Goal: Task Accomplishment & Management: Use online tool/utility

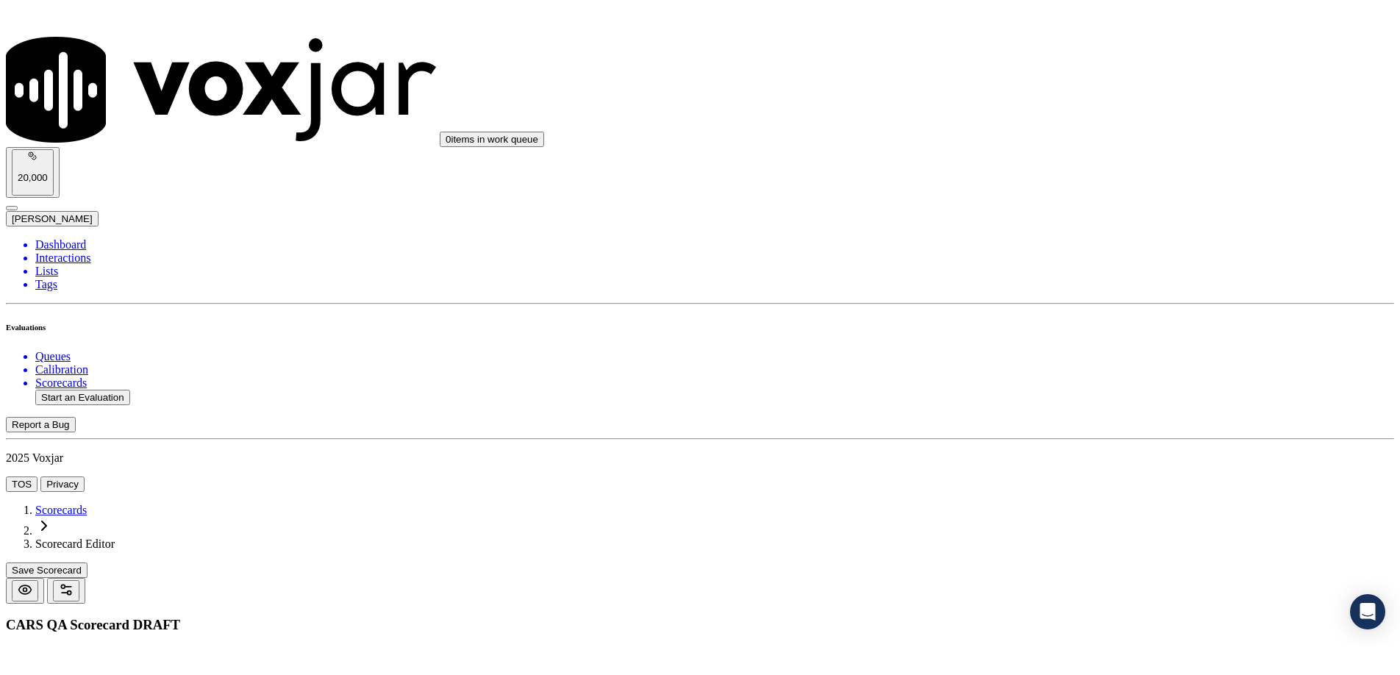
scroll to position [193, 0]
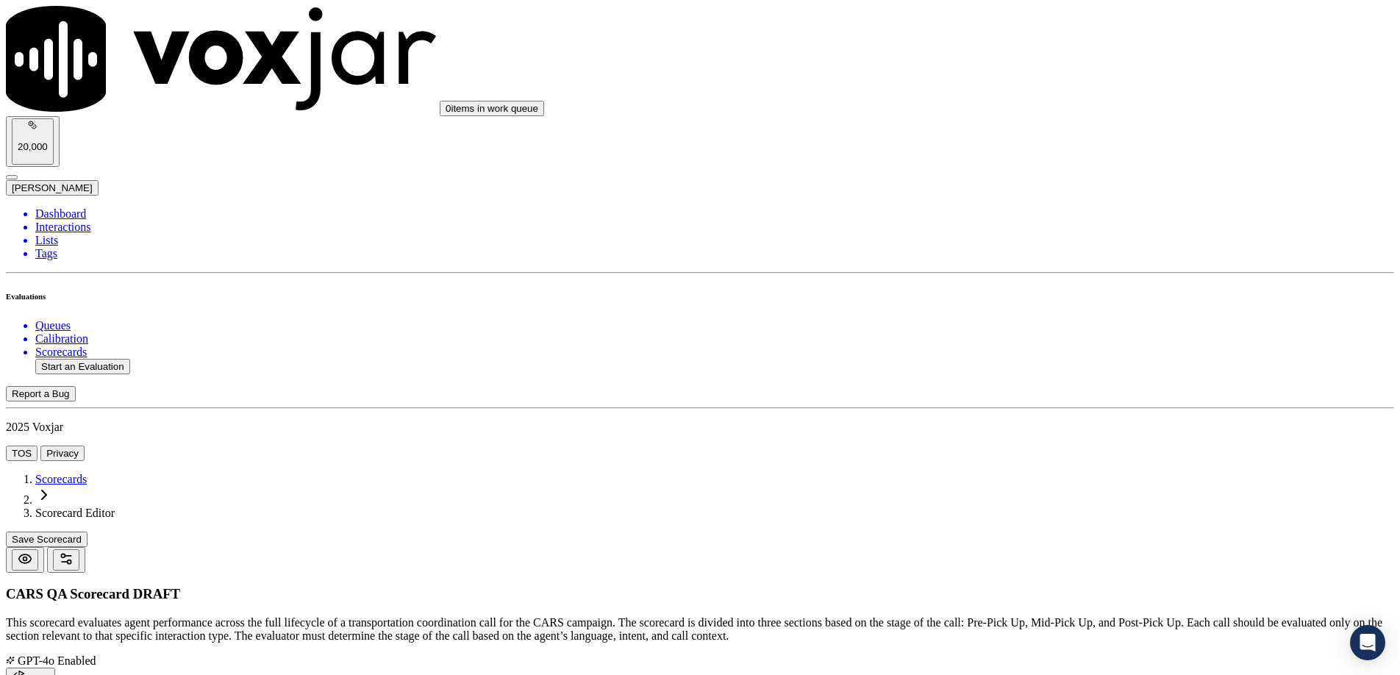
scroll to position [132, 0]
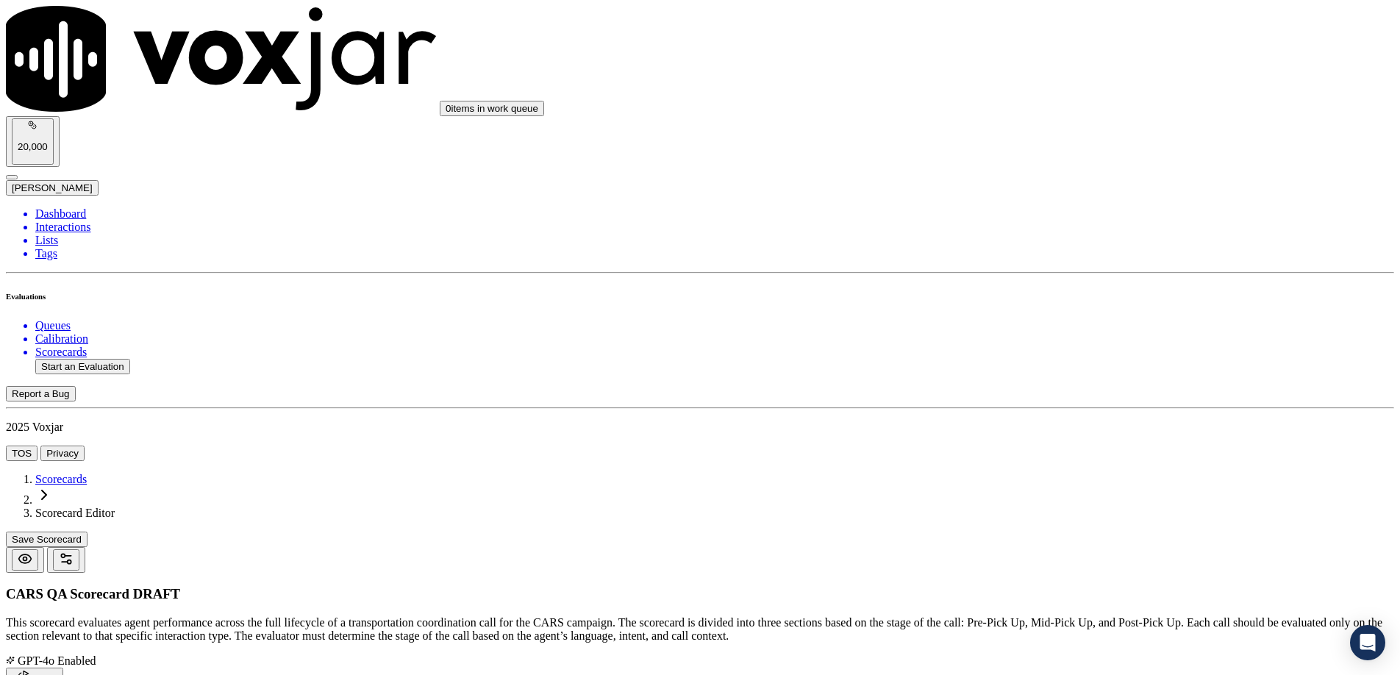
paste textarea "For inbound calls, was PII procedure followed prior to discussing donation deta…"
type textarea "For inbound calls, was PII procedure followed prior to discussing donation deta…"
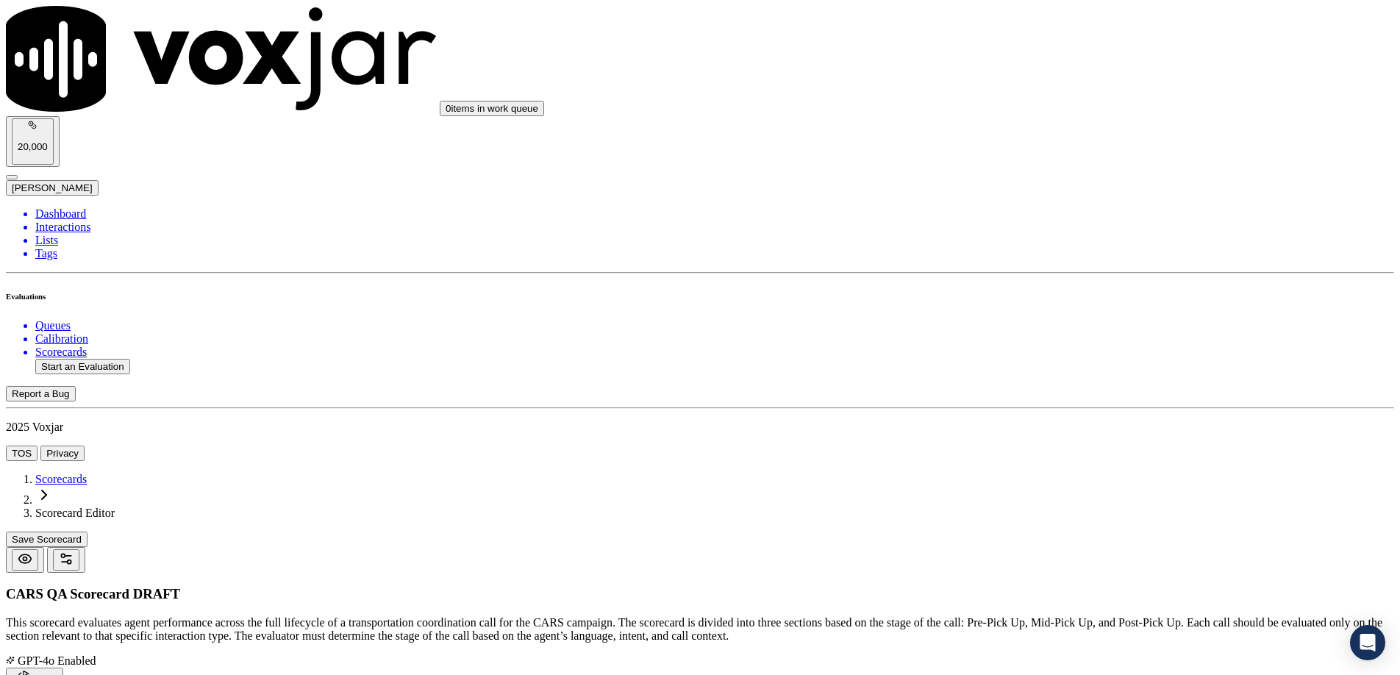
paste input "Inbound PII Verification"
type input "Inbound PII Verification"
paste textarea "Must confirm name and mailing address before discussing anything else."
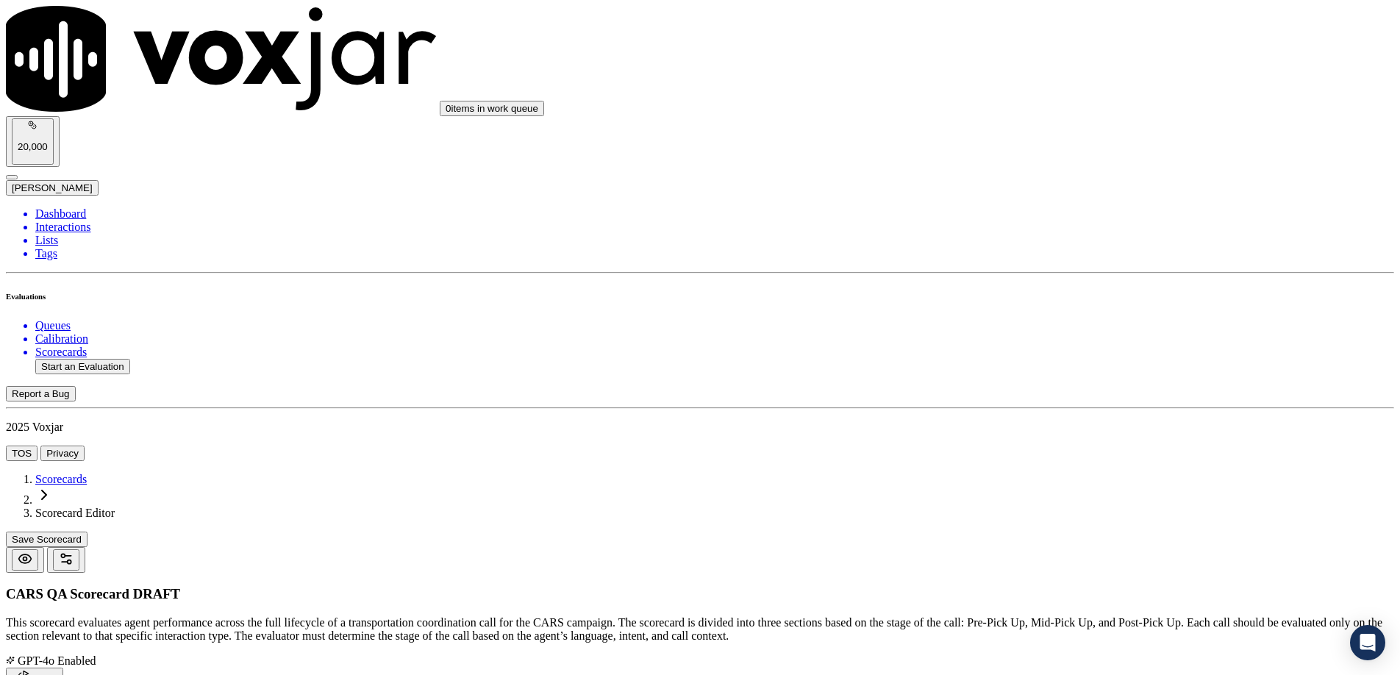
scroll to position [21, 0]
type textarea "Must confirm name and mailing address before discussing anything else."
drag, startPoint x: 1138, startPoint y: 436, endPoint x: 1124, endPoint y: 435, distance: 14.0
paste textarea "Yes – “Can I confirm your mailing address before we continue?” No – Jumps strai…"
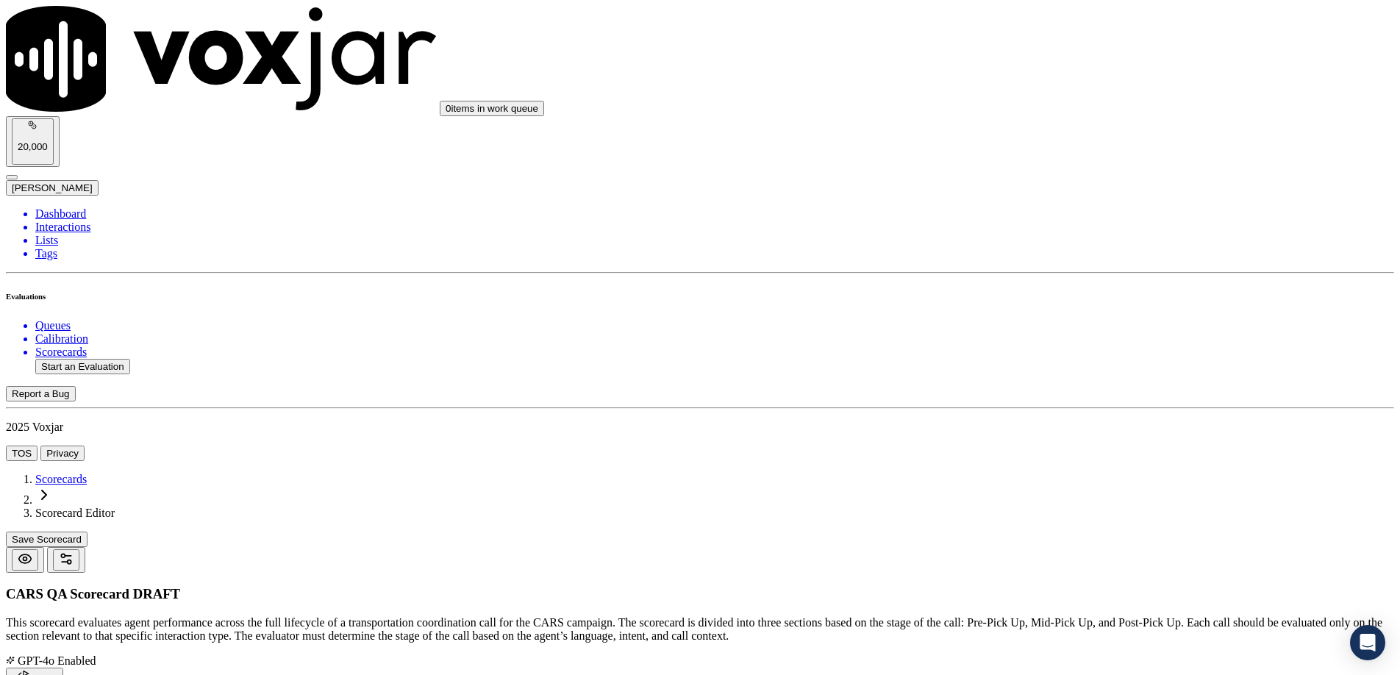
scroll to position [120, 0]
type textarea "Yes – “Can I confirm your mailing address before we continue?” No – Jumps strai…"
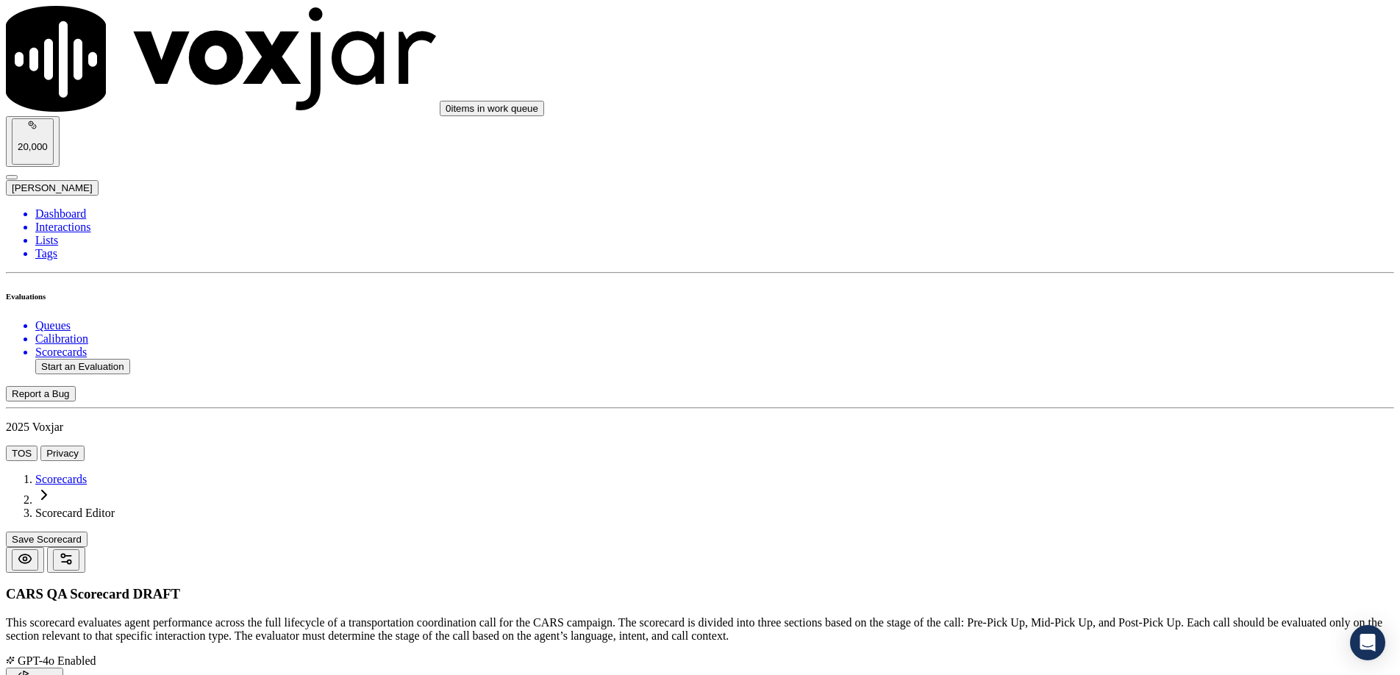
type input "6"
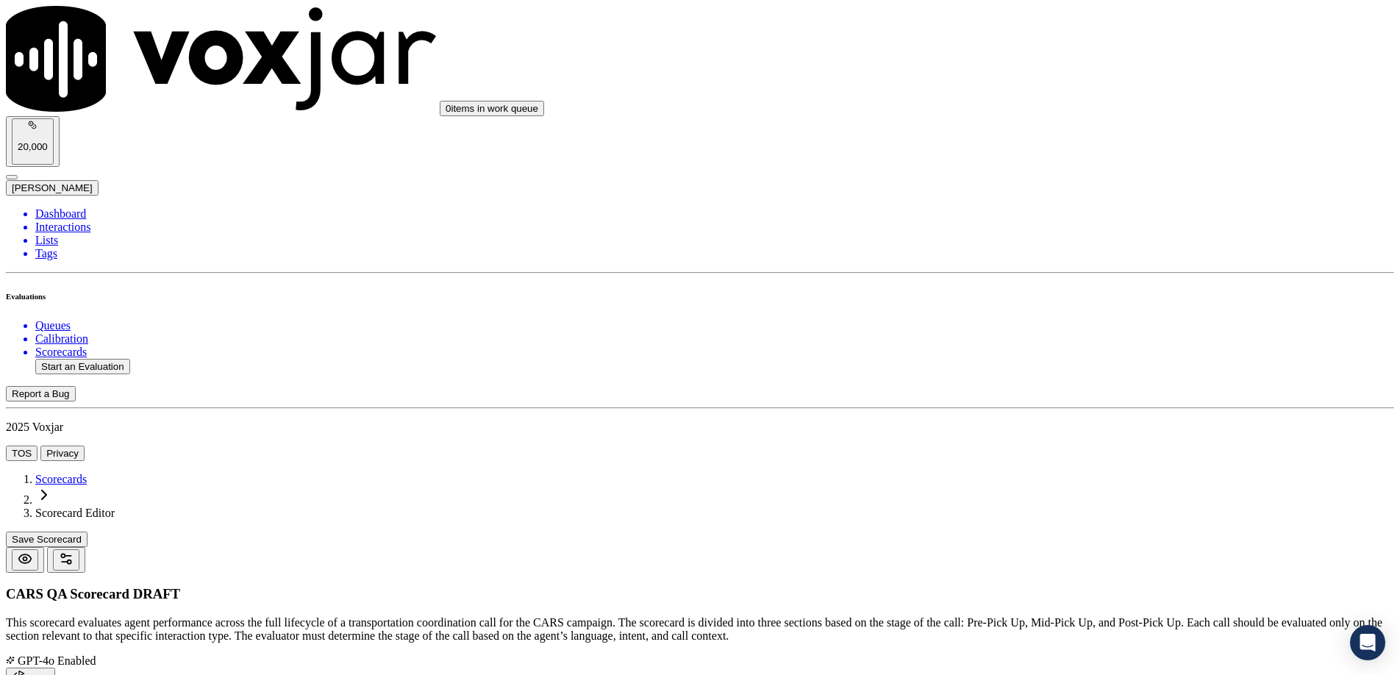
paste input "Tax Mandate Disclosure"
type input "Tax Mandate Disclosure"
paste textarea "Did the agent read the tax mandate verbatim?"
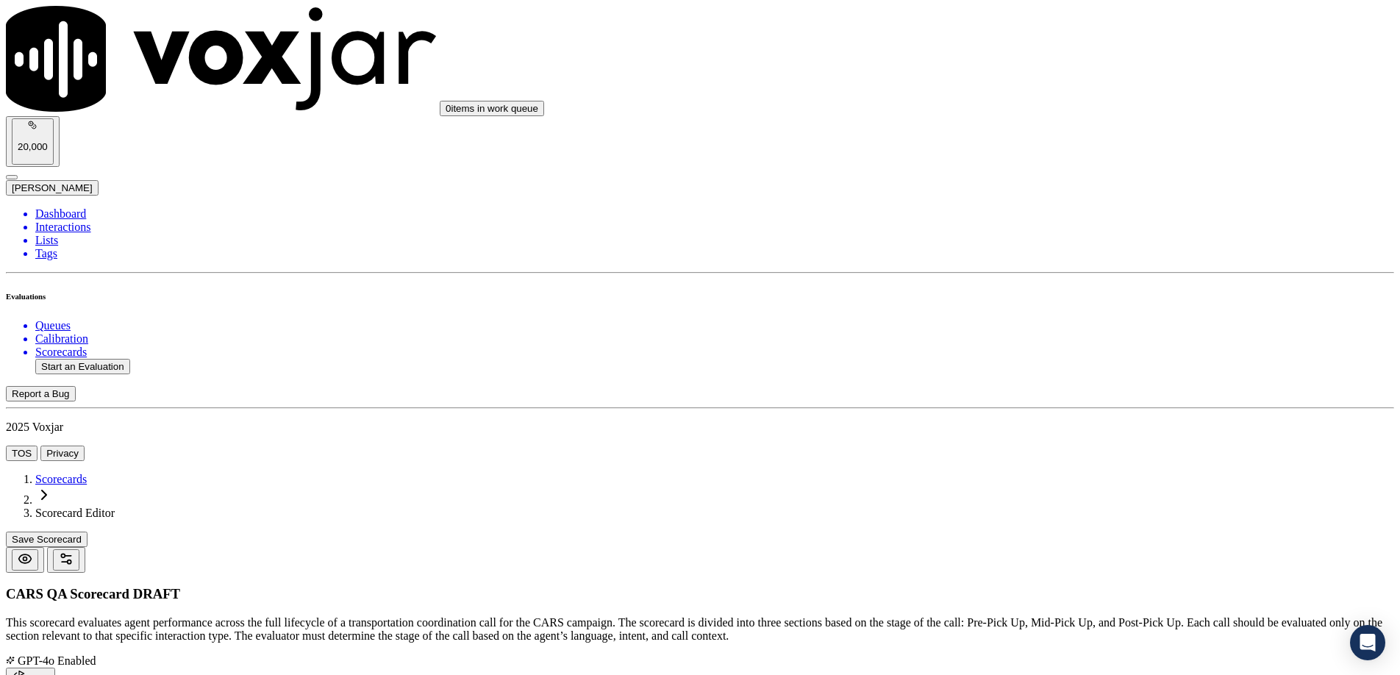
type textarea "Did the agent read the tax mandate verbatim?"
paste textarea "Must be read word-for-word as written. No paraphrasing allowed."
paste textarea "The vehicles are sold. You may be able to claim a deduction based on the actual…"
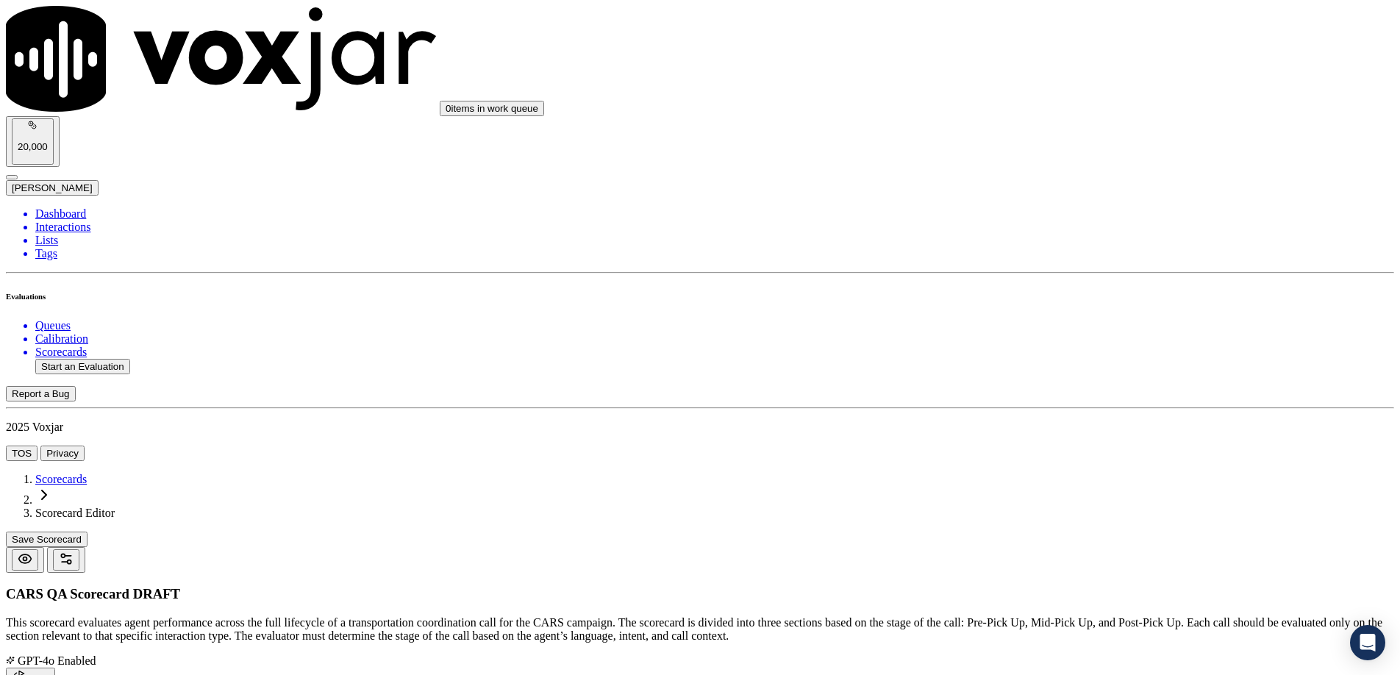
type textarea "Must be read word-for-word as written. No paraphrasing allowed. Tax Mandate: Th…"
paste textarea "Yes – Agent reads the full mandate exactly. No – Agent summarizes or puts it in…"
type textarea "Yes – Agent reads the full mandate exactly. No – Agent summarizes or puts it in…"
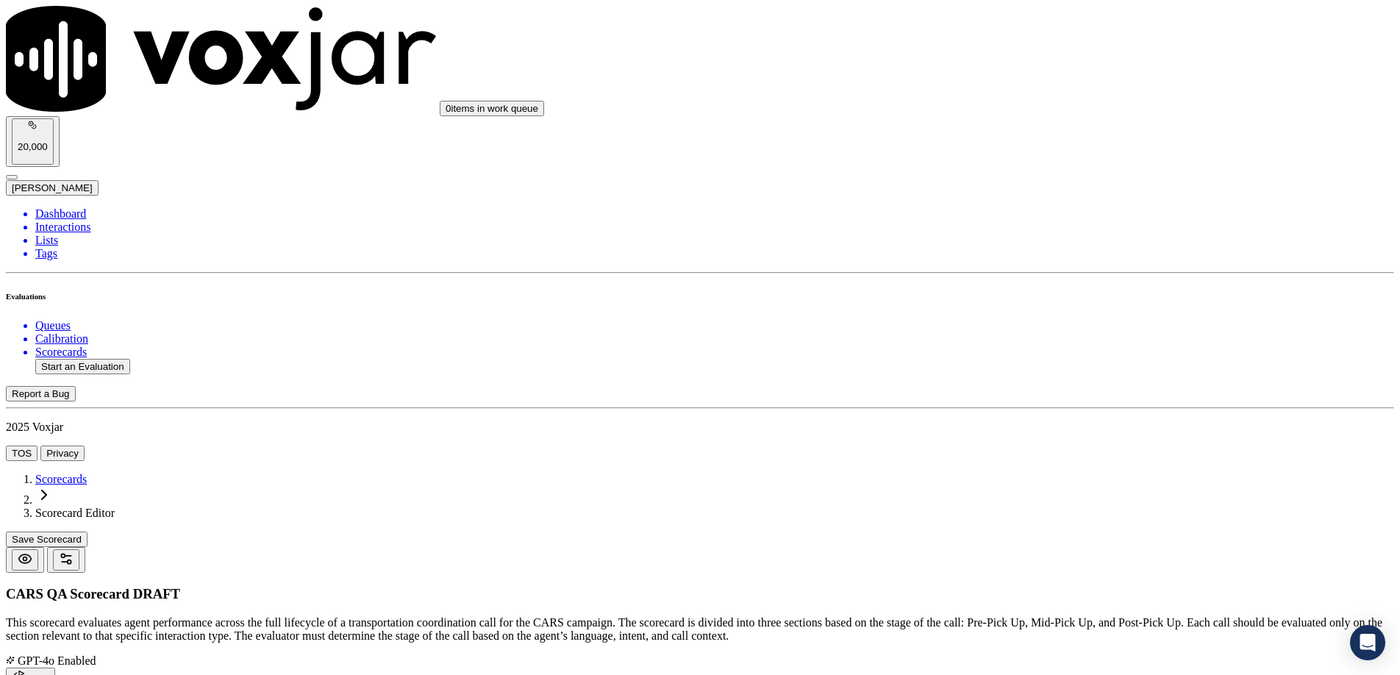
type input "7"
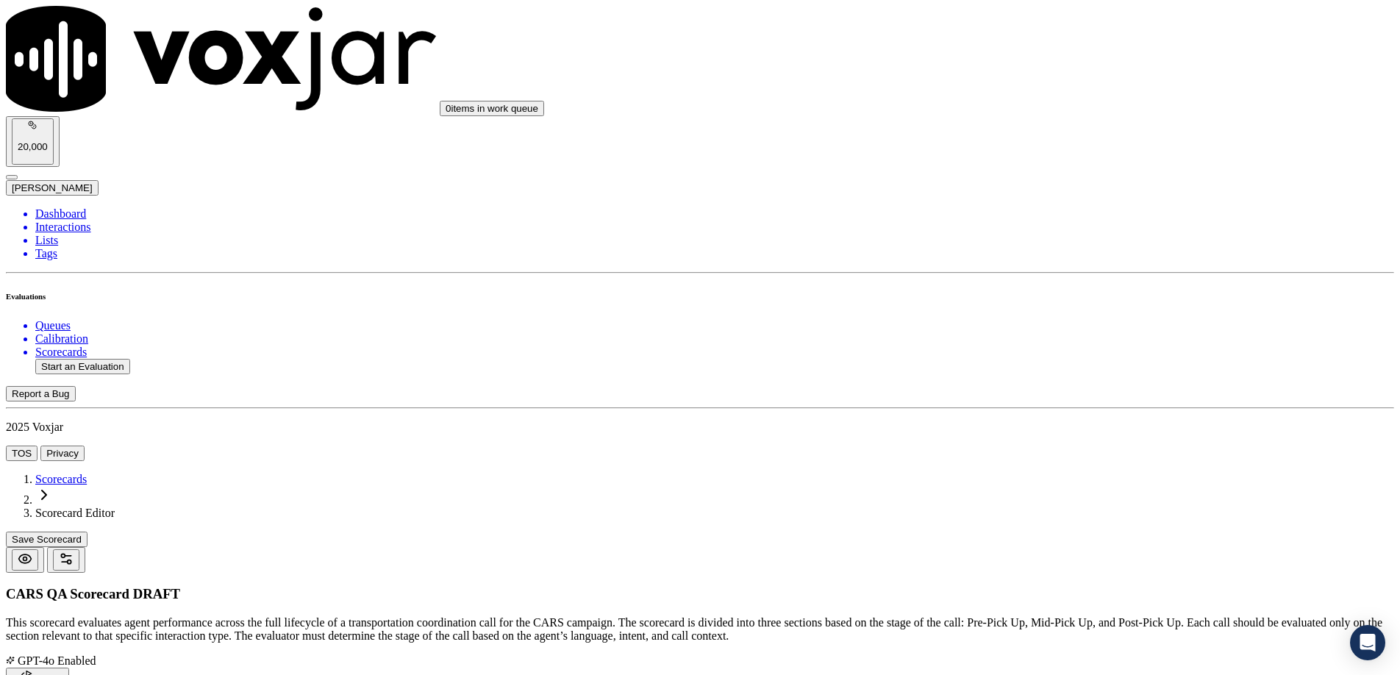
scroll to position [1261, 0]
paste input "SSN/TIN Request"
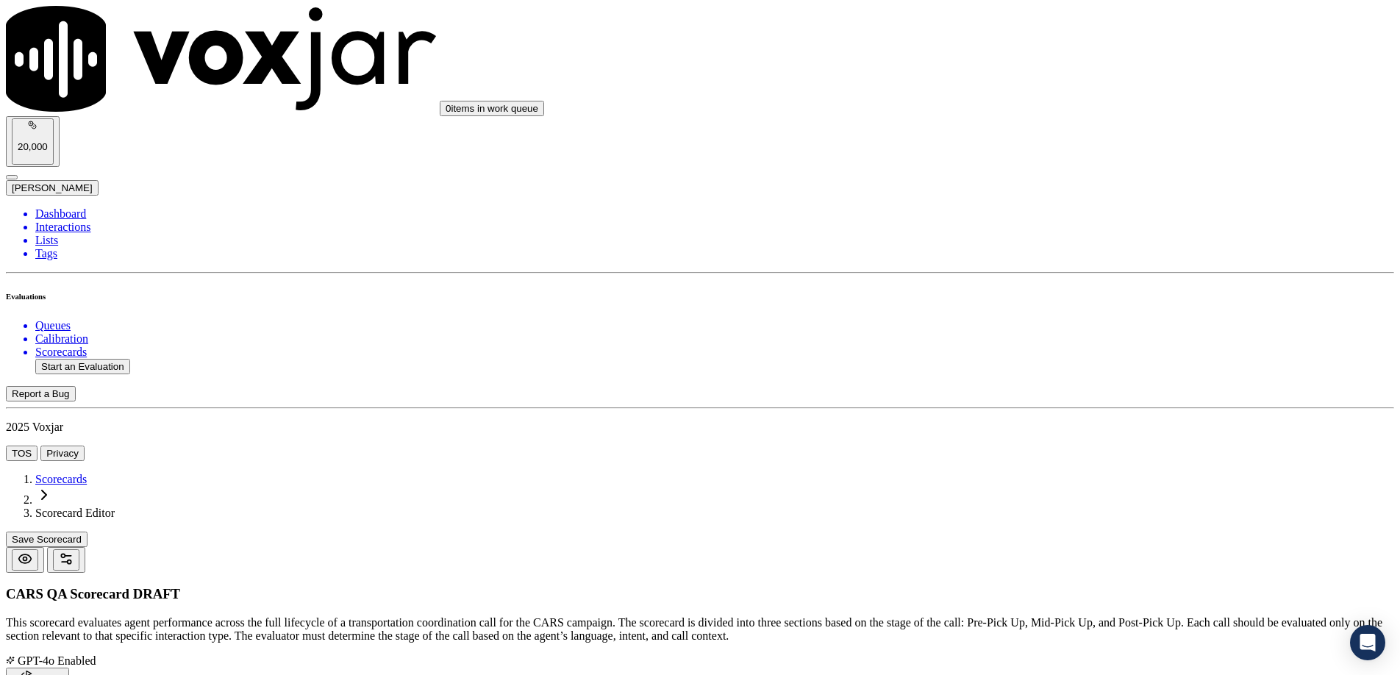
type input "SSN/TIN Request"
drag, startPoint x: 1177, startPoint y: 243, endPoint x: 1156, endPoint y: 235, distance: 22.8
paste textarea "For converted records without TIN/refusal noted, did the agent request SSN/TIN …"
type textarea "For converted records without TIN/refusal noted, did the agent request SSN/TIN …"
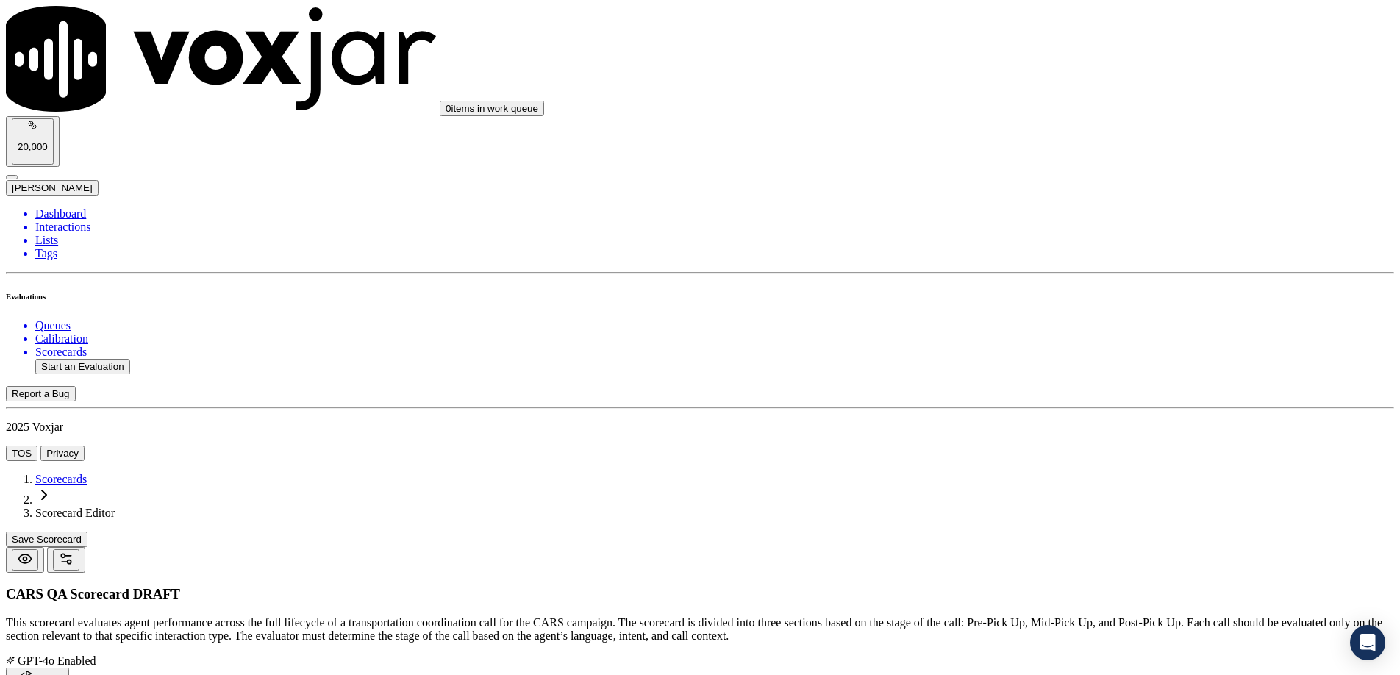
paste textarea "If there’s no TIN or refusal noted, the agent must ask."
type textarea "If there’s no TIN or refusal noted, the agent must ask."
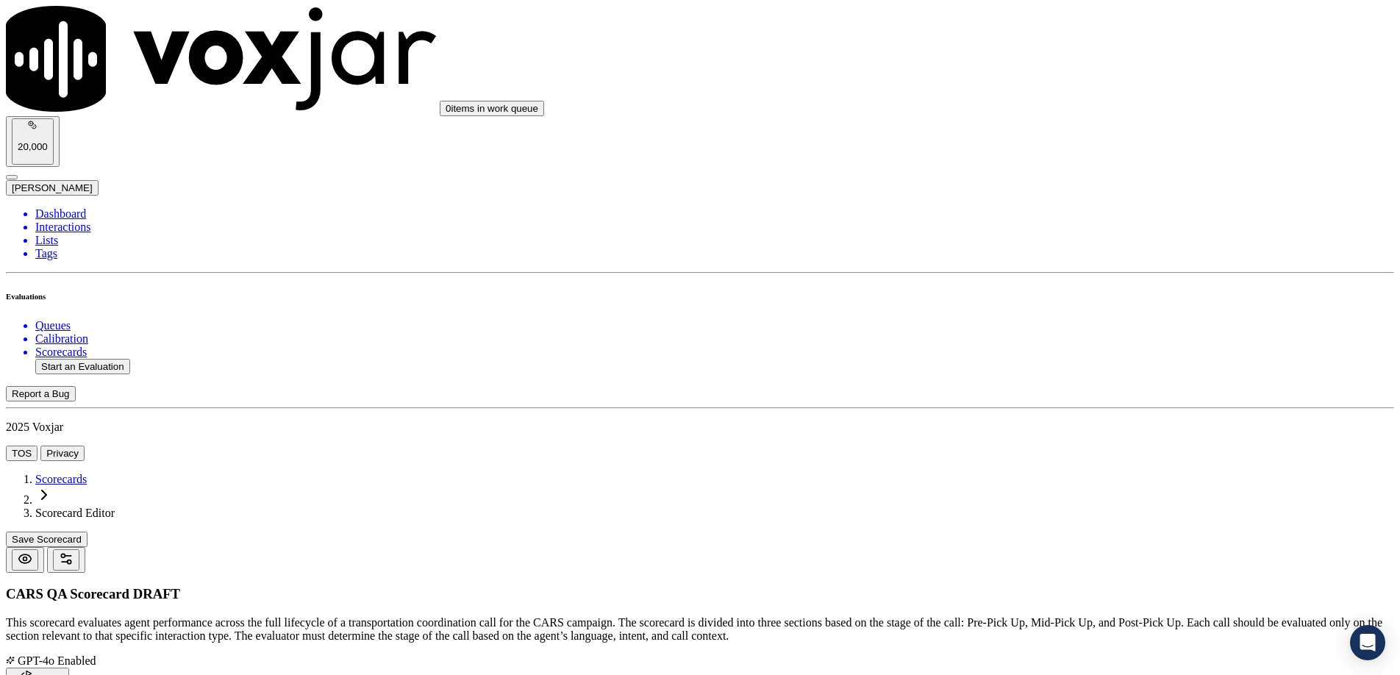
paste textarea "Yes – “Do you have your SSN or TIN available?” No – Skips the request. N/A – TI…"
type textarea "Yes – “Do you have your SSN or TIN available?” No – Skips the request. N/A – TI…"
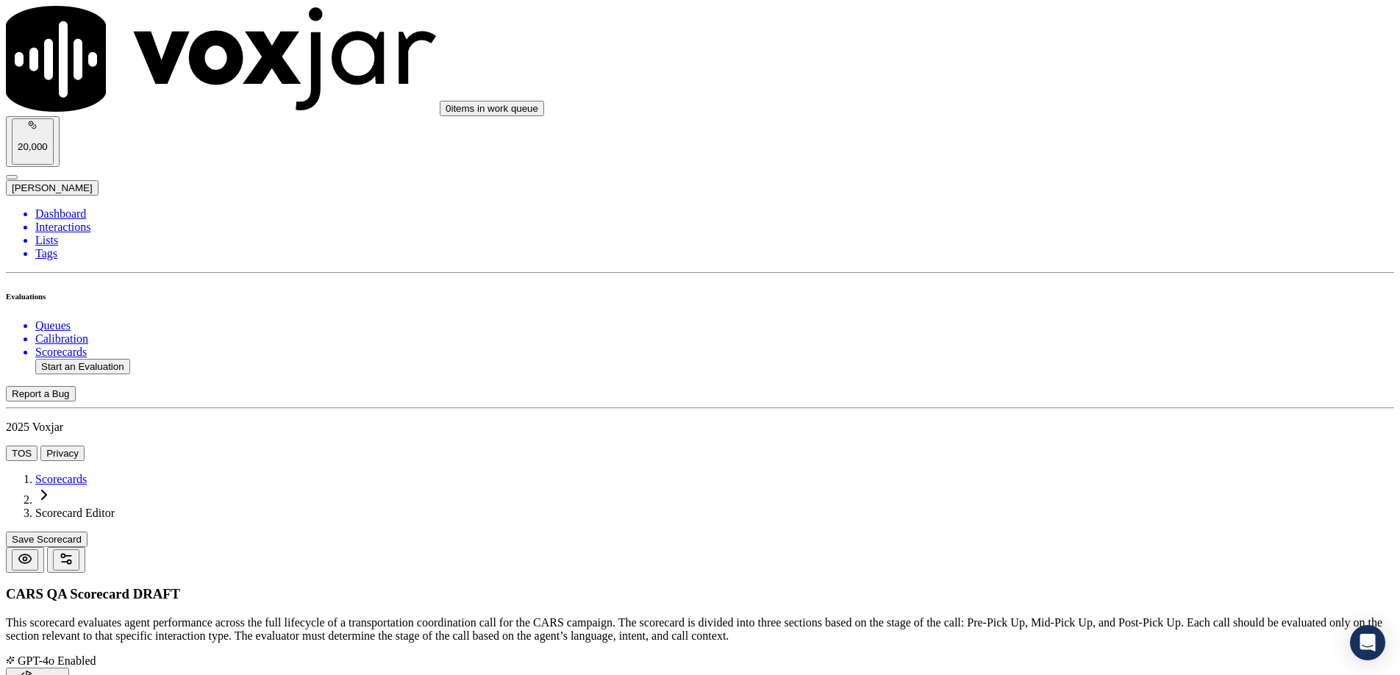
type input "5"
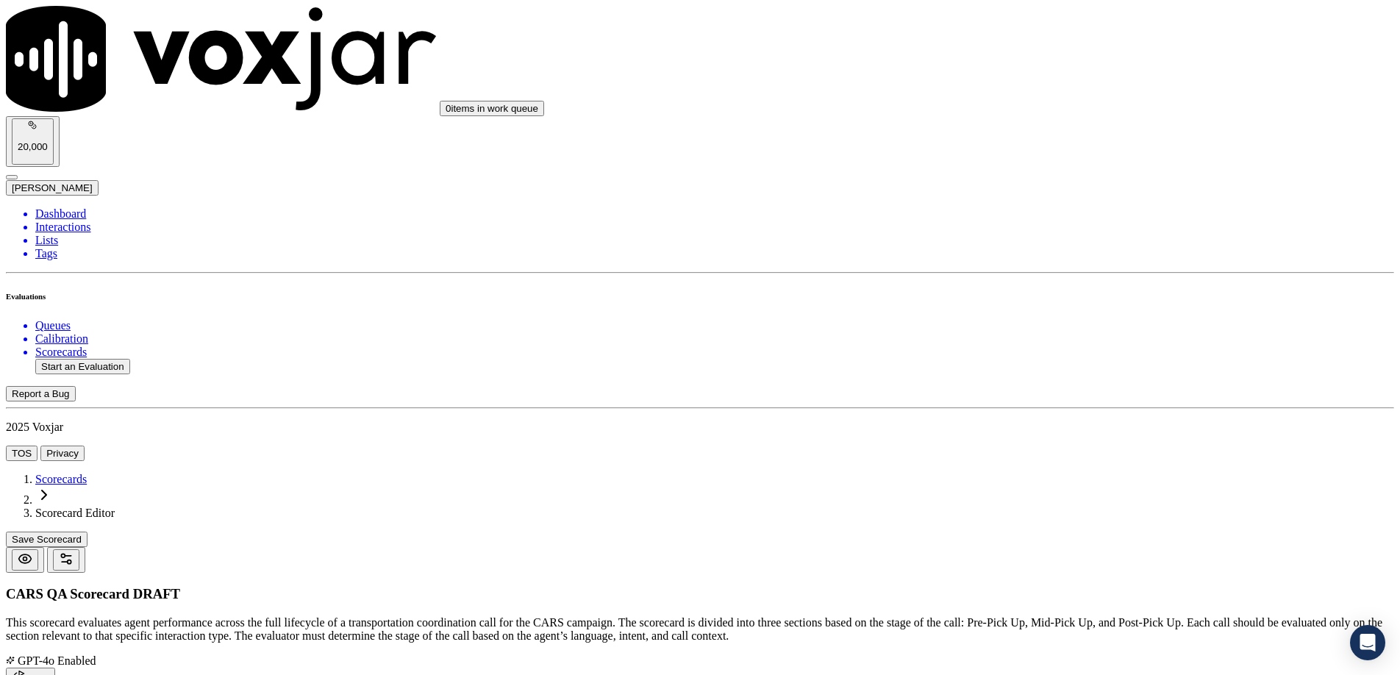
paste input "Pickup Procedures"
type input "Pickup Procedures"
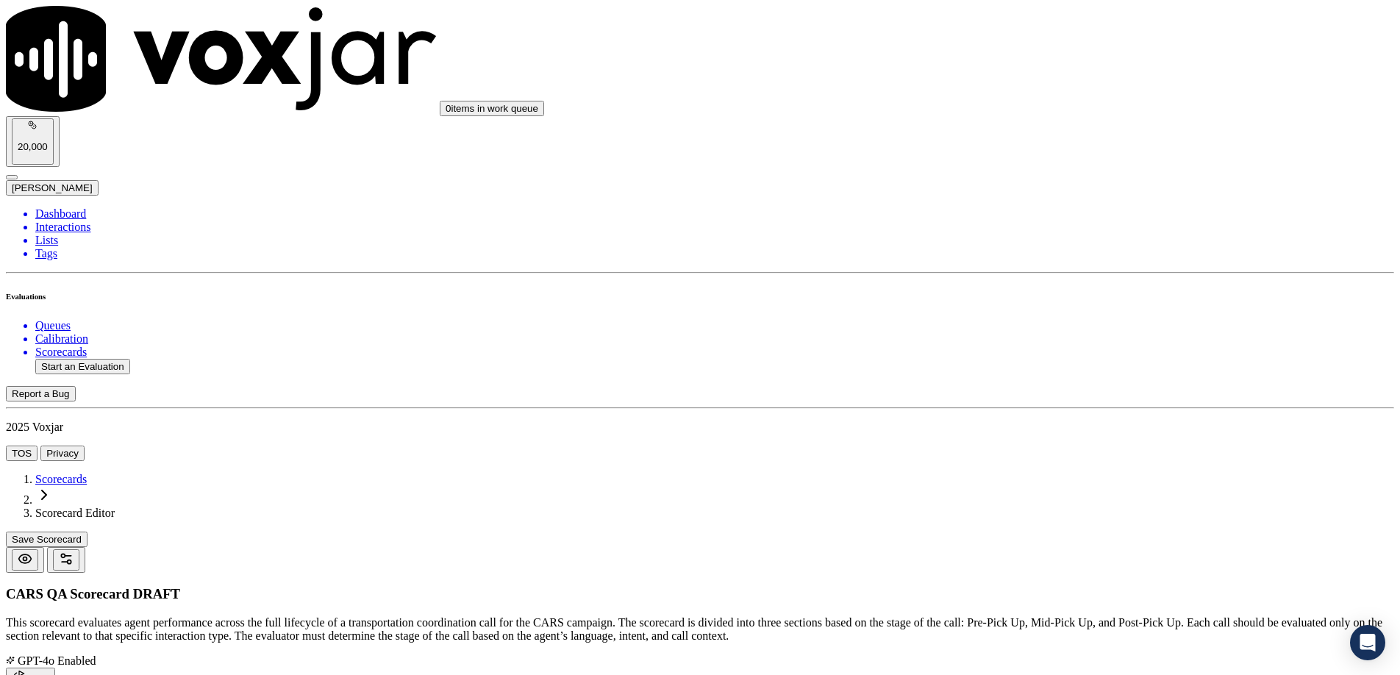
drag, startPoint x: 1161, startPoint y: 253, endPoint x: 844, endPoint y: 258, distance: 317.0
paste textarea "Did the agent offer or explain pickup procedures?"
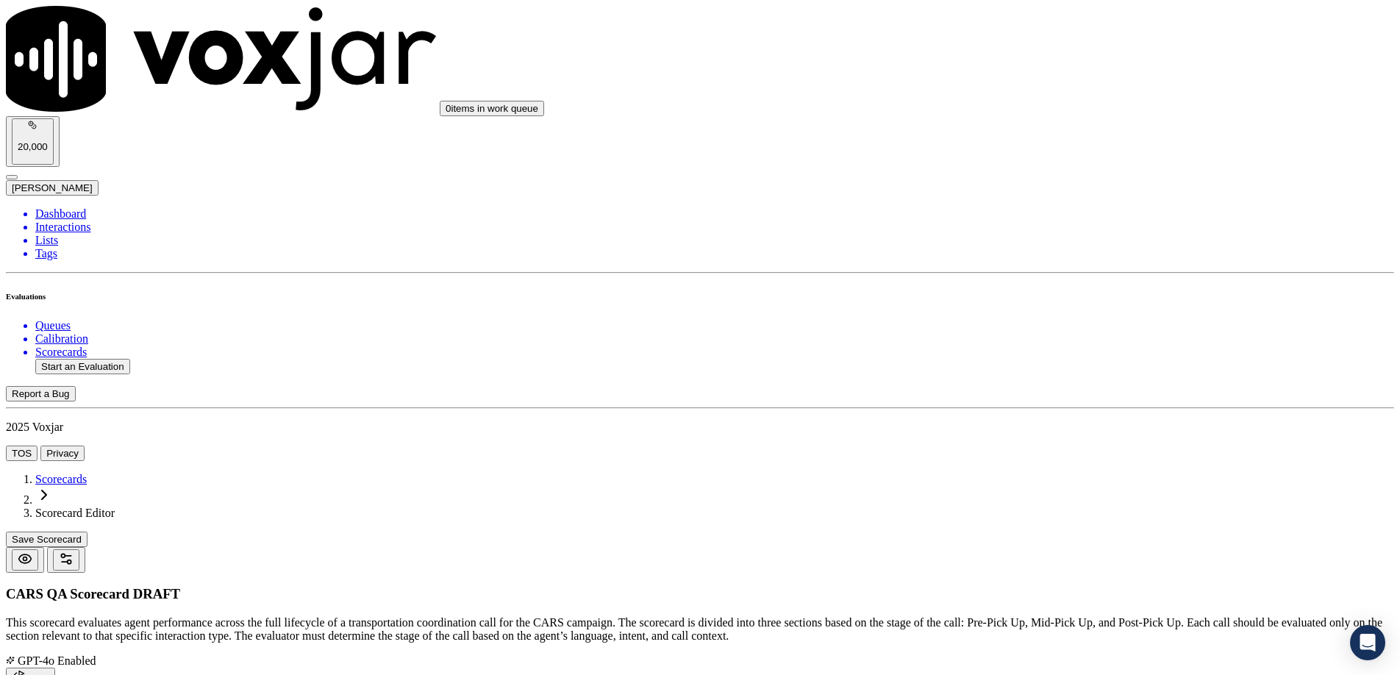
type textarea "Did the agent offer or explain pickup procedures?"
drag, startPoint x: 1150, startPoint y: 349, endPoint x: 1140, endPoint y: 352, distance: 10.5
paste textarea "Pickup details must be offered or explained clearly."
type textarea "Pickup details must be offered or explained clearly."
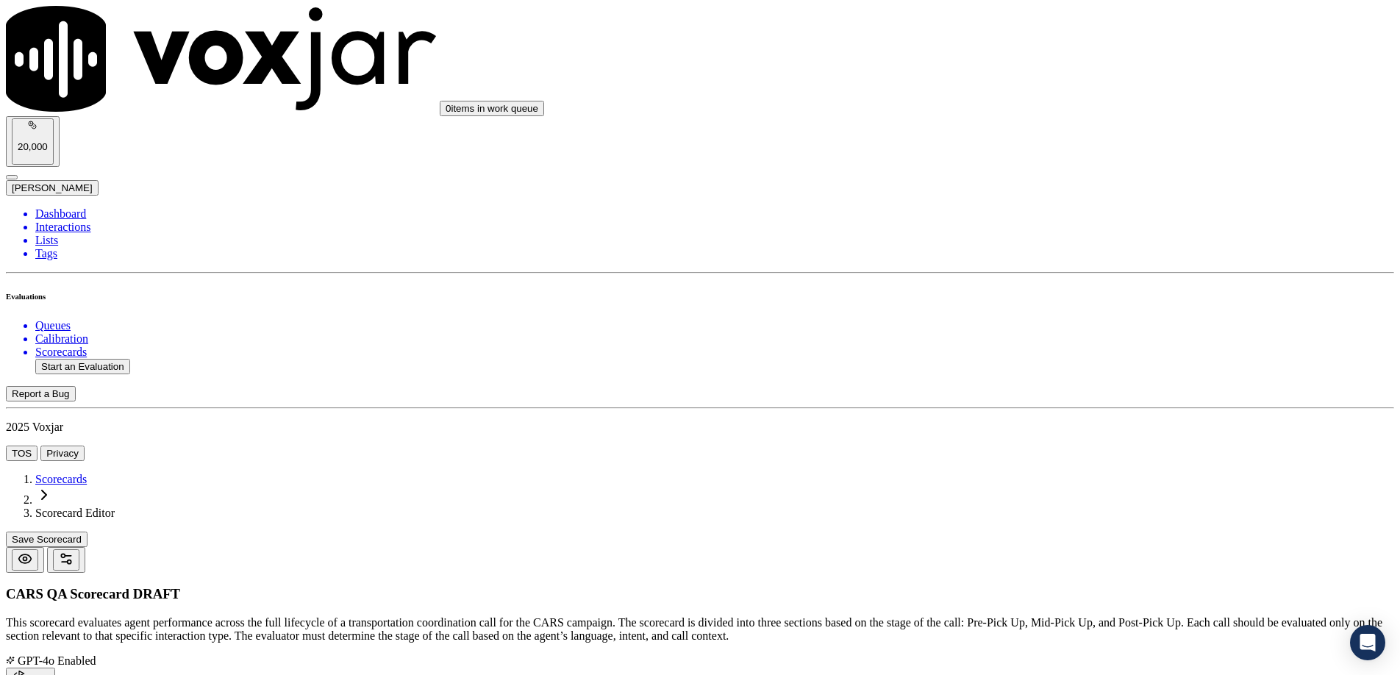
paste textarea "Yes – “We’ll send a tow truck within 24–48 hours…” No – No pickup info given."
type textarea "Yes – “We’ll send a tow truck within 24–48 hours…” No – No pickup info given."
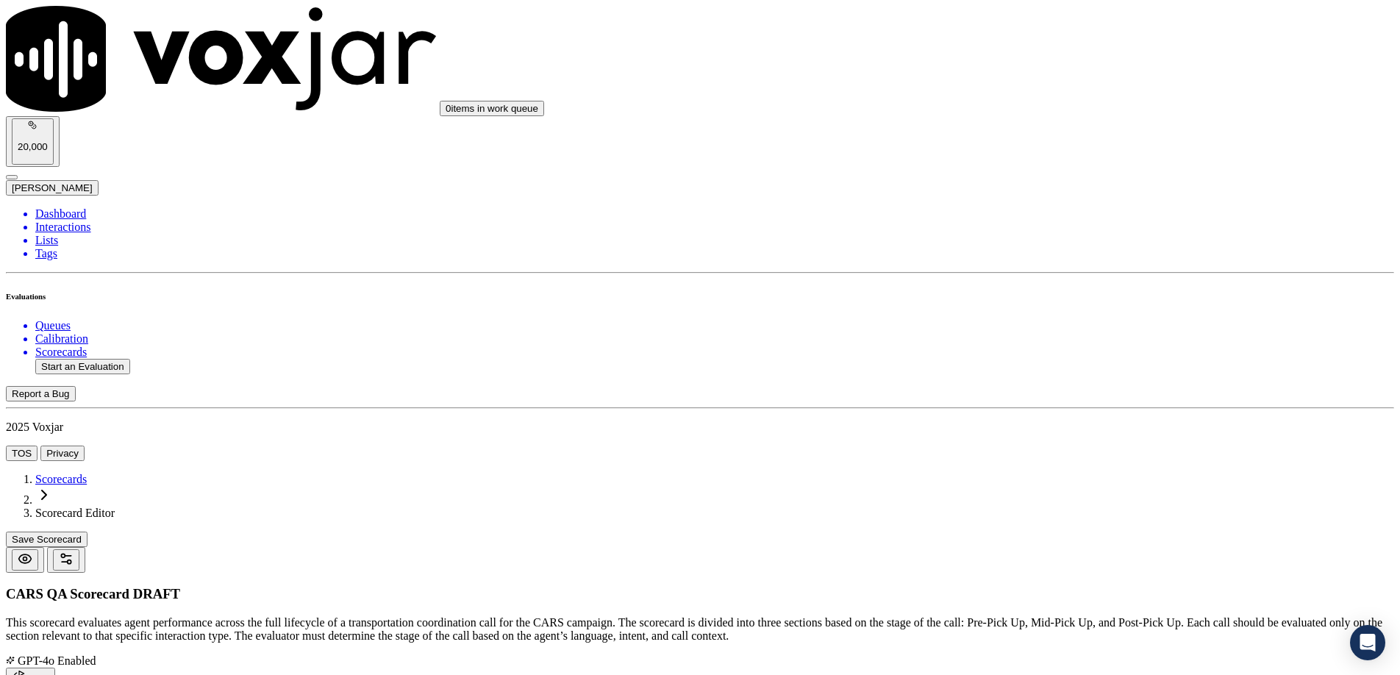
type input "5"
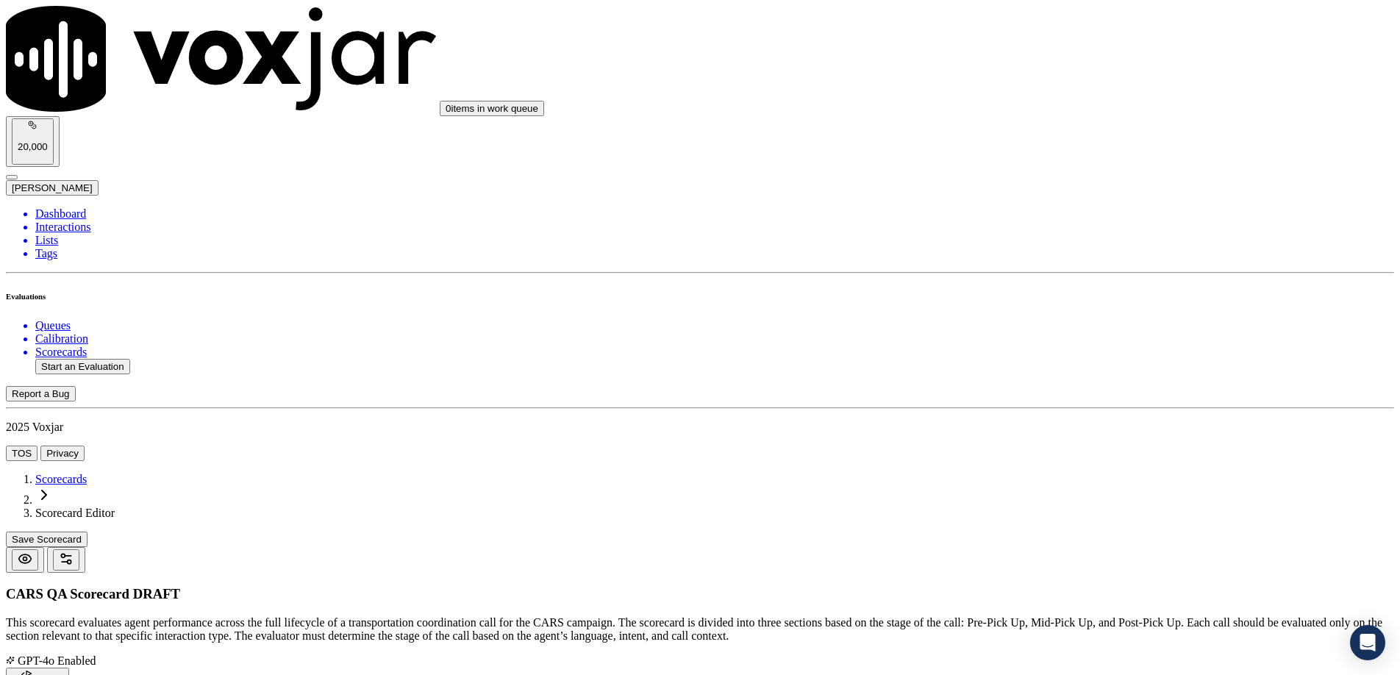
paste input "Informational Call Donation Offer"
type input "Informational Call Donation Offer"
paste textarea "For informational calls, did DSR make a direct offer to start the donation?"
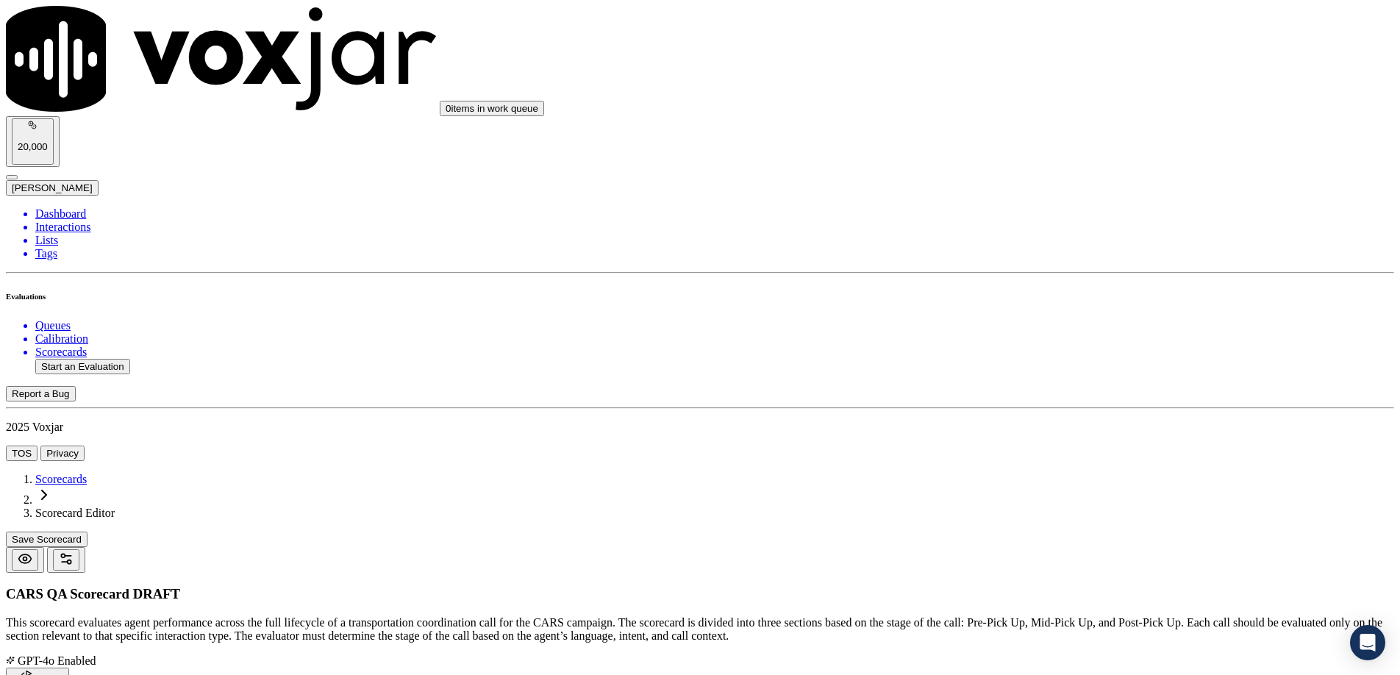
type textarea "For informational calls, did DSR make a direct offer to start the donation?"
paste textarea "Agent must ask once, and only once, if the donor wants to donate now."
type textarea "Agent must ask once, and only once, if the donor wants to donate now."
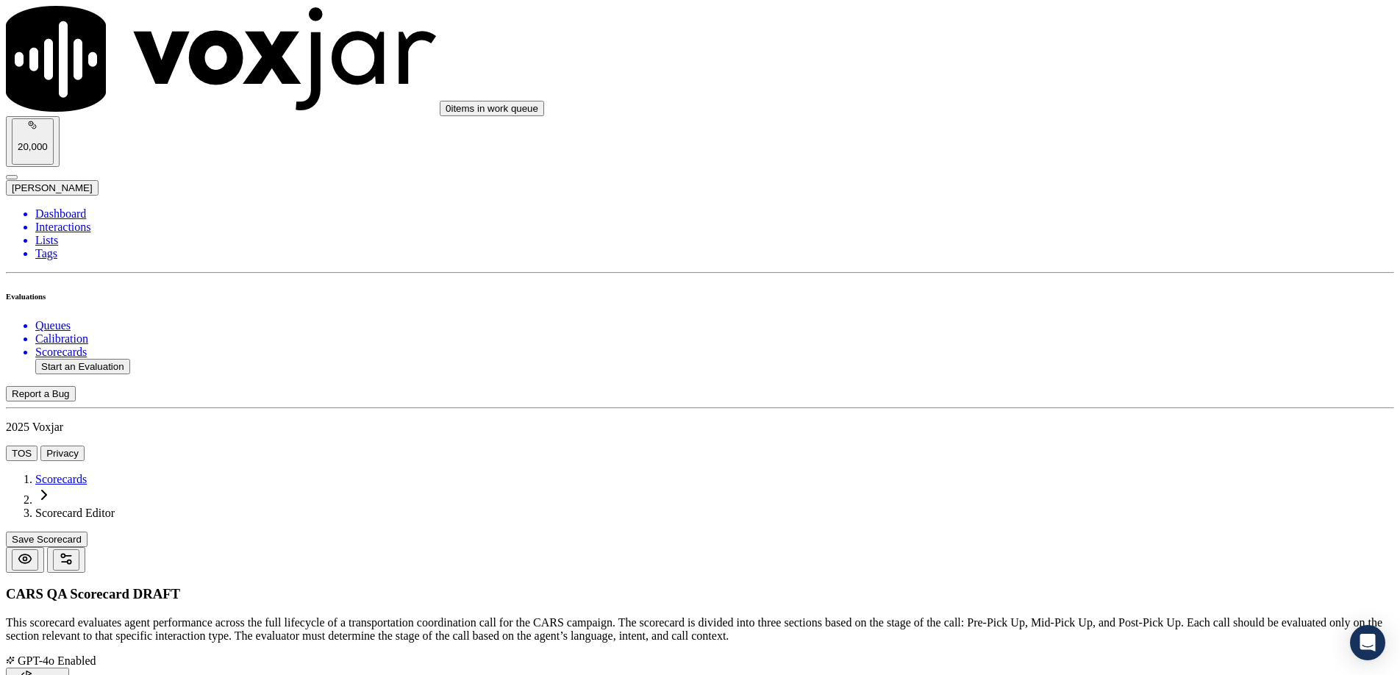
paste textarea "Yes – “Would you like to start your donation [DATE]?” No – Agent skips offer or…"
type textarea "Yes – “Would you like to start your donation [DATE]?” No – Agent skips offer or…"
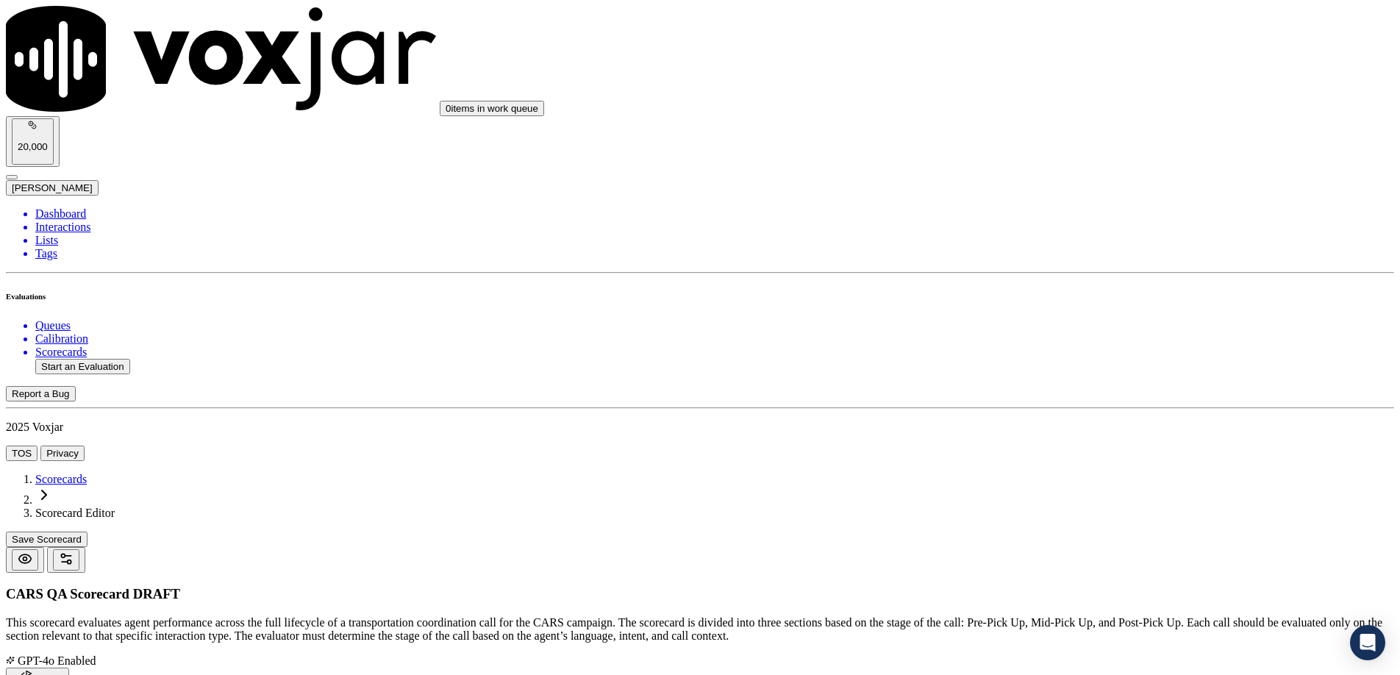
paste textarea "(a call where the caller is just calling to gather some information), did the a…"
drag, startPoint x: 1125, startPoint y: 232, endPoint x: 1069, endPoint y: 249, distance: 58.6
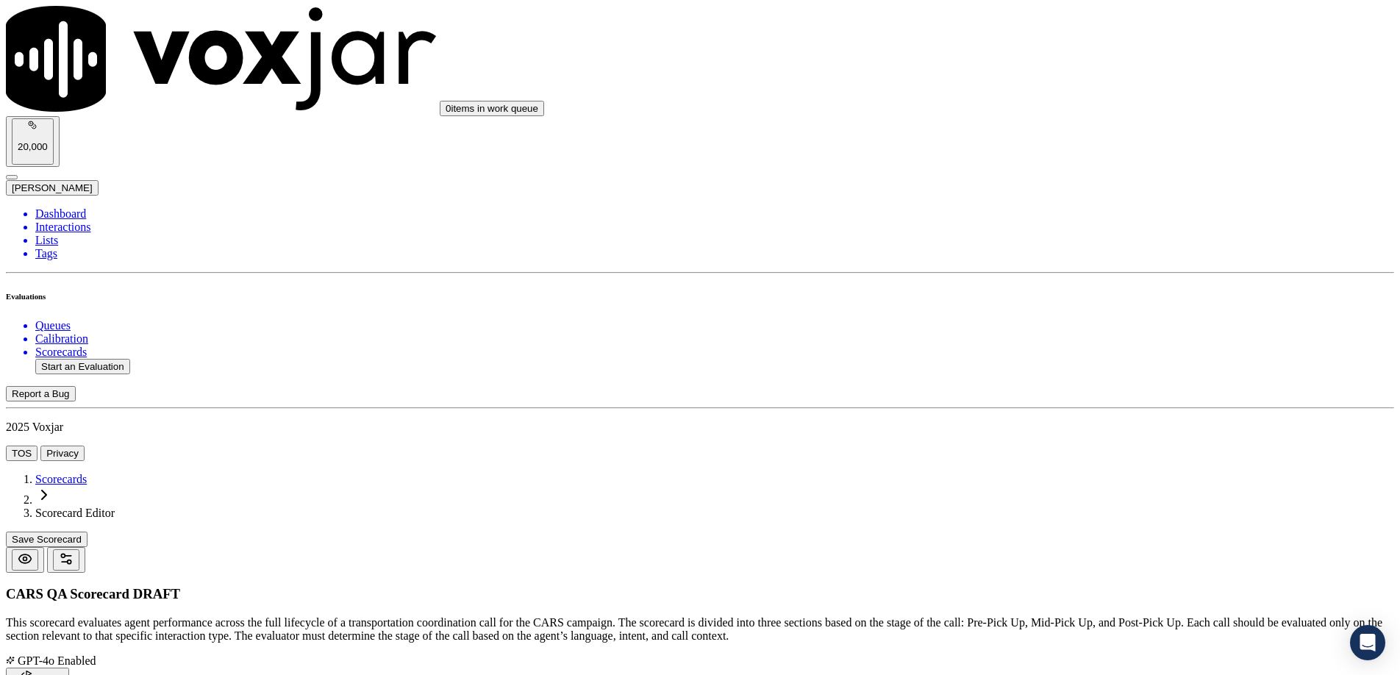
type textarea "For informational calls (a call where the caller is just calling to gather some…"
paste textarea "a call where the caller is just calling to gather some information"
type textarea "An in formational call is a call where the caller is just calling to gather som…"
drag, startPoint x: 1121, startPoint y: 226, endPoint x: 1080, endPoint y: 246, distance: 46.0
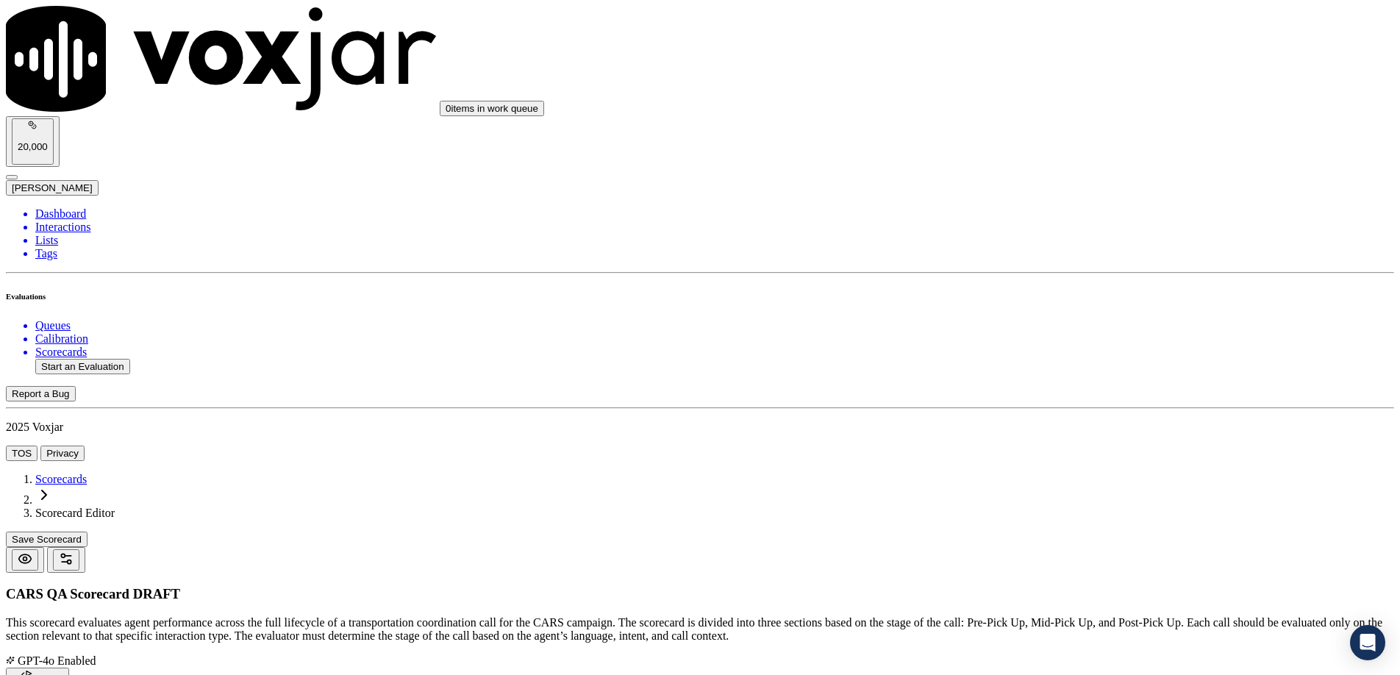
drag, startPoint x: 1065, startPoint y: 240, endPoint x: 1292, endPoint y: 243, distance: 227.3
type textarea "For informational calls, did the agent make a direct offer to start the donatio…"
drag, startPoint x: 1074, startPoint y: 339, endPoint x: 1119, endPoint y: 360, distance: 48.7
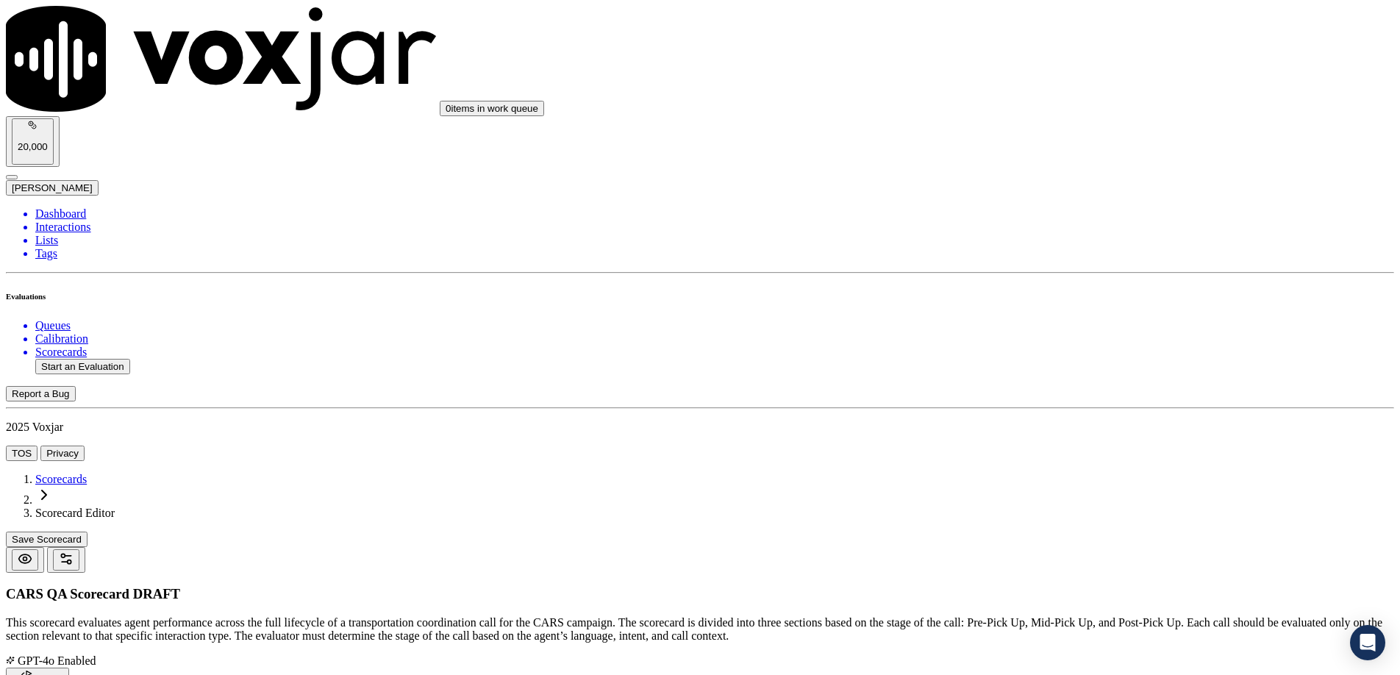
paste textarea "(Agent is only to ask once if the donor declines)"
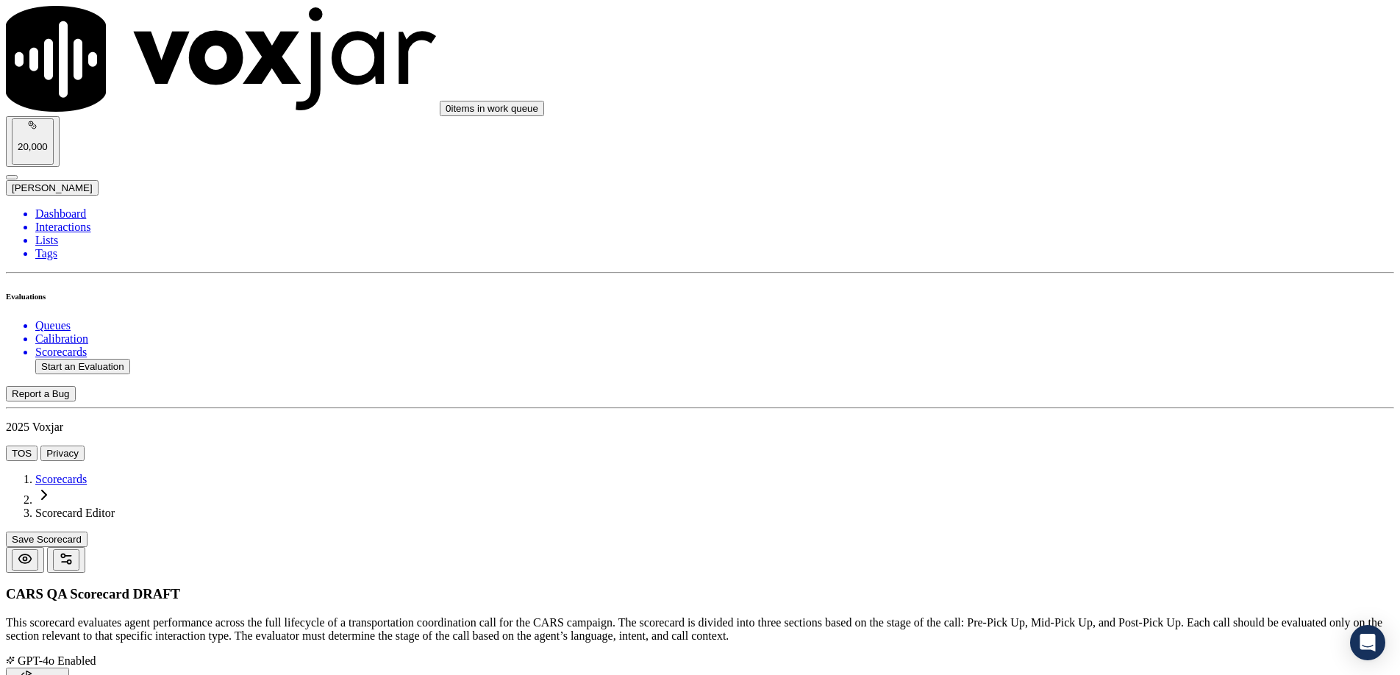
paste textarea "Mark yes if they offered to start the donation. Mark no if they did not offer o…"
type textarea "An in formational call is a call where the caller is just calling to gather som…"
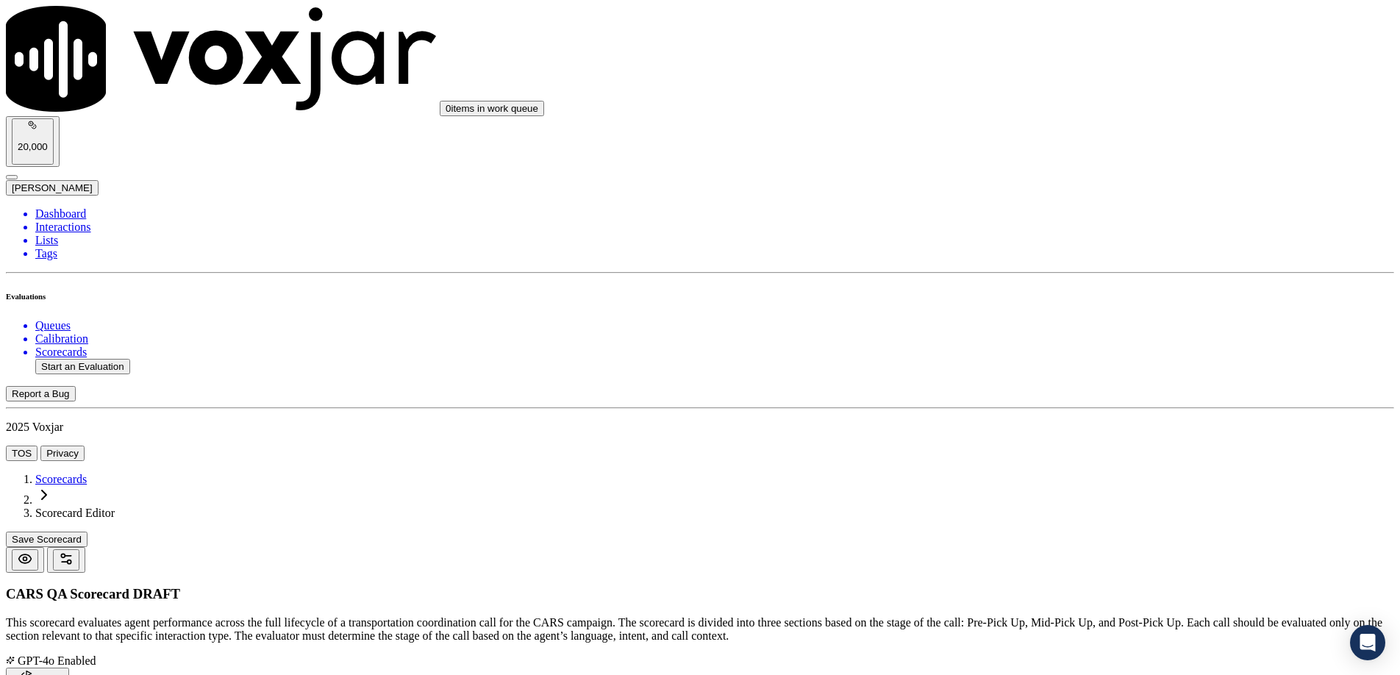
paste input "Nonprofit Questions & Promotions"
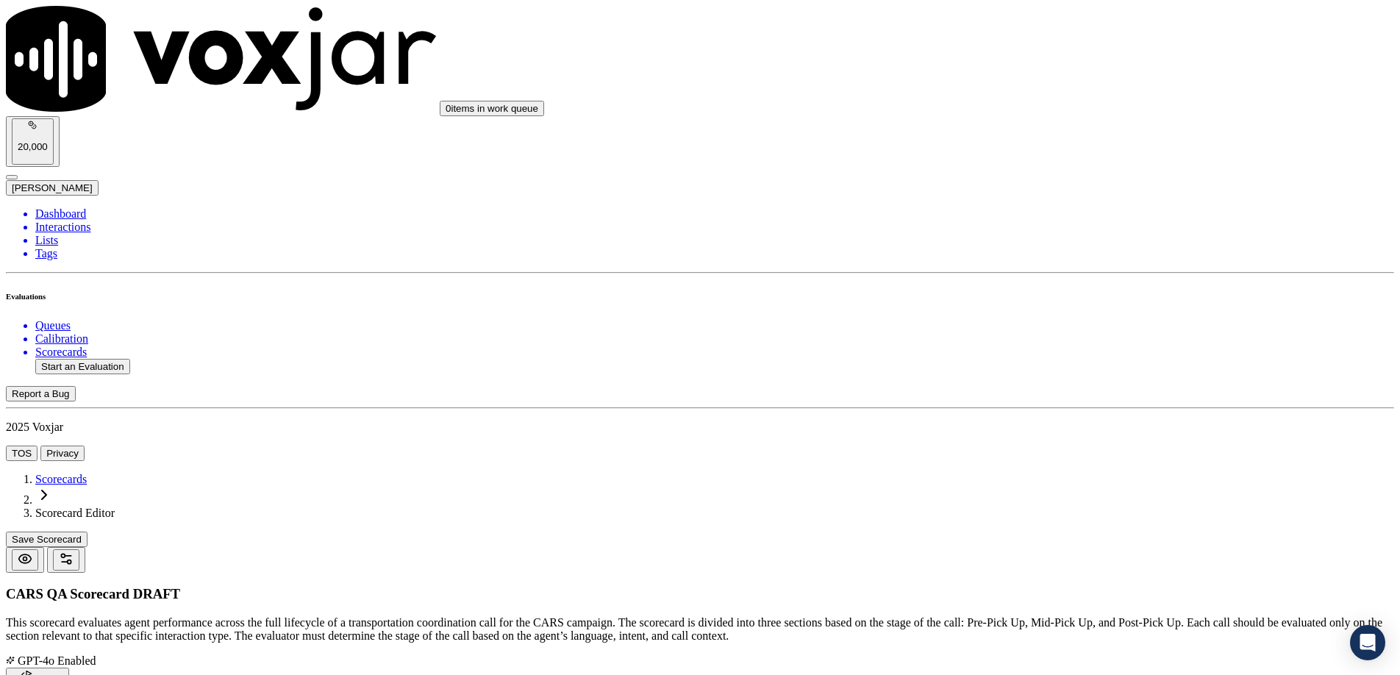
type input "Nonprofit Questions & Promotions"
drag, startPoint x: 1080, startPoint y: 249, endPoint x: 1008, endPoint y: 240, distance: 72.0
paste textarea "For unsubmitted/self-service follow-ups, did the agent ask all nonprofit-specif…"
type textarea "For unsubmitted/self-service follow-ups, did the agent ask all nonprofit-specif…"
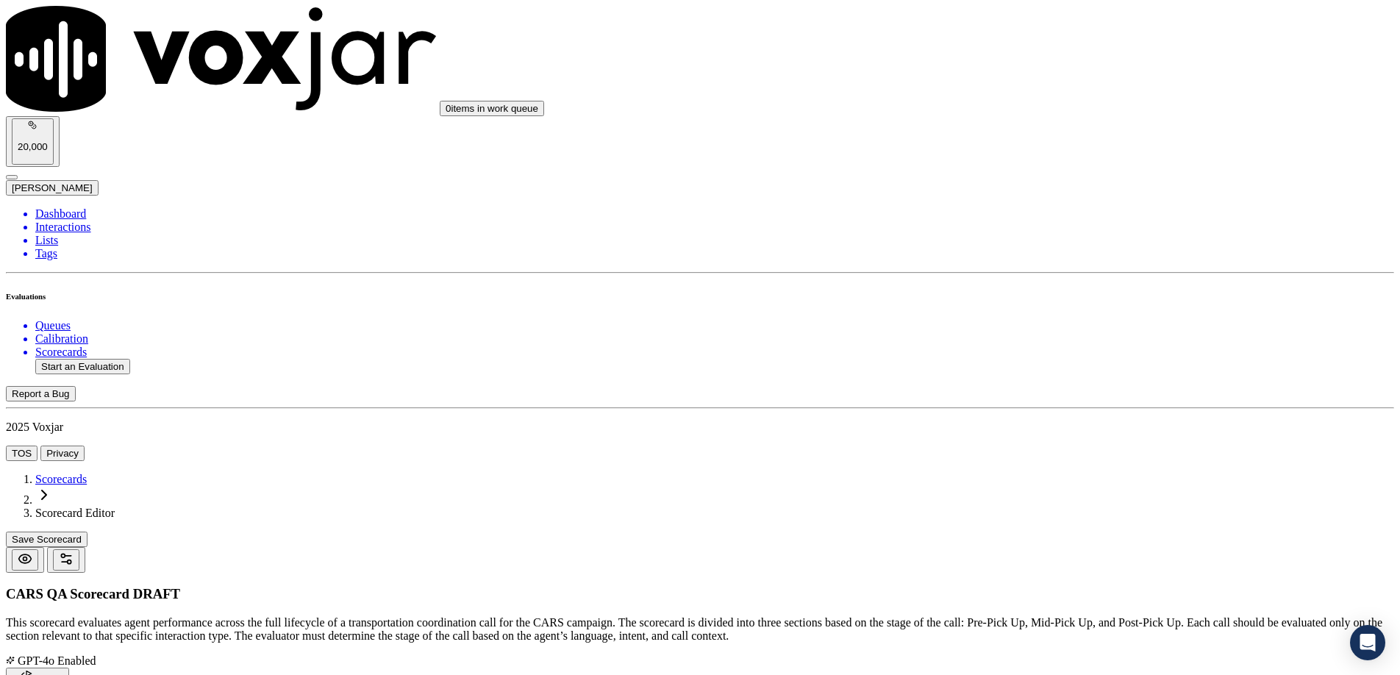
paste textarea "Mark yes if NAV is free of errors, callback was applied if a follow up was need…"
type textarea "Mark yes if NAV is free of errors, callback was applied if a follow up was need…"
drag, startPoint x: 1083, startPoint y: 447, endPoint x: 954, endPoint y: 439, distance: 129.7
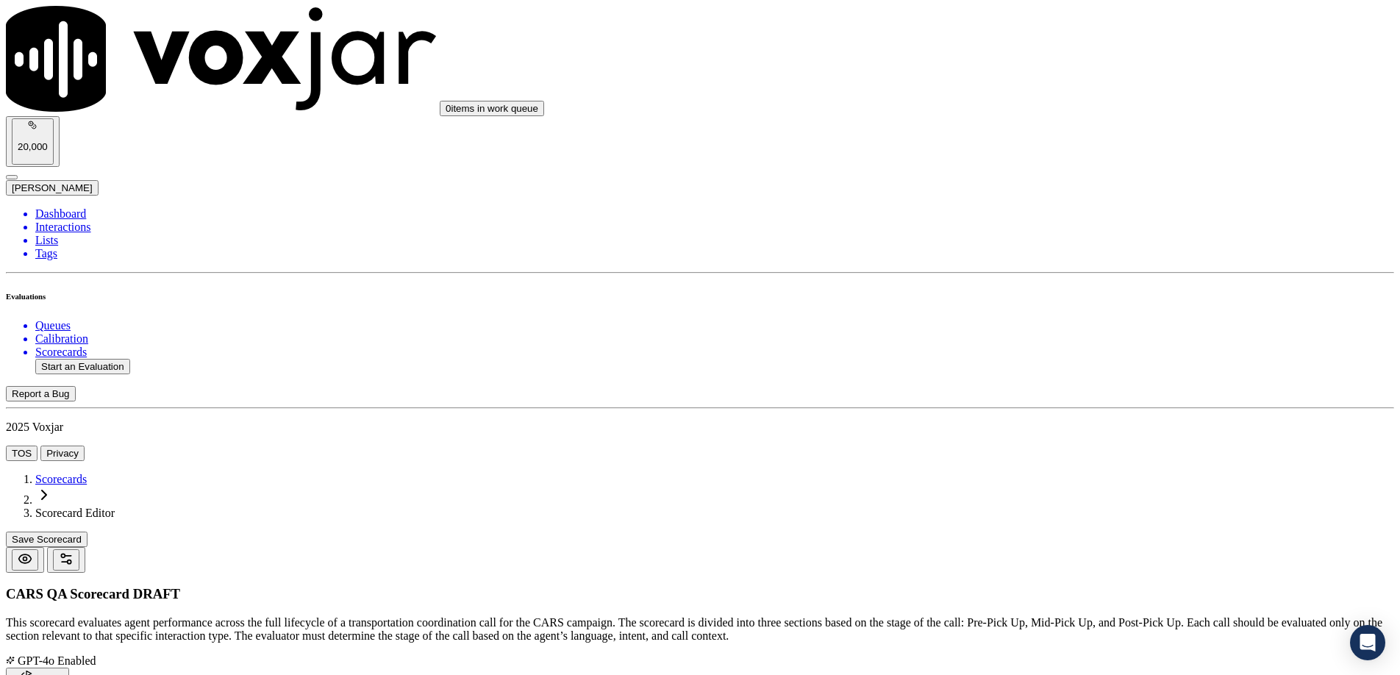
paste textarea "Yes – Agent fills out the form fully and asks the right questions. No – Misses …"
type textarea "Yes – Agent fills out the form fully and asks the right questions. No – Misses …"
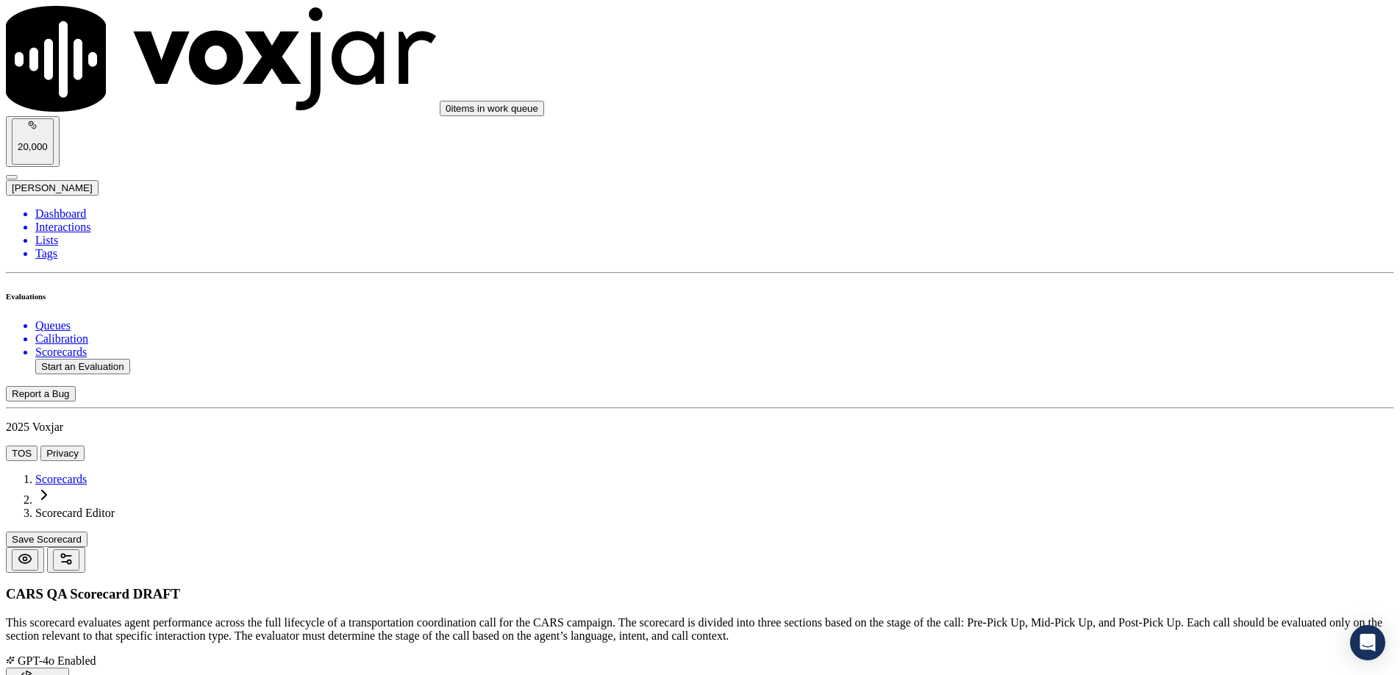
type input "2"
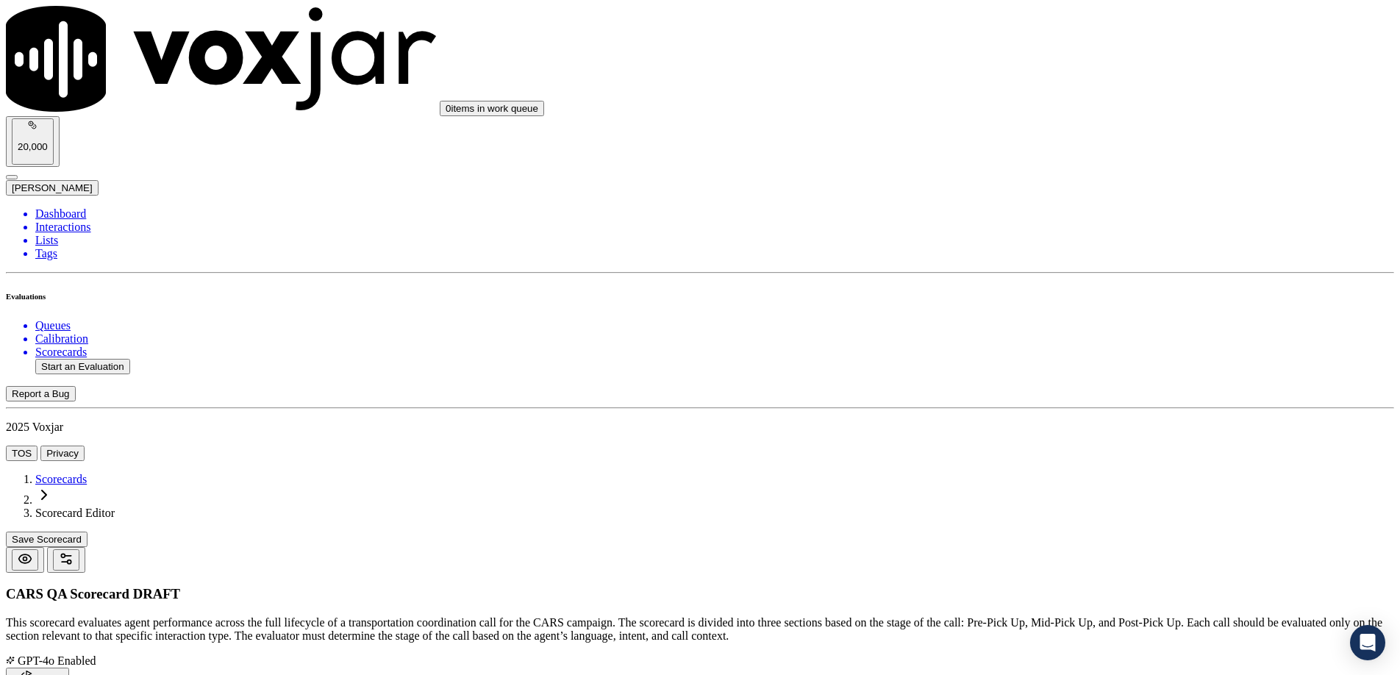
paste input "Policies & Procedures"
type input "Policies & Procedures"
drag, startPoint x: 1119, startPoint y: 253, endPoint x: 251, endPoint y: 354, distance: 873.7
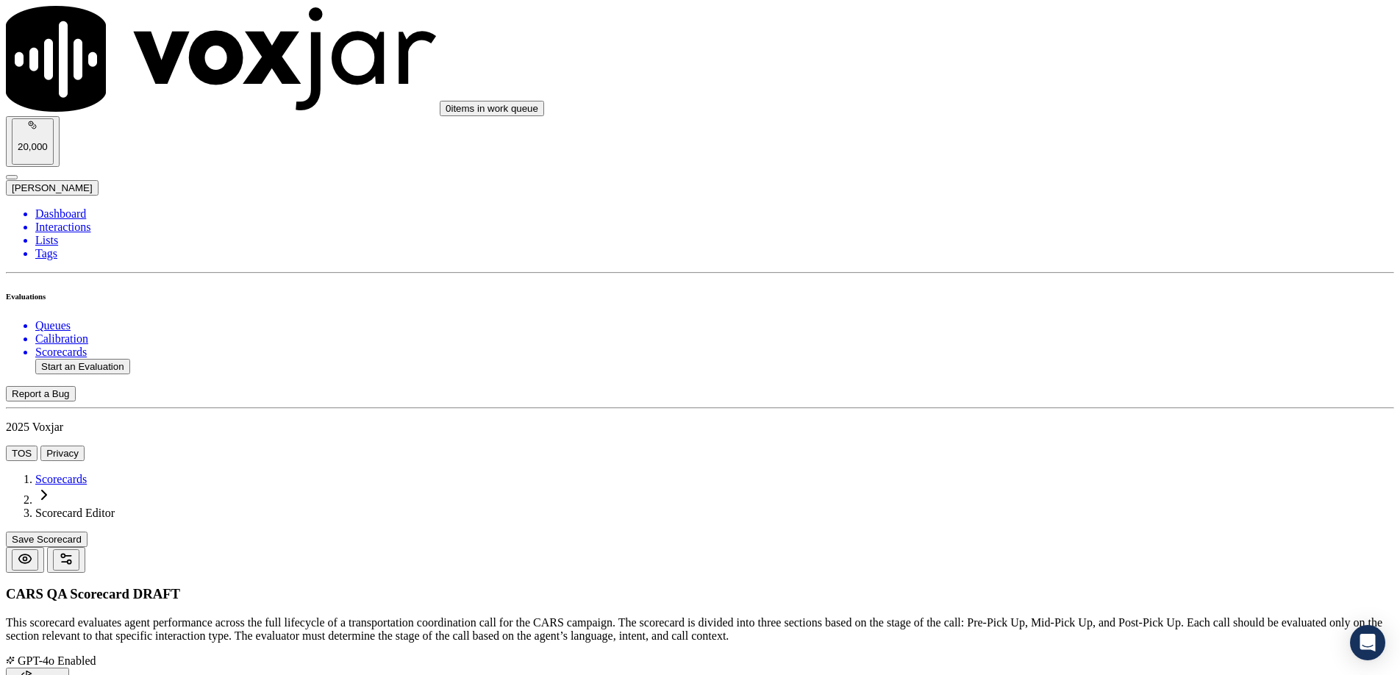
paste textarea "Did the agent follow & complete all applicable policies & procedures?"
type textarea "Did the agent follow & complete all applicable policies & procedures?"
paste textarea "NAV should be free of errors, callbacks set, tags placed, photos collected, etc."
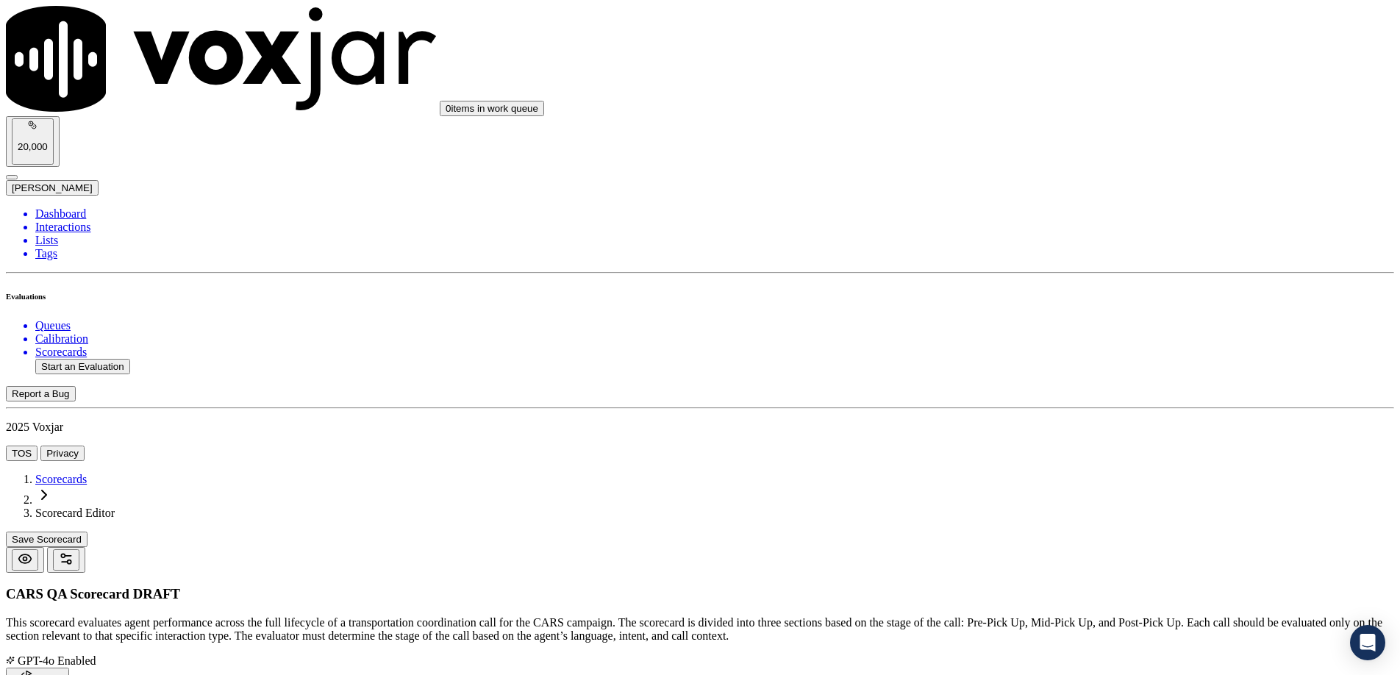
scroll to position [0, 0]
type textarea "NAV should be free of errors, callbacks set, tags placed, photos collected, etc."
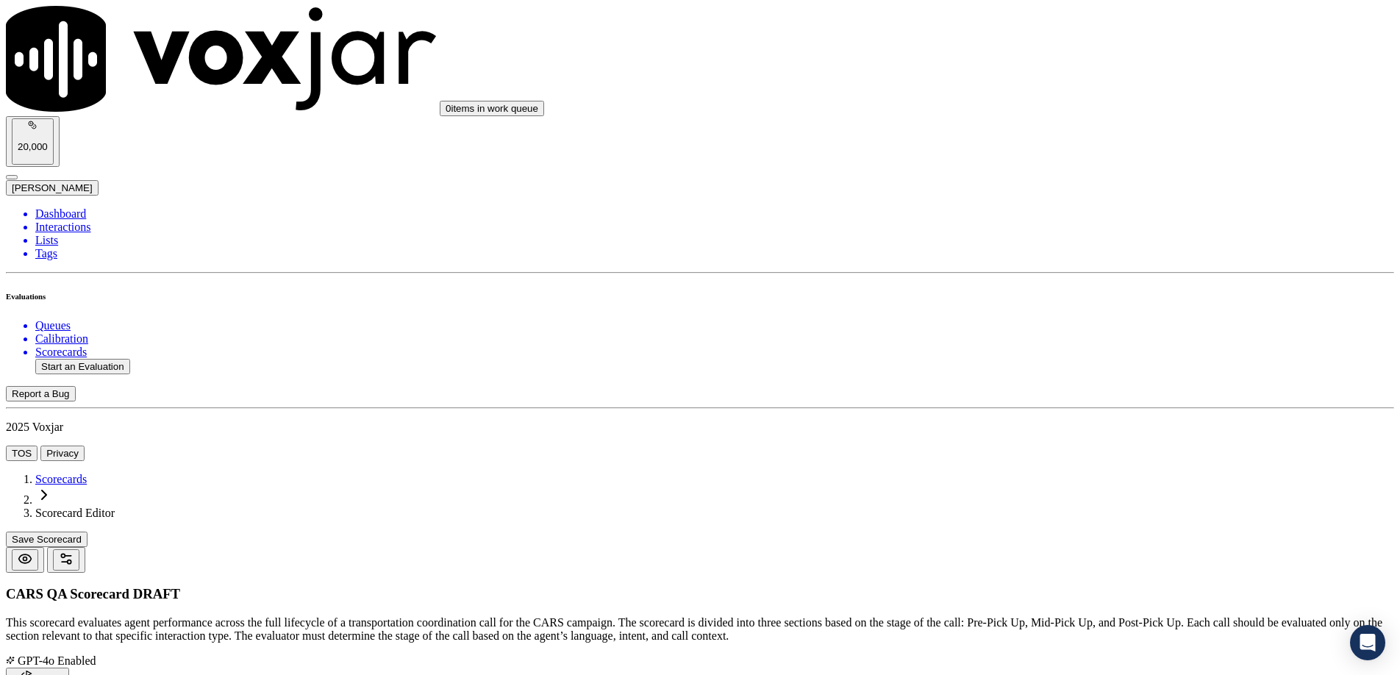
paste input "Nonprofit Questions & Promotions"
type input "Nonprofit Questions & Promotions"
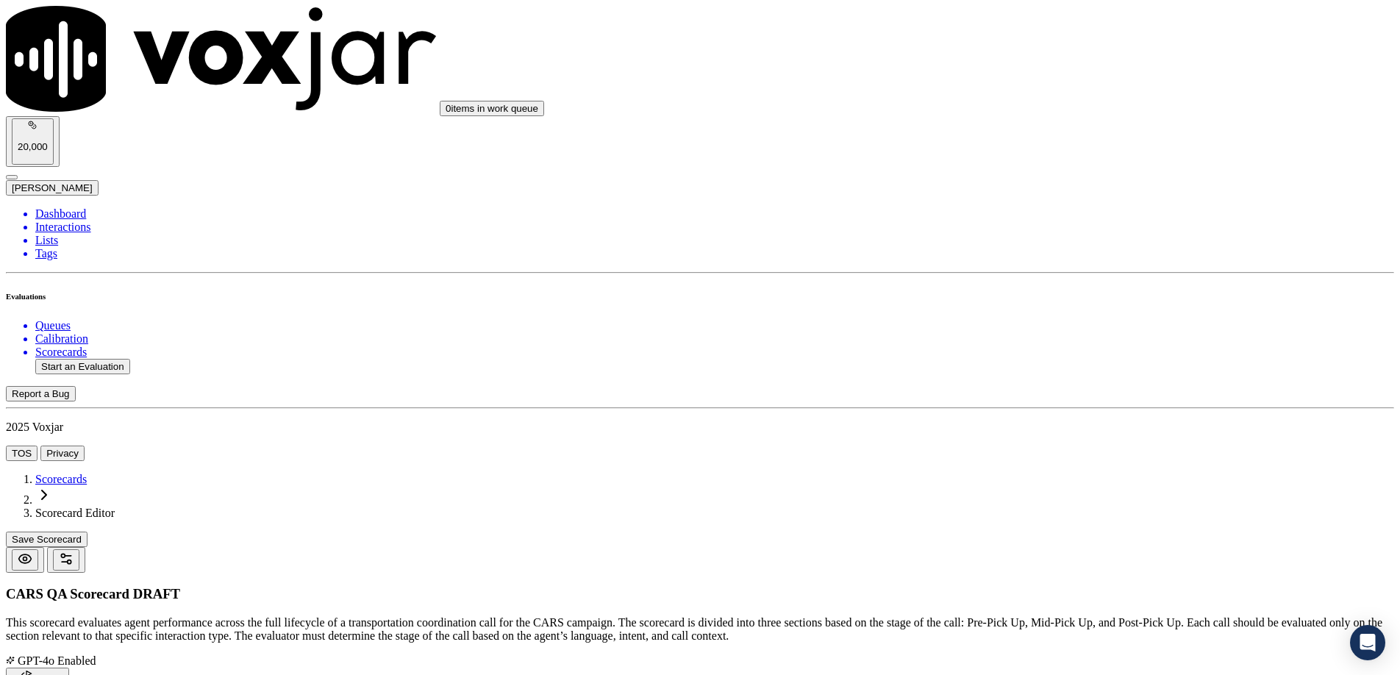
paste textarea "For unsubmitted/self-service follow-ups, did the agent ask all nonprofit-specif…"
type textarea "For unsubmitted/self-service follow-ups, did the agent ask all nonprofit-specif…"
paste textarea "Must complete form accurately. See Notes must have a Proceed Distribution Note.…"
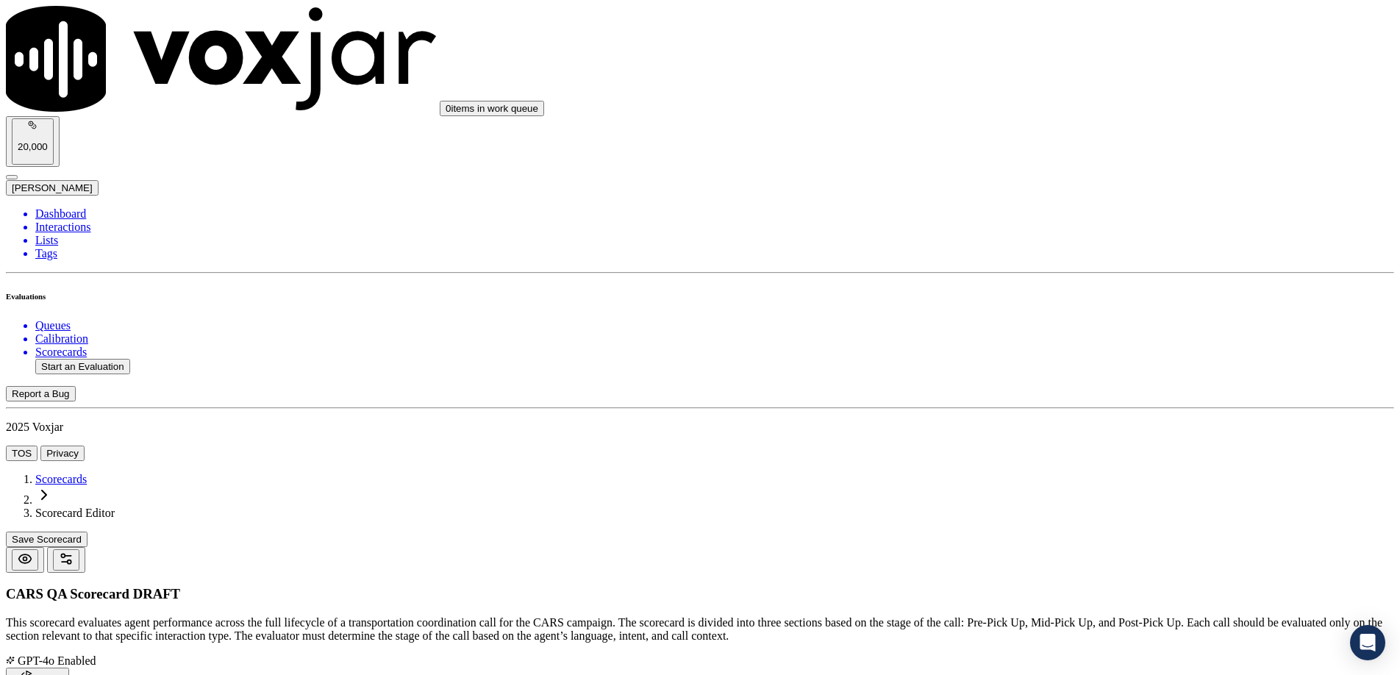
type textarea "Must complete form accurately. See Notes must have a Proceed Distribution Note.…"
drag, startPoint x: 1084, startPoint y: 429, endPoint x: 1045, endPoint y: 436, distance: 39.5
paste textarea "Yes – Agent fills out the form fully and asks the right questions. No – Misses …"
type textarea "Yes – Agent fills out the form fully and asks the right questions. No – Misses …"
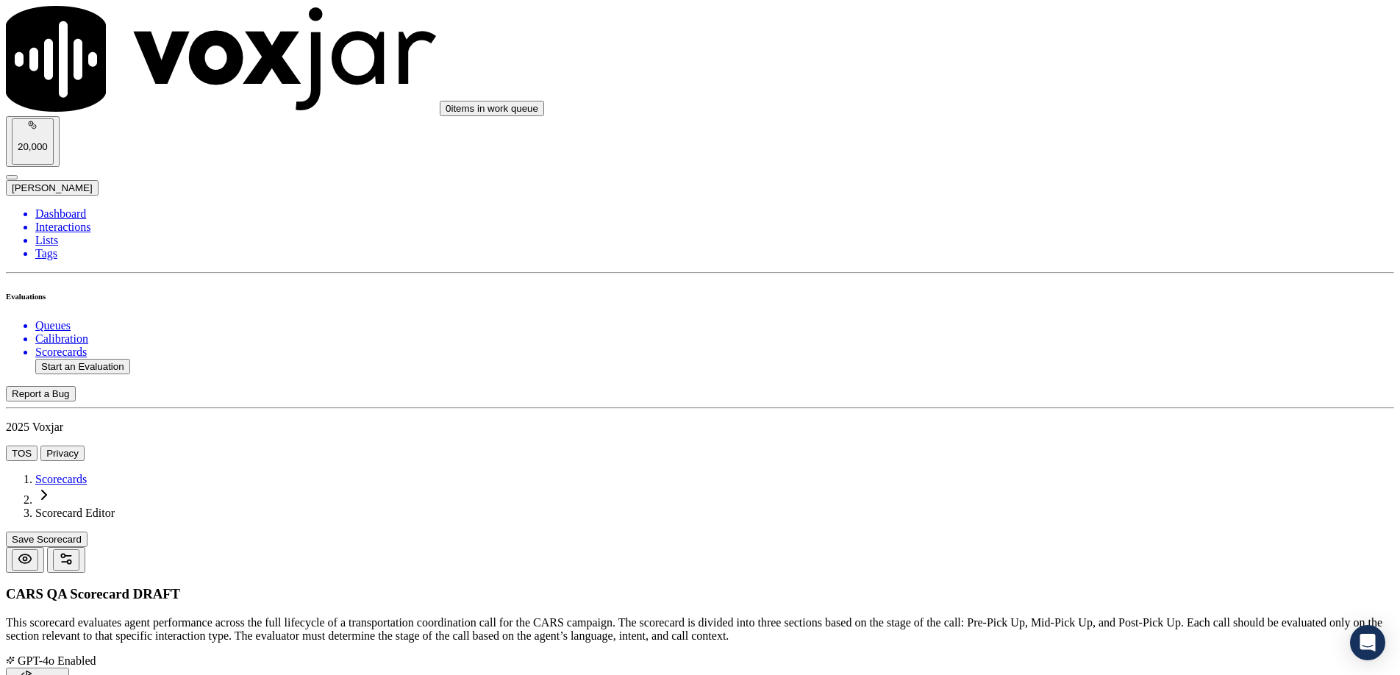
type input "2"
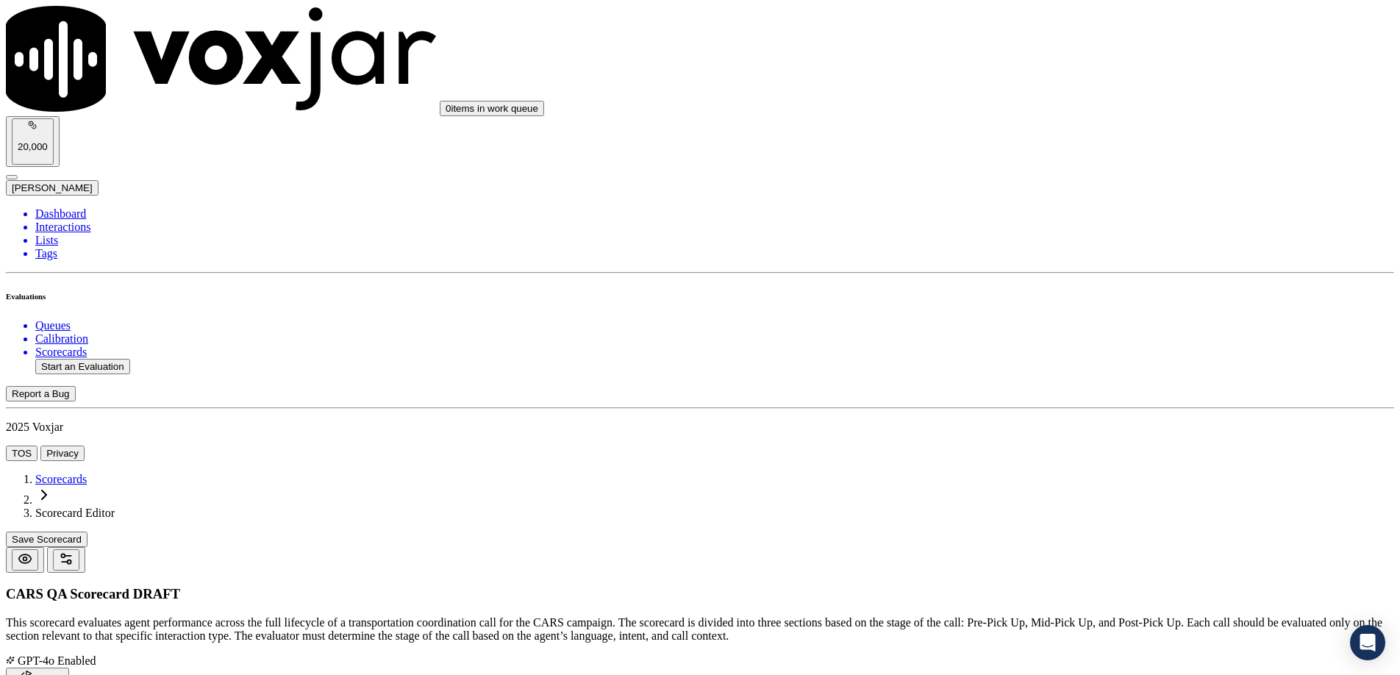
paste input "Policies & Procedures"
type input "Policies & Procedures"
drag, startPoint x: 1119, startPoint y: 239, endPoint x: 1149, endPoint y: 234, distance: 30.6
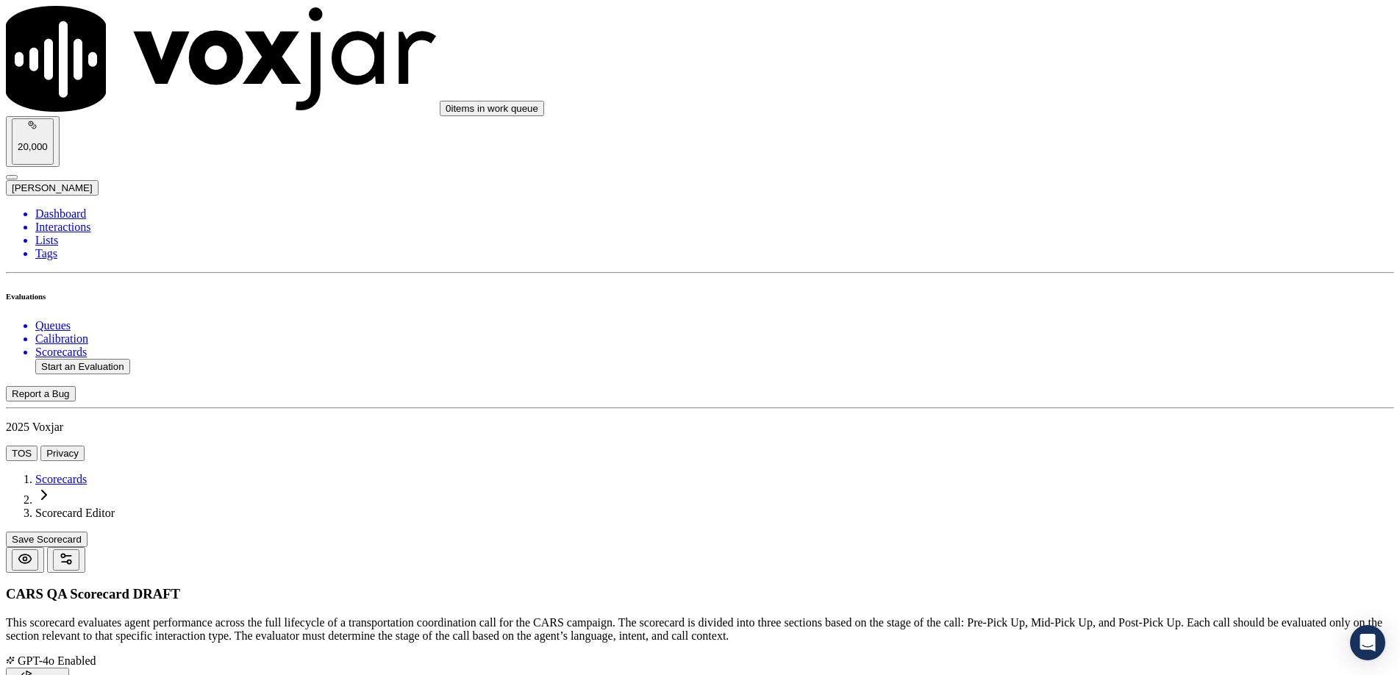
paste textarea "Did the agent follow & complete all applicable policies & procedures?"
type textarea "Did the agent follow & complete all applicable policies & procedures?"
paste textarea "Mark yes if NAV is free of errors, callback was applied if a follow up was need…"
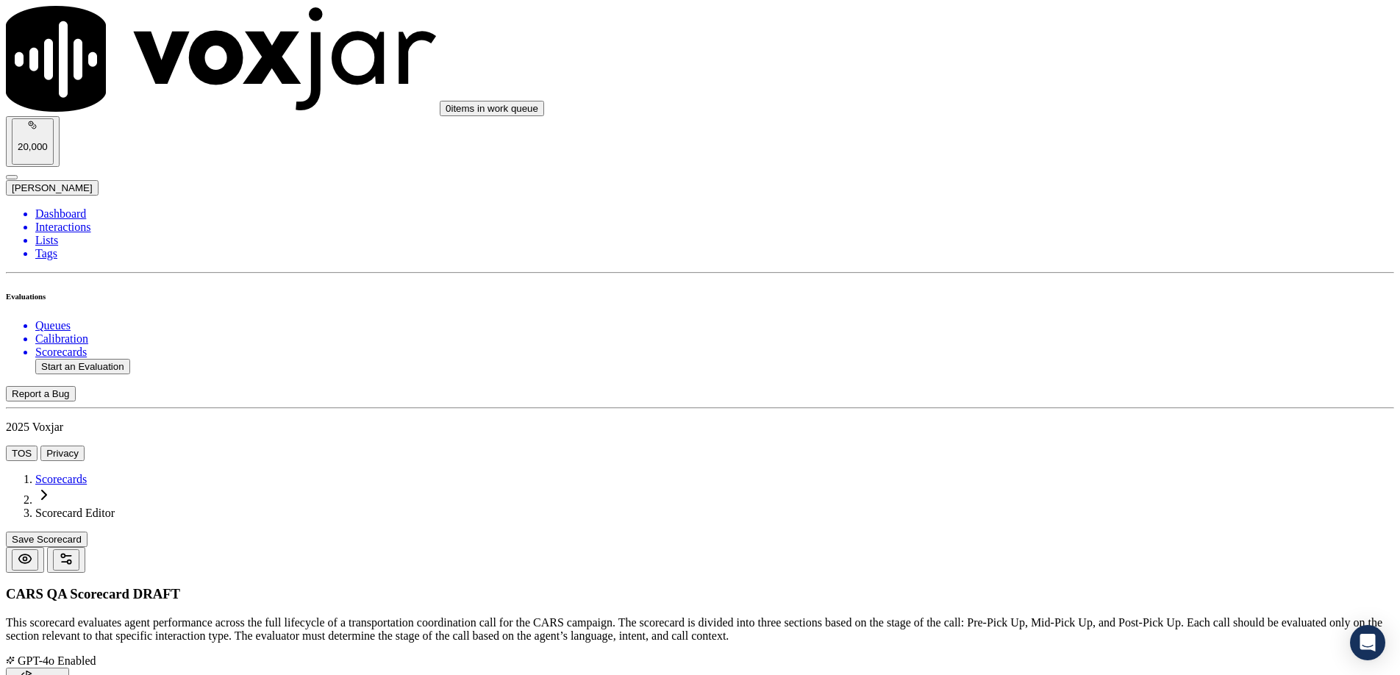
type textarea "Mark yes if NAV is free of errors, callback was applied if a follow up was need…"
paste textarea "Yes – All applicable steps completed. Somewhat Yes – Only some applicable steps…"
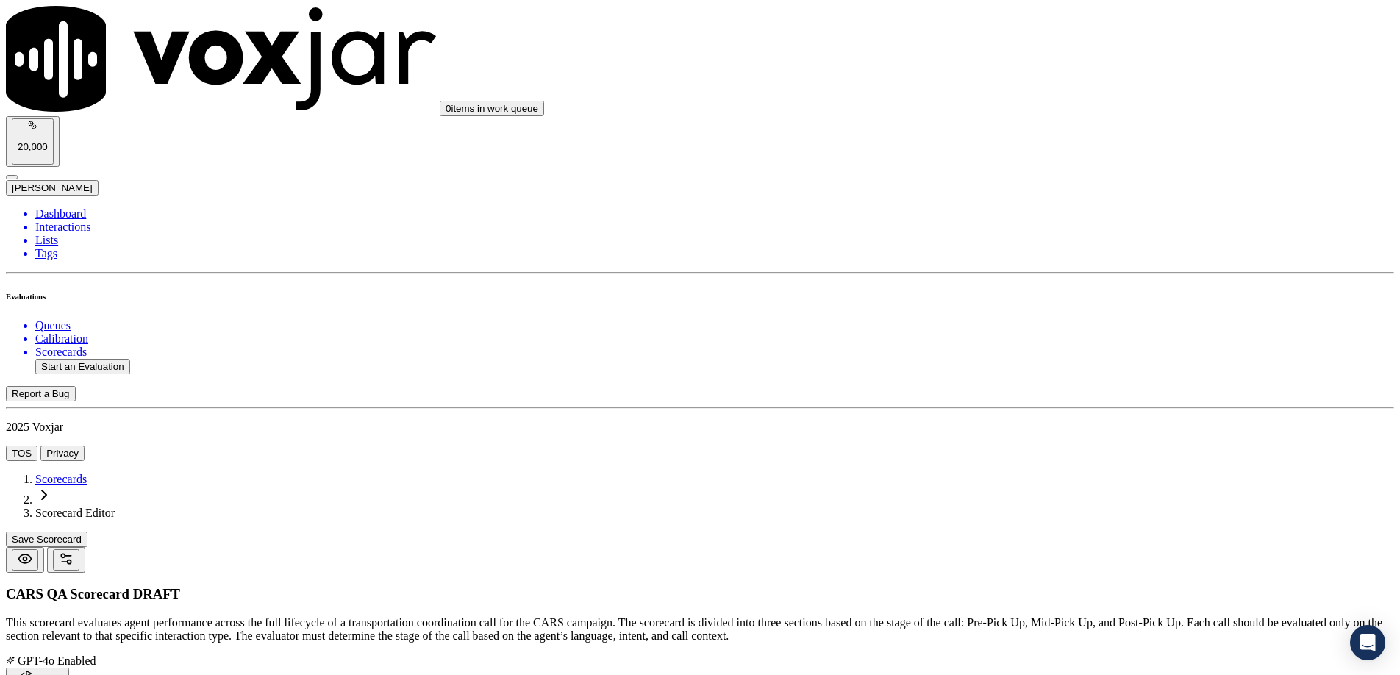
type textarea "Yes – All applicable steps completed. Somewhat Yes – Only some applicable steps…"
type input "Somewhat Yes"
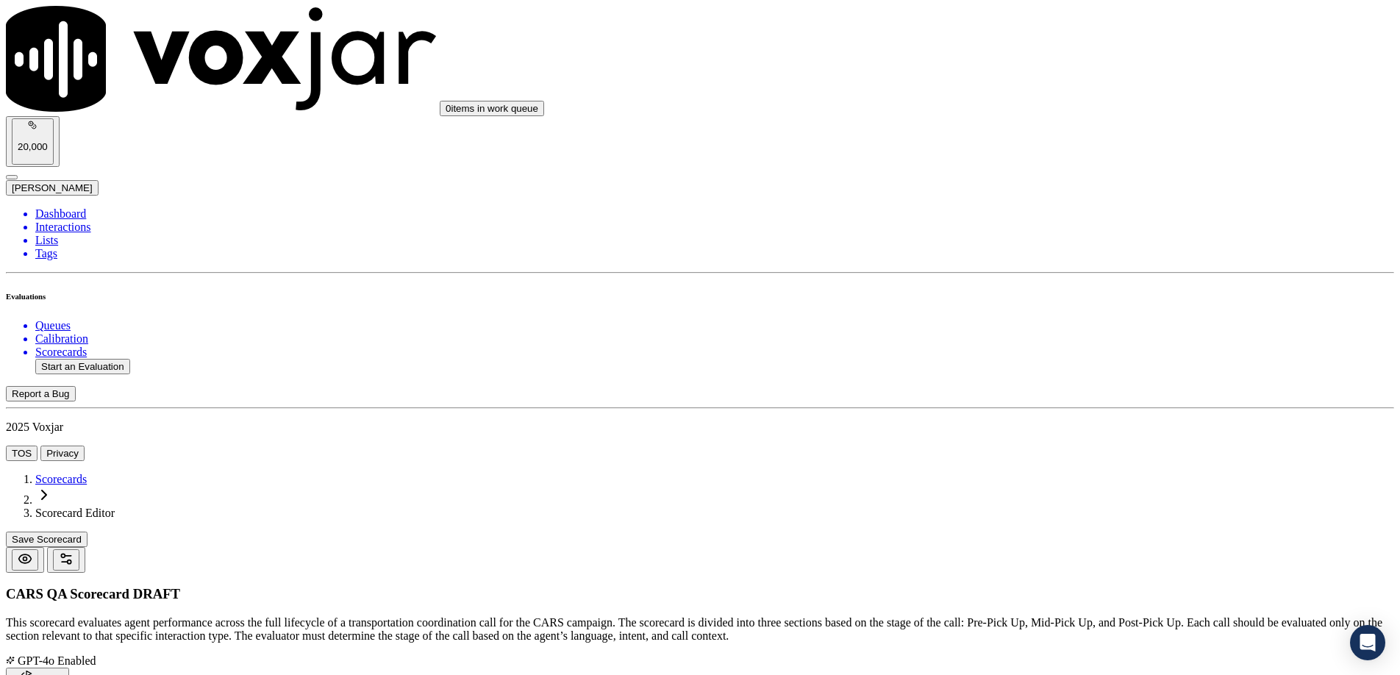
type input "5"
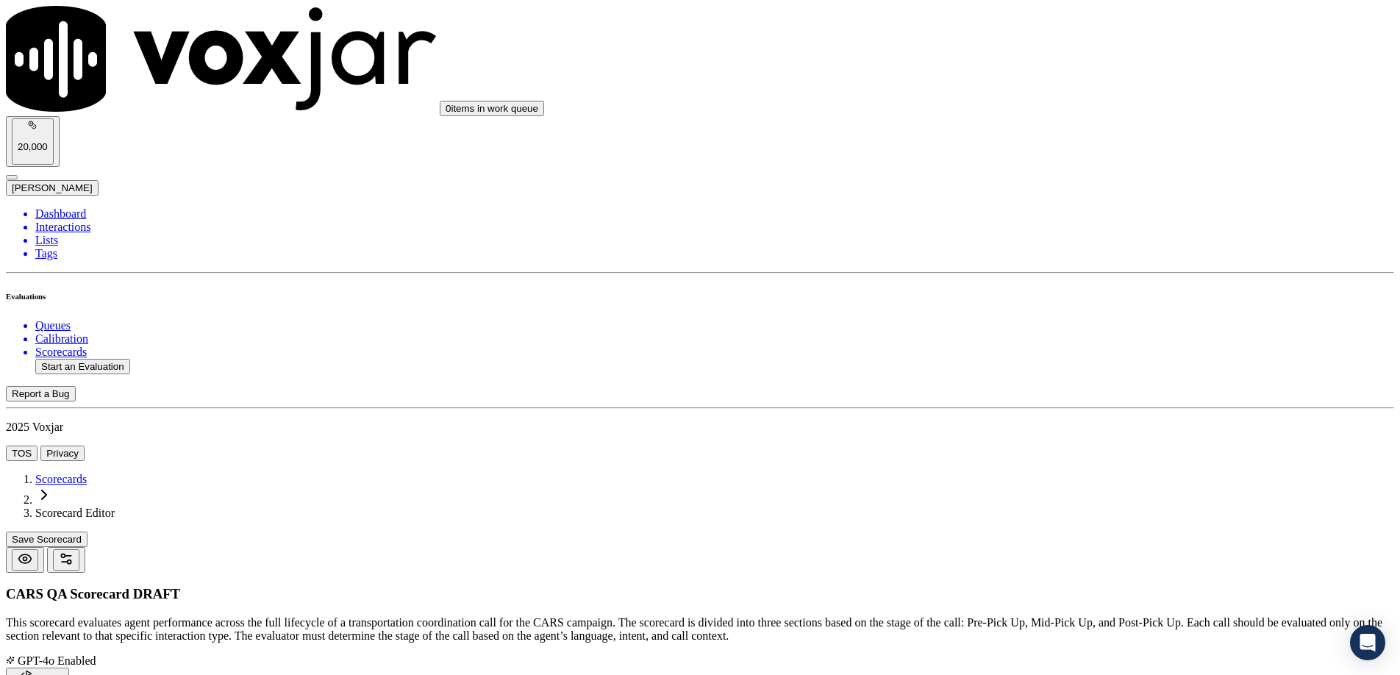
paste input "Contact Information Verified"
type input "Contact Information Verified"
paste textarea "Did the agent collect or verify the mailing address, phone number, and email ad…"
type textarea "Did the agent collect or verify the mailing address, phone number, and email ad…"
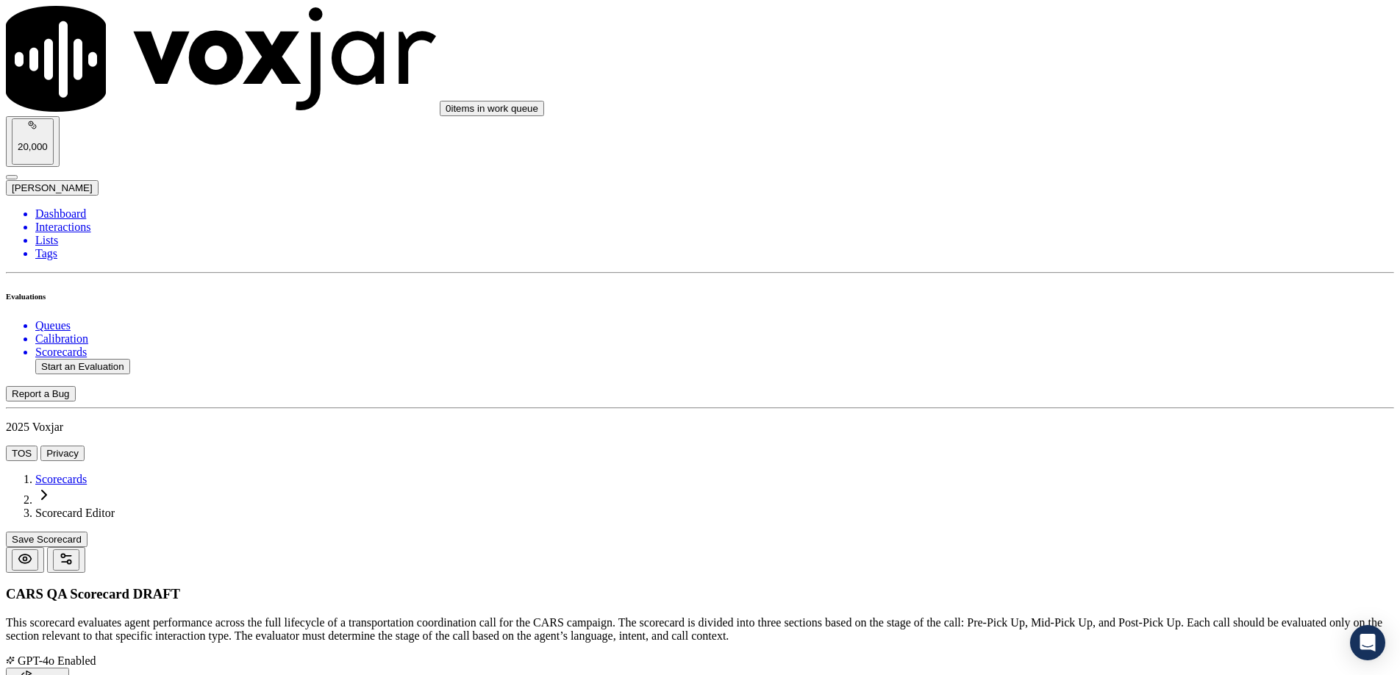
paste textarea "All 3 fields must be verified or collected."
type textarea "All 3 fields must be verified or collected."
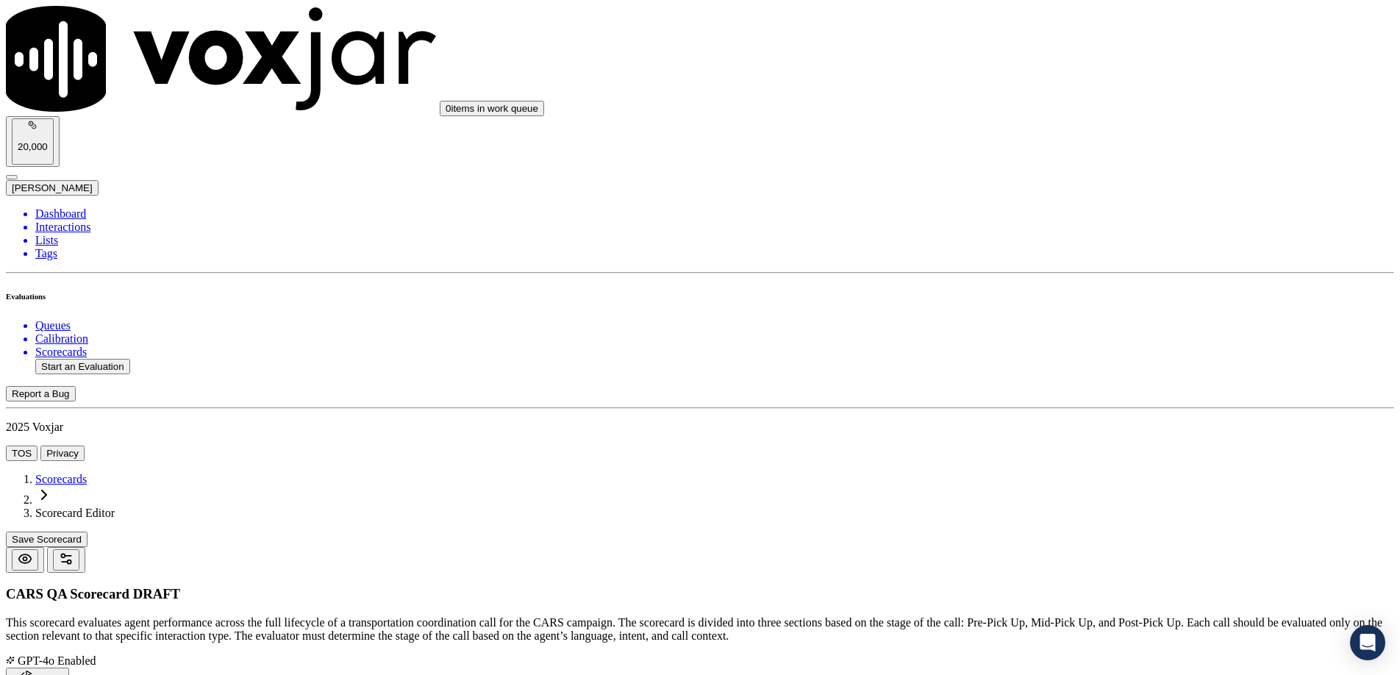
paste textarea "Yes – Agent verifies all 3. No – Misses one or more. N/A – Doesn’t apply to cal…"
type textarea "Yes – Agent verifies all 3. No – Misses one or more. N/A – Doesn’t apply to cal…"
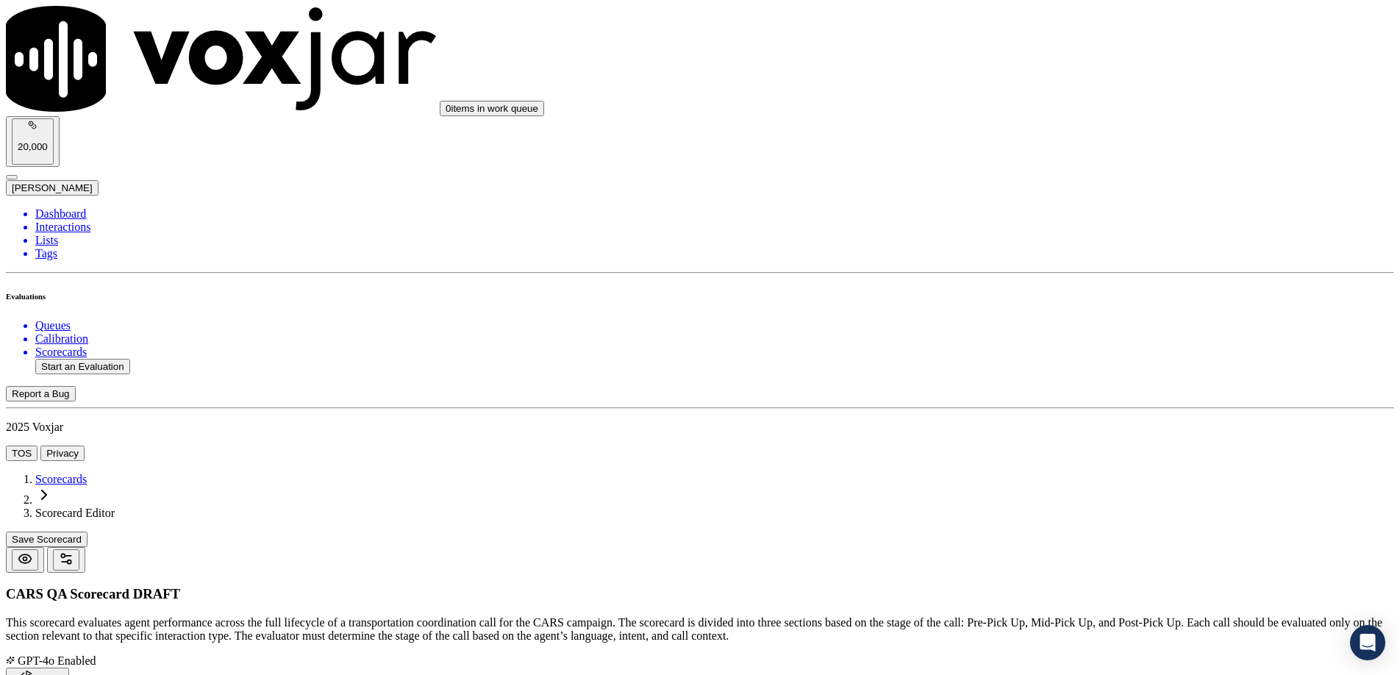
type input "5"
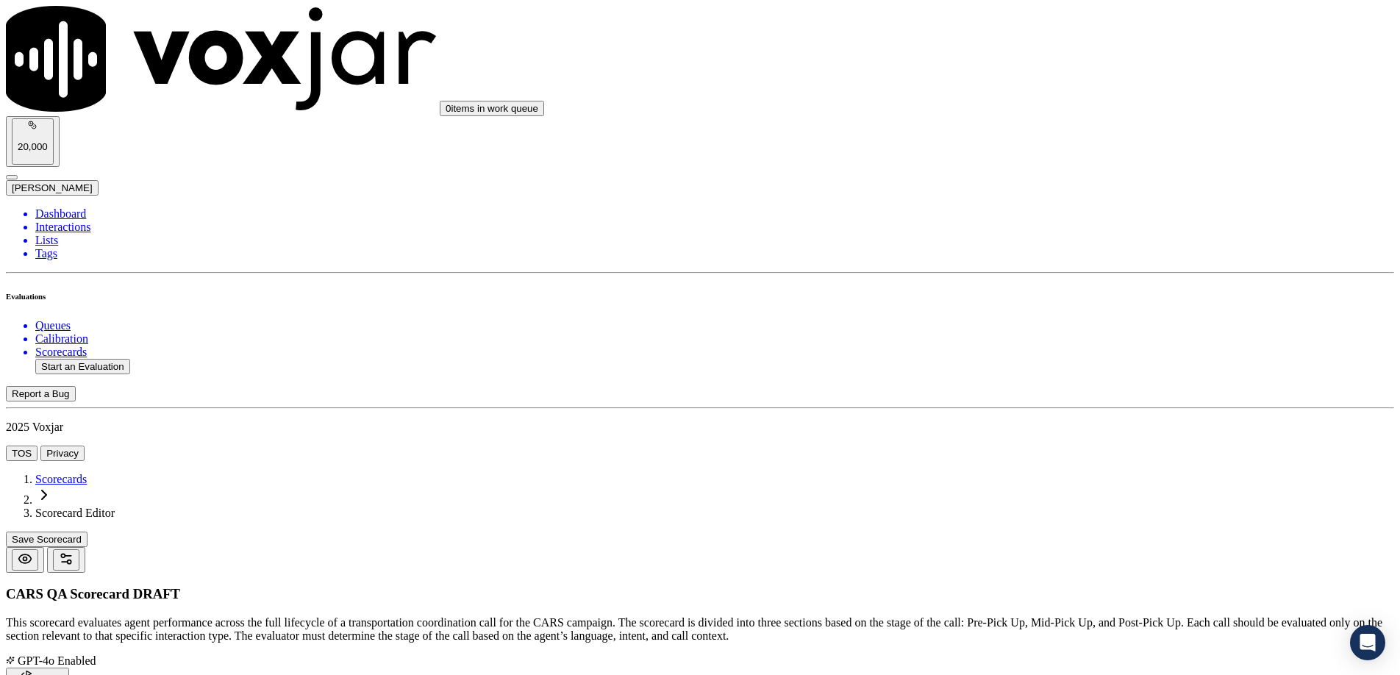
drag, startPoint x: 1350, startPoint y: 72, endPoint x: 1316, endPoint y: 88, distance: 38.2
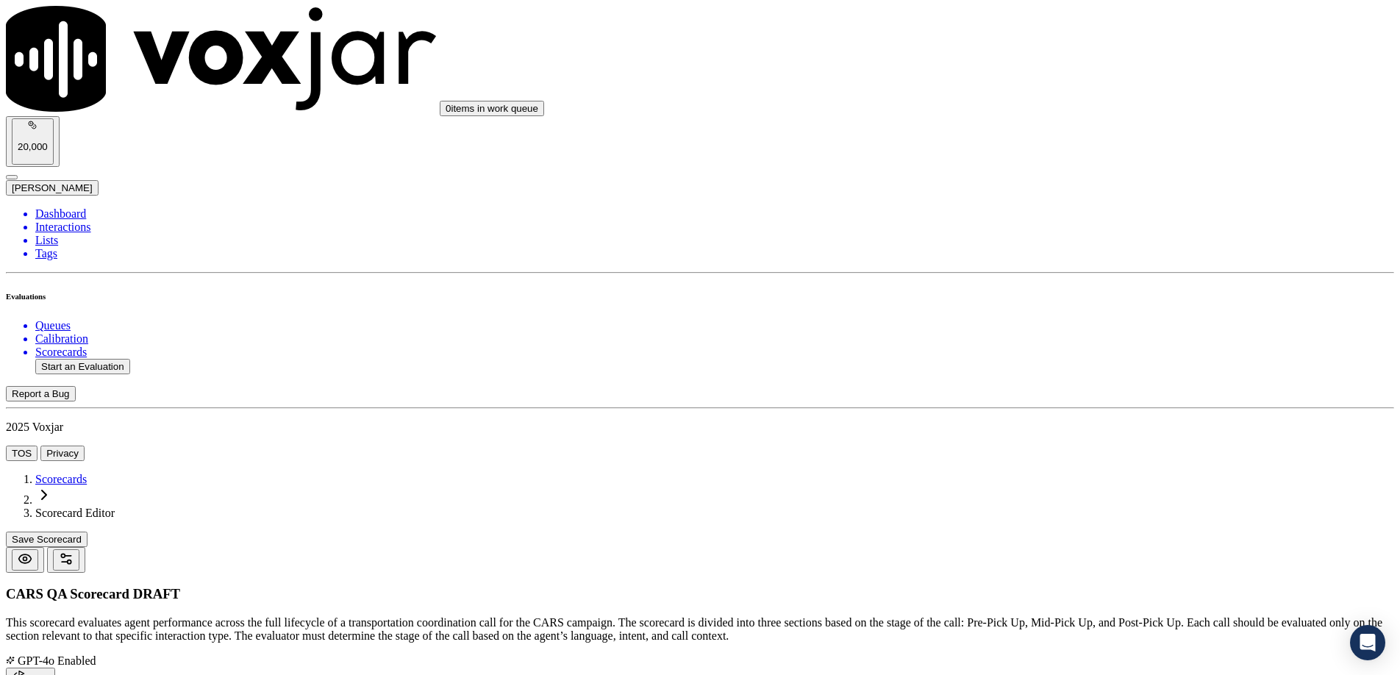
paste input "Vehicle Info Confirmation"
type input "Vehicle Info Confirmation"
drag, startPoint x: 1230, startPoint y: 246, endPoint x: 477, endPoint y: 243, distance: 752.3
paste textarea "Did the agent confirm VIN decode, Y/M/M, [PERSON_NAME], and color?"
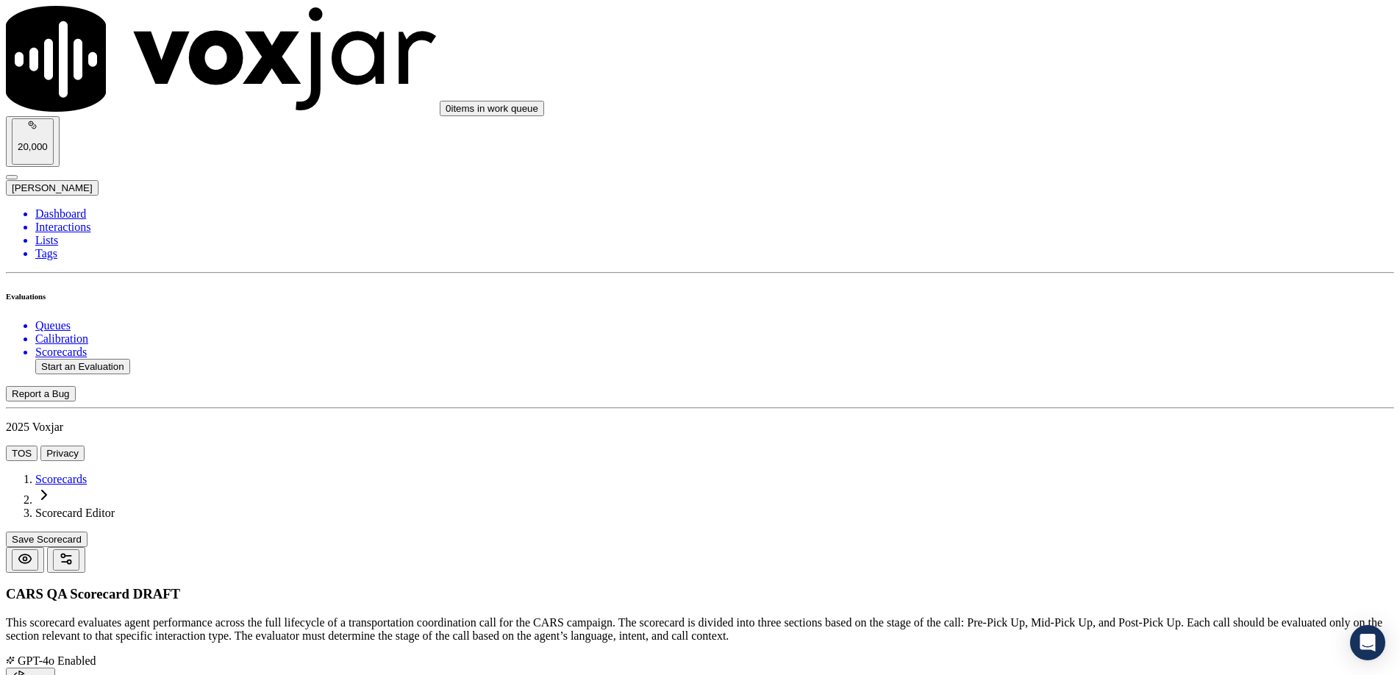
type textarea "Did the agent confirm VIN decode, Y/M/M, [PERSON_NAME], and color?"
paste textarea "(Mileage within 10K; TMU if unknown. VIN phonetic confirmation if not decoding.…"
type textarea "(Mileage within 10K; TMU if unknown. VIN phonetic confirmation if not decoding.…"
drag, startPoint x: 1195, startPoint y: 431, endPoint x: 1180, endPoint y: 431, distance: 14.7
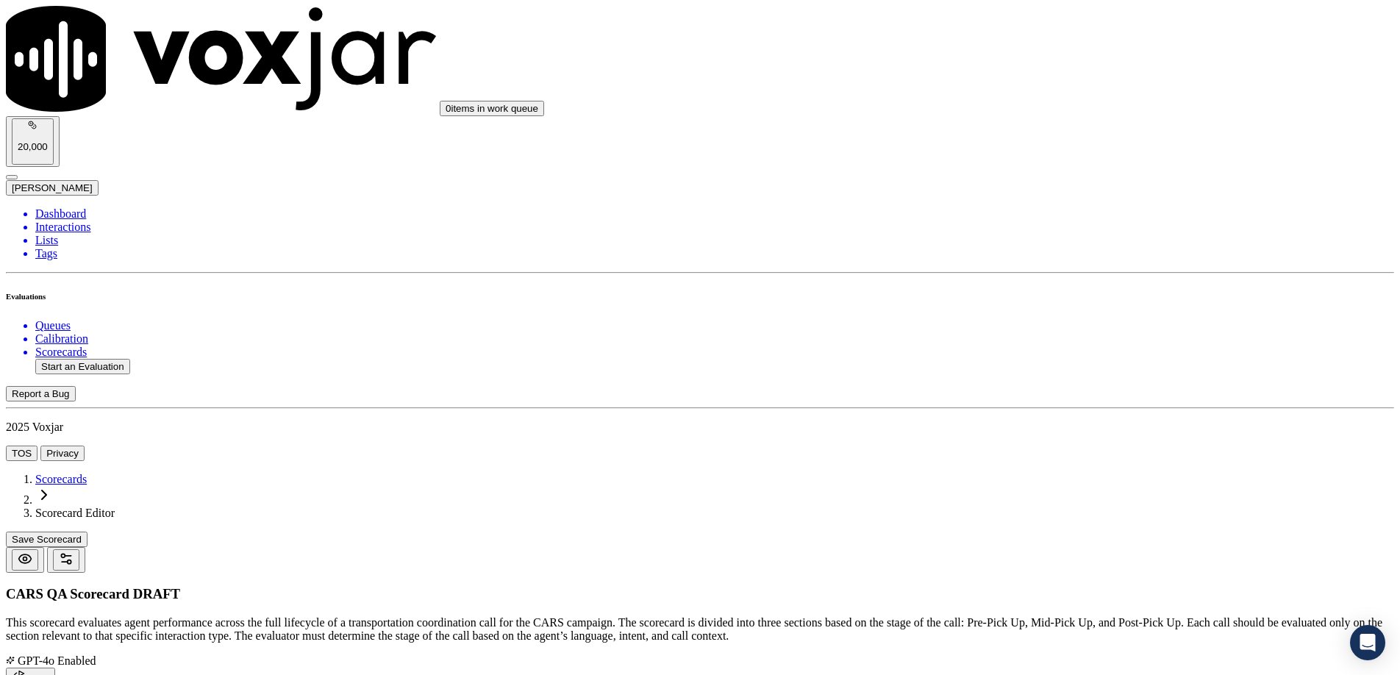
paste textarea "Yes – Agent confirms VIN, year, make, model, mileage, and color. Somewhat Yes –…"
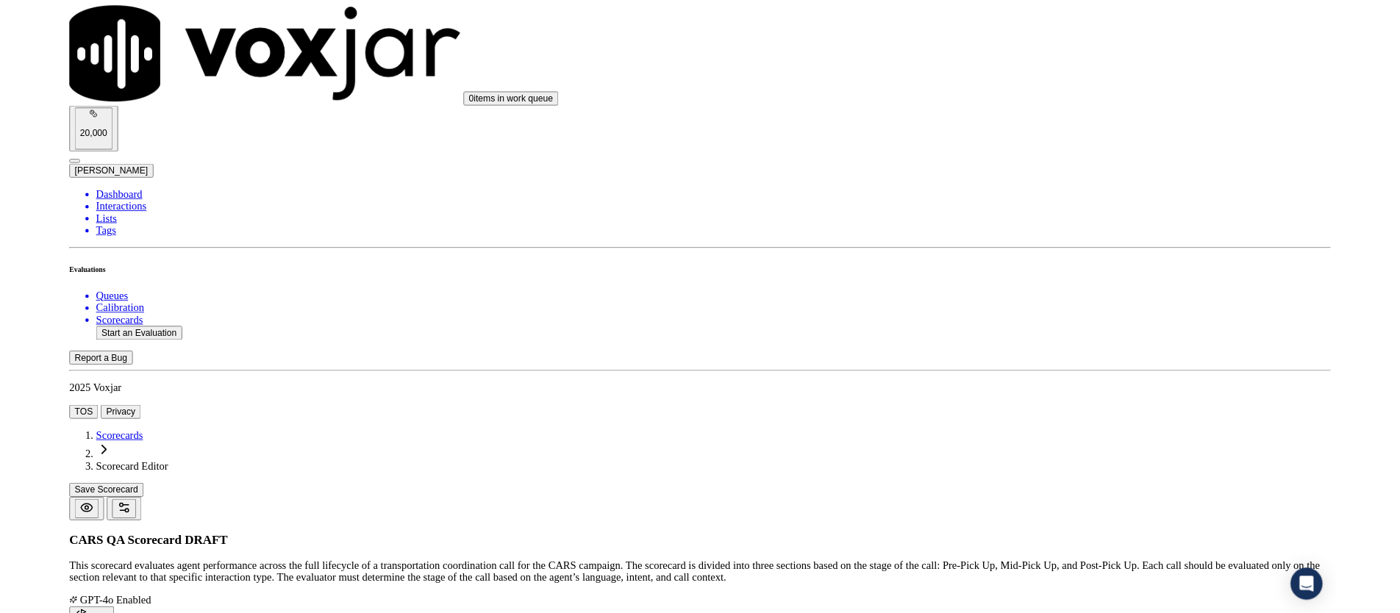
scroll to position [120, 0]
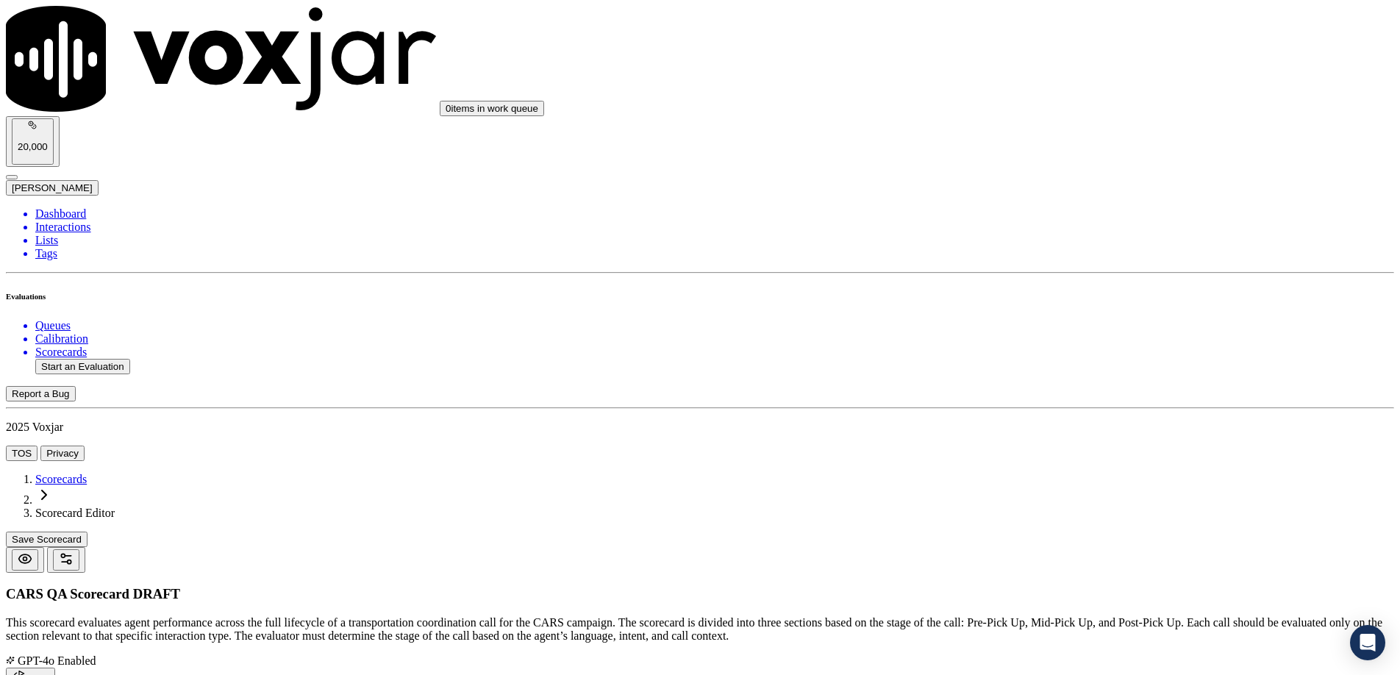
type textarea "Yes – Agent confirms VIN, year, make, model, mileage, and color. Somewhat Yes –…"
type input "5"
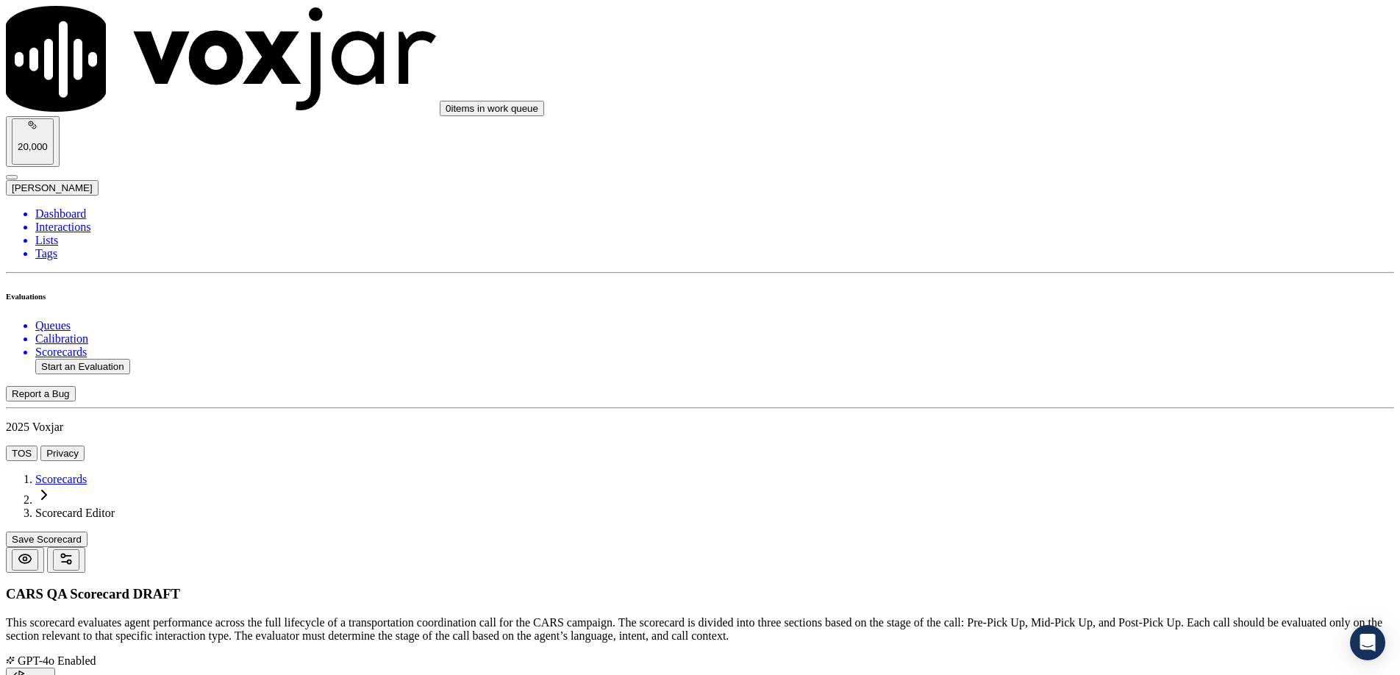
type input "Somewhat Yes"
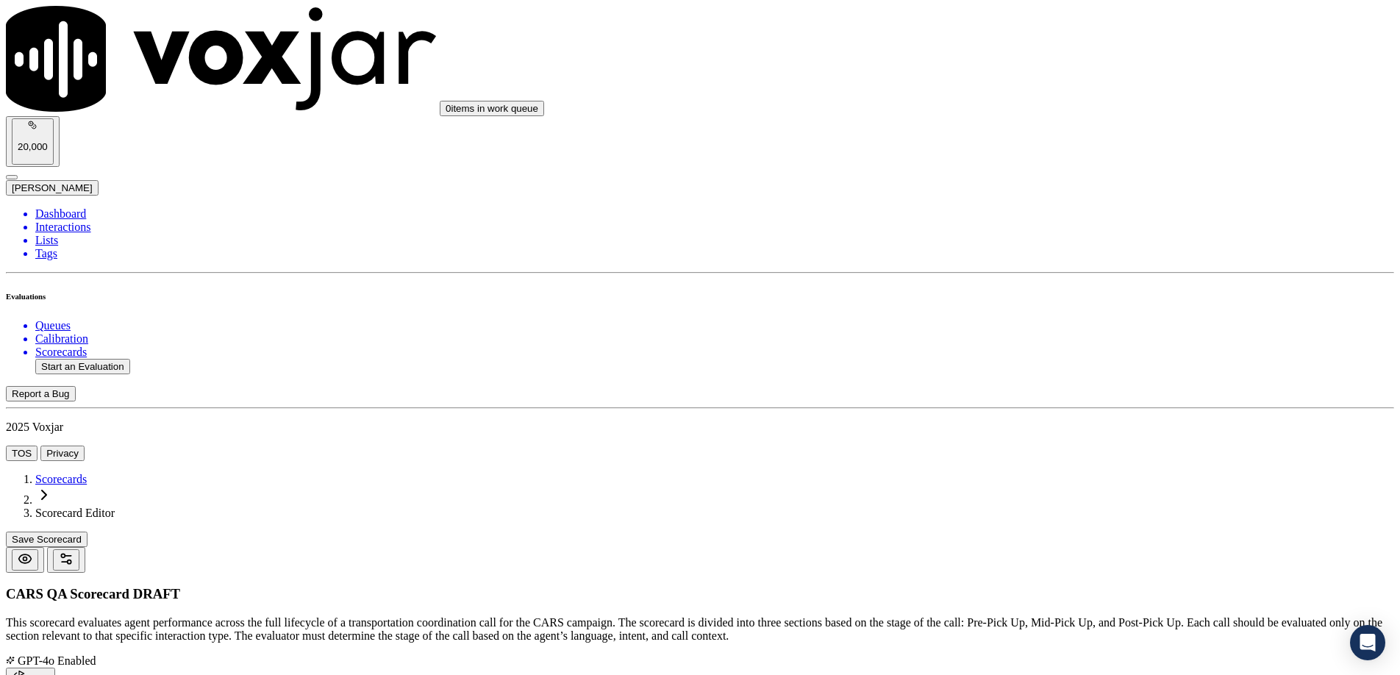
type input "3"
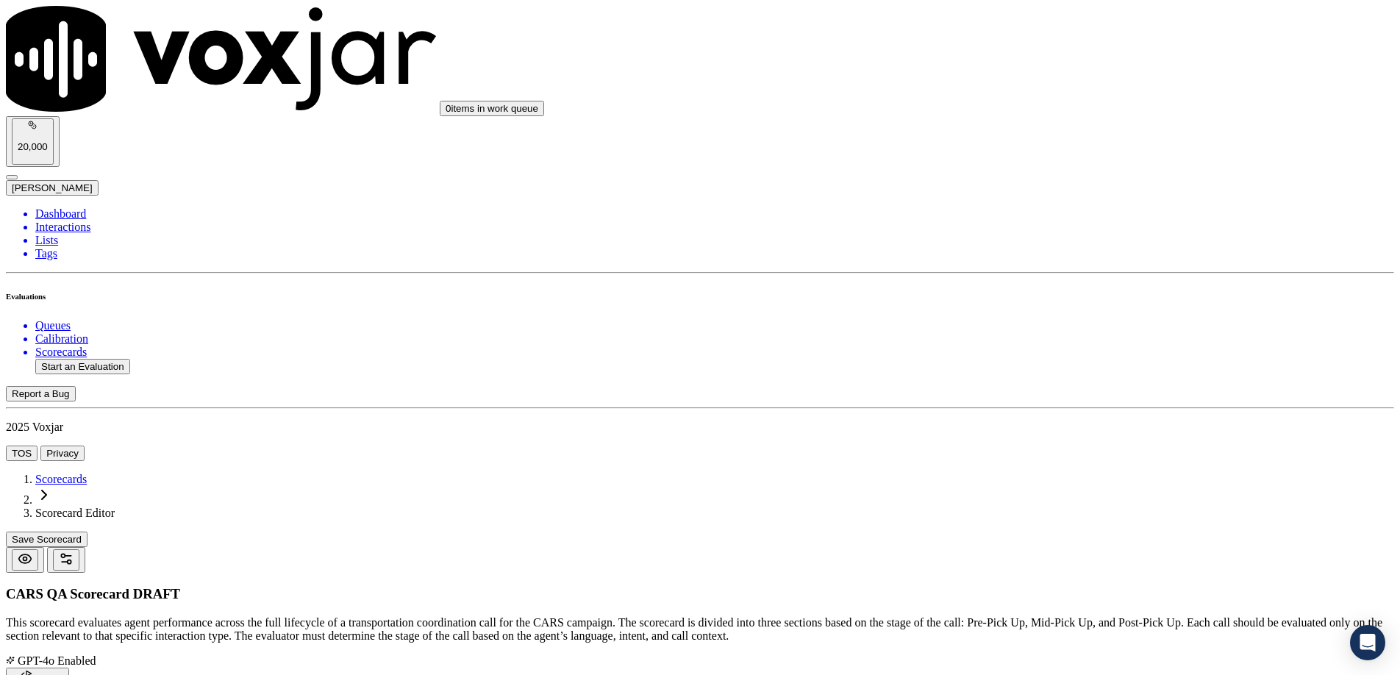
paste input "Title Info Confirmatio"
type input "Title Info Confirmation"
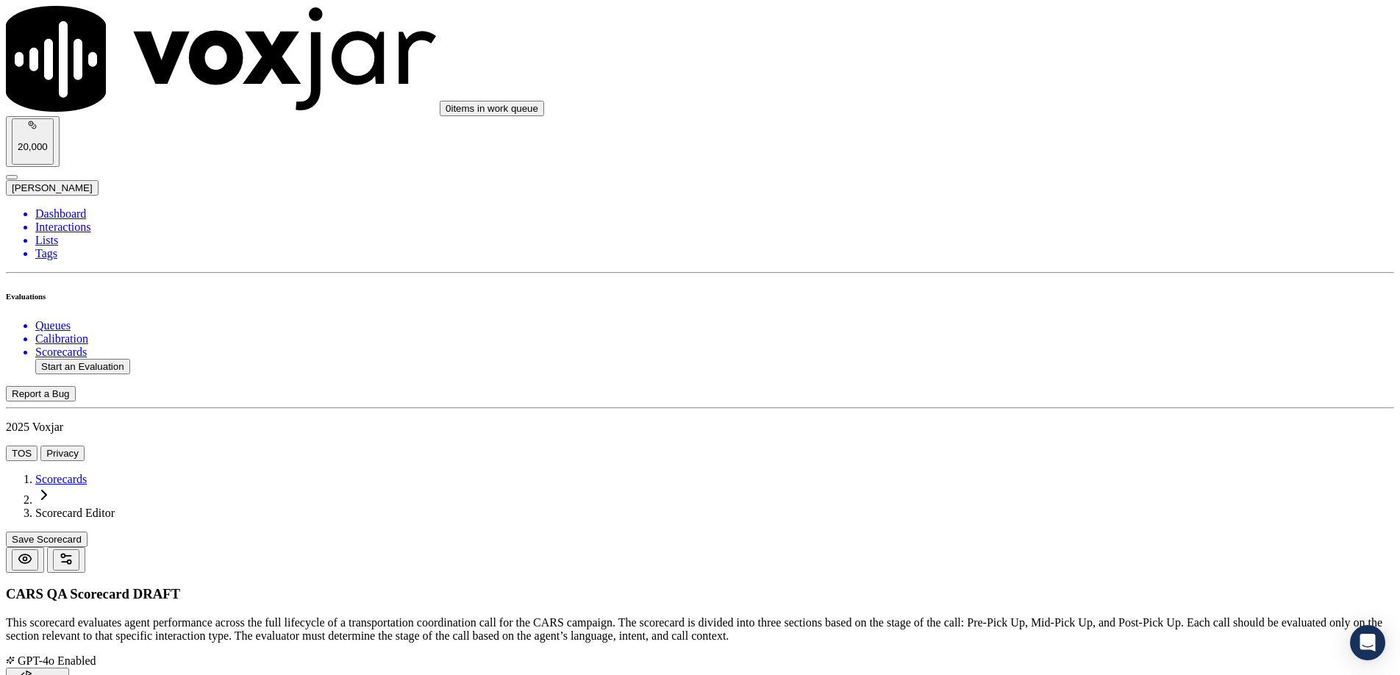
paste textarea "For missing title info, did the agent confirm or remove unconfirmed fields?"
type textarea "For missing title info, did the agent confirm or remove unconfirmed fields?"
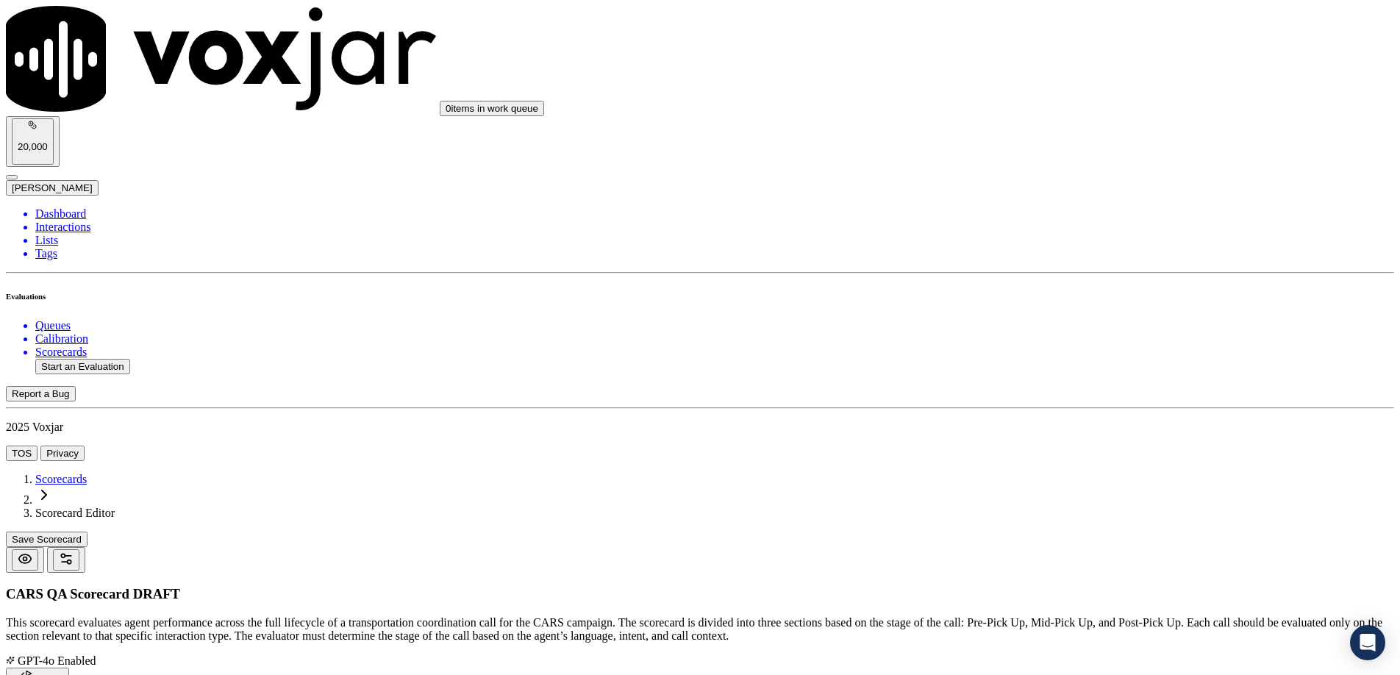
paste textarea "Includes lien holder, name on title, titled state, registered state."
type textarea "Includes lien holder, name on title, titled state, registered state."
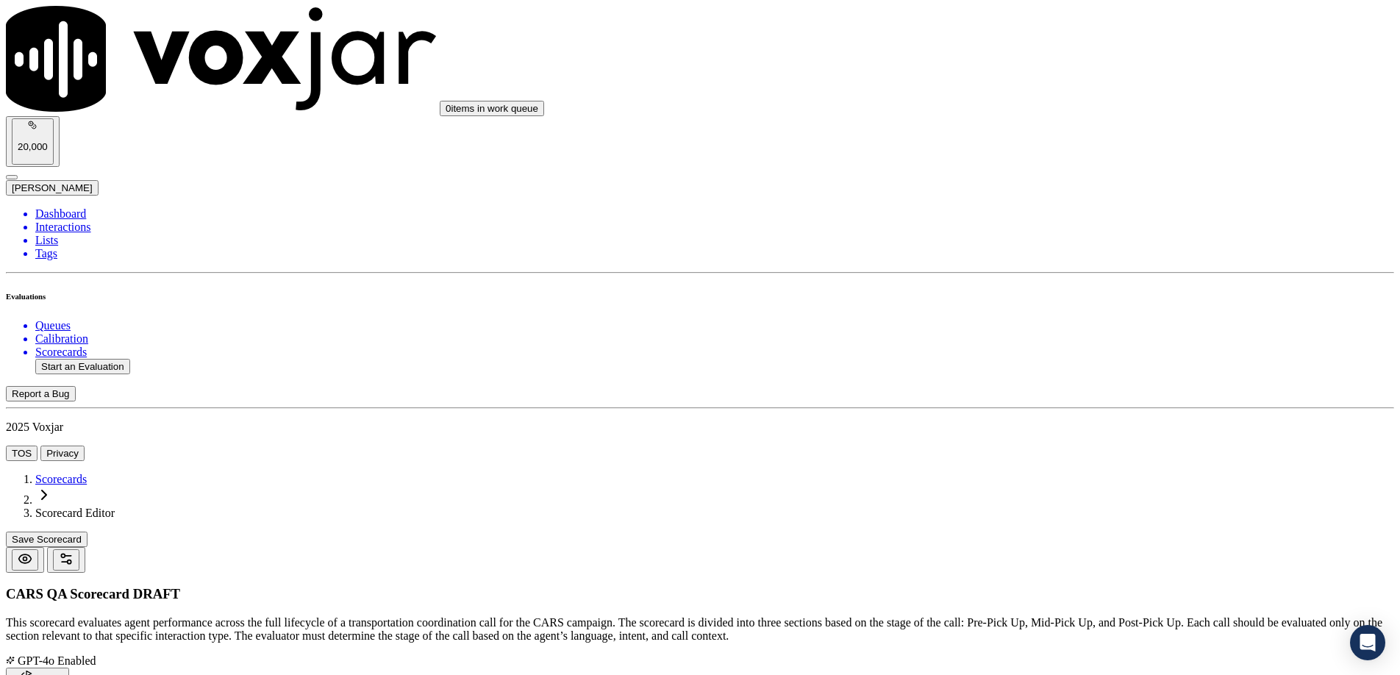
paste textarea "Yes – Agent clears up any missing or unclear fields. No – Leaves fields blank o…"
type textarea "Yes – Agent clears up any missing or unclear fields. No – Leaves fields blank o…"
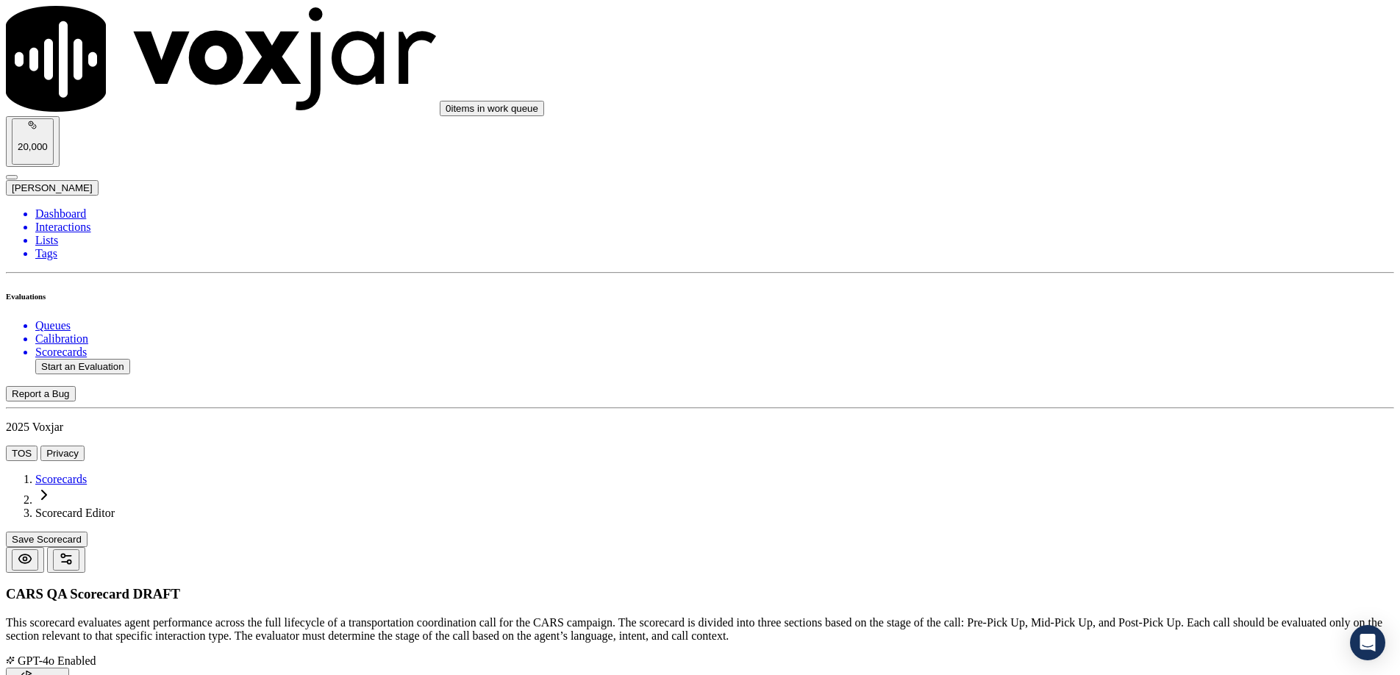
type input "5"
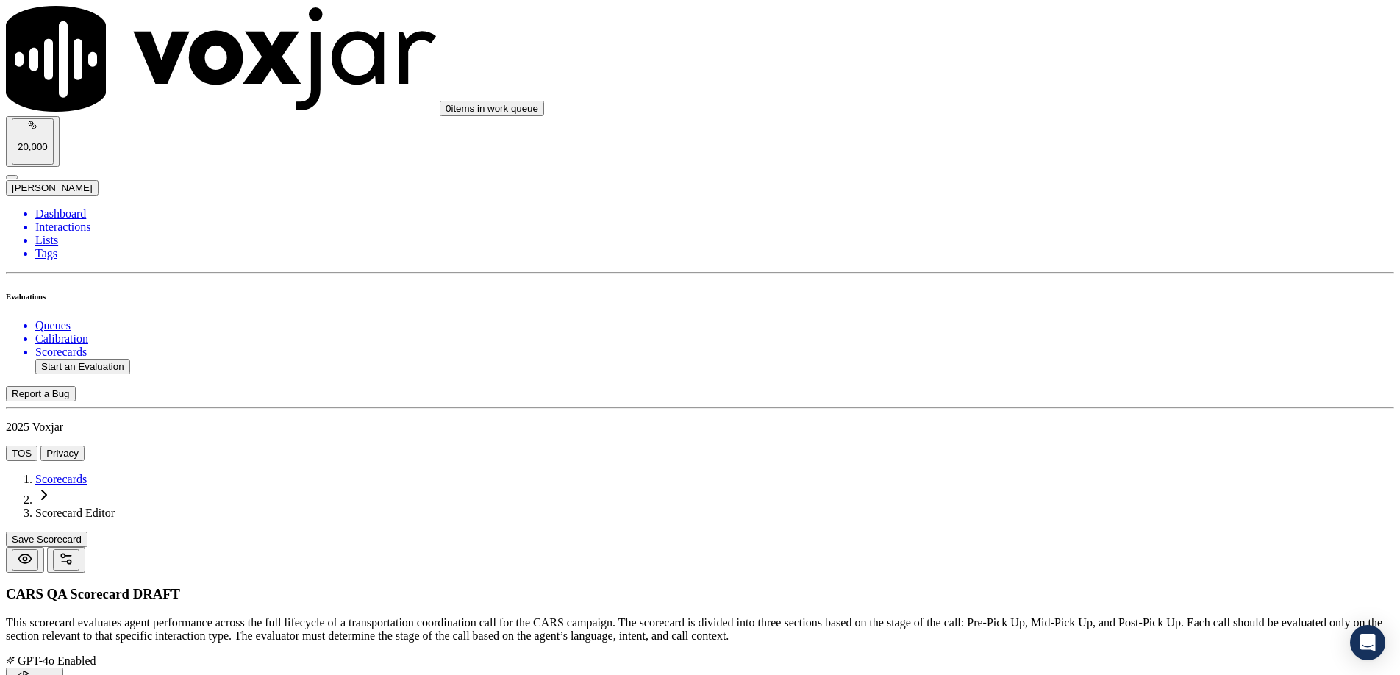
paste input "Pickup Address Confirmation"
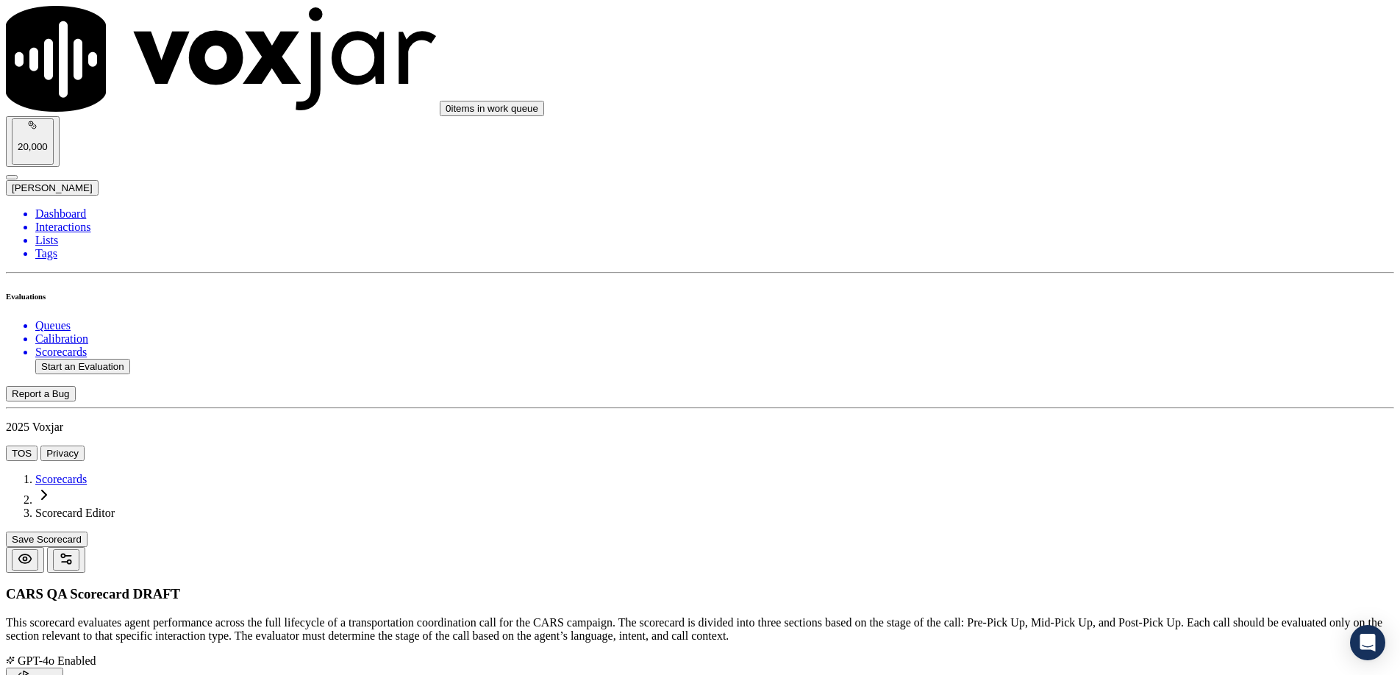
type input "Pickup Address Confirmation"
paste textarea "Did the agent confirm the pickup address and accessibility?"
type textarea "Did the agent confirm the pickup address and accessibility?"
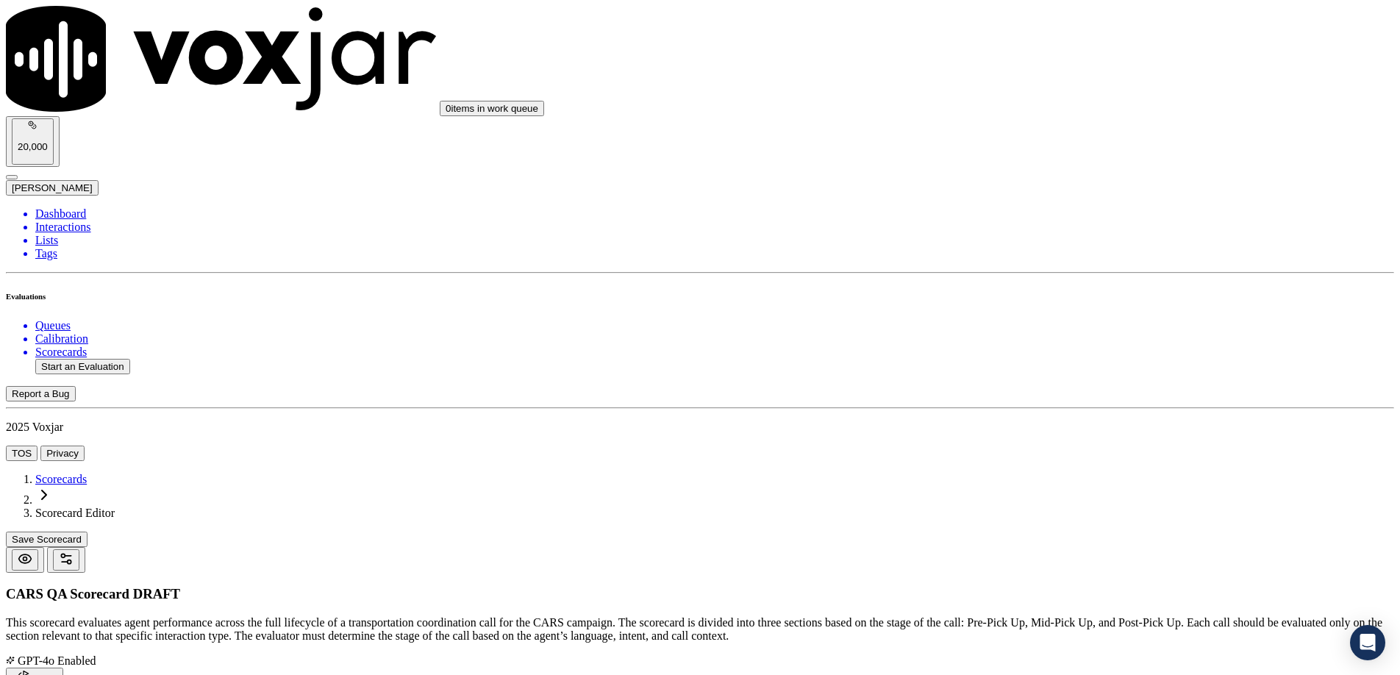
paste textarea "Must confirm unless vehicle is in a shop."
type textarea "Must confirm unless vehicle is in a shop."
paste textarea "Yes – “Can a tow truck easily access the pickup location?” No – Doesn’t confirm…"
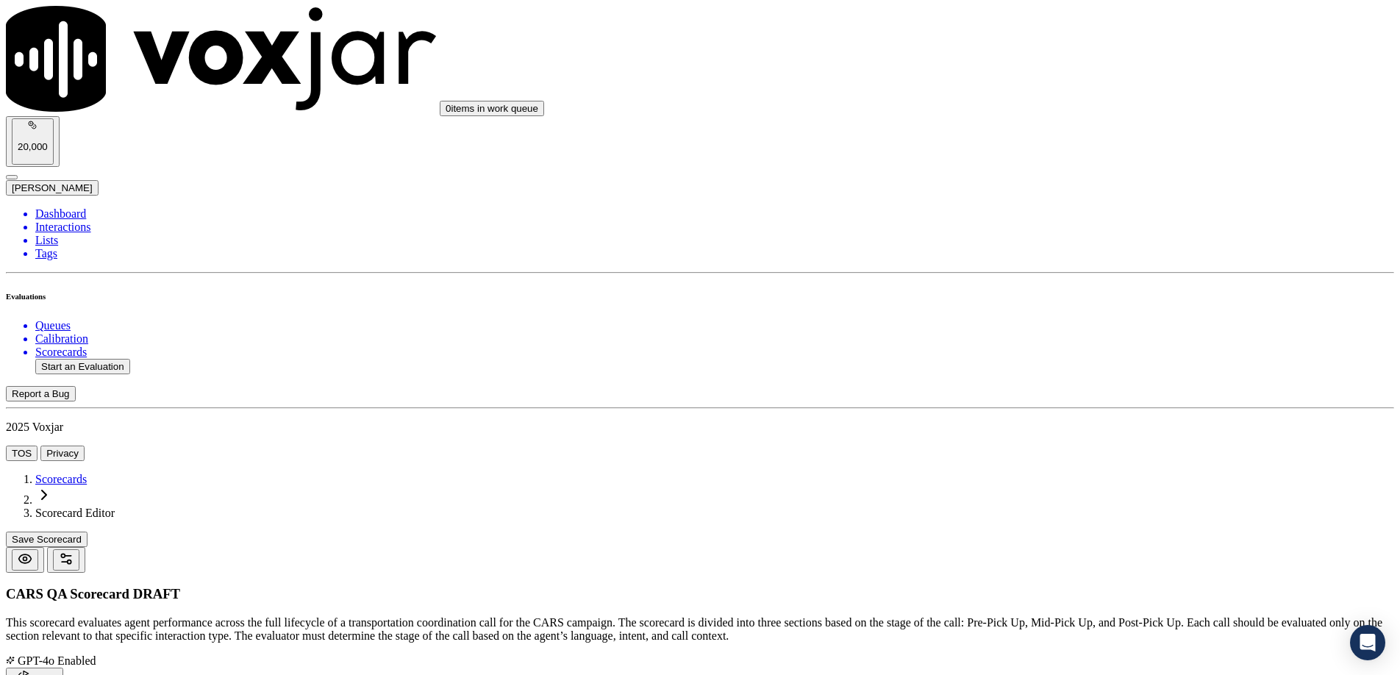
type textarea "Yes – “Can a tow truck easily access the pickup location?” No – Doesn’t confirm…"
type input "4"
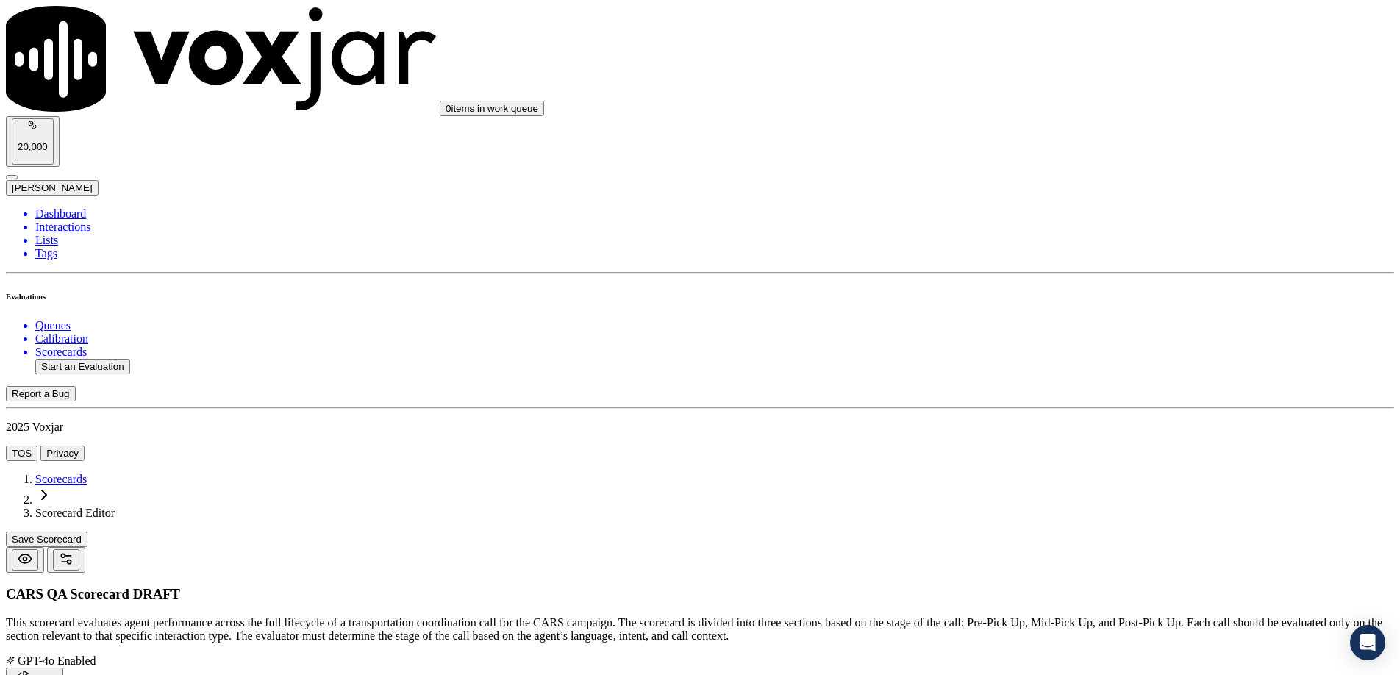
paste input "Condition Info & Dropdowns"
type input "Condition Info & Dropdowns"
drag, startPoint x: 1118, startPoint y: 238, endPoint x: 518, endPoint y: 268, distance: 600.9
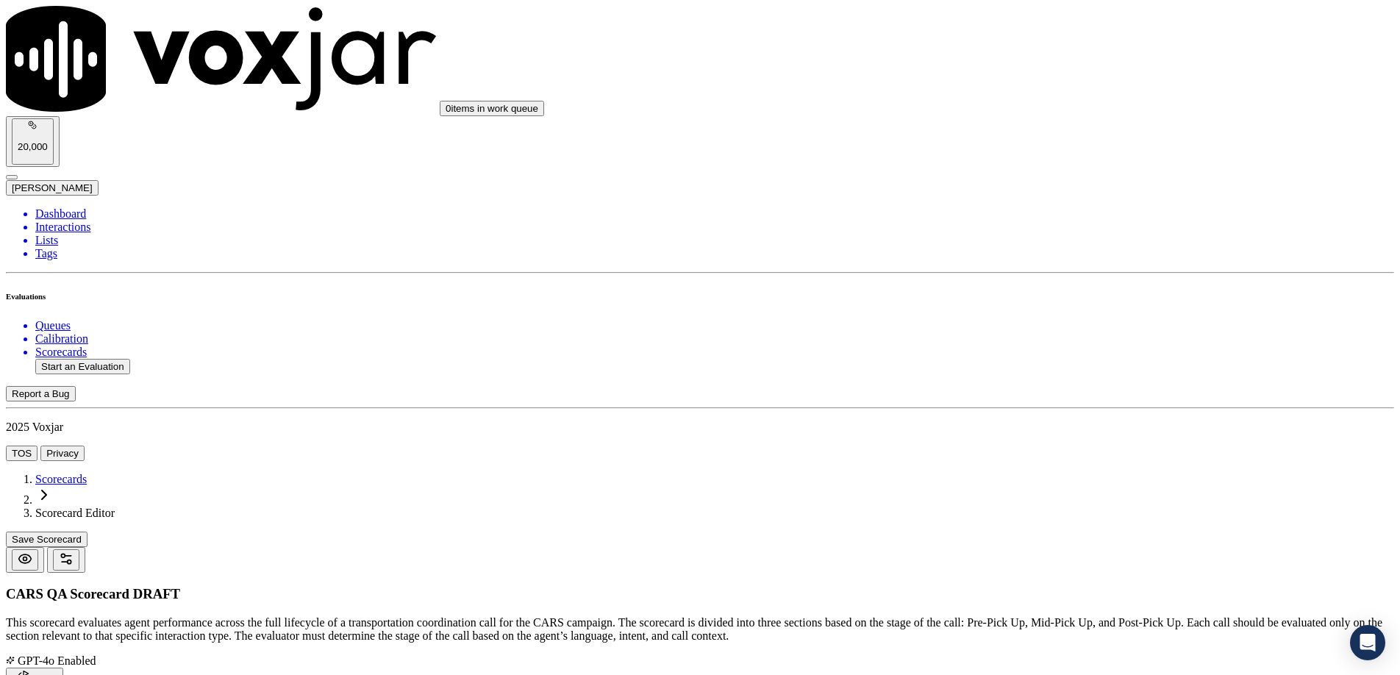
paste textarea "For missing condition info, did the agent confirm and notate all required detai…"
type textarea "For missing condition info, did the agent confirm and notate all required detai…"
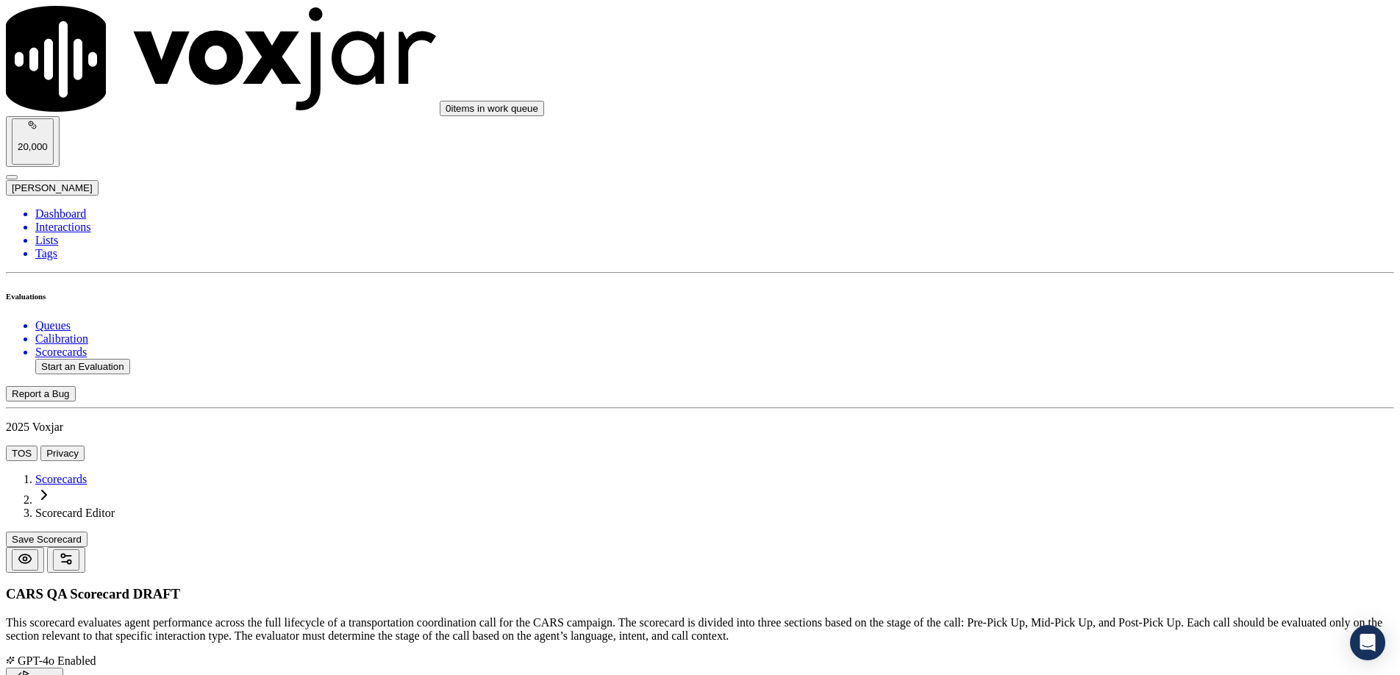
scroll to position [11, 0]
paste textarea "Includes mechanical issues, damage, last start date, etc."
type textarea "Includes mechanical issues, damage, last start date, etc."
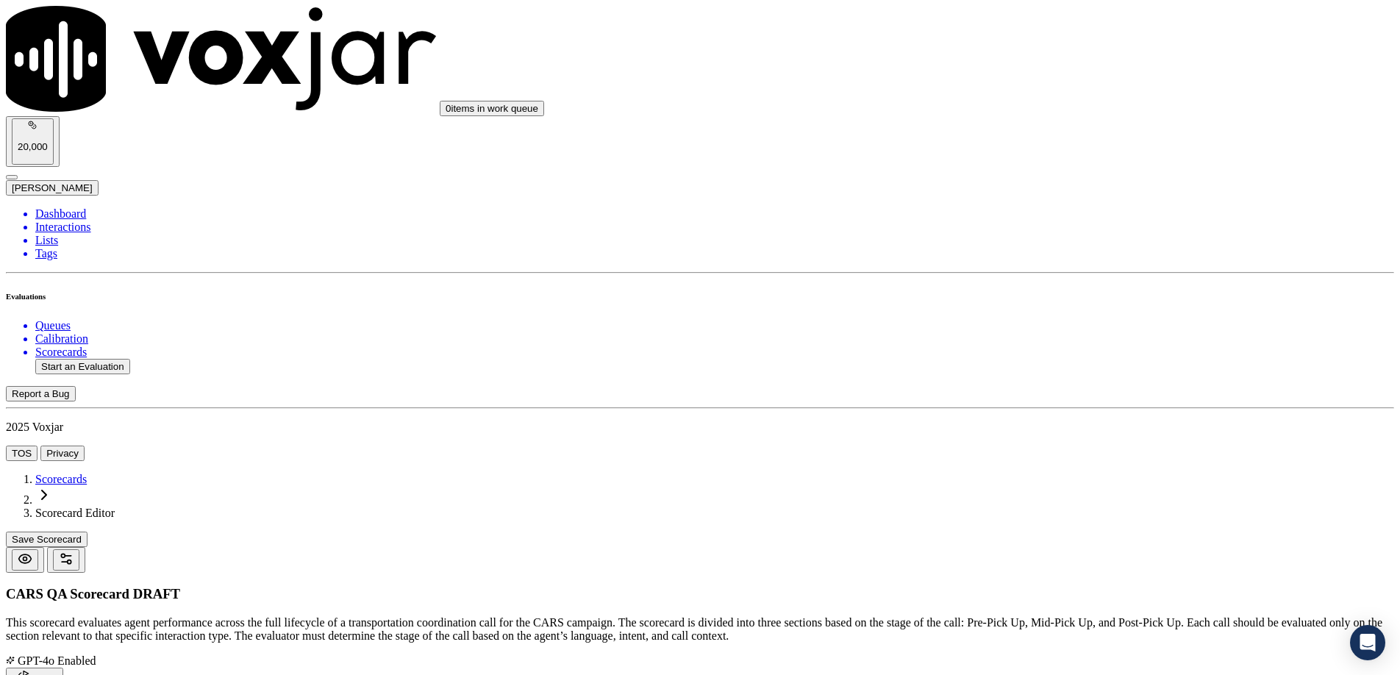
paste textarea "Yes – Agent probes and updates all info. No – Skips or doesn’t record."
type textarea "Yes – Agent probes and updates all info. No – Skips or doesn’t record."
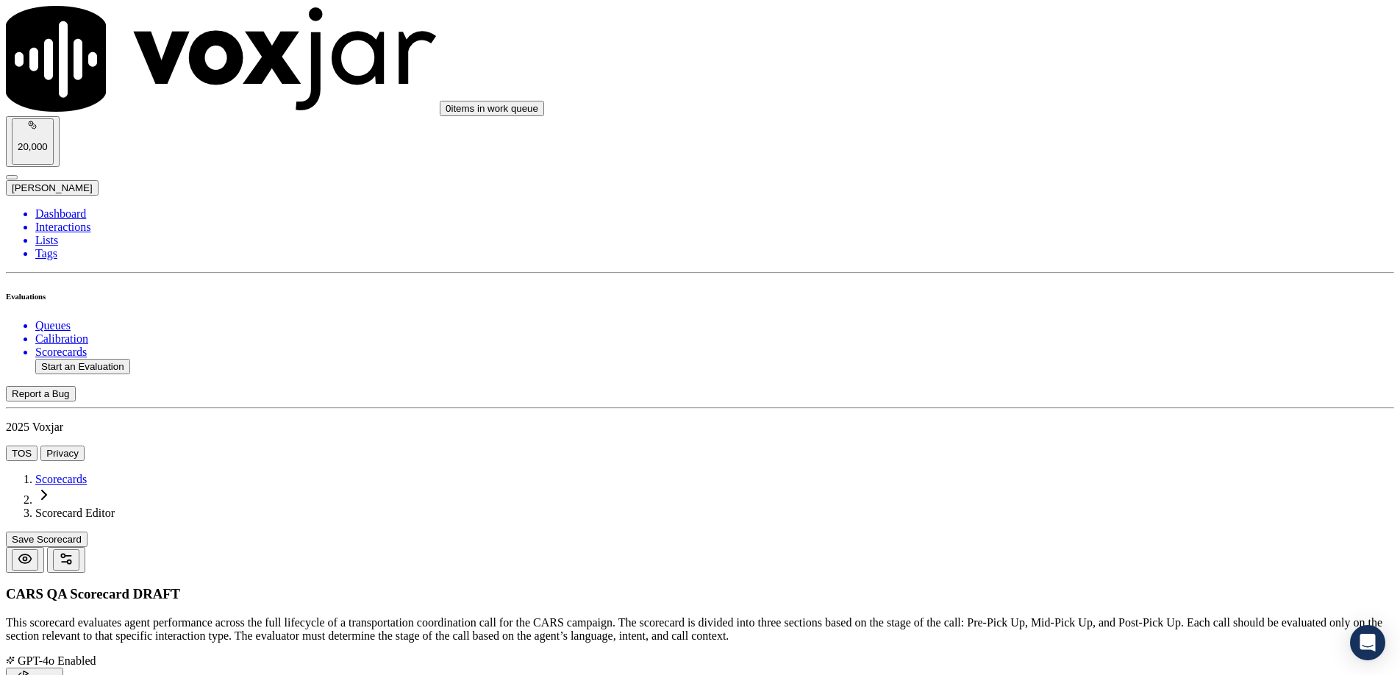
type input "4"
drag, startPoint x: 1347, startPoint y: 64, endPoint x: 1279, endPoint y: 115, distance: 84.6
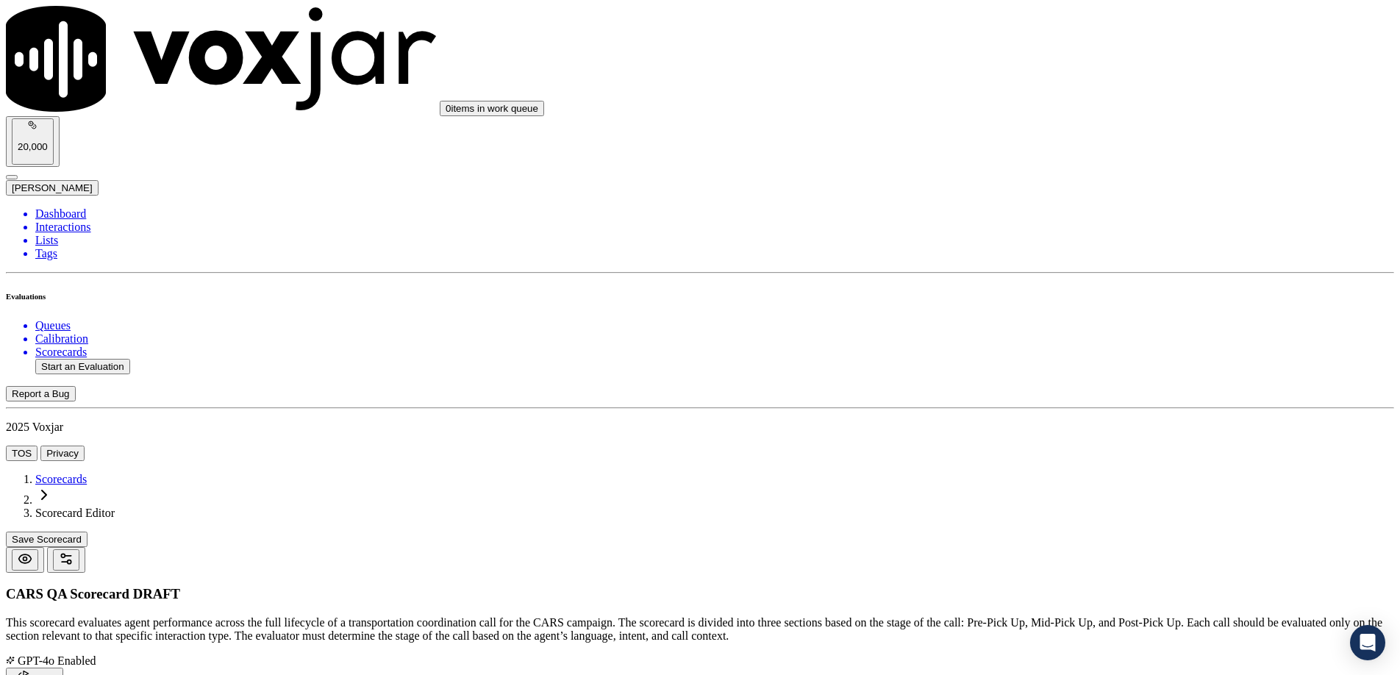
paste input "State Requirements"
type input "State Requirements"
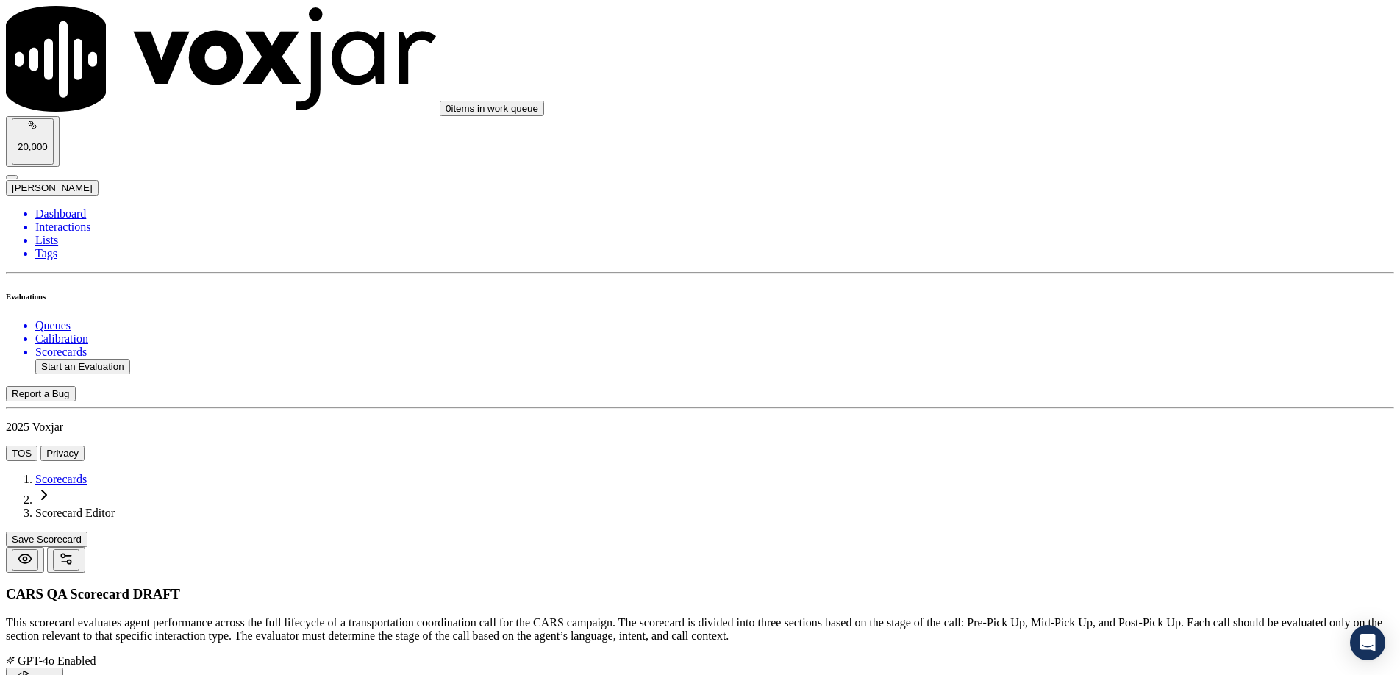
paste textarea "Did the agent offer state requirements?"
type textarea "Did the agent offer state requirements?"
paste textarea "Includes registration, notary, plates, ROL."
type textarea "Includes registration, notary, plates, ROL."
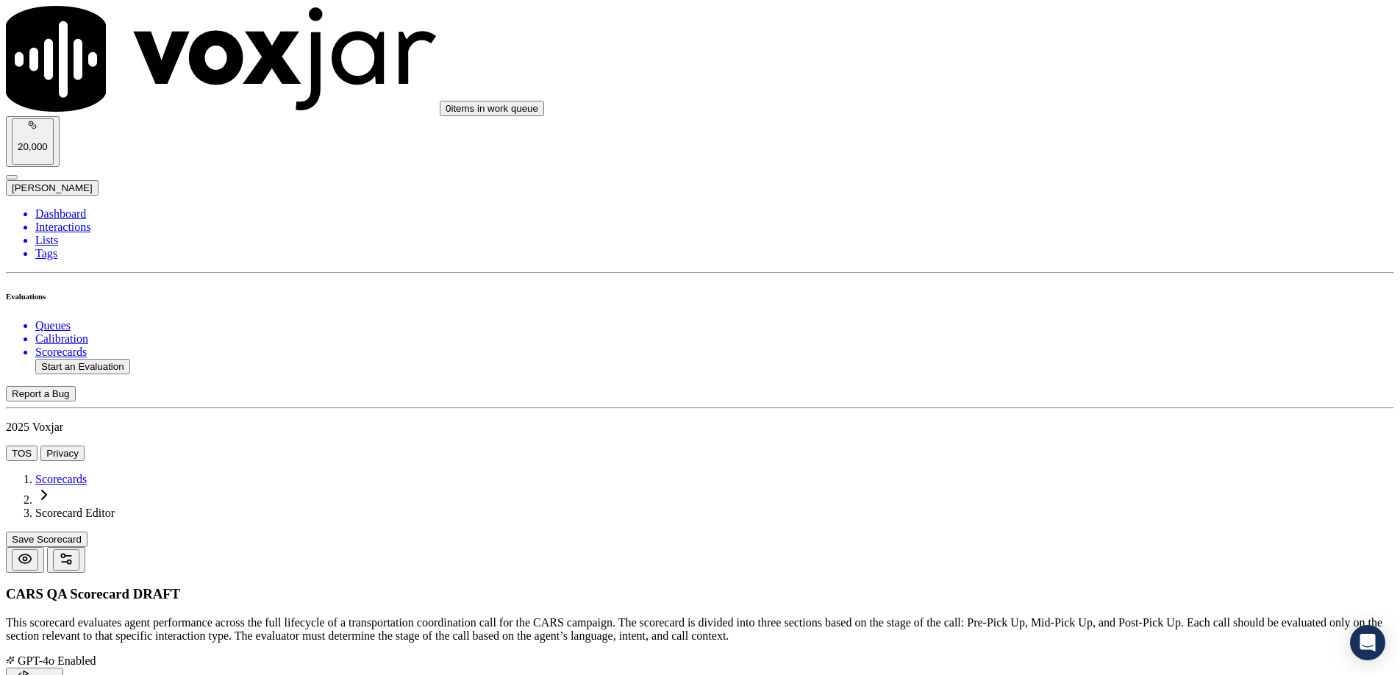
drag, startPoint x: 1180, startPoint y: 438, endPoint x: 1173, endPoint y: 439, distance: 7.4
paste textarea "Yes – “In your state, you’ll need to sign the title in front of a notary...” No…"
type textarea "Yes – “In your state, you’ll need to sign the title in front of a notary...” No…"
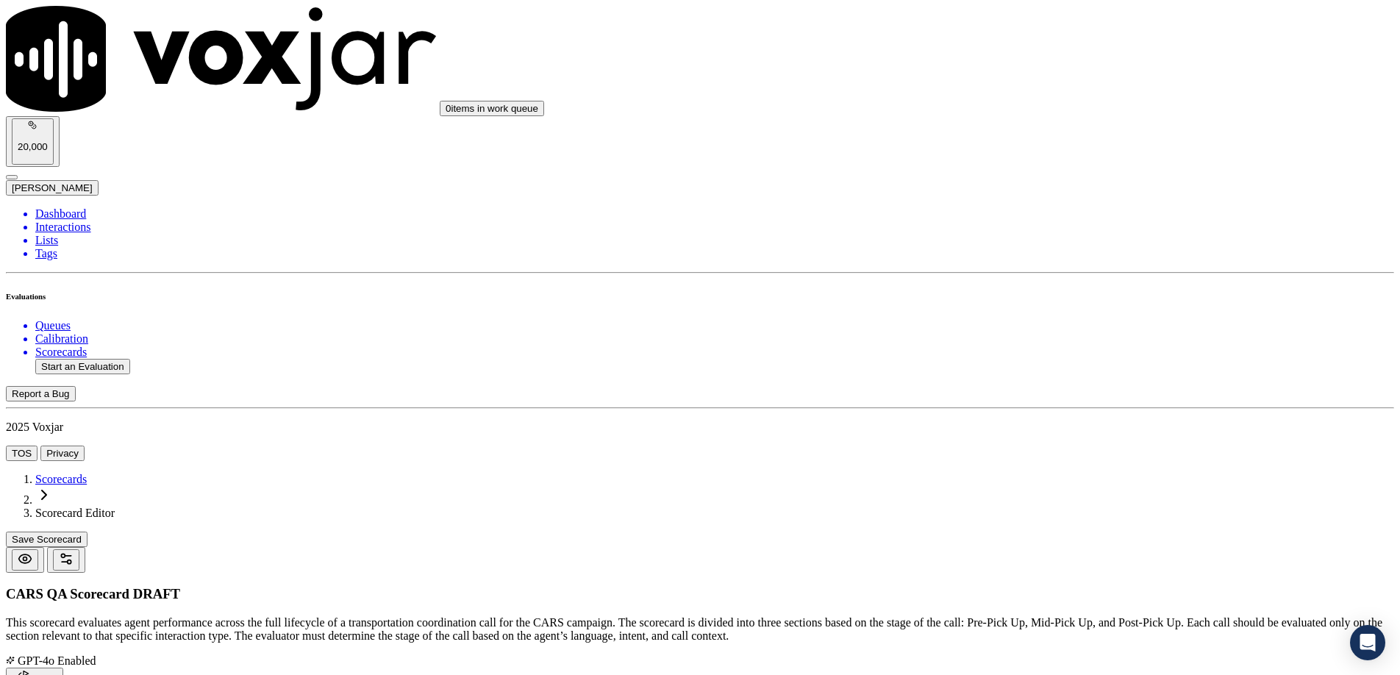
type input "4"
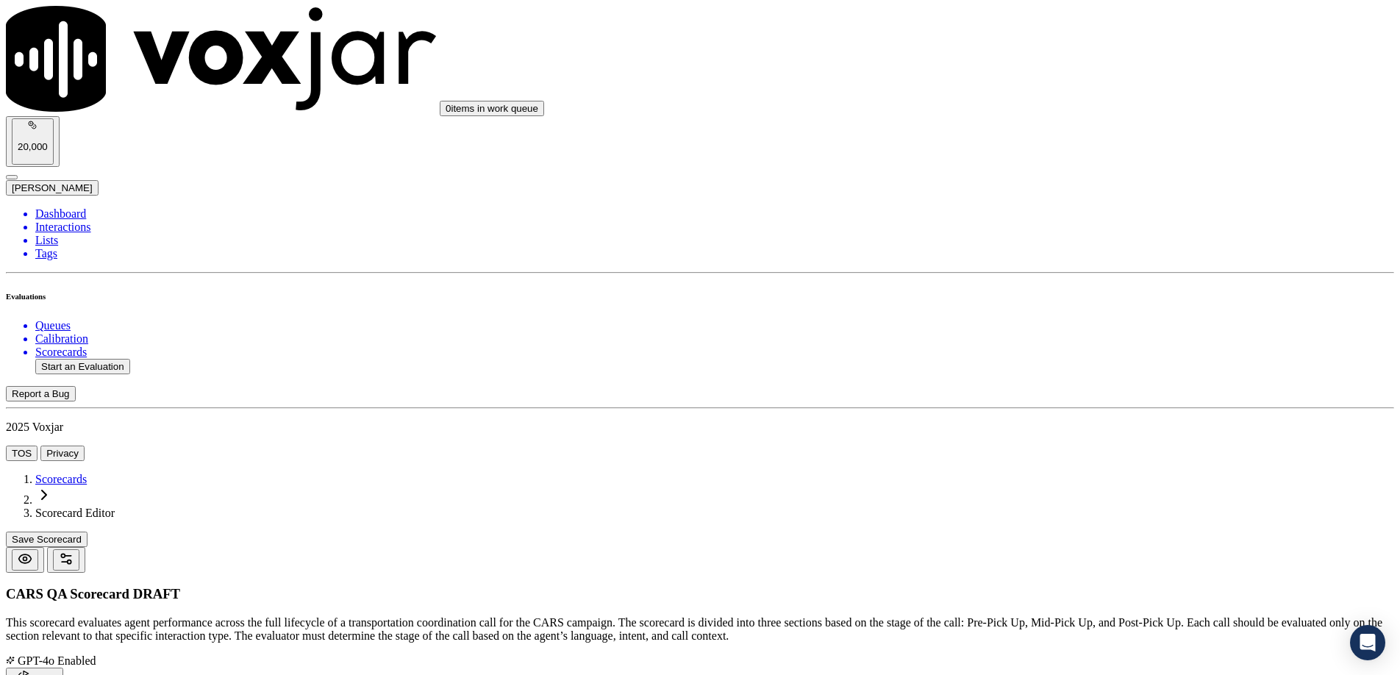
scroll to position [2951, 0]
type input "Mid-Pickup"
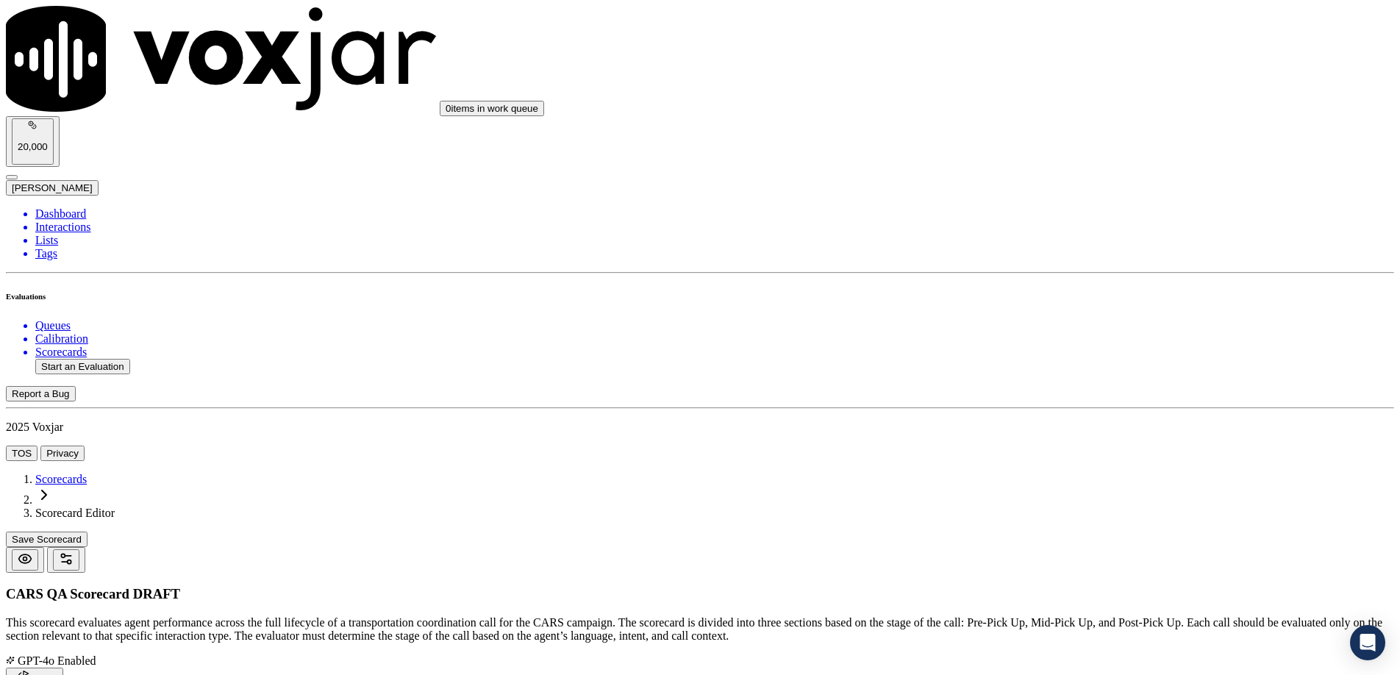
paste textarea "This section covers mid-pickup support and call handling."
type textarea "This section covers mid-pickup support and call handling."
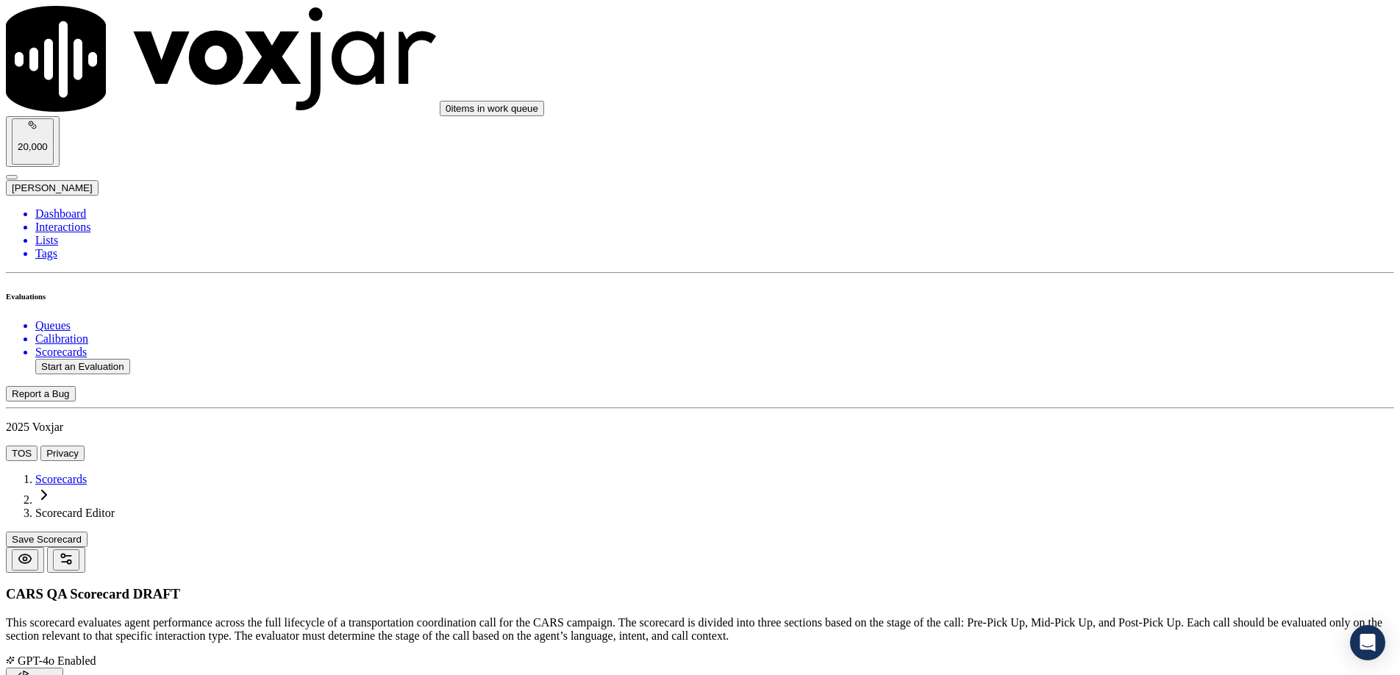
scroll to position [42, 0]
paste textarea "This section covers mid-pickup support and call handling."
drag, startPoint x: 1119, startPoint y: 214, endPoint x: 1144, endPoint y: 221, distance: 26.8
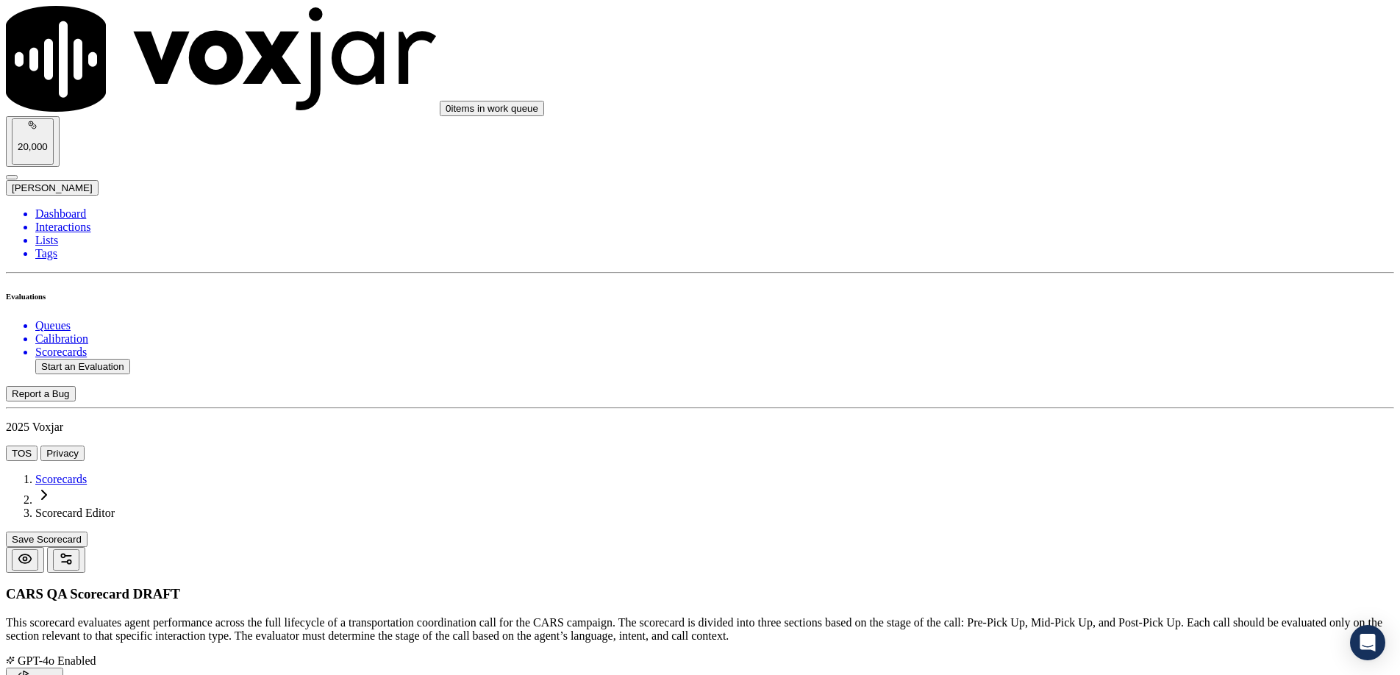
type textarea "This section covers pre-pickup support and call handling."
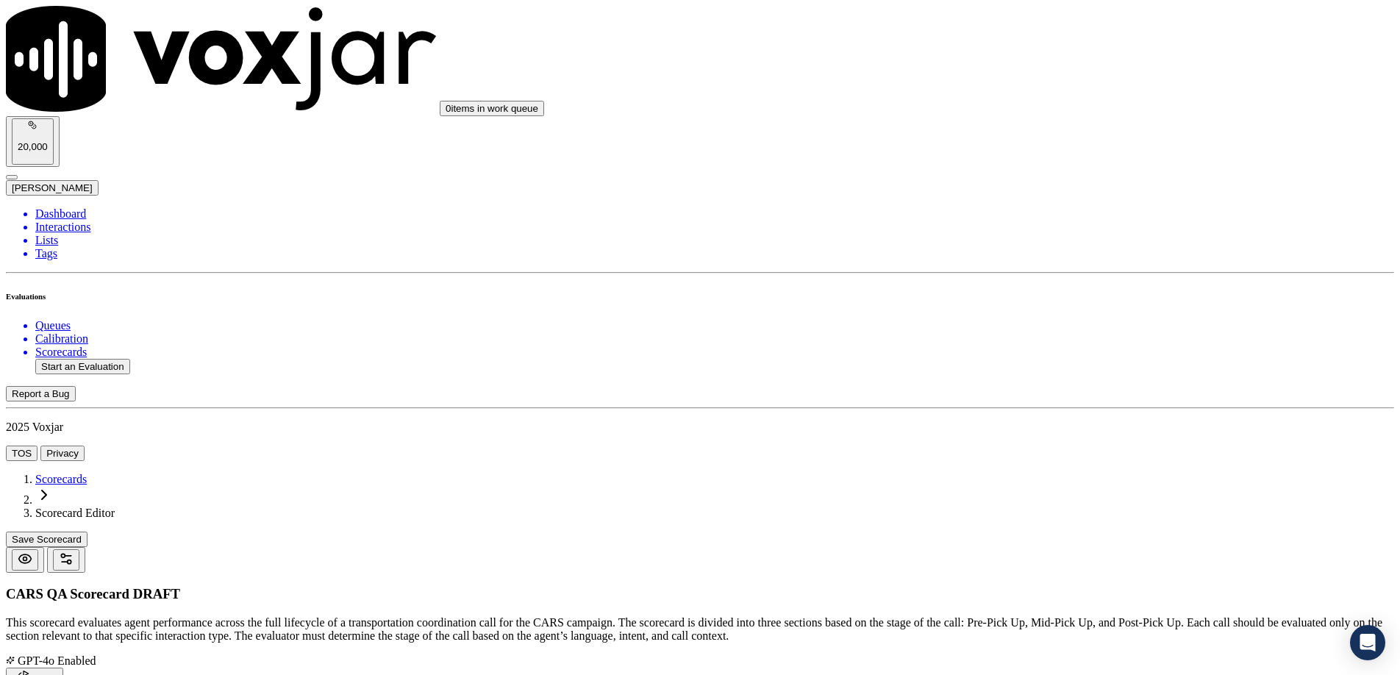
paste textarea "Did the agent greet with their name and nonprofit name from the screen pop/reco…"
type textarea "Did the agent greet with their name and nonprofit name from the screen pop/reco…"
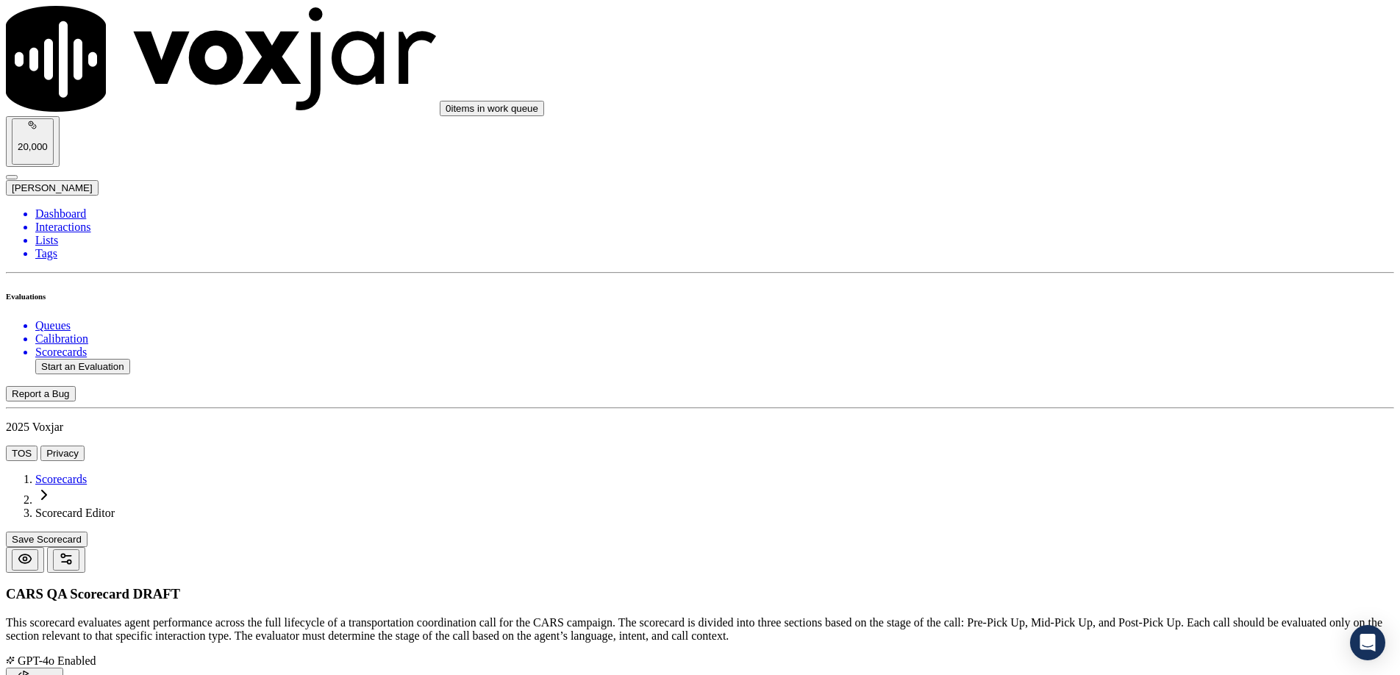
paste input "Greeting and Nonprofit Intro"
type input "Greeting and Nonprofit Intro"
paste textarea "[PERSON_NAME] Yes if the agent used their name and the nonprofit name from the …"
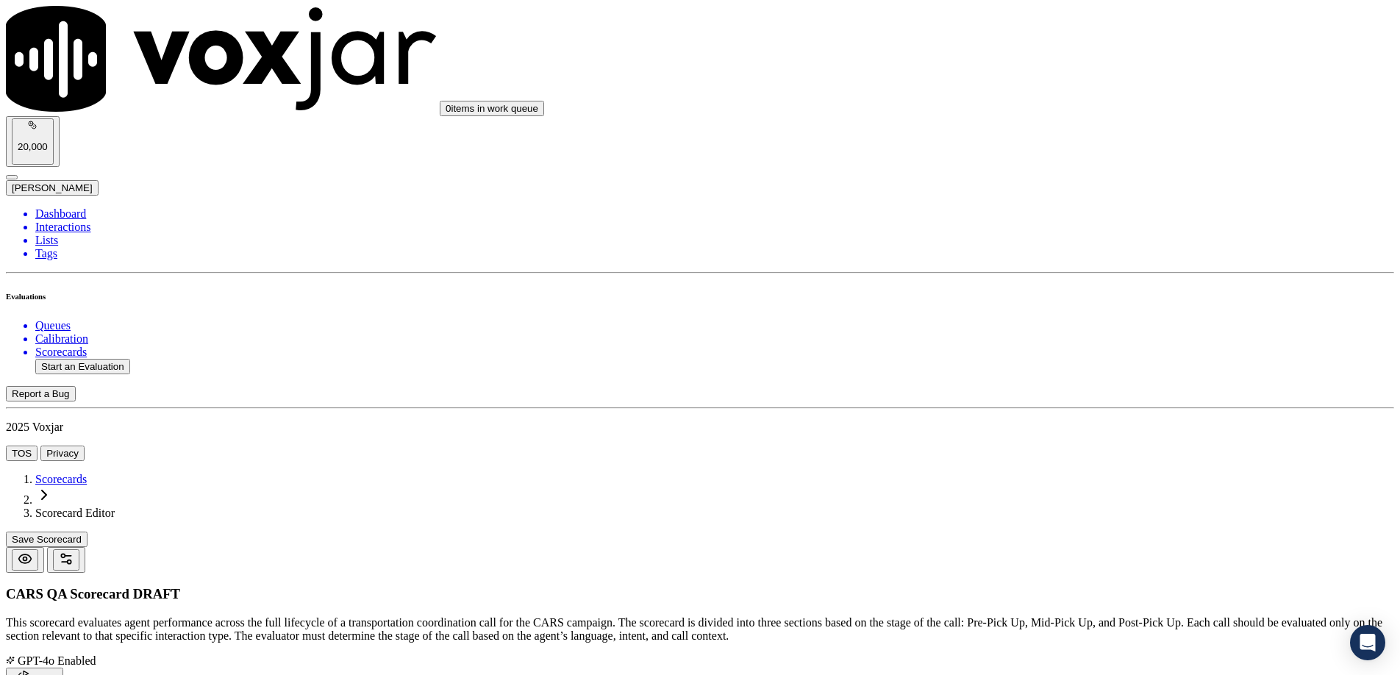
type textarea "[PERSON_NAME] Yes if the agent used their name and the nonprofit name from the …"
paste textarea "Yes – "Hi, this is [PERSON_NAME] with Cars for Veterans..." No – "Hi, this is […"
type textarea "Yes – "Hi, this is [PERSON_NAME] with Cars for Veterans..." No – "Hi, this is […"
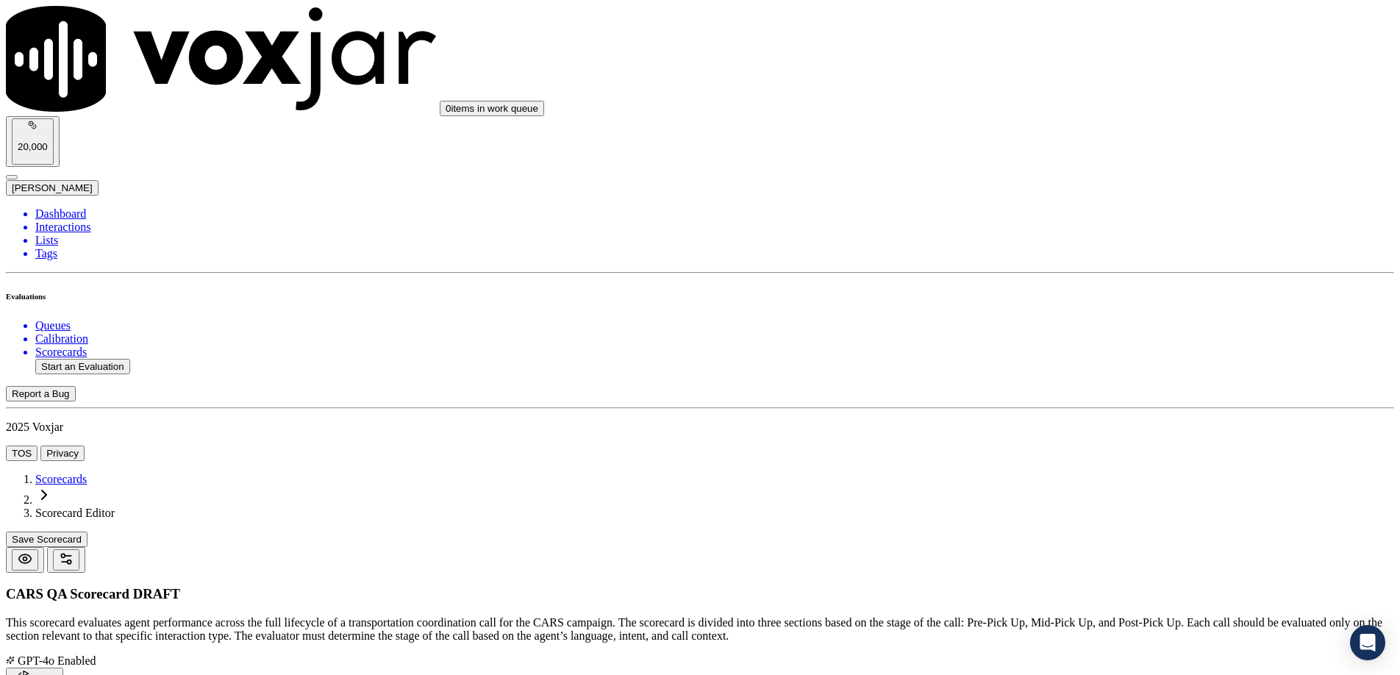
type input "3"
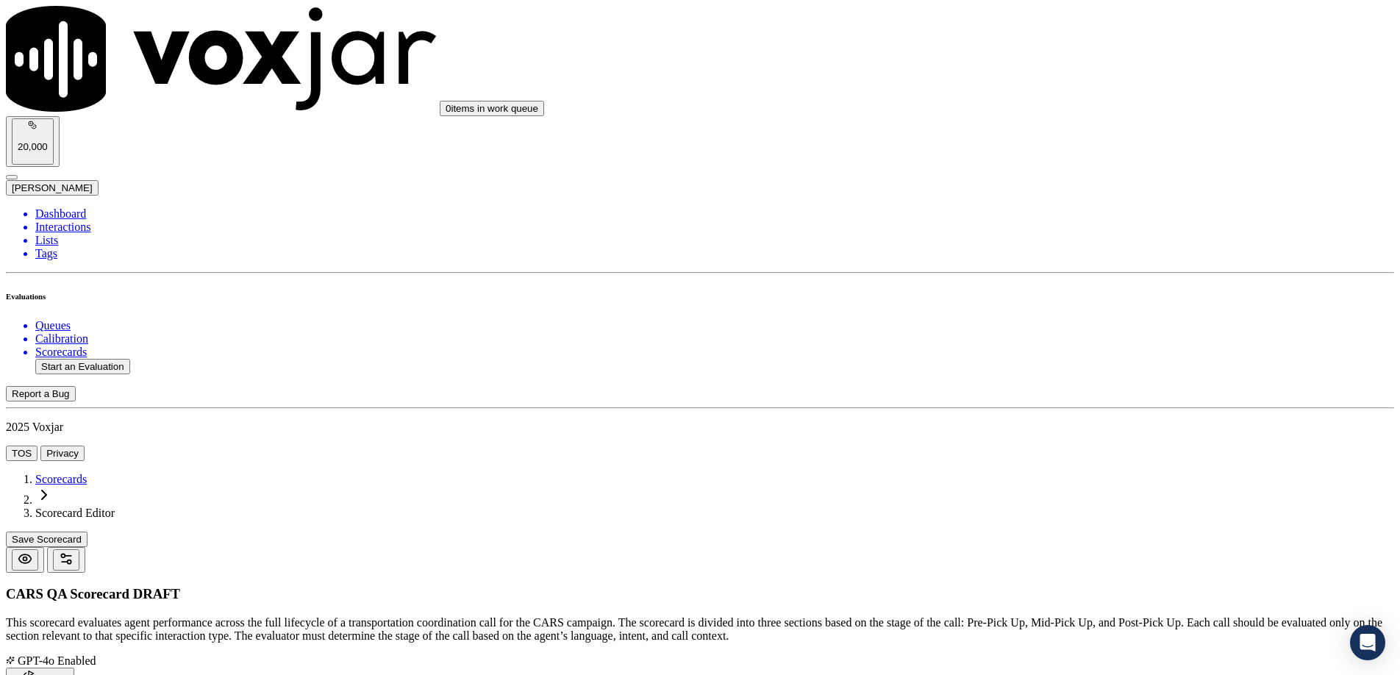
paste textarea "Did the agent mention the nonprofit the required number of times based on talk …"
type textarea "Did the agent mention the nonprofit the required number of times based on talk …"
paste input "Nonprofit Mentions"
type input "Nonprofit Mentions"
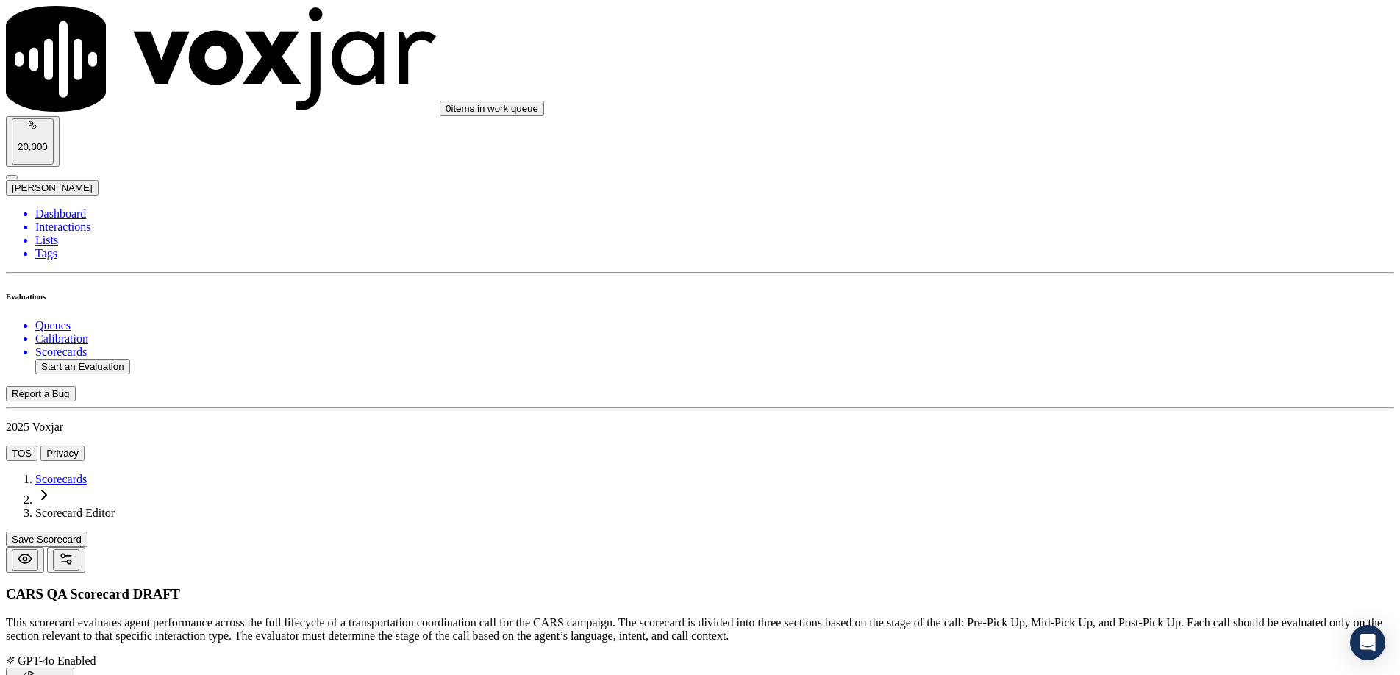
paste textarea "1 mention under 3 mins, 2 mentions between 3–5 mins, 3+ mentions if 5+ mins."
type textarea "1 mention under 3 mins, 2 mentions between 3–5 mins, 3+ mentions if 5+ mins."
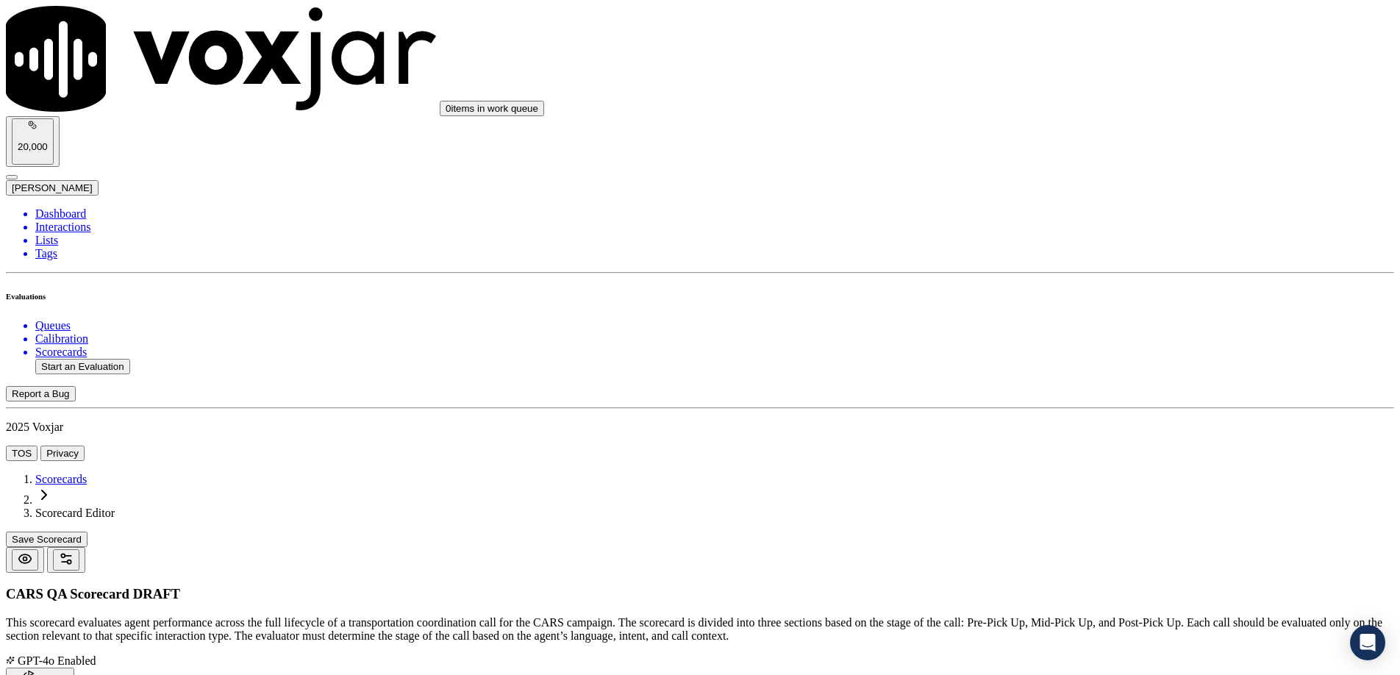
paste textarea "Yes – Agent meets the correct number of mentions for the call duration. Somewha…"
type textarea "Yes – Agent meets the correct number of mentions for the call duration. Somewha…"
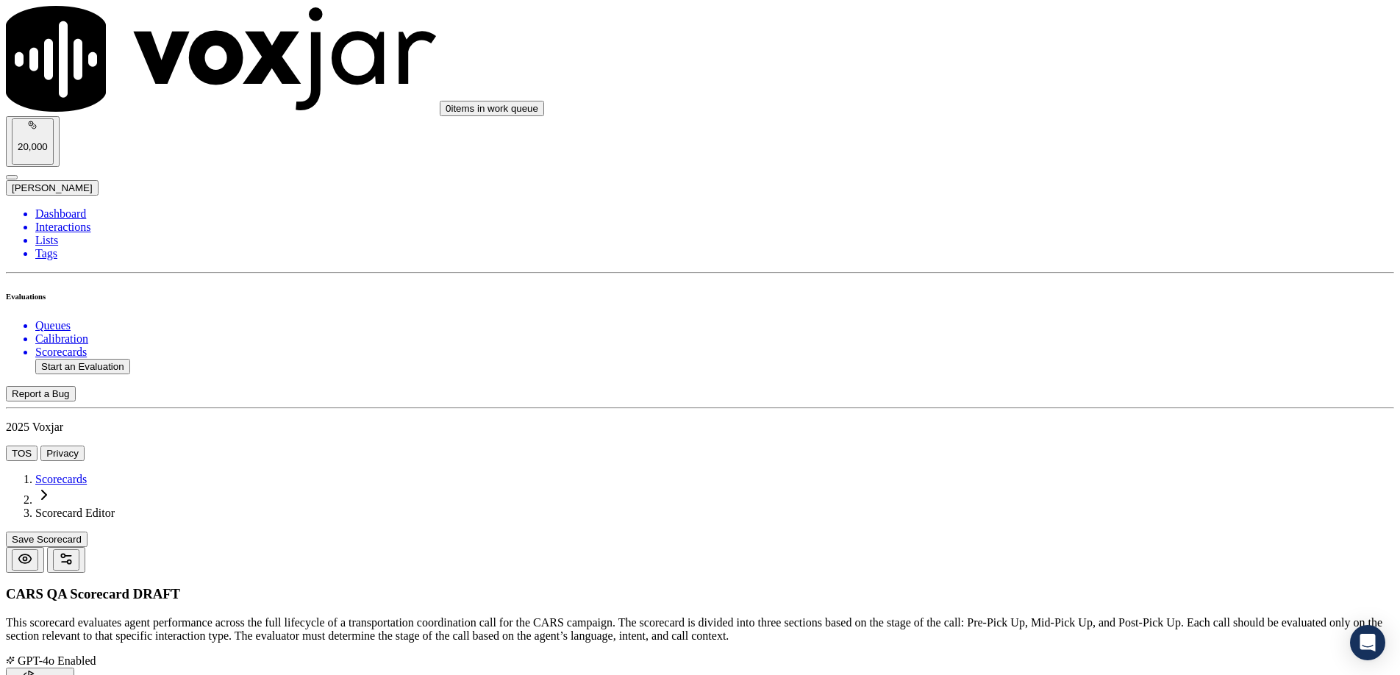
type input "4"
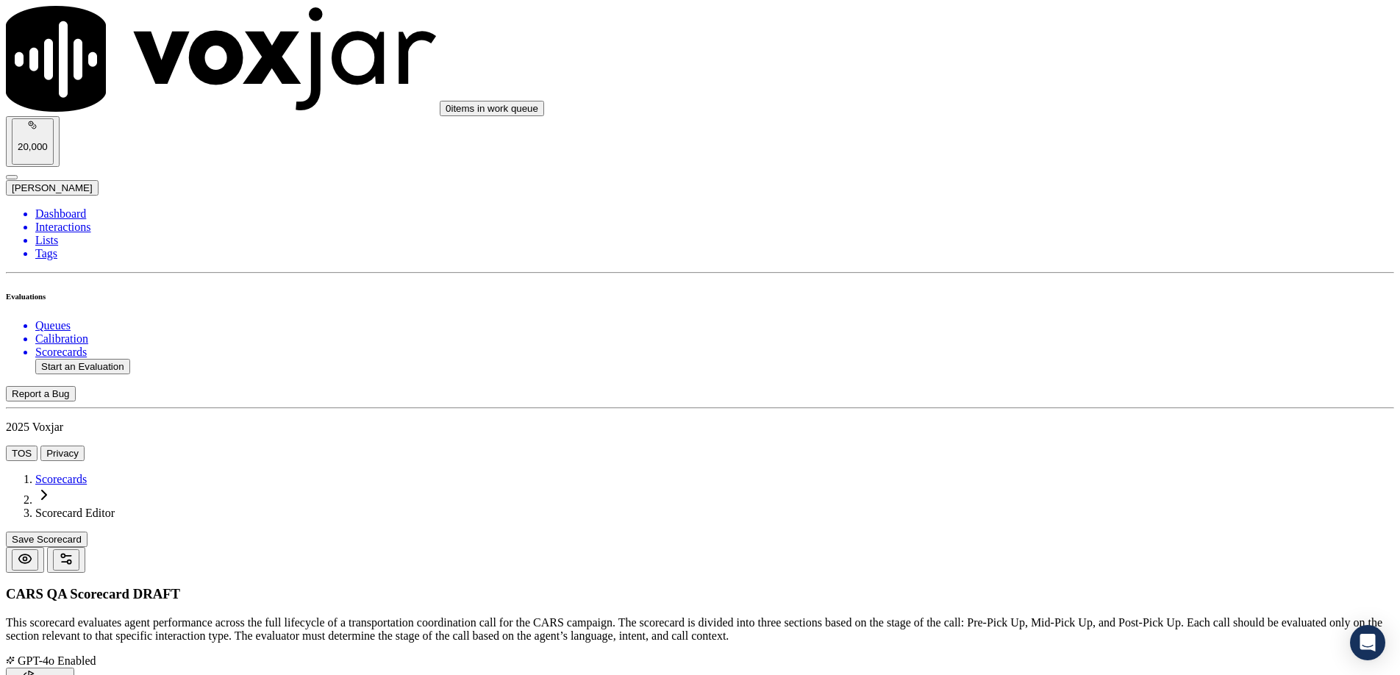
type input "Somewhat Yes"
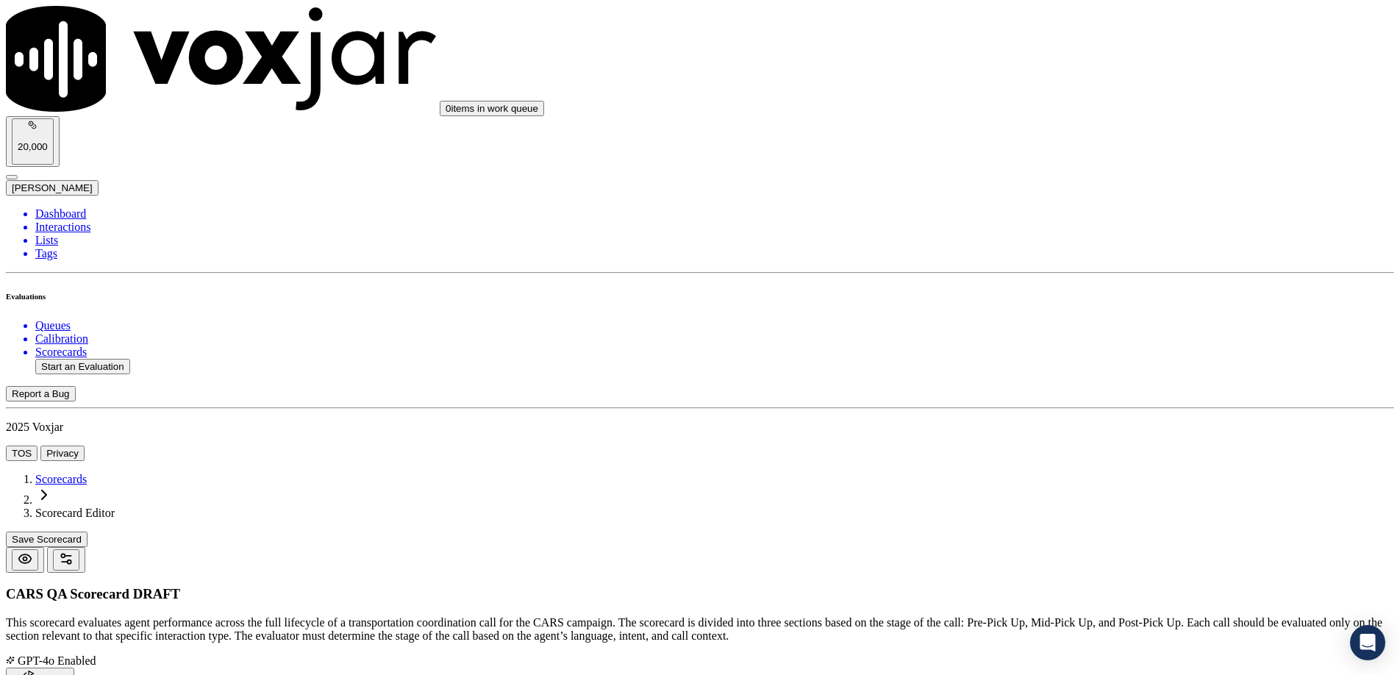
type input "5"
type input "10"
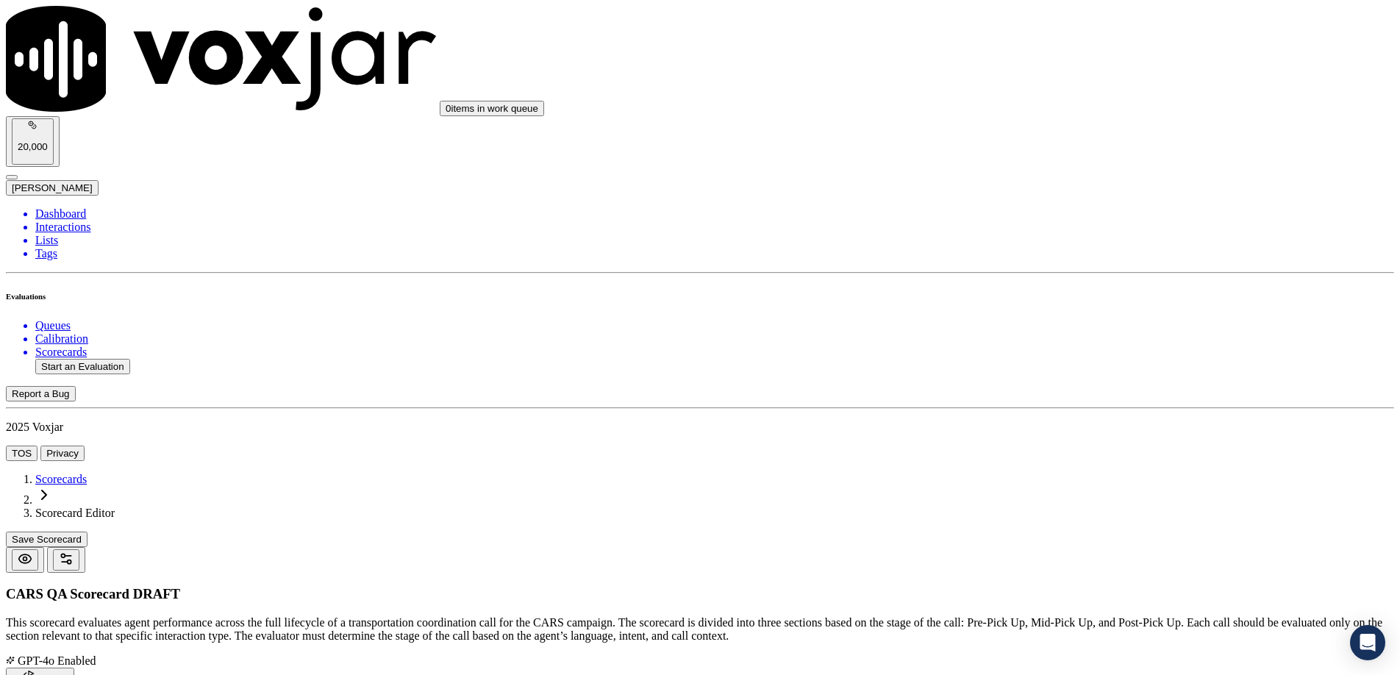
drag, startPoint x: 1341, startPoint y: 71, endPoint x: 1272, endPoint y: 116, distance: 82.8
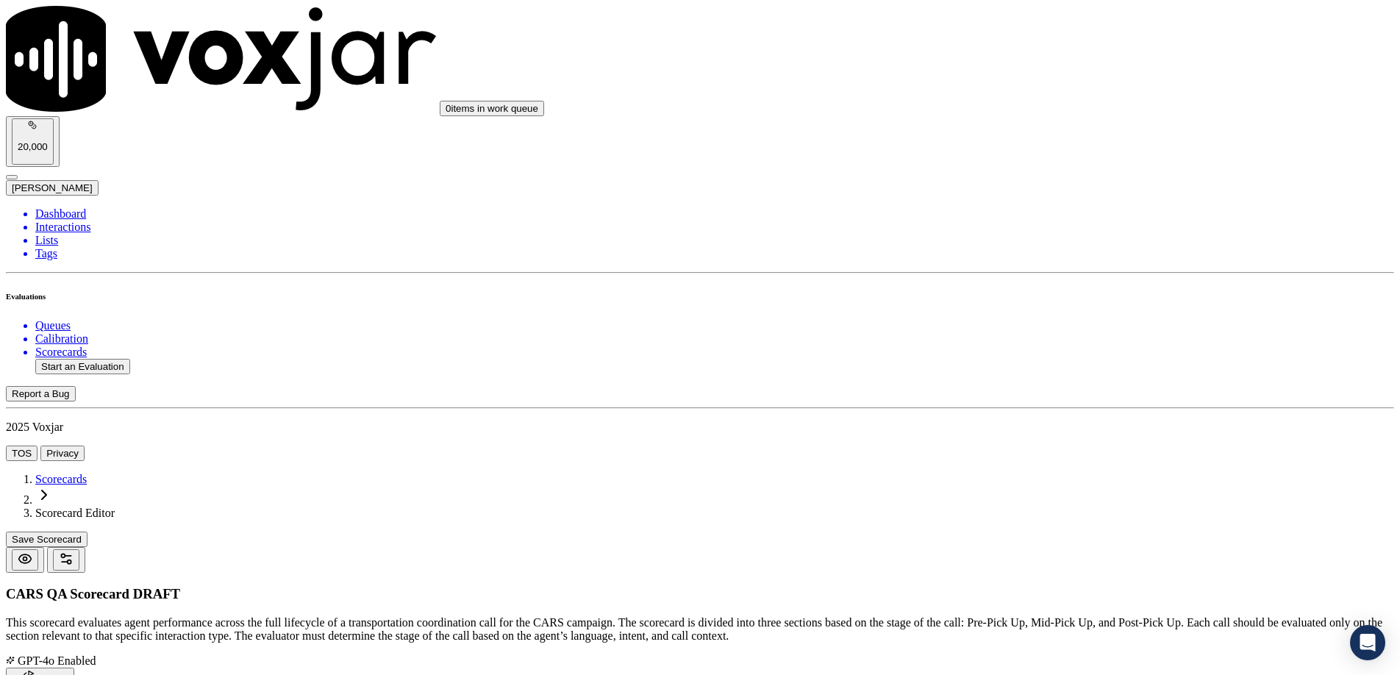
type input "8"
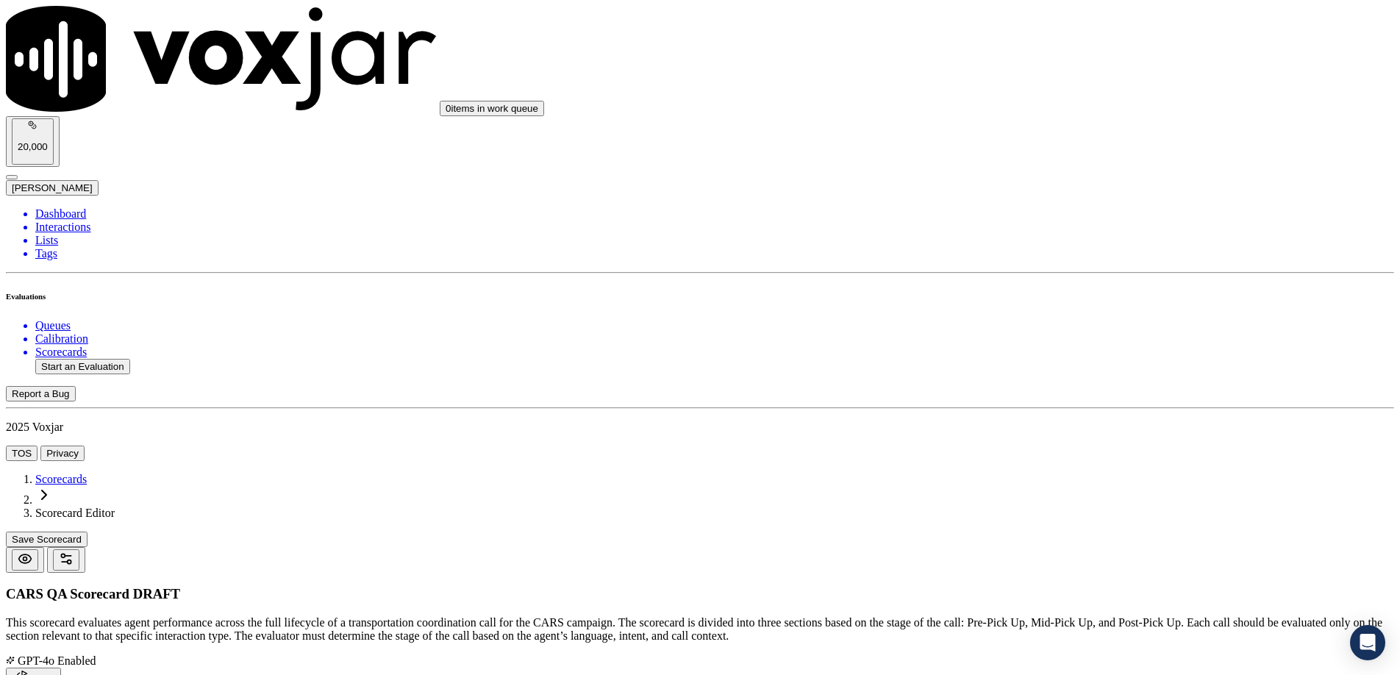
paste input "Soft Skills & Ownership"
type input "Soft Skills & Ownership"
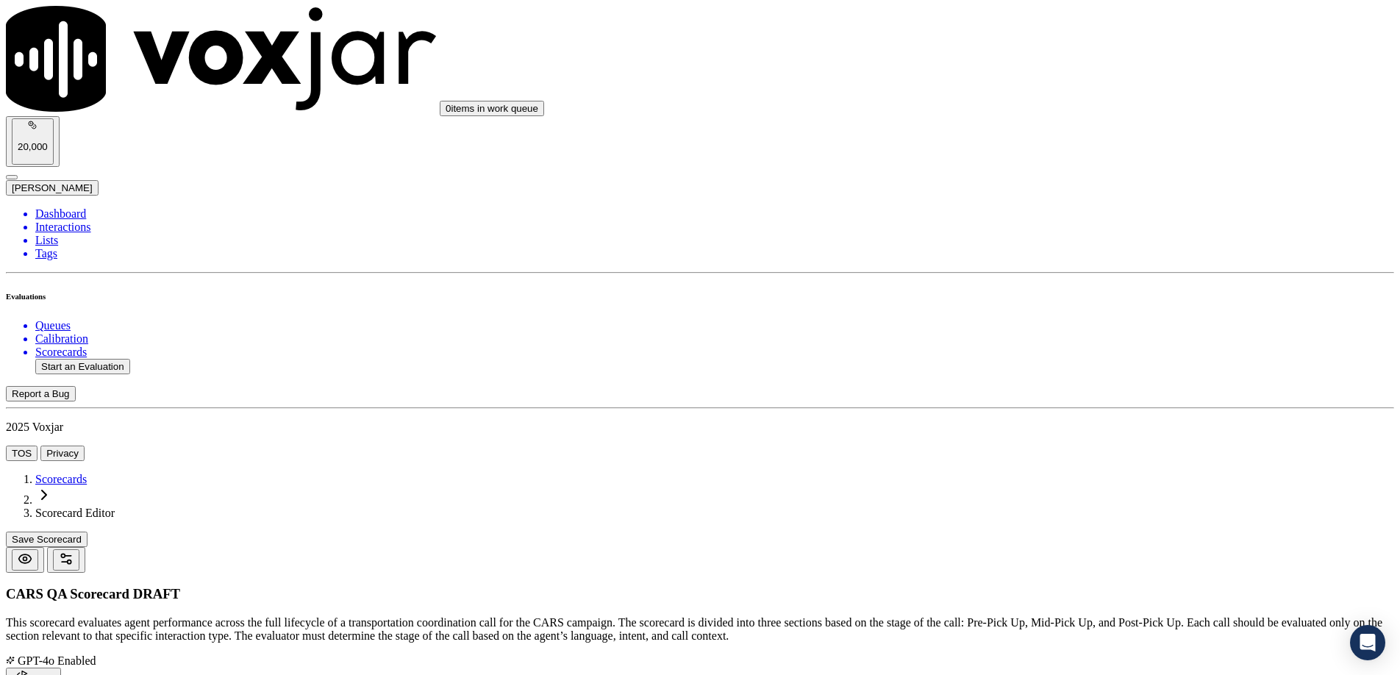
paste textarea "Did the agent consistently demonstrate professionalism, active listening, empat…"
type textarea "Did the agent consistently demonstrate professionalism, active listening, empat…"
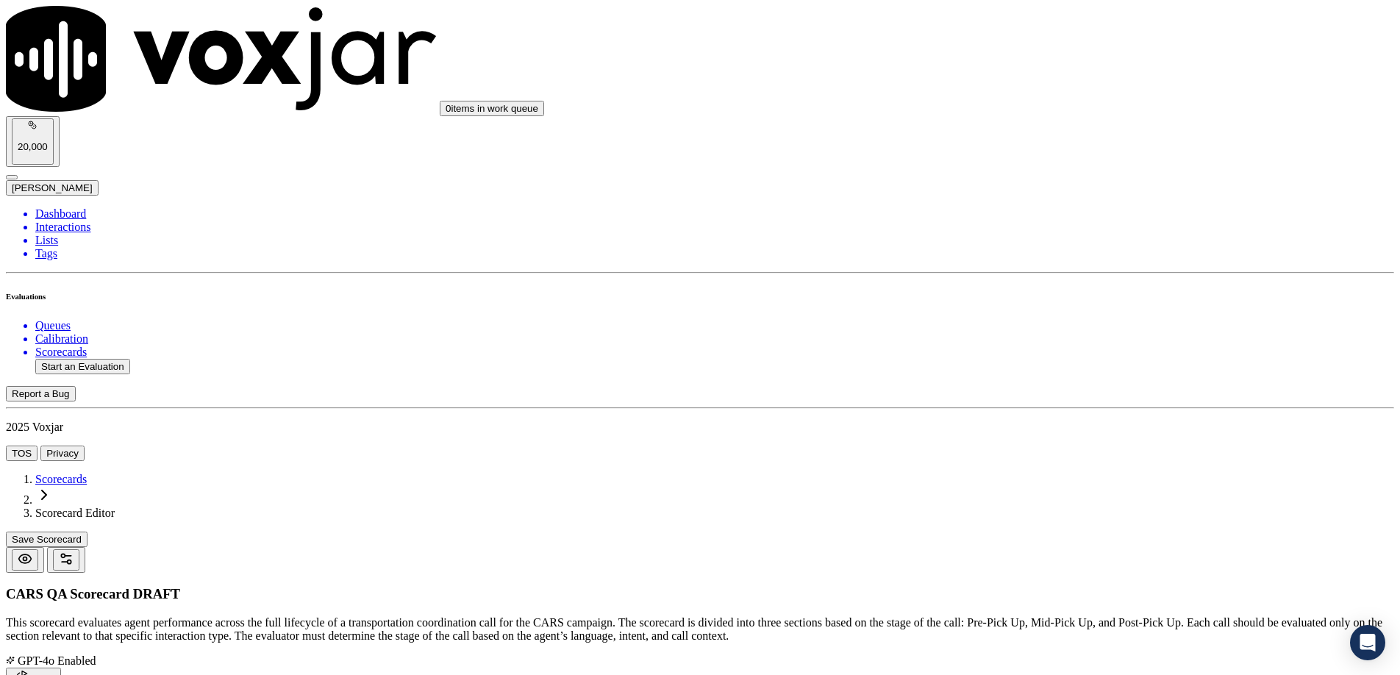
paste textarea "Look for polite tone, no inappropriate language, acknowledgment of concerns, an…"
type textarea "Look for polite tone, no inappropriate language, acknowledgment of concerns, an…"
paste textarea "Yes – Agent says "I understand, let me help you with that..." No – Agent cuts t…"
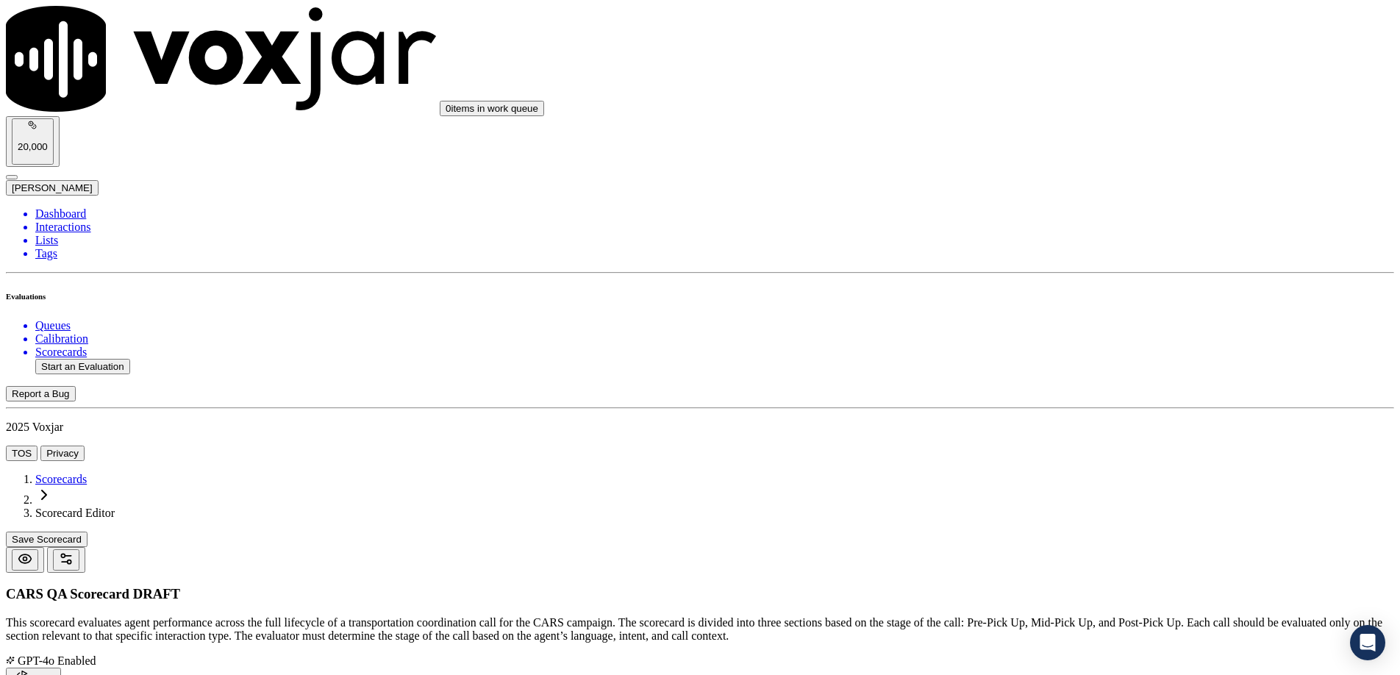
type textarea "Yes – Agent says "I understand, let me help you with that..." No – Agent cuts t…"
type input "15"
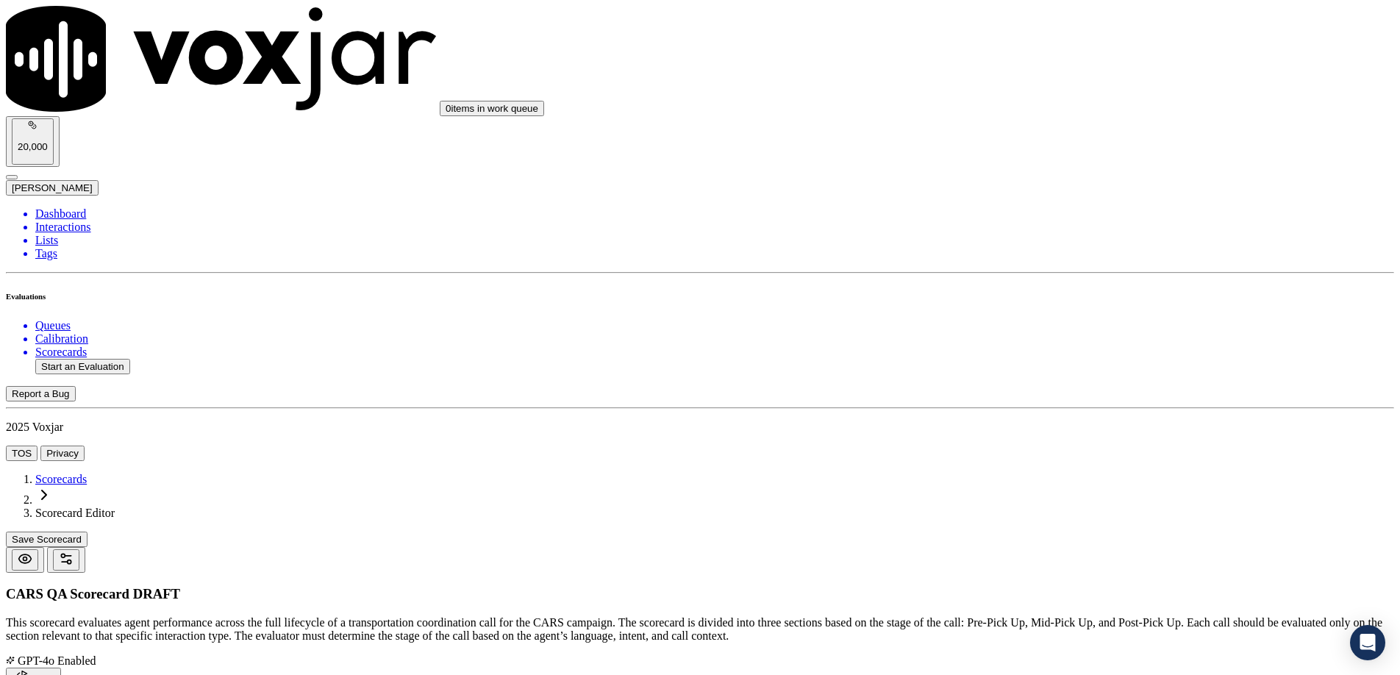
scroll to position [0, 0]
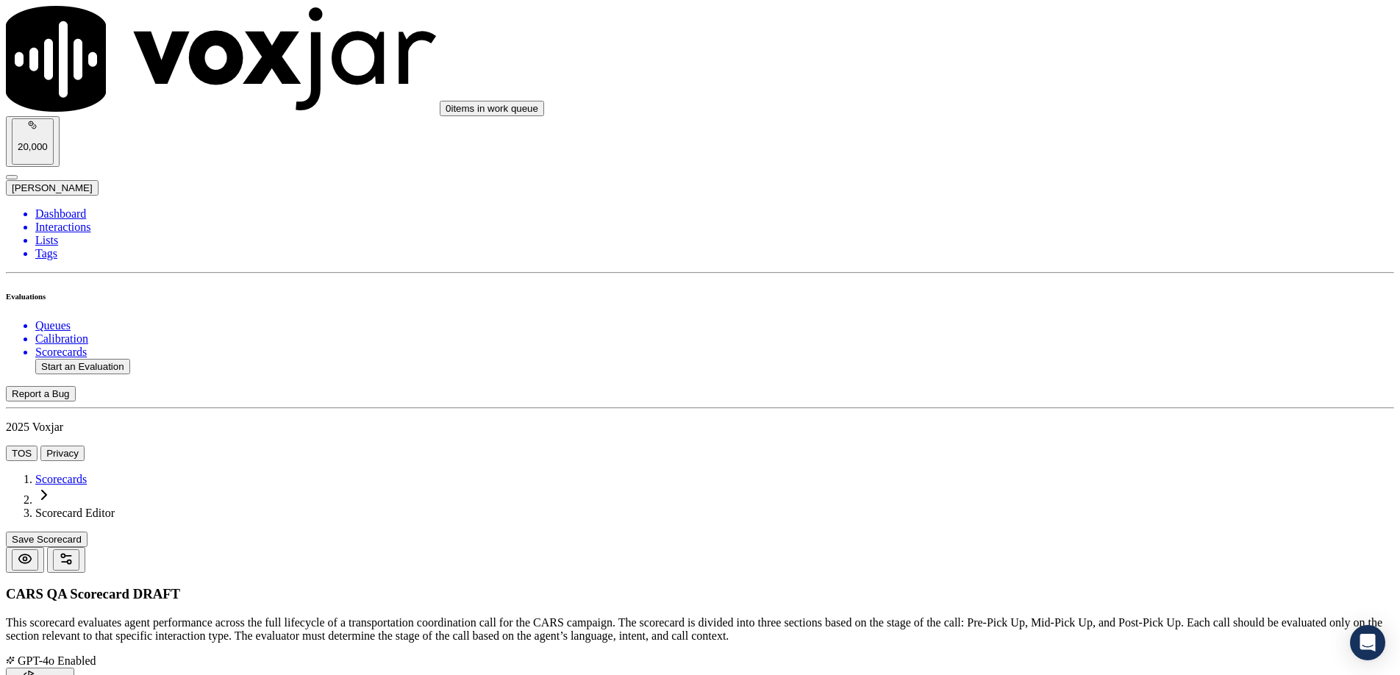
type input "Gratitude Expression"
paste textarea "Did the agent express gratitude at least once during the call and again in the …"
type textarea "Did the agent express gratitude at least once during the call and again in the …"
drag, startPoint x: 1166, startPoint y: 330, endPoint x: 1145, endPoint y: 336, distance: 22.1
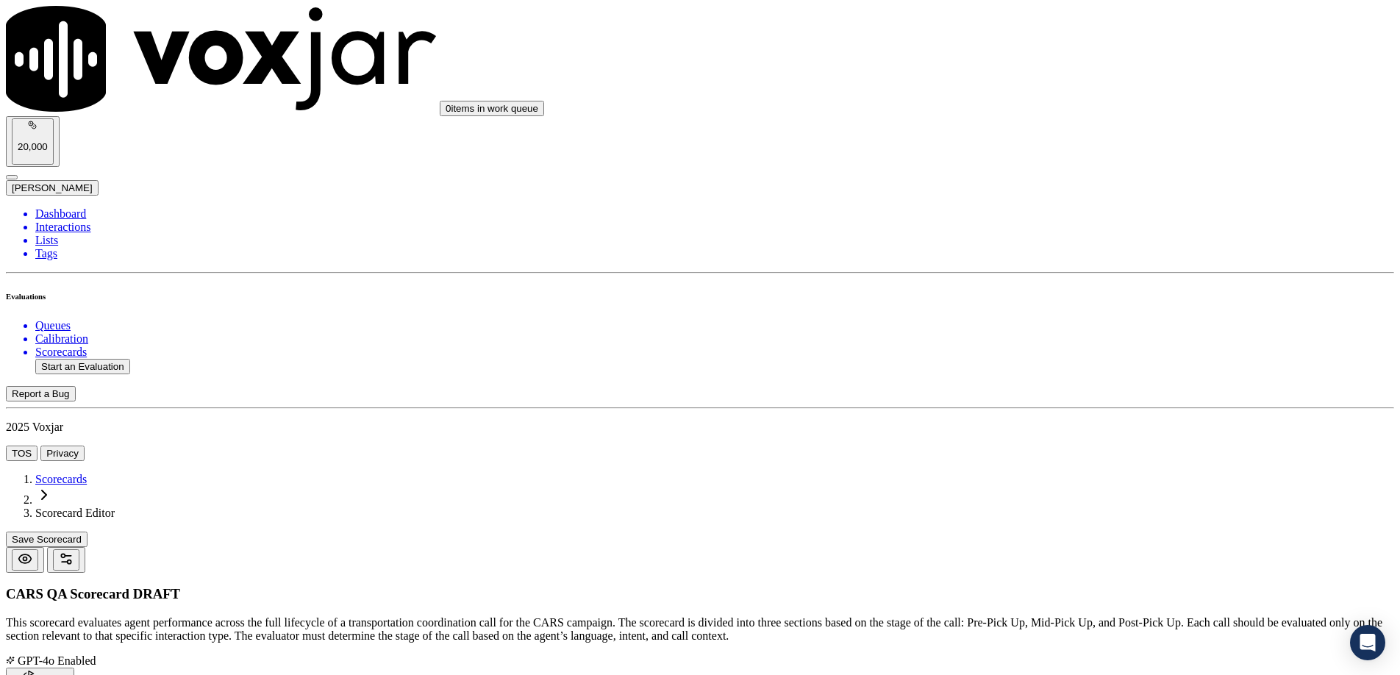
paste textarea "Should include donation-related gratitude like “Thanks for your generous donati…"
type textarea "Should include donation-related gratitude like “Thanks for your generous donati…"
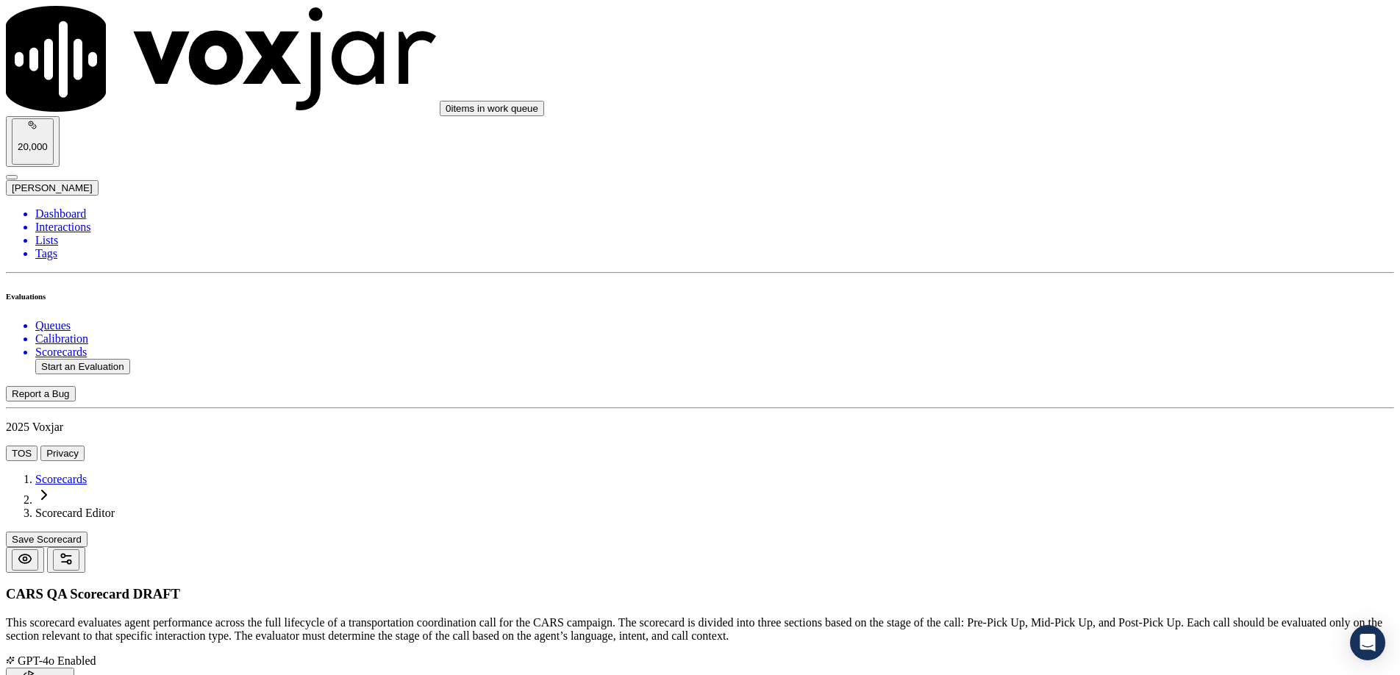
paste textarea "Yes – "Thank you so much for donating [DATE]..." and repeats thanks at the end.…"
type textarea "Yes – "Thank you so much for donating [DATE]..." and repeats thanks at the end.…"
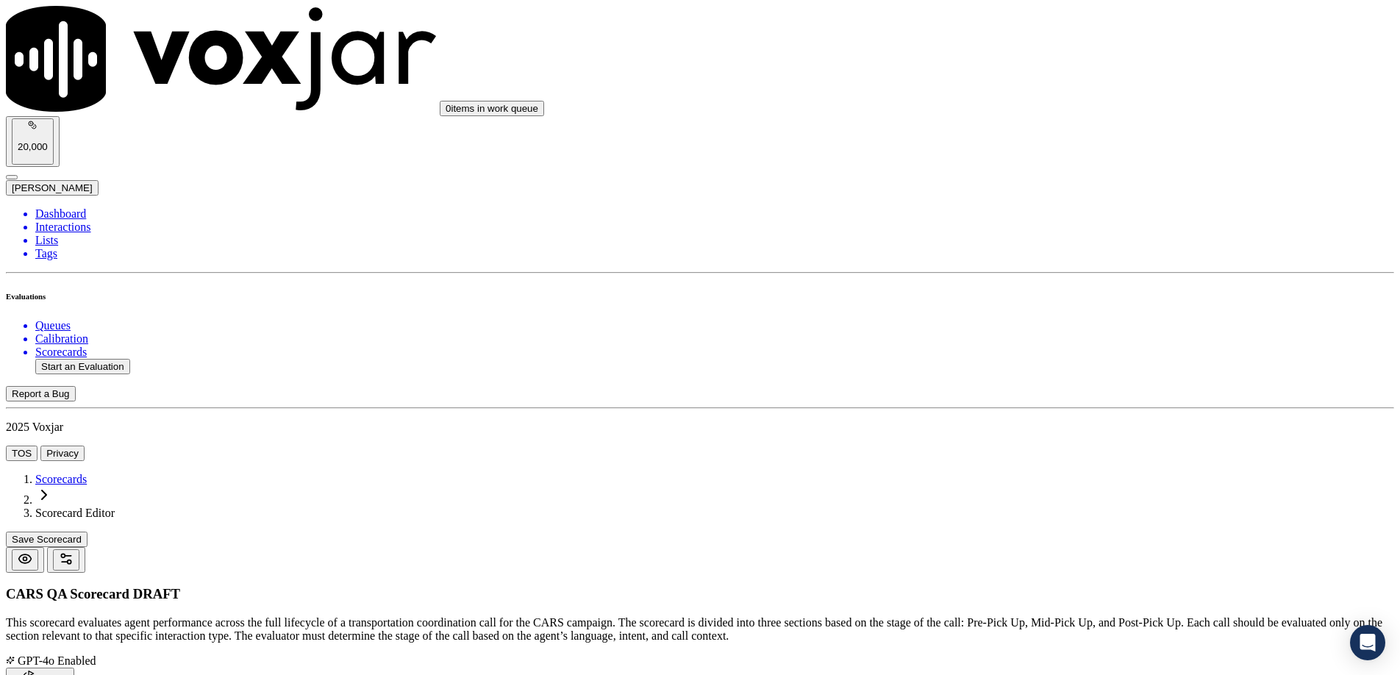
type input "Somewhat Yes"
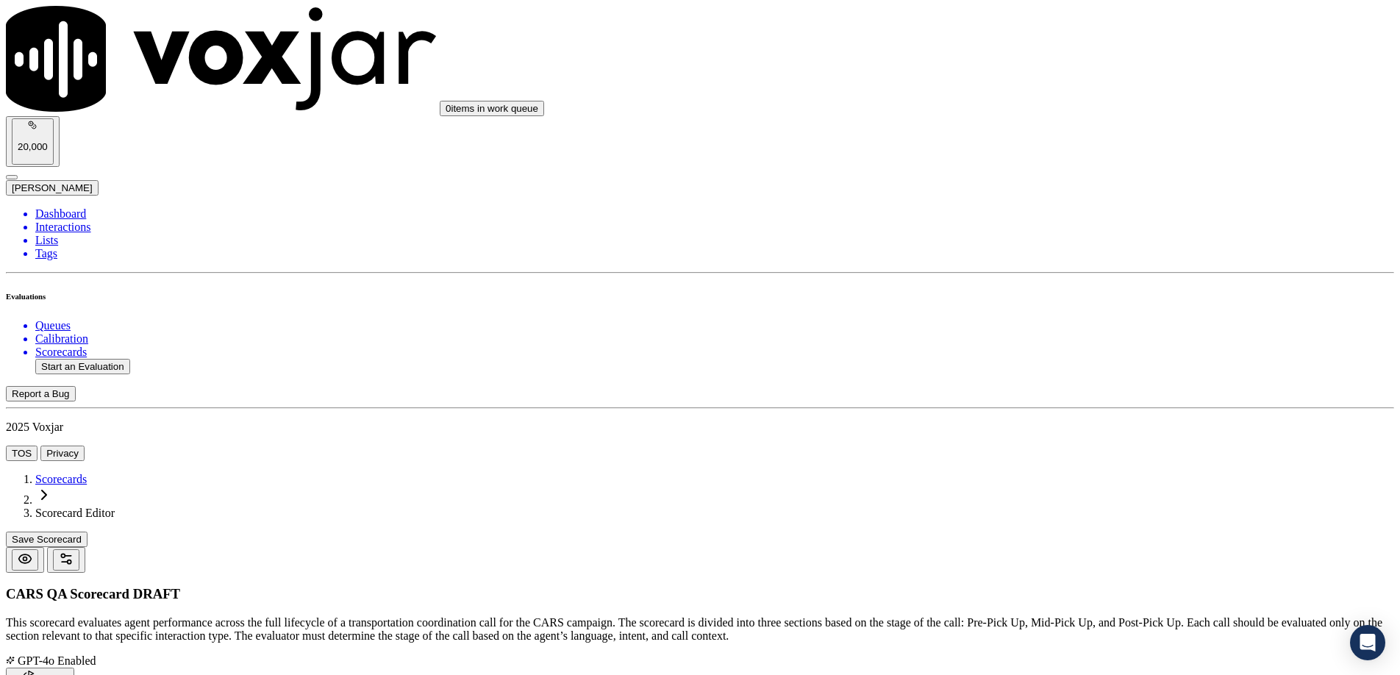
type input "5"
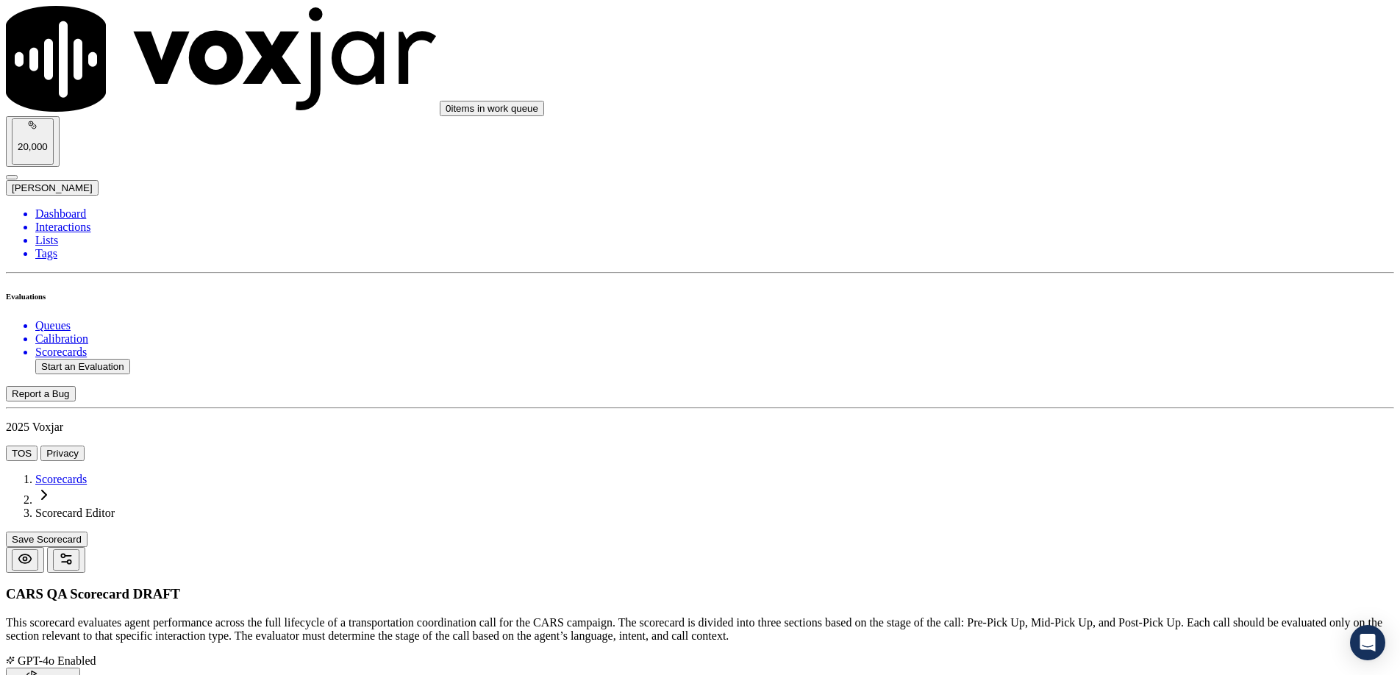
scroll to position [3769, 0]
type input "Hold Protocol"
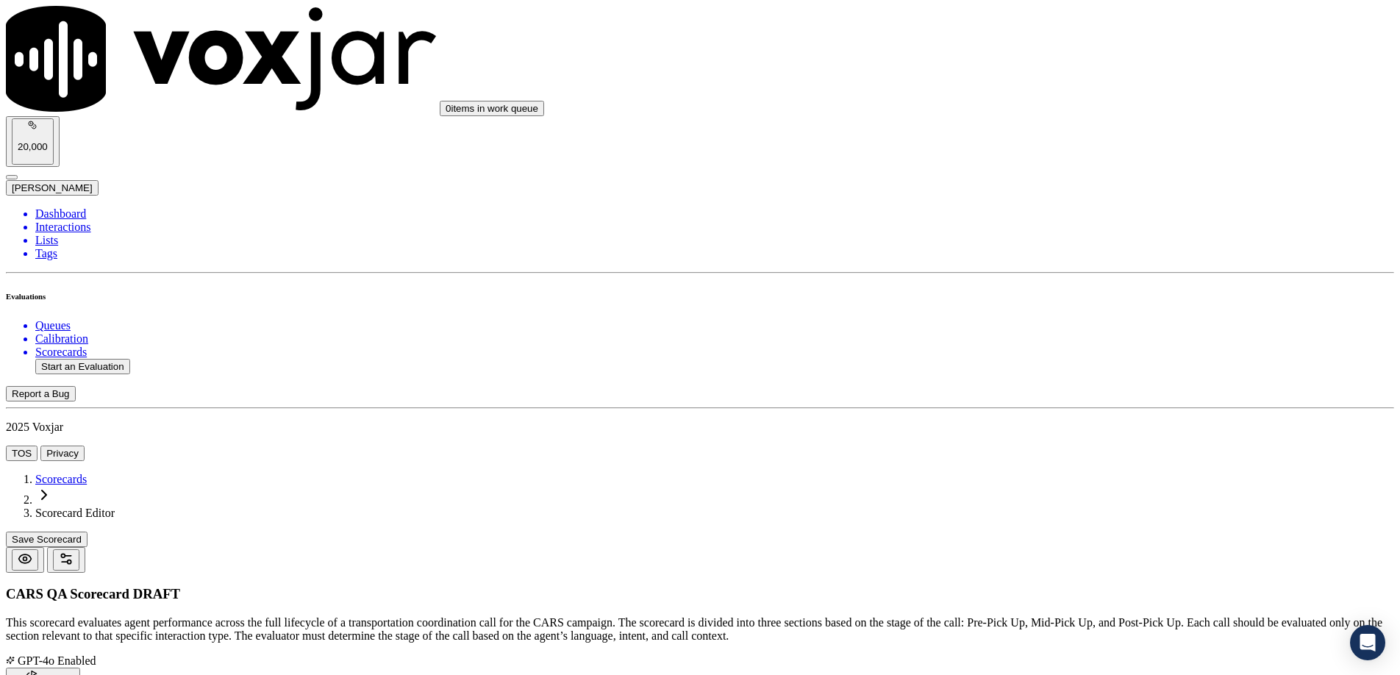
paste textarea "Did the agent have a valid reason to place the donor on hold, explain the reaso…"
type textarea "Did the agent have a valid reason to place the donor on hold, explain the reaso…"
paste textarea "Must hit all 3: valid reason, explanation, and check-in every 2 mins. Examples:"
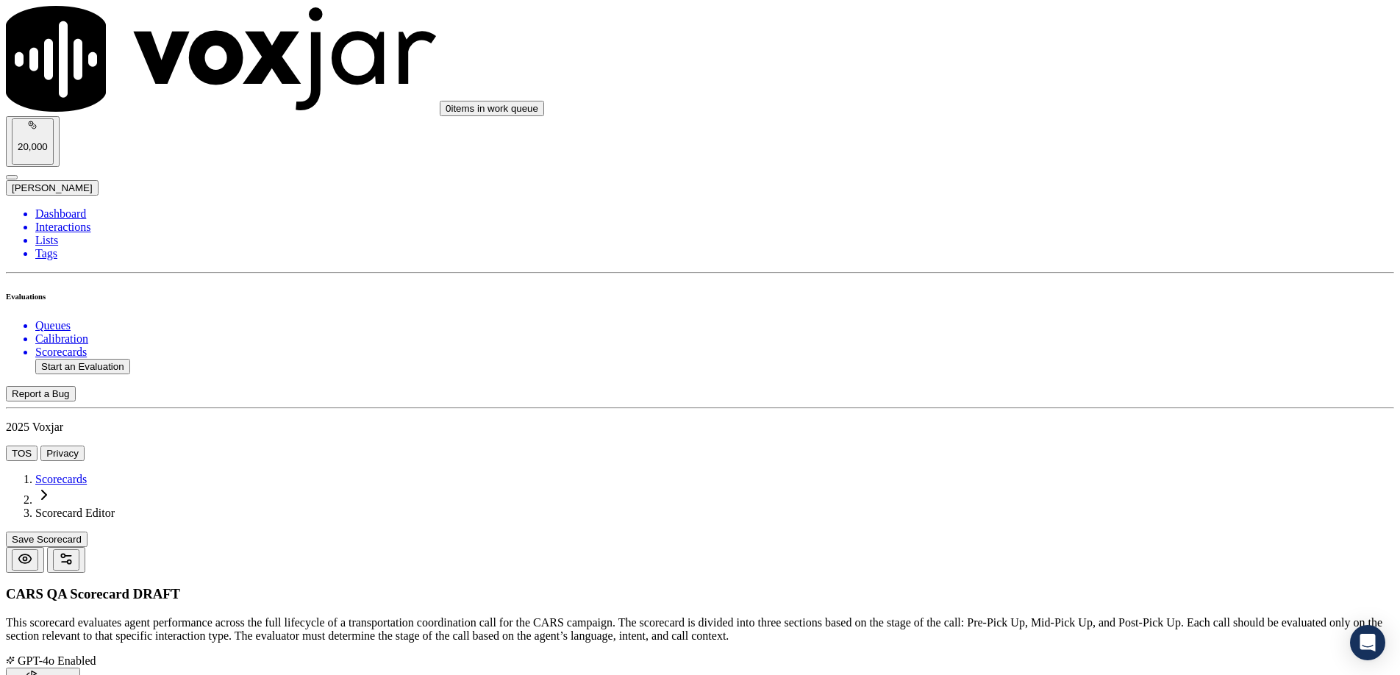
type textarea "Must hit all 3: valid reason, explanation, and check-in every 2 mins. Examples:"
drag, startPoint x: 1087, startPoint y: 429, endPoint x: 677, endPoint y: 434, distance: 410.4
paste textarea "Yes – “I’m going to check on that for you, I’ll place you on a brief hold...” a…"
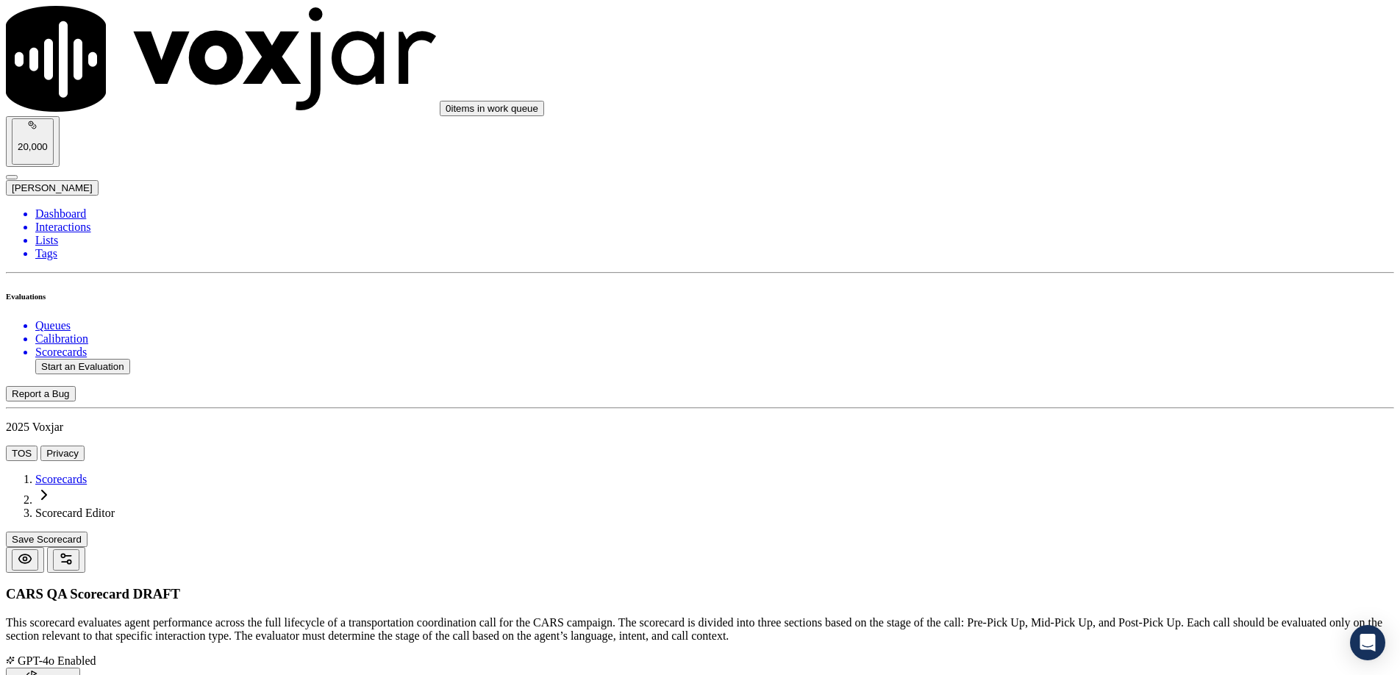
type textarea "Yes – “I’m going to check on that for you, I’ll place you on a brief hold...” a…"
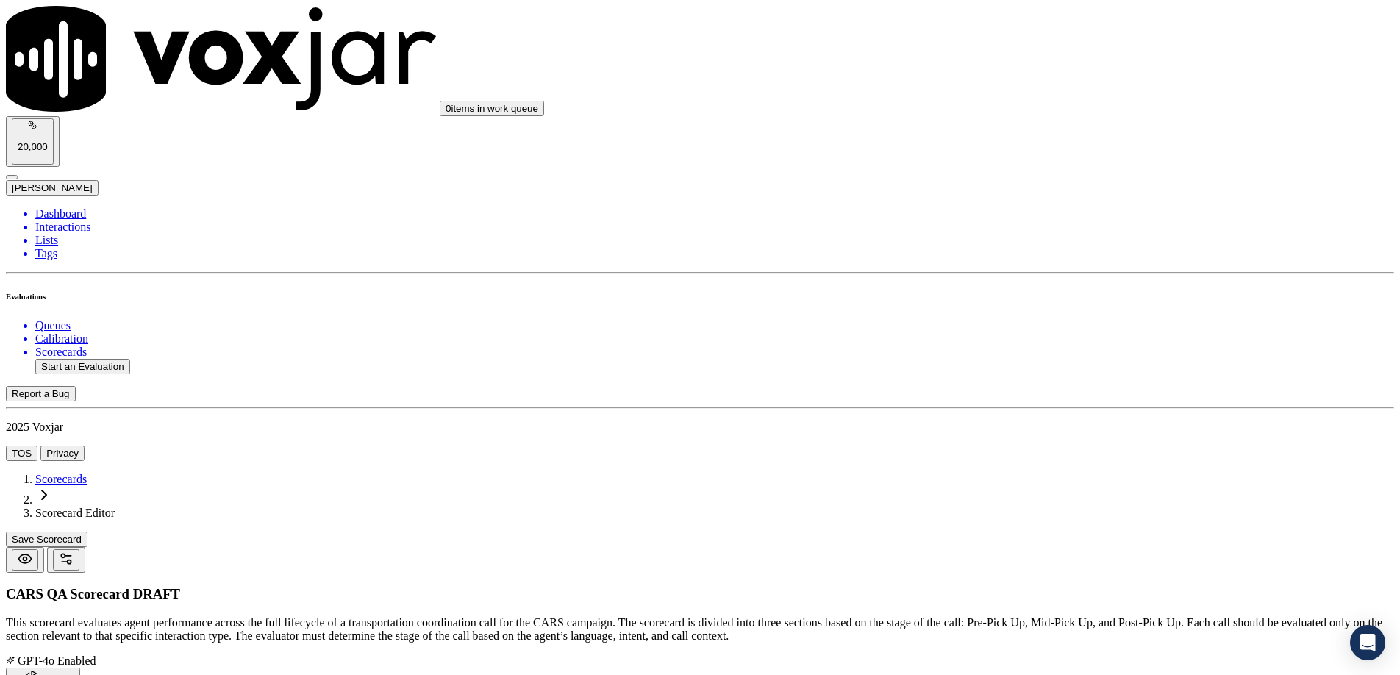
type input "5"
drag, startPoint x: 1341, startPoint y: 70, endPoint x: 1266, endPoint y: 94, distance: 78.8
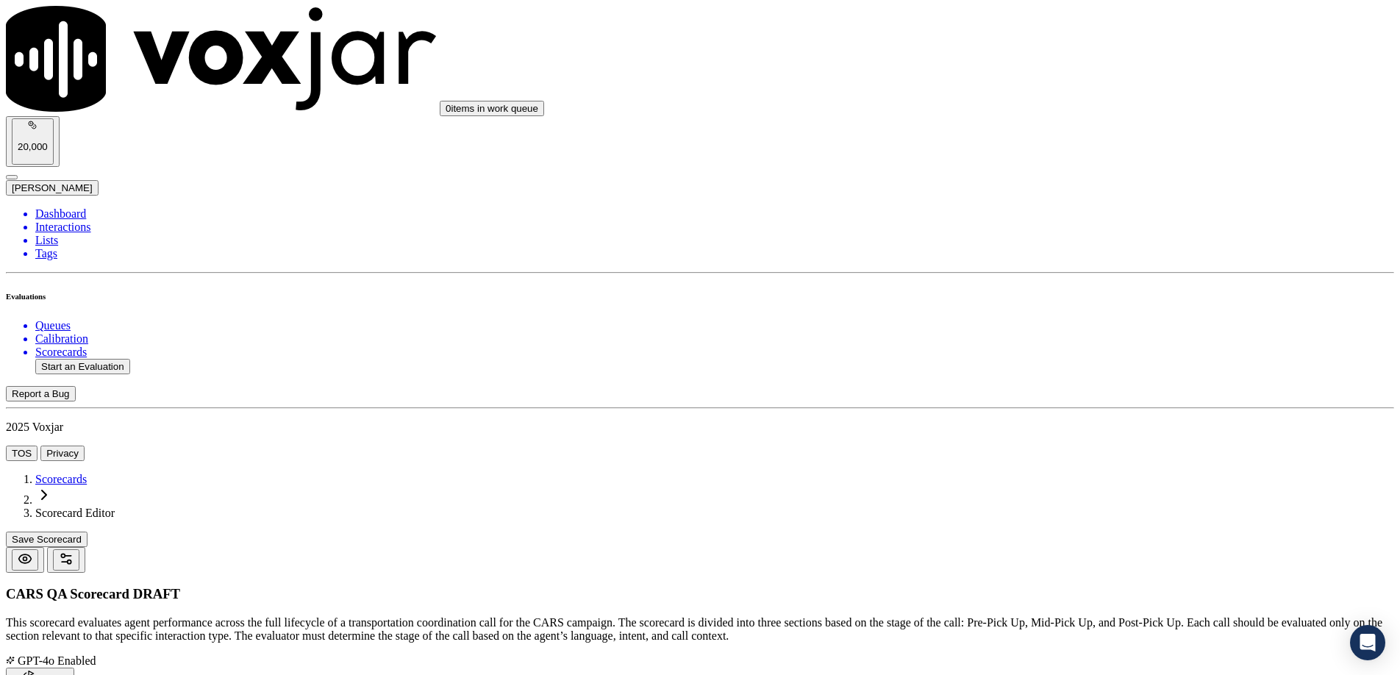
paste input "Save Attempt & Rebuttal"
type input "Save Attempt & Rebuttal"
drag, startPoint x: 1194, startPoint y: 255, endPoint x: 1160, endPoint y: 256, distance: 33.8
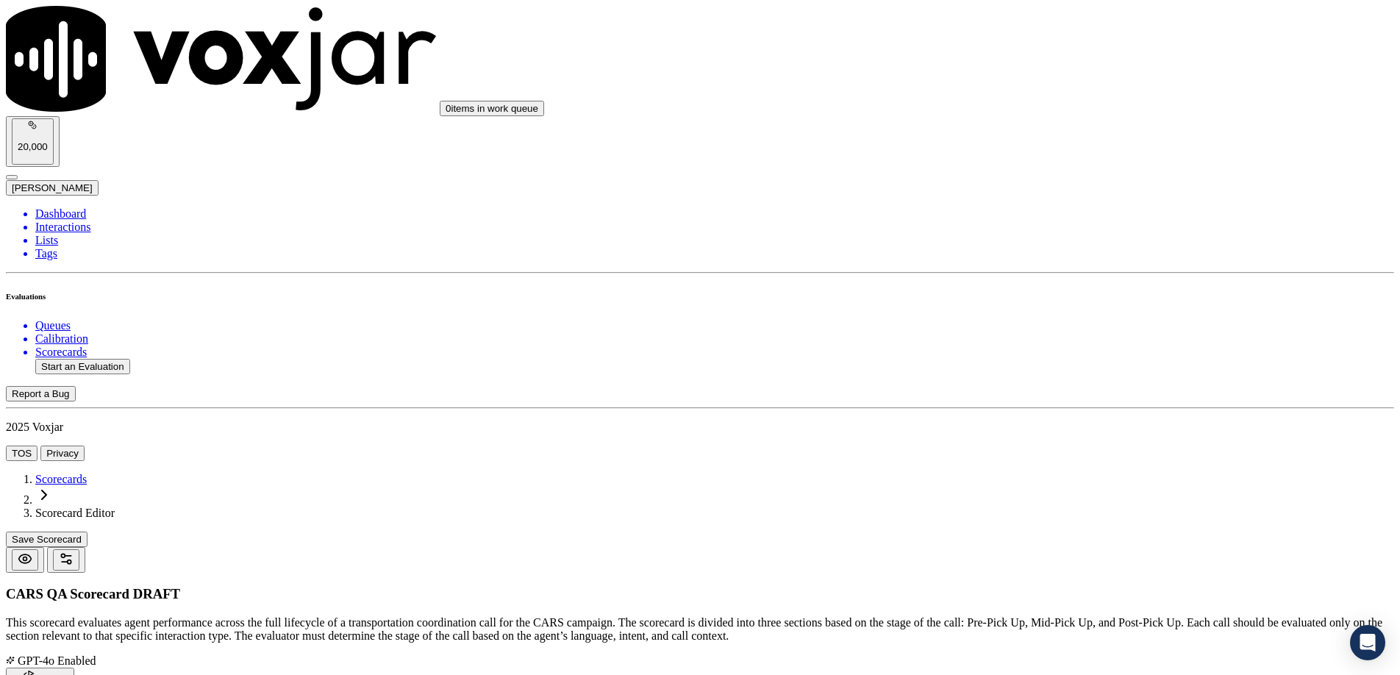
paste textarea "Did the DSR attempt to save the donation (if applicable) & provide a rebuttal?"
type textarea "Did the DSR attempt to save the donation (if applicable) & provide a rebuttal?"
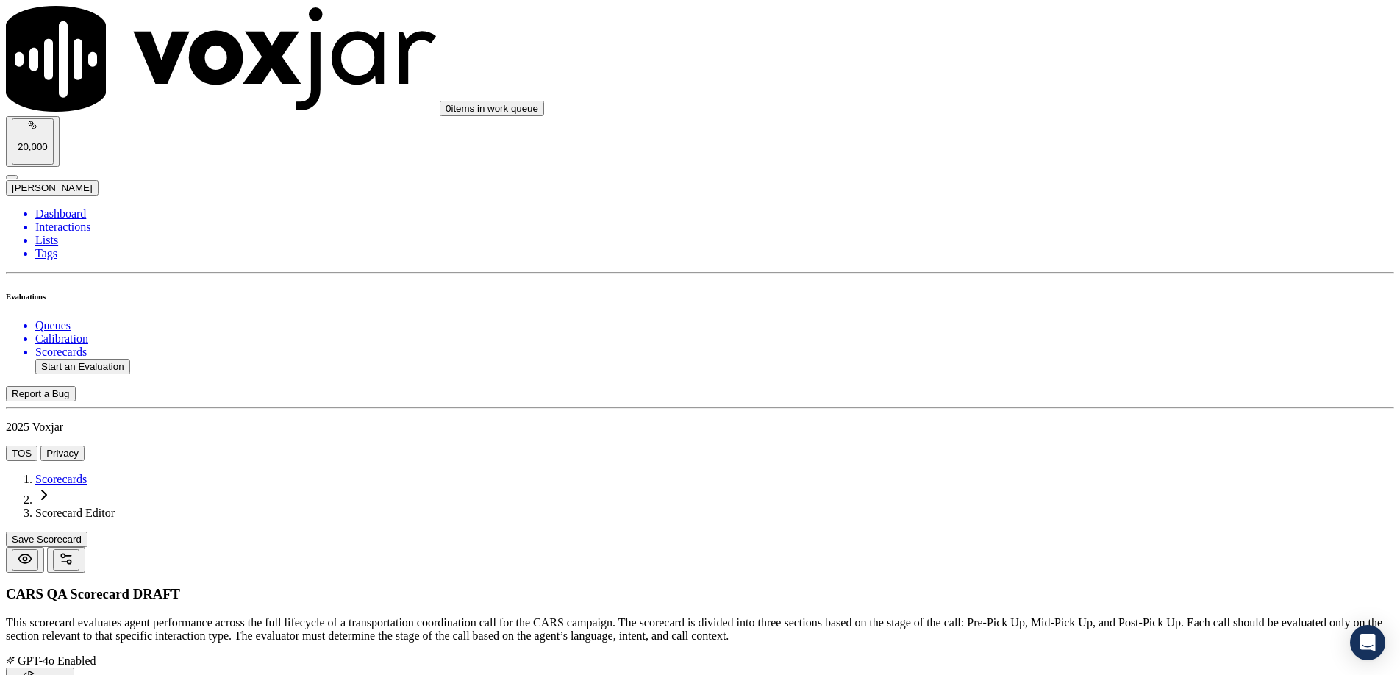
paste textarea "Must recognize cancellation intent and provide a respectful save/rebuttal if ap…"
type textarea "Must recognize cancellation intent and provide a respectful save/rebuttal if ap…"
paste textarea "Yes – “Can I ask what’s changed? We may have another option for you…” No – Acce…"
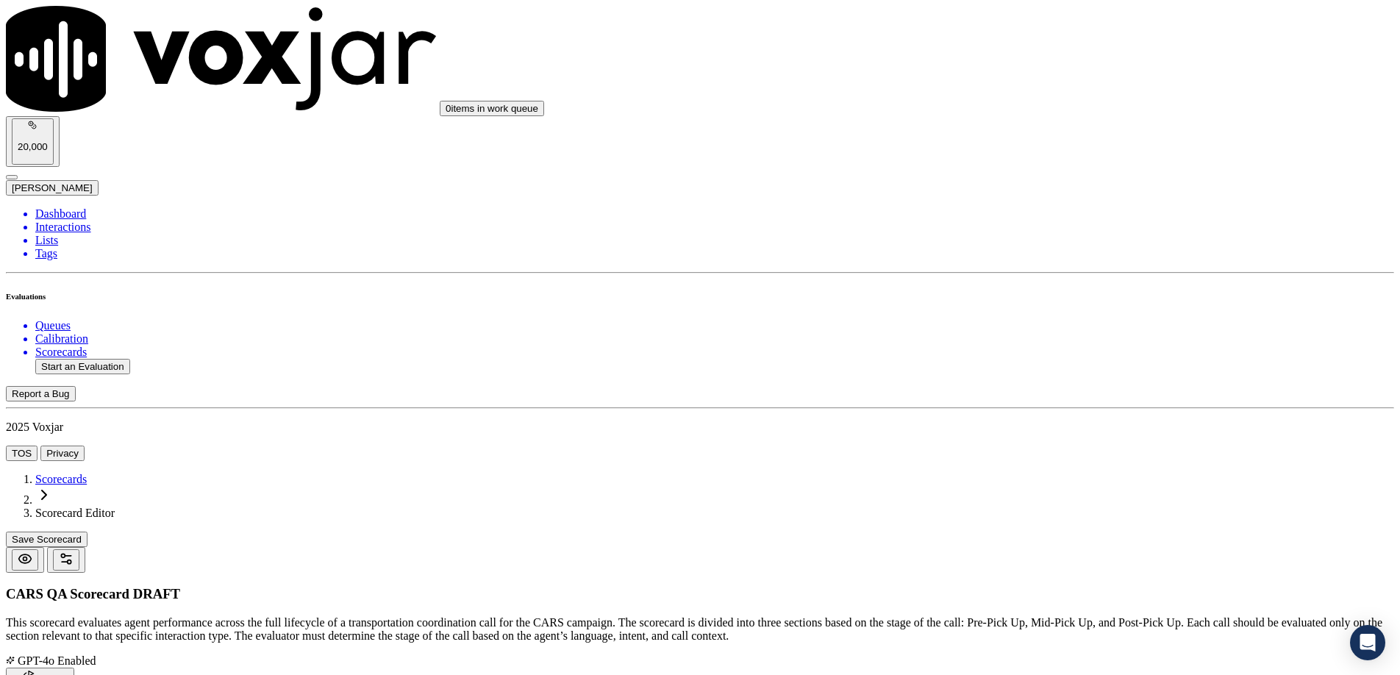
type textarea "Yes – “Can I ask what’s changed? We may have another option for you…” No – Acce…"
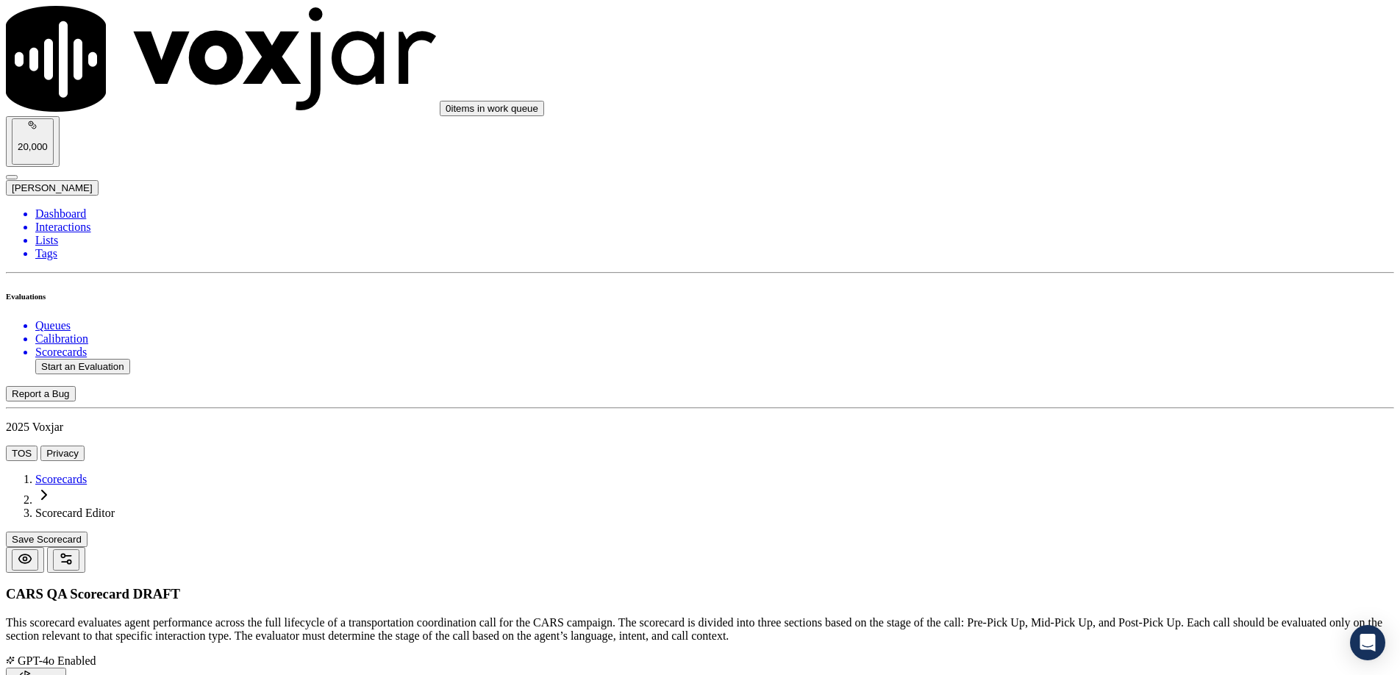
paste input "Outbound Recording Disclosure"
type input "Outbound Recording Disclosure"
drag, startPoint x: 1094, startPoint y: 252, endPoint x: 1046, endPoint y: 254, distance: 47.9
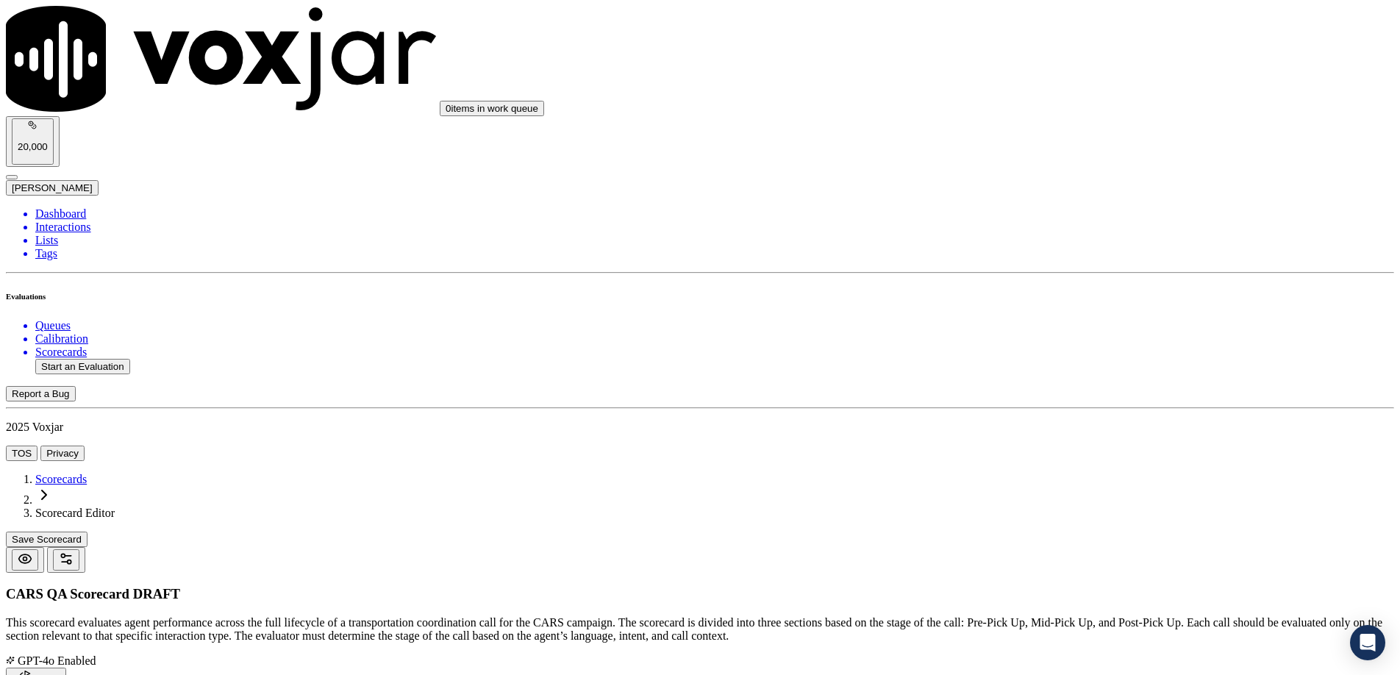
paste textarea "For outbound calls did the agent disclose that the call is being recorded?"
type textarea "For outbound calls did the agent disclose that the call is being recorded?"
paste textarea "Disclosure must be made when a live person answers on outbound."
type textarea "Disclosure must be made when a live person answers on outbound."
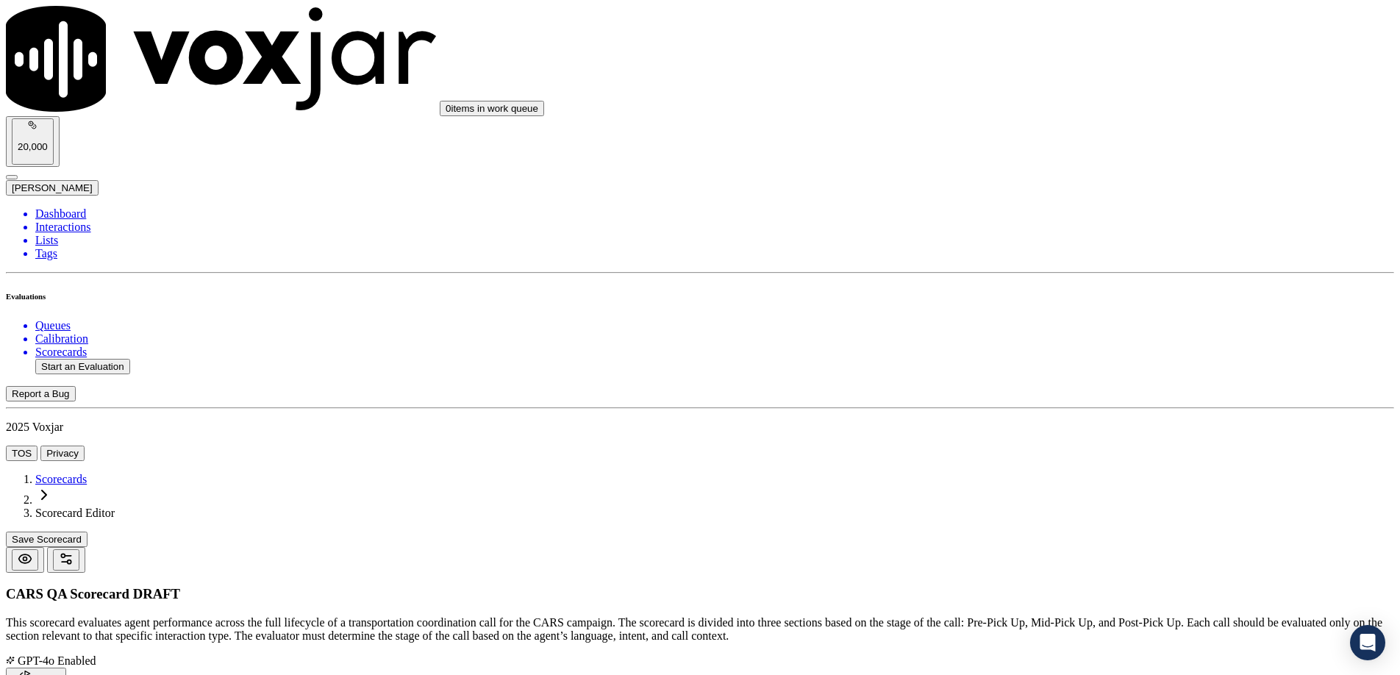
drag, startPoint x: 1071, startPoint y: 432, endPoint x: 1052, endPoint y: 428, distance: 18.7
paste textarea "Yes – “This call may be monitored or recorded…” No – Disclosure not stated. N/A…"
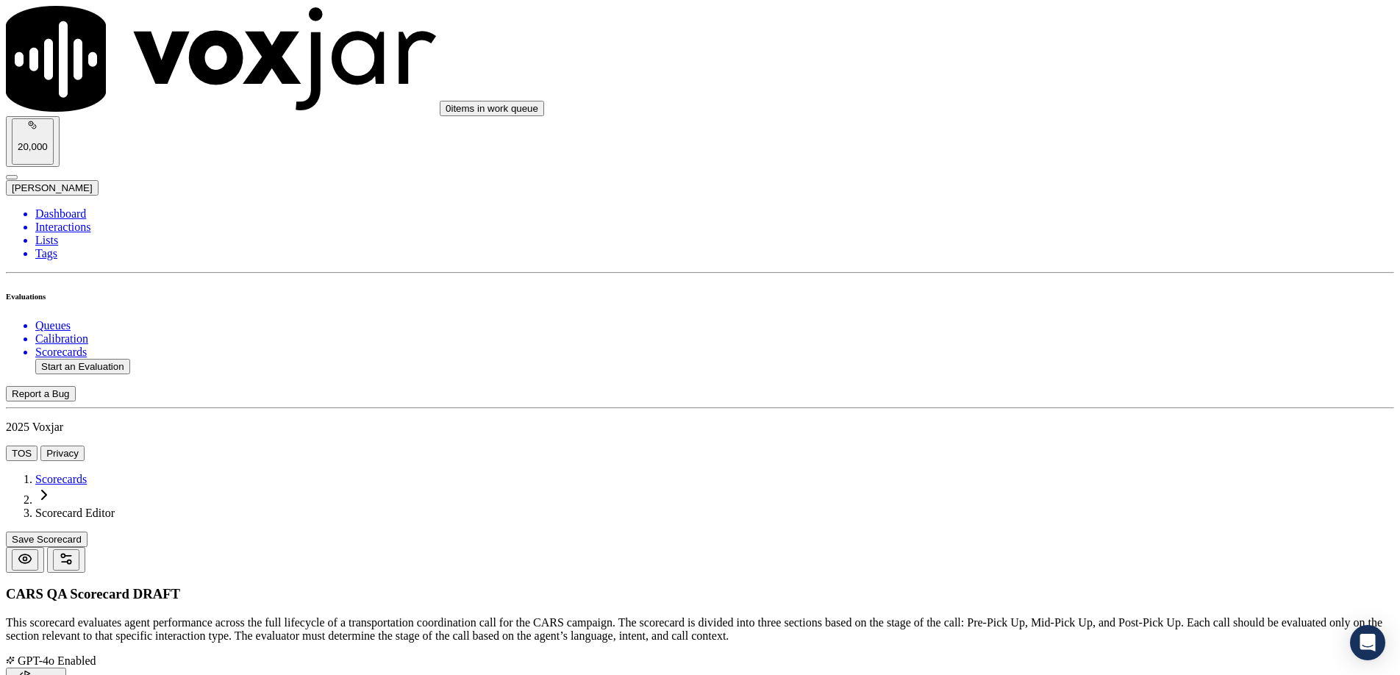
scroll to position [120, 0]
type textarea "Yes – “This call may be monitored or recorded…” No – Disclosure not stated. N/A…"
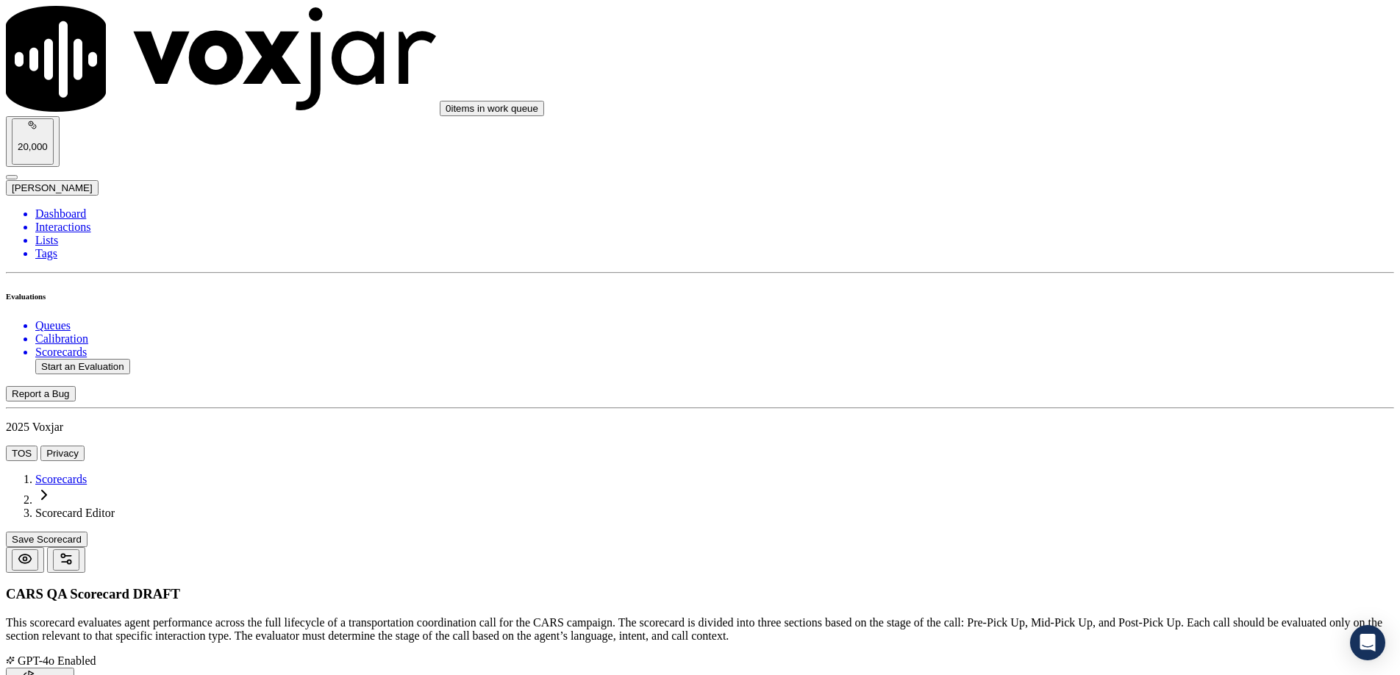
paste input "Inbound PII Verification"
type input "Inbound PII Verification"
paste textarea "For inbound calls, was PII procedure followed prior to discussing donation deta…"
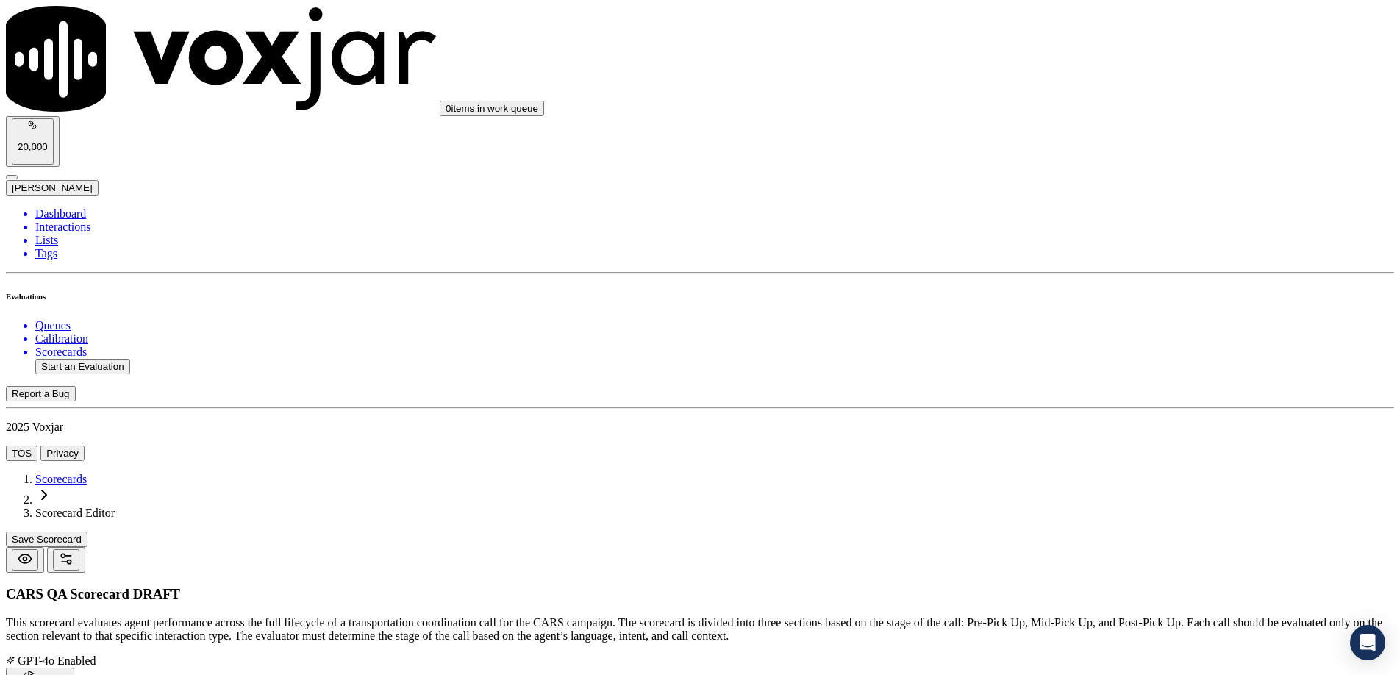
type textarea "For inbound calls, was PII procedure followed prior to discussing donation deta…"
paste textarea "Agent must confirm name and mailing address before discussing the donation."
type textarea "Agent must confirm name and mailing address before discussing the donation."
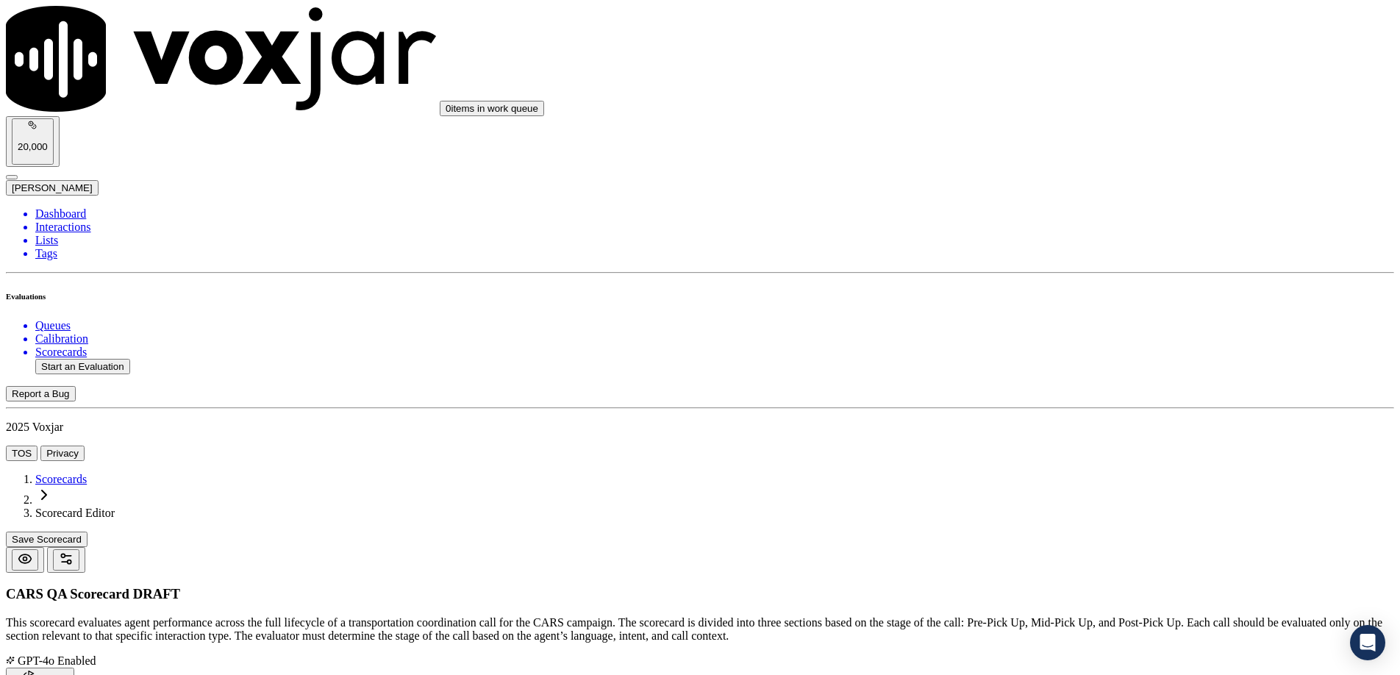
paste textarea "Yes – “Can I confirm the mailing address listed for you?” No – Skips verificati…"
type textarea "Yes – “Can I confirm the mailing address listed for you?” No – Skips verificati…"
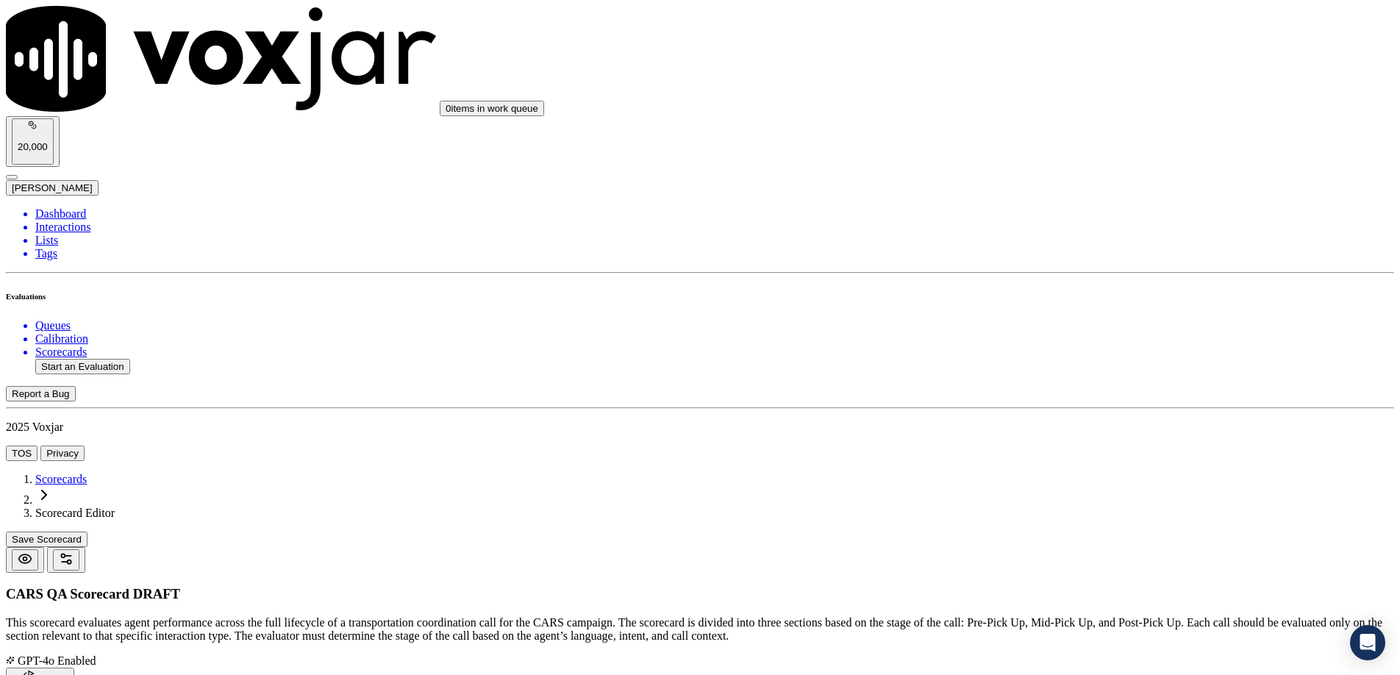
type input "12"
drag, startPoint x: 1336, startPoint y: 71, endPoint x: 1324, endPoint y: 80, distance: 15.7
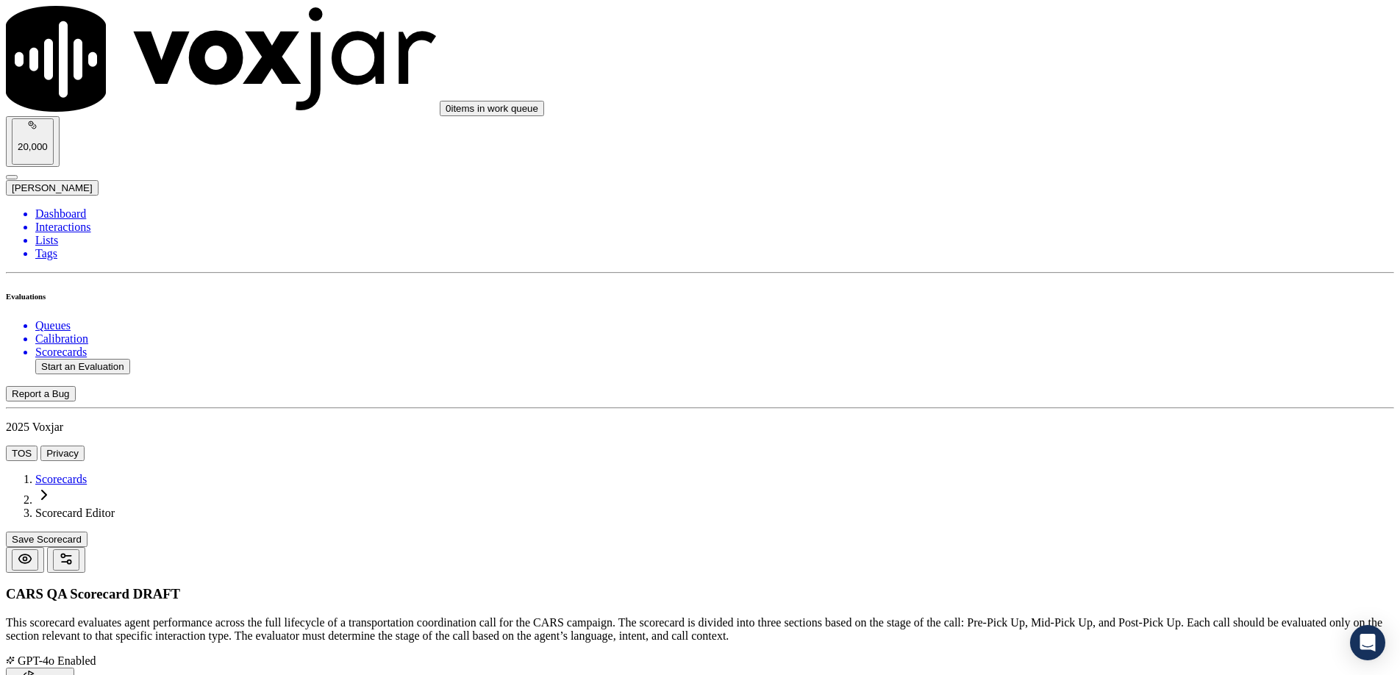
type input "Policies & Procedures"
drag, startPoint x: 1134, startPoint y: 242, endPoint x: 1125, endPoint y: 248, distance: 10.6
paste textarea "Did the agent follow & complete all applicable policies & procedures?"
type textarea "Did the agent follow & complete all applicable policies & procedures?"
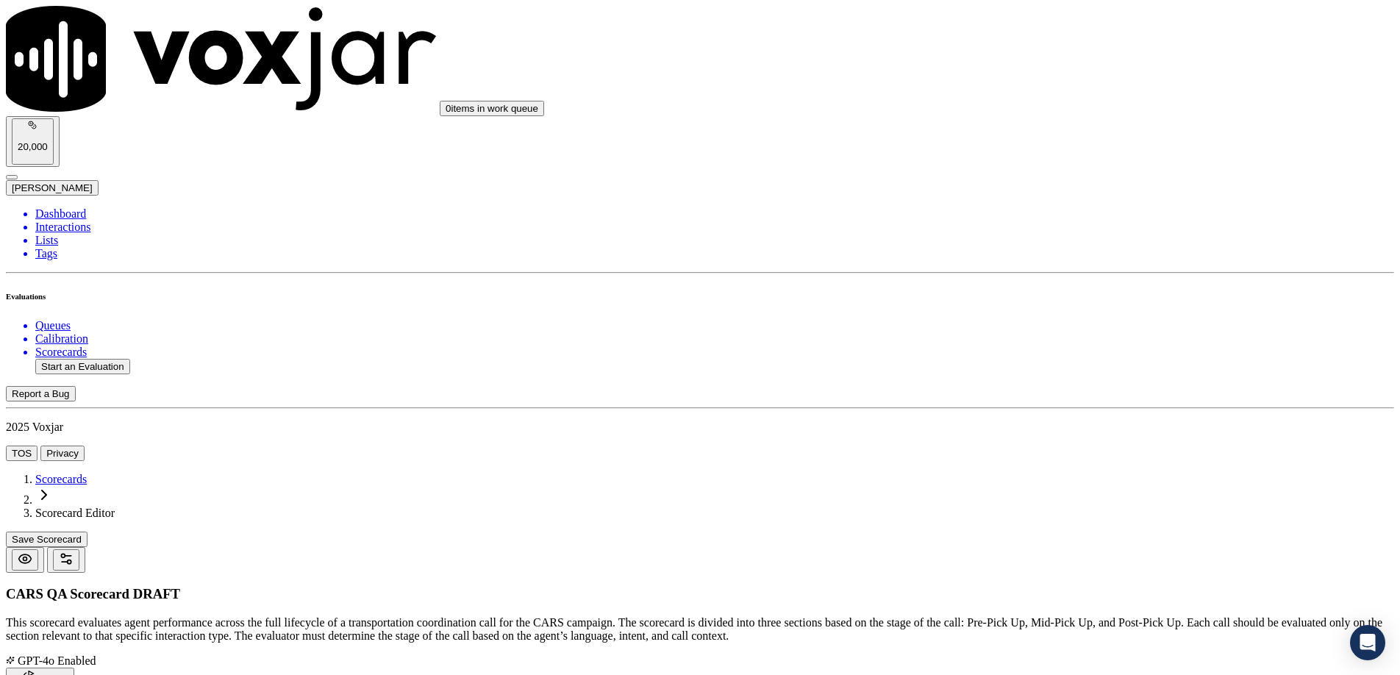
paste textarea "NAV should be clean. Must complete all required follow-up actions, notes, tags,…"
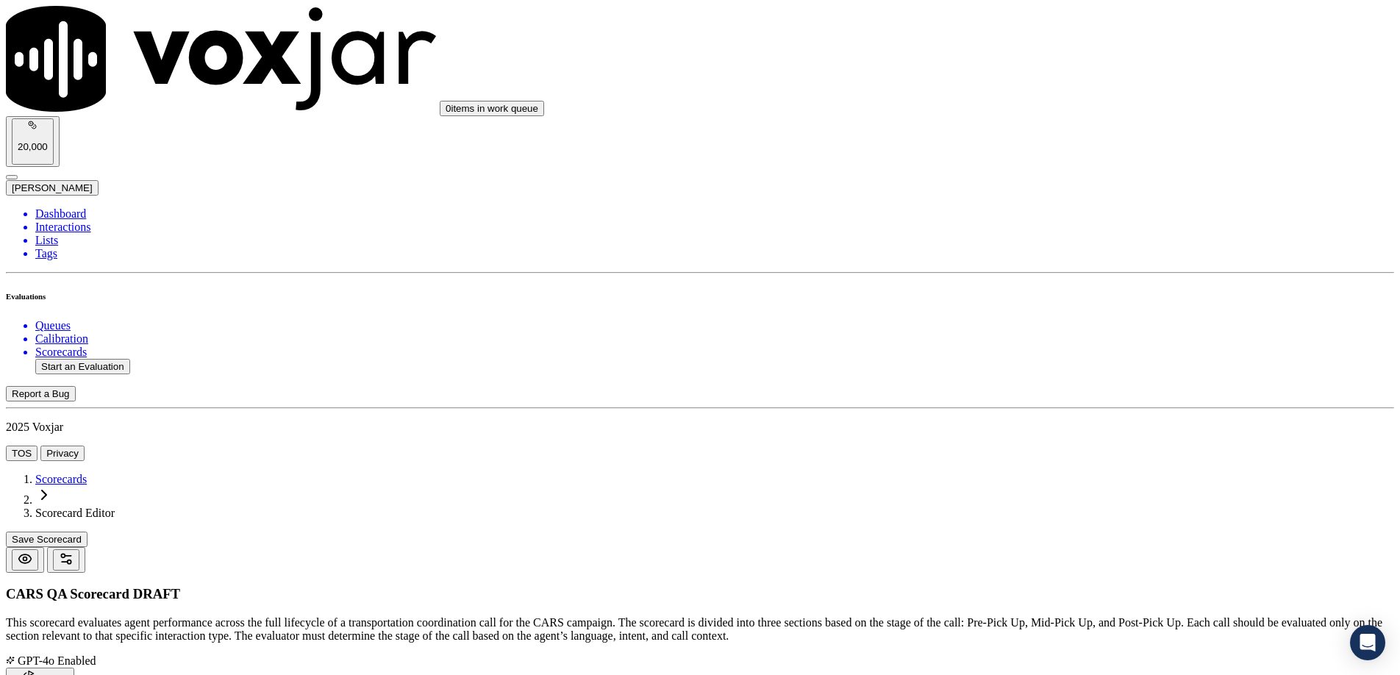
paste textarea "Mark yes if NAV is free of errors, callback was applied if a follow up was need…"
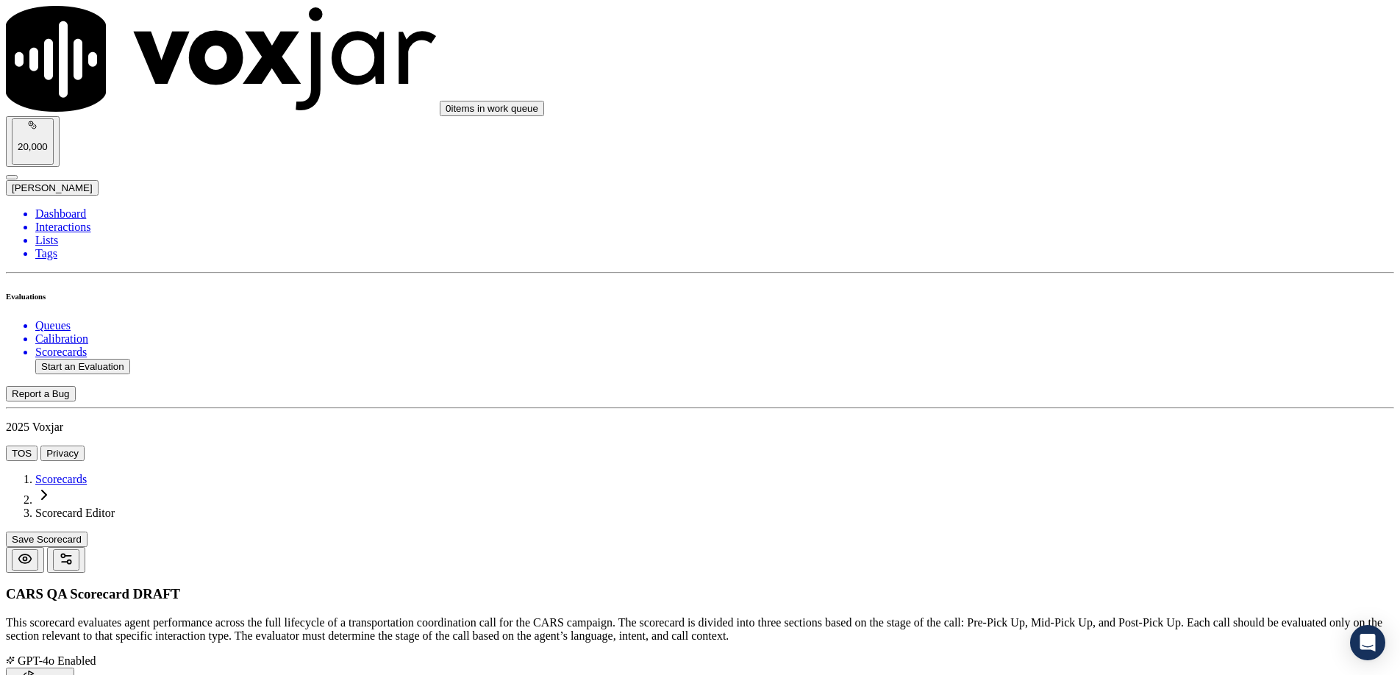
scroll to position [79, 0]
type textarea "NAV should be clean. Must complete all required follow-up actions, notes, tags,…"
drag, startPoint x: 1091, startPoint y: 446, endPoint x: 744, endPoint y: 455, distance: 346.5
paste textarea "Yes – All relevant steps fully completed. Somewhat Yes – About half completed. …"
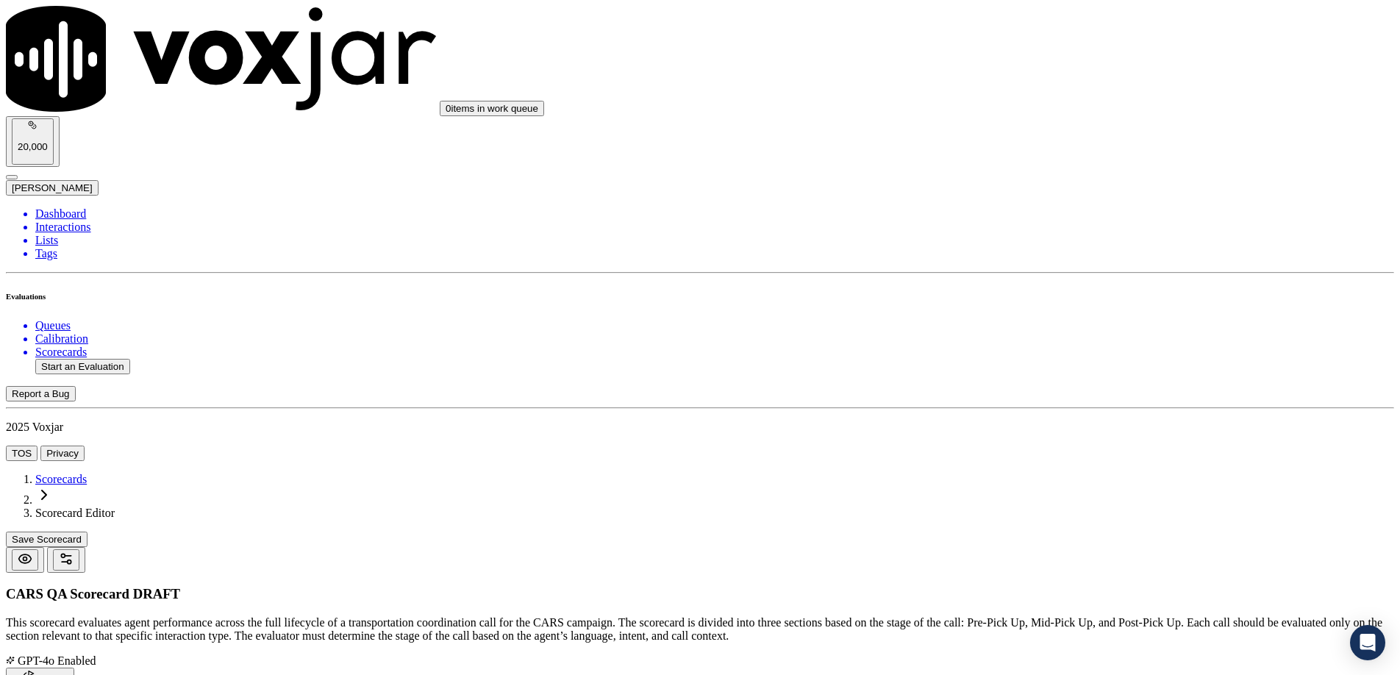
scroll to position [120, 0]
type textarea "Yes – All relevant steps fully completed. Somewhat Yes – About half completed. …"
drag, startPoint x: 1062, startPoint y: 579, endPoint x: 1063, endPoint y: 592, distance: 13.3
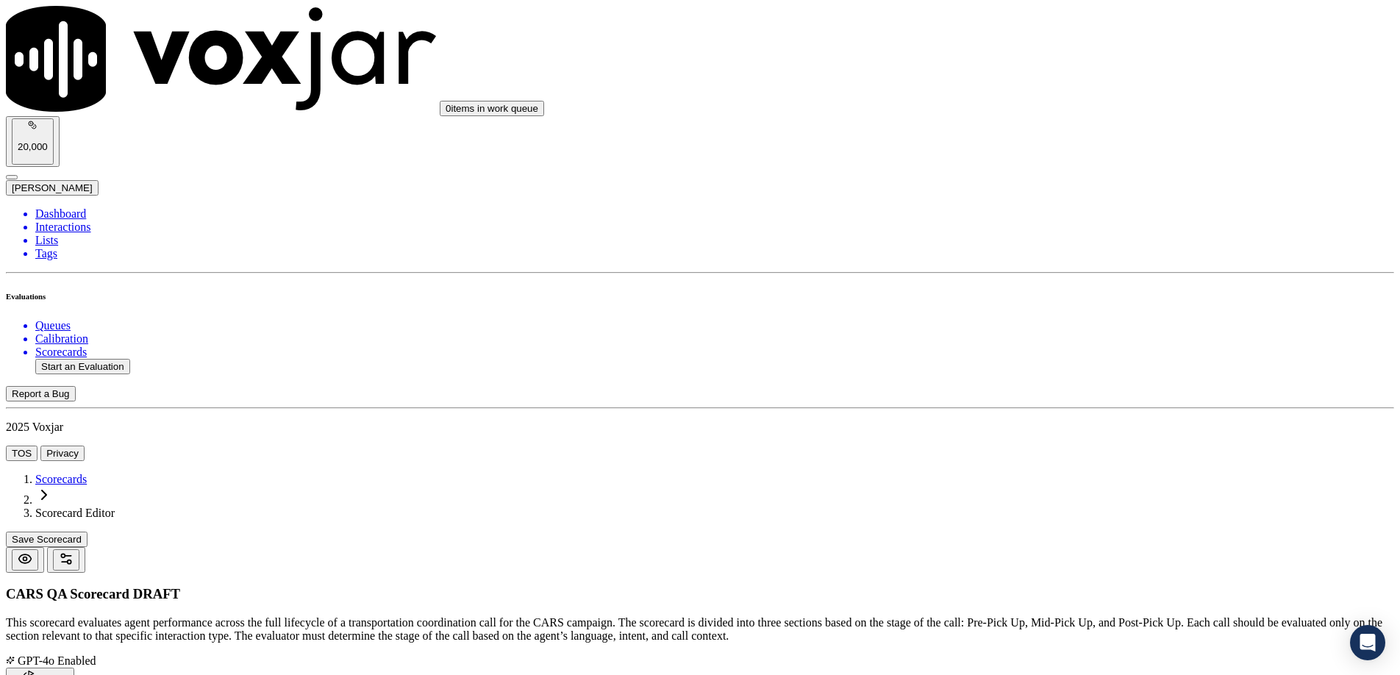
type input "Somewhat Yes"
type input "5"
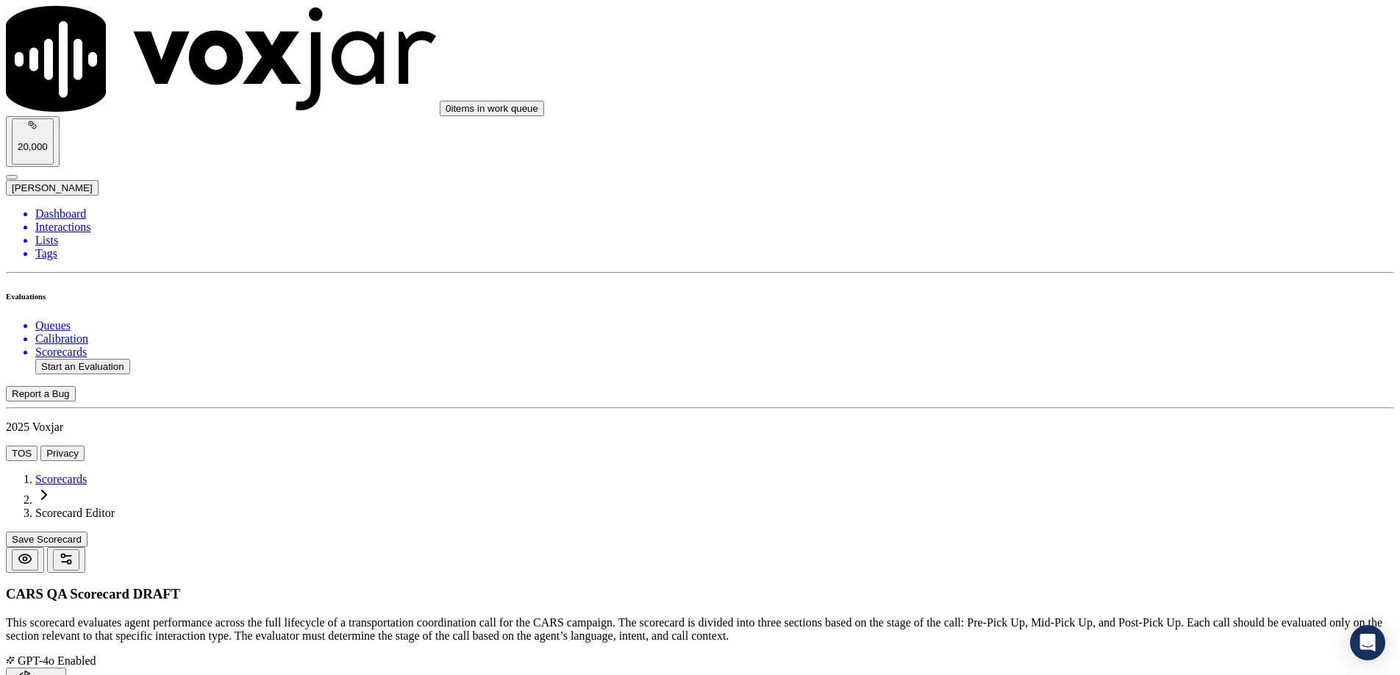
scroll to position [4552, 0]
paste
type input "Pickup Address Confirmation"
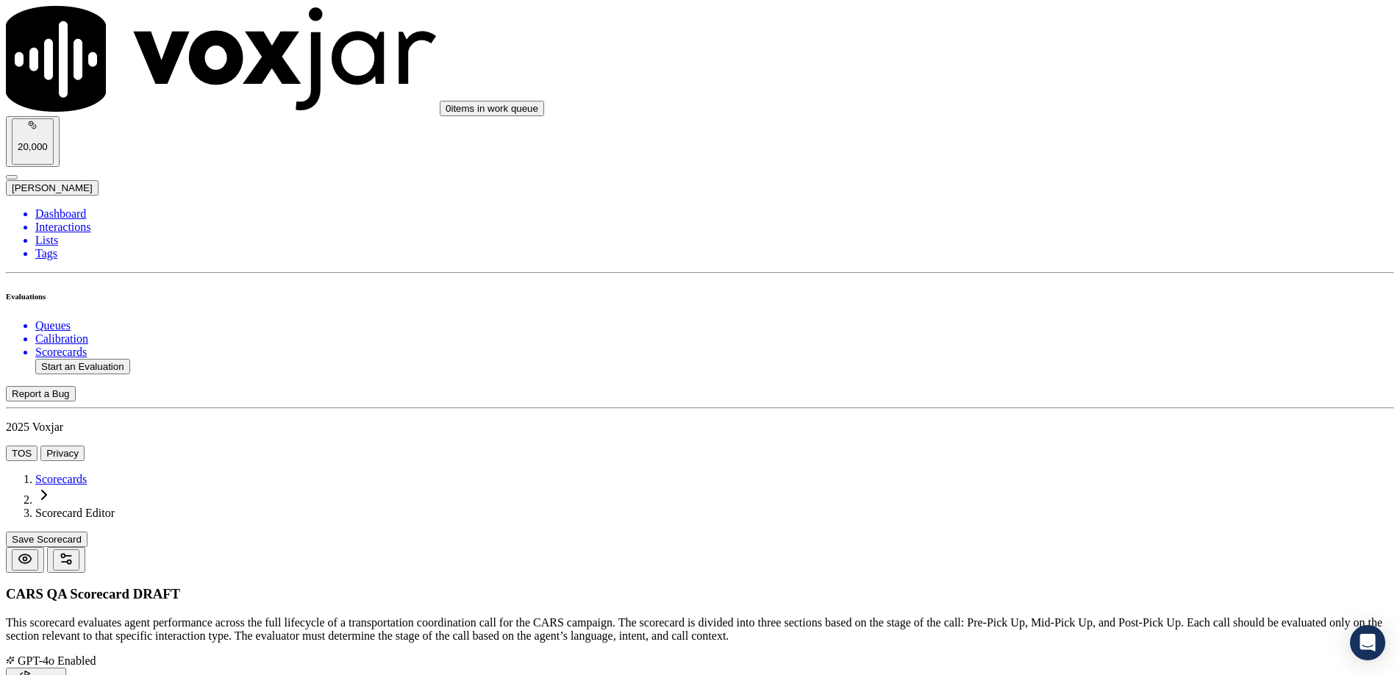
drag, startPoint x: 1091, startPoint y: 257, endPoint x: 703, endPoint y: 273, distance: 387.9
type textarea "Did the agent confirm the pickup address and accessibility?"
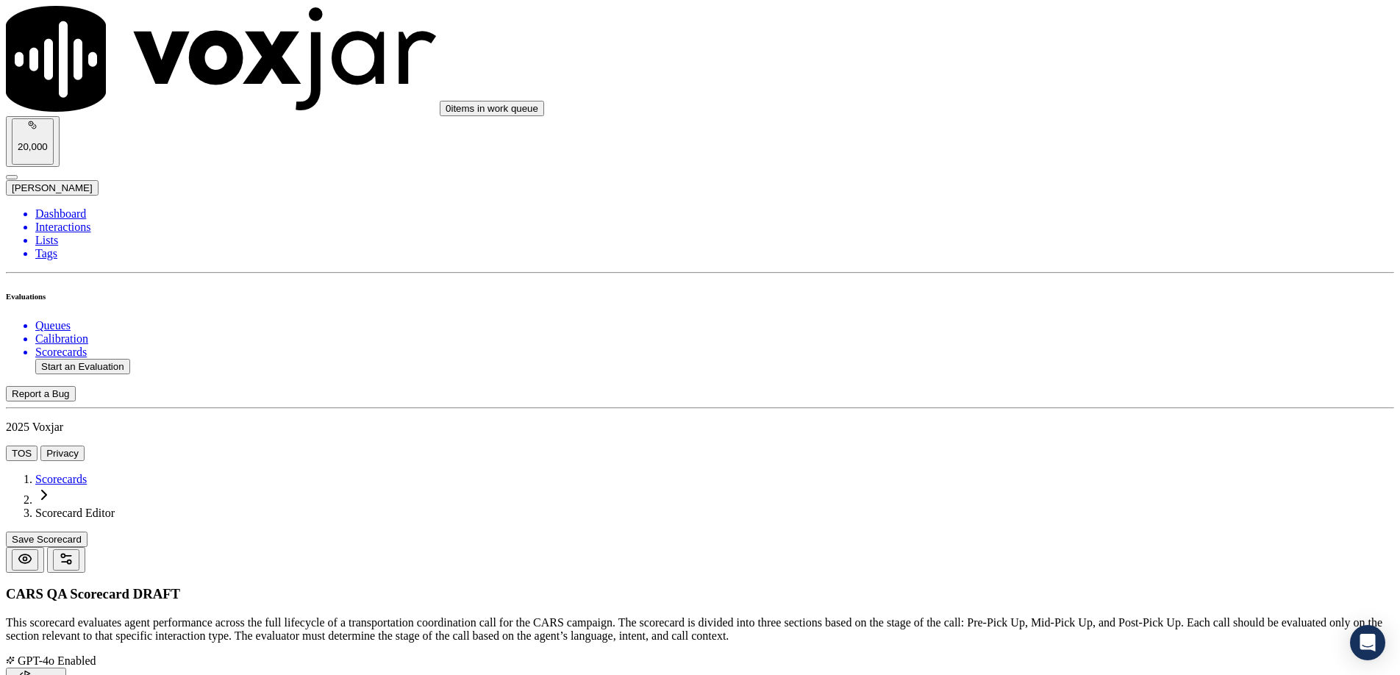
type textarea "Required unless the vehicle is already at a shop."
type textarea "Yes – “Can a tow truck access the location where the vehicle is parked?” No – N…"
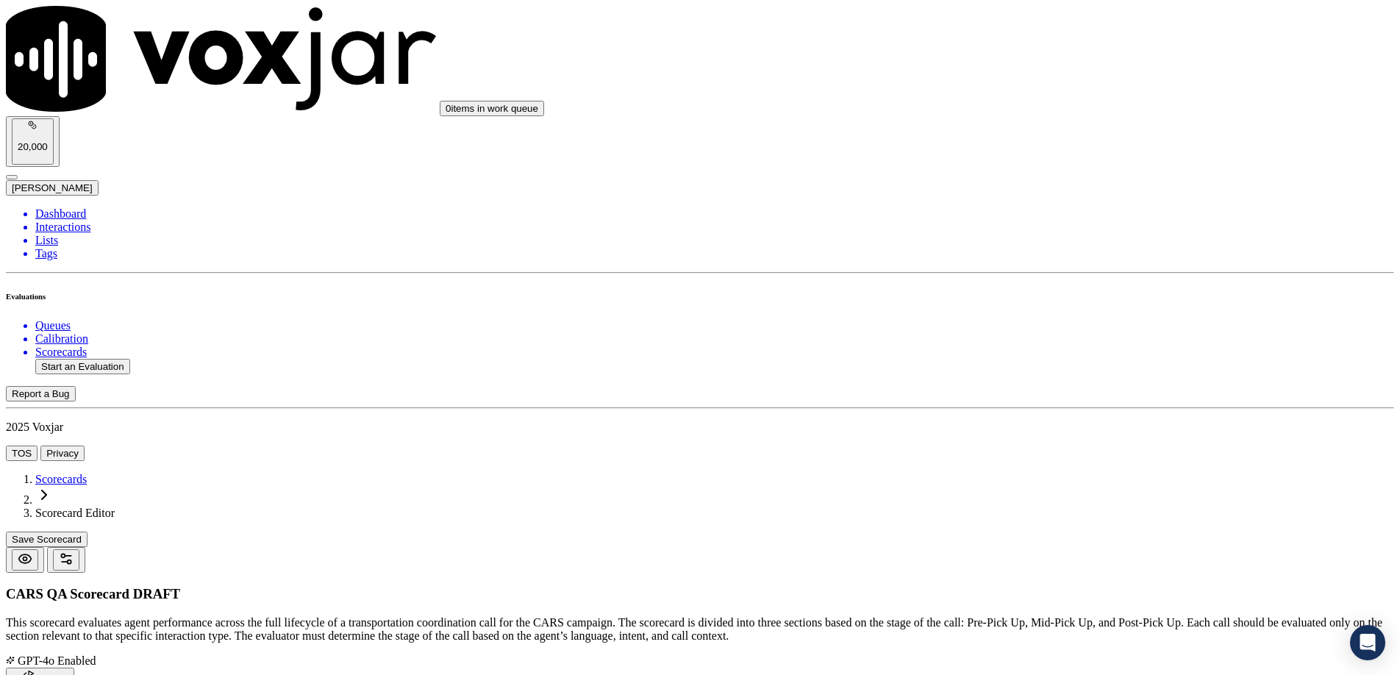
type input "Post-Pick Up"
drag, startPoint x: 1261, startPoint y: 243, endPoint x: 1165, endPoint y: 231, distance: 96.4
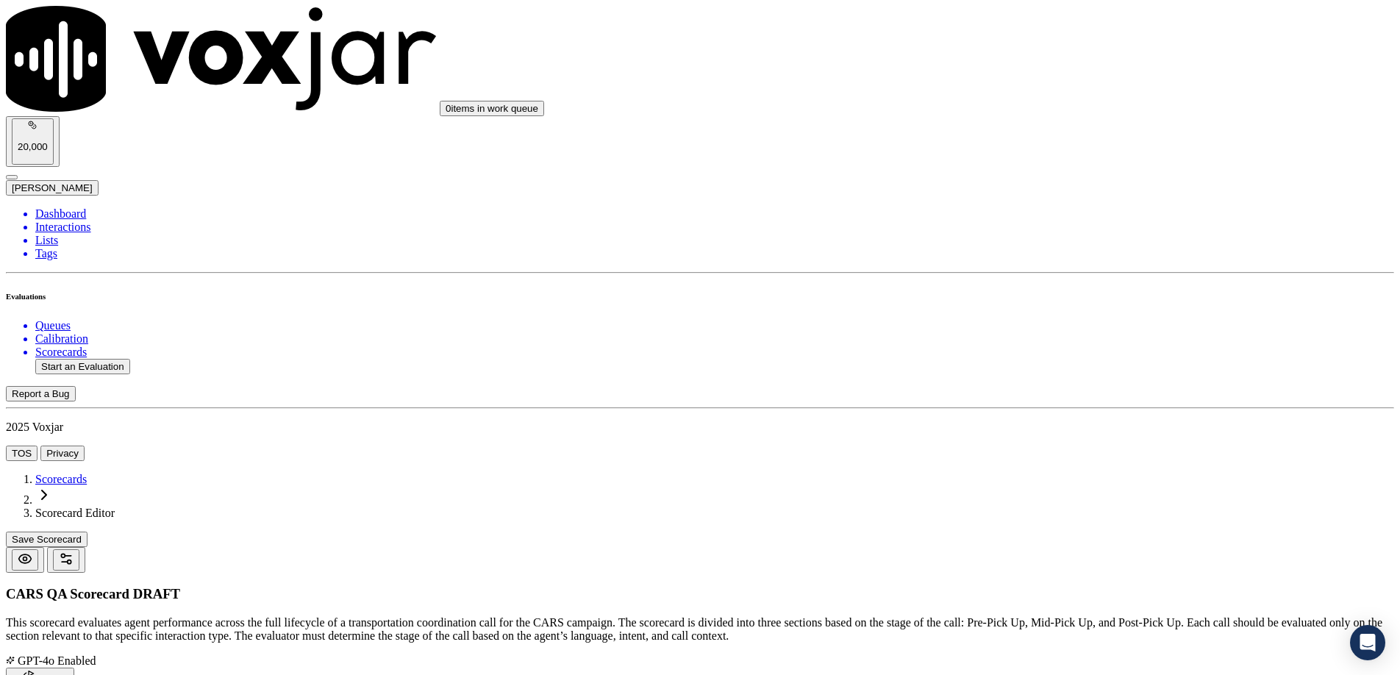
drag, startPoint x: 1121, startPoint y: 216, endPoint x: 1128, endPoint y: 215, distance: 7.4
type textarea "This section covers post-pickup support and call handling."
drag, startPoint x: 1356, startPoint y: 71, endPoint x: 1349, endPoint y: 74, distance: 7.9
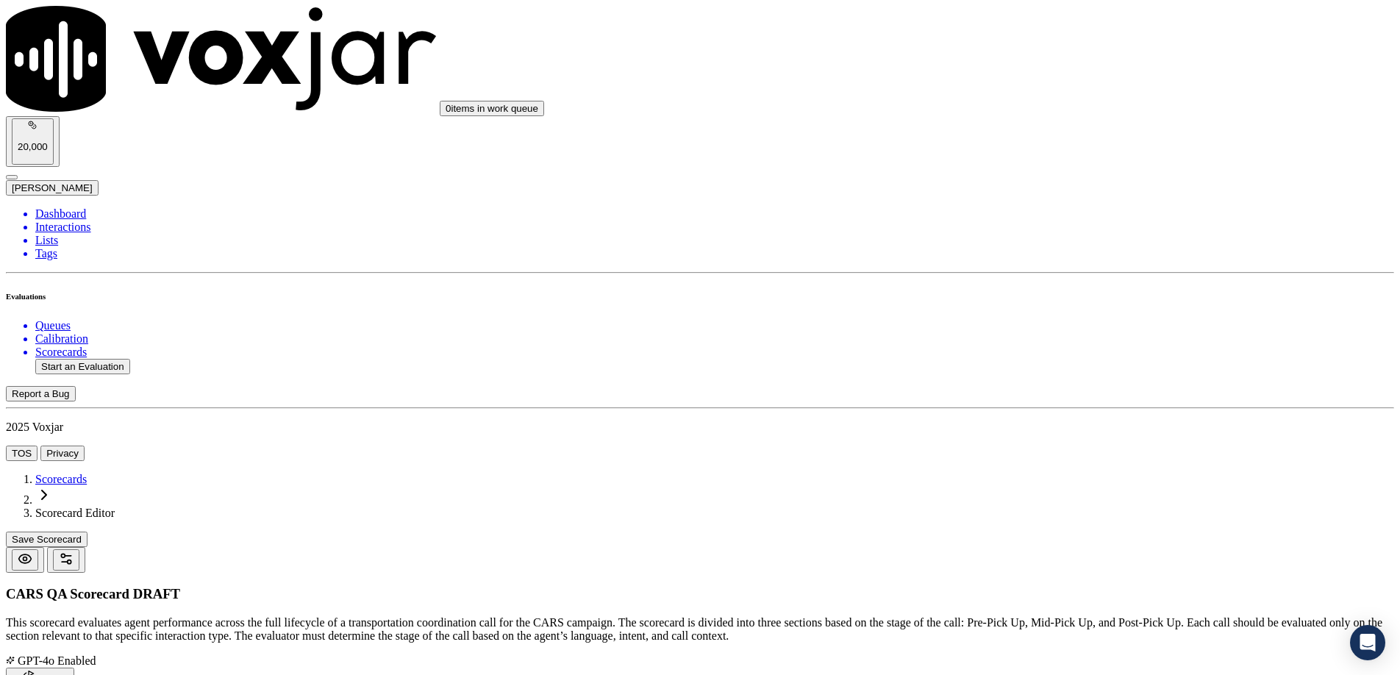
type input "Greeting and Nonprofit Intro"
type textarea "Did the agent greet with their name and nonprofit name from the screen pop/reco…"
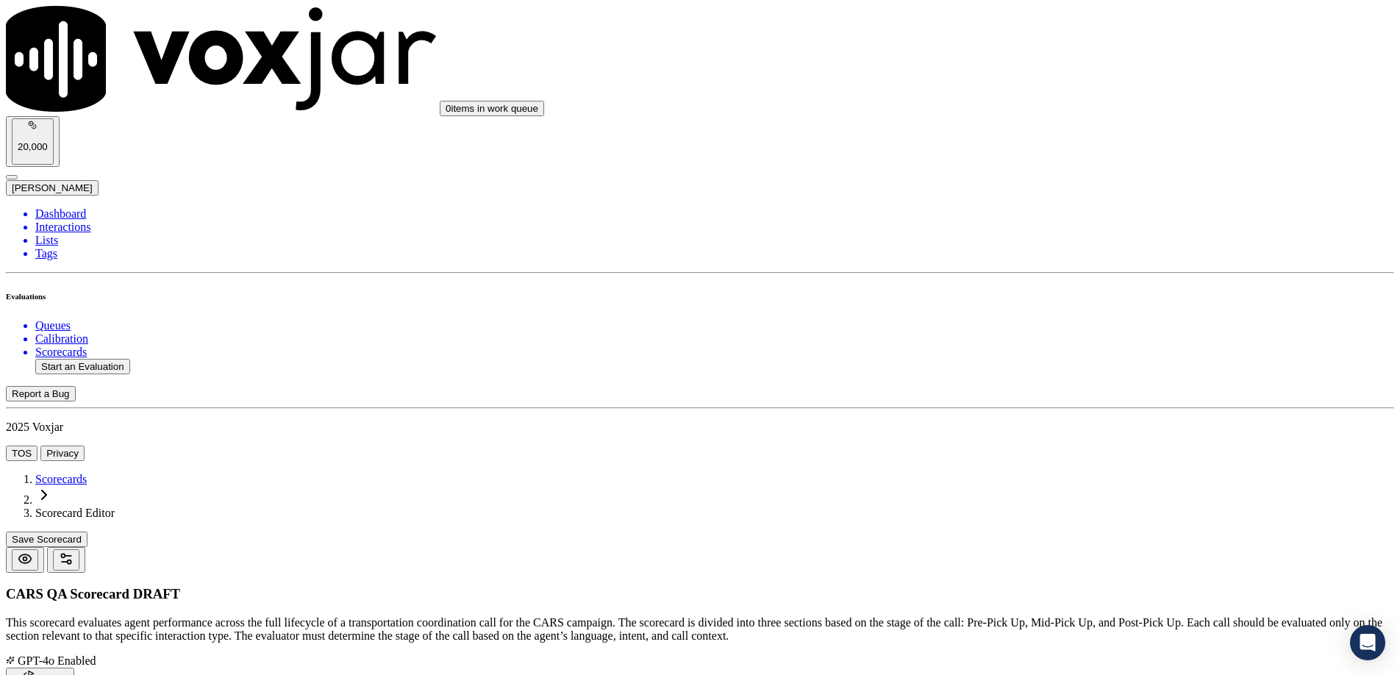
type textarea "[PERSON_NAME] Yes if the agent introduced themselves with both name and nonprof…"
drag, startPoint x: 1127, startPoint y: 432, endPoint x: 720, endPoint y: 424, distance: 407.5
type textarea "Yes – “This is [PERSON_NAME] with Wheels for Hope.” No – “Hi, this is [PERSON_N…"
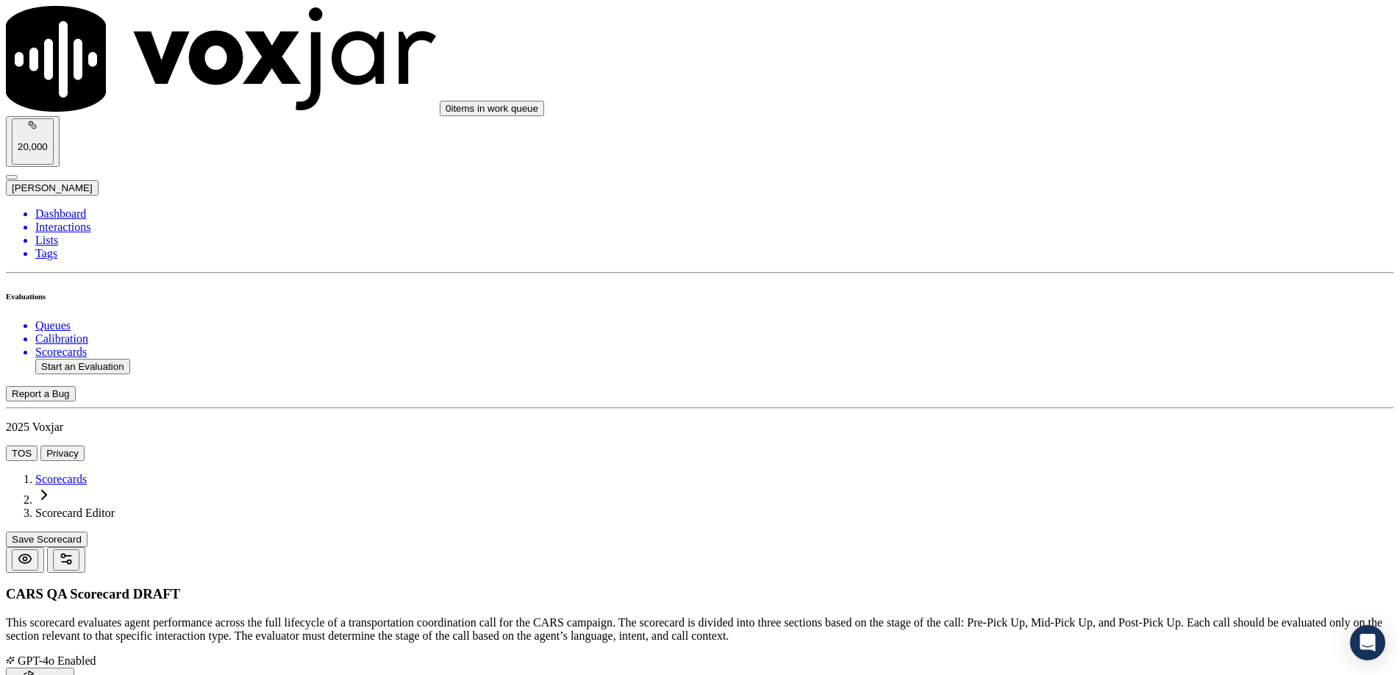
type input "Nonprofit Mentions"
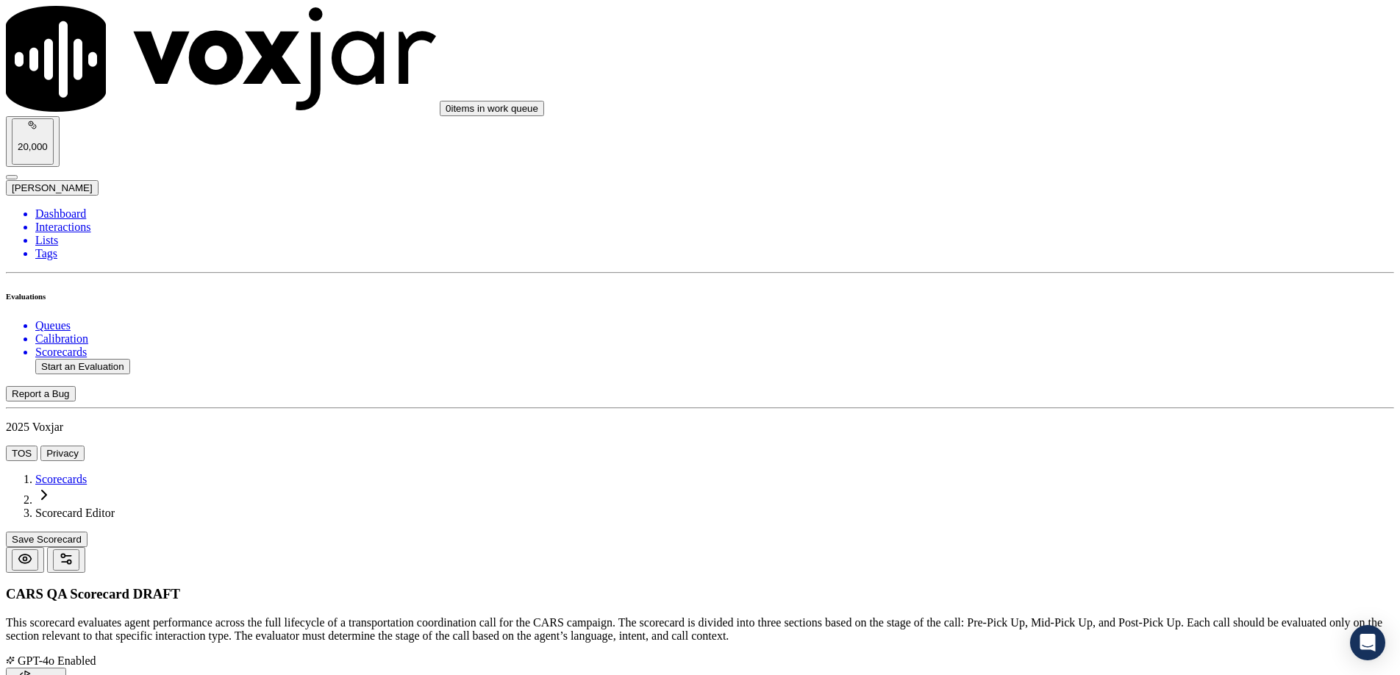
type textarea "Did the agent mention the nonprofit the required number of times based on talk …"
type textarea "1 mention under 3 mins, 2 mentions for 3–5 mins, 3 mentions for 5+ mins."
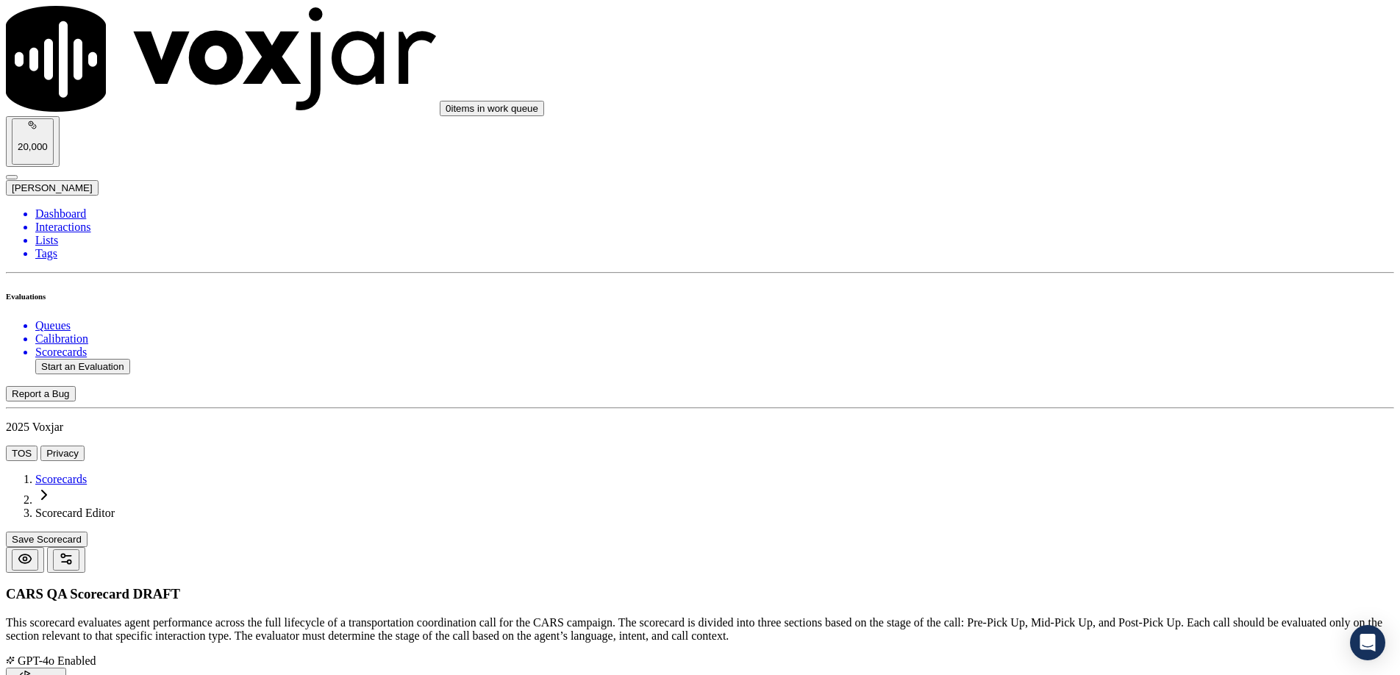
scroll to position [120, 0]
type textarea "Yes – Correct number of mentions for call length. Somewhat Yes – Mentioned nonp…"
type input "12"
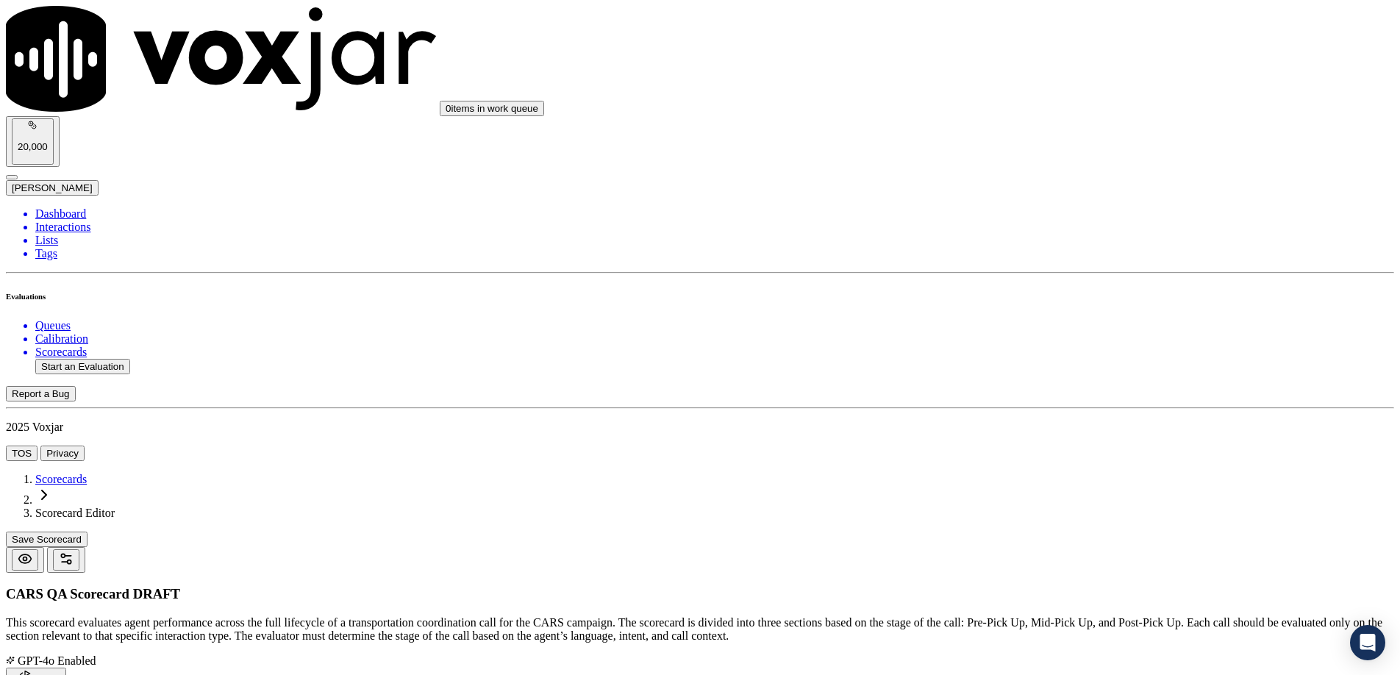
scroll to position [199, 0]
type input "Somewhat Yes"
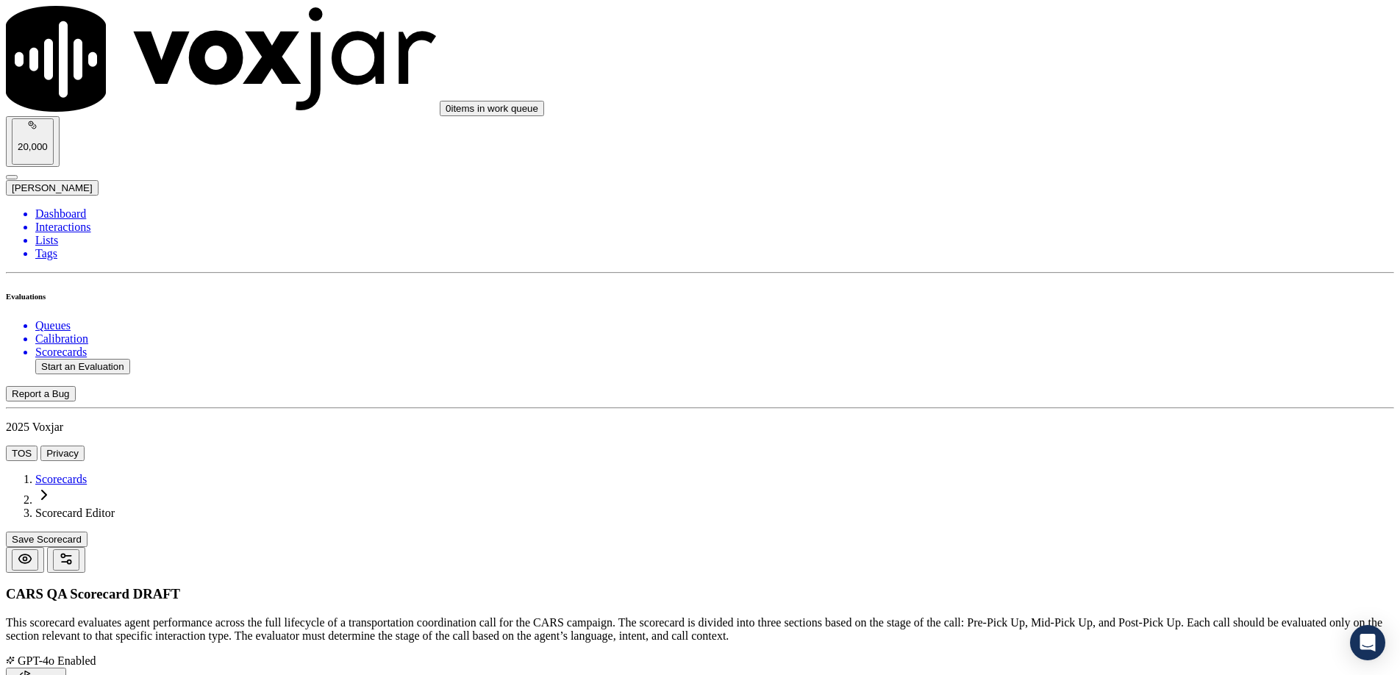
type input "6"
type input "Soft Skills & Ownership"
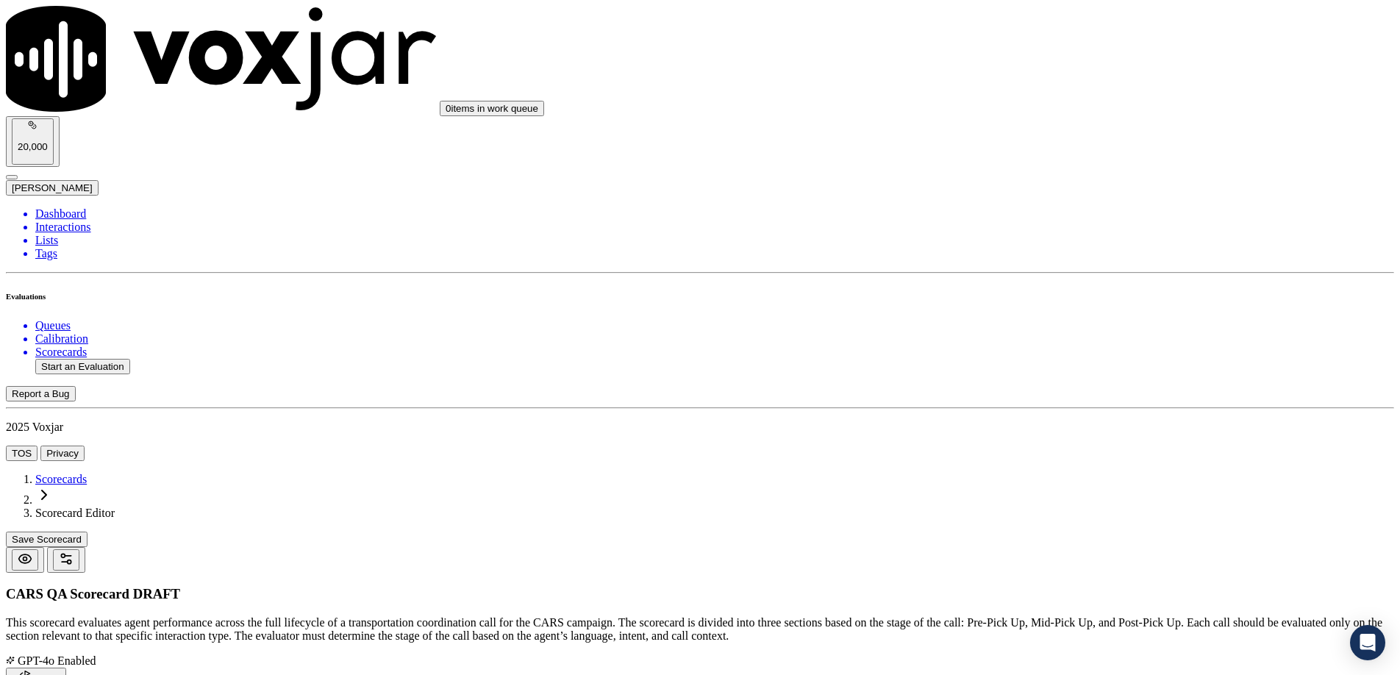
type textarea "Did the agent consistently demonstrate professionalism, active listening, empat…"
drag, startPoint x: 1075, startPoint y: 223, endPoint x: 864, endPoint y: 273, distance: 216.9
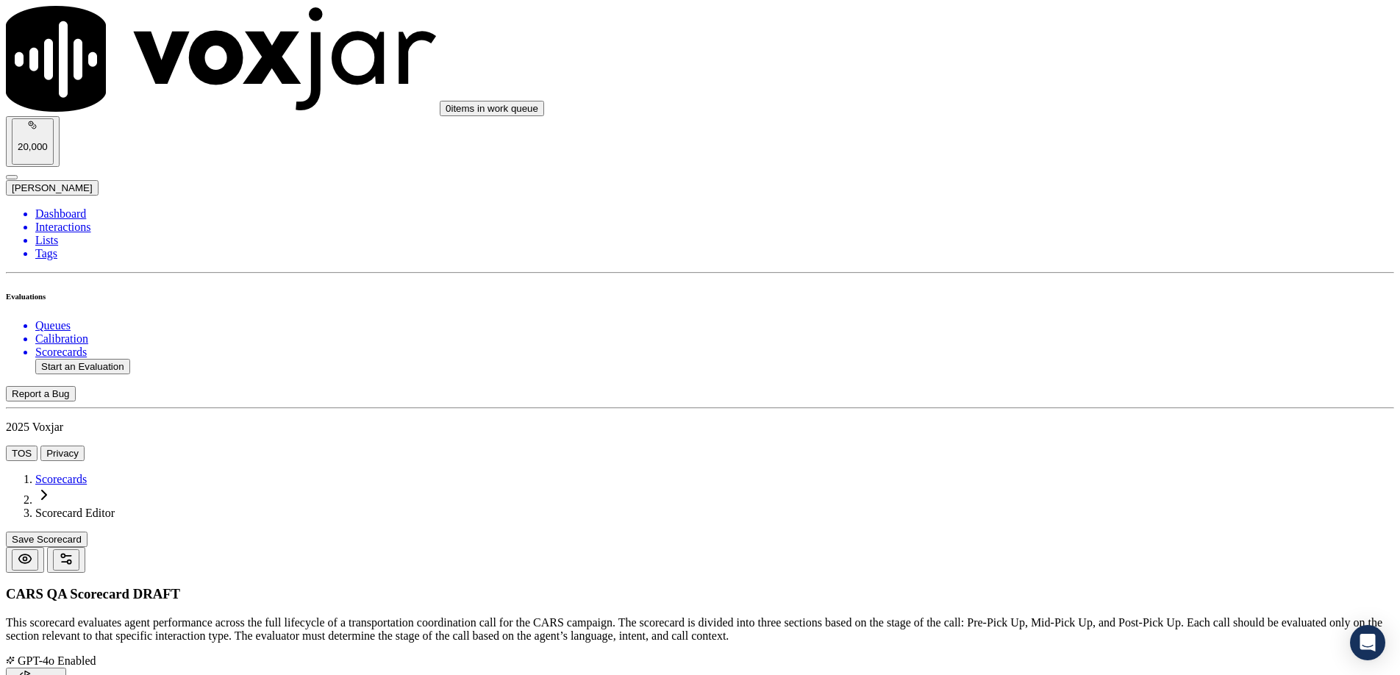
scroll to position [119, 0]
type textarea "Look for engaged tone, validation of concerns, no inappropriate or dismissive l…"
type textarea "Yes – Calm, professional, reassuring tone throughout. No – Abrupt, dismissive, …"
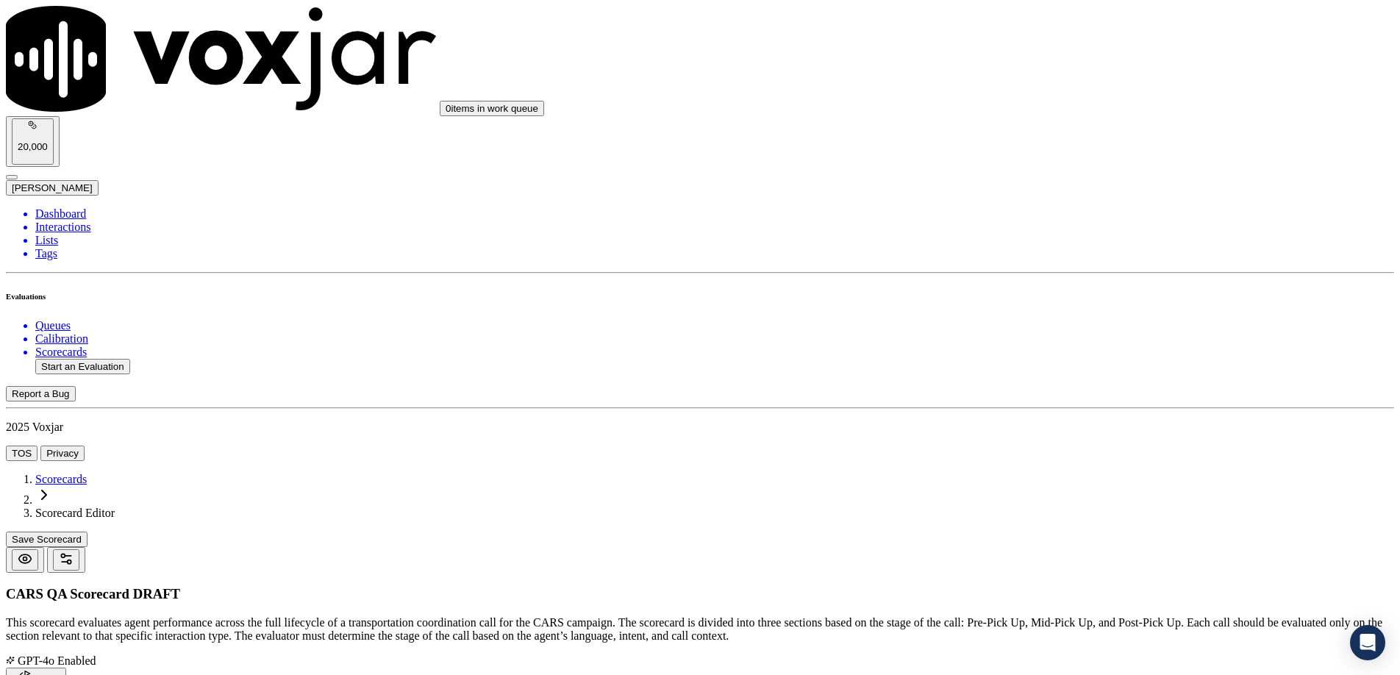
type input "15"
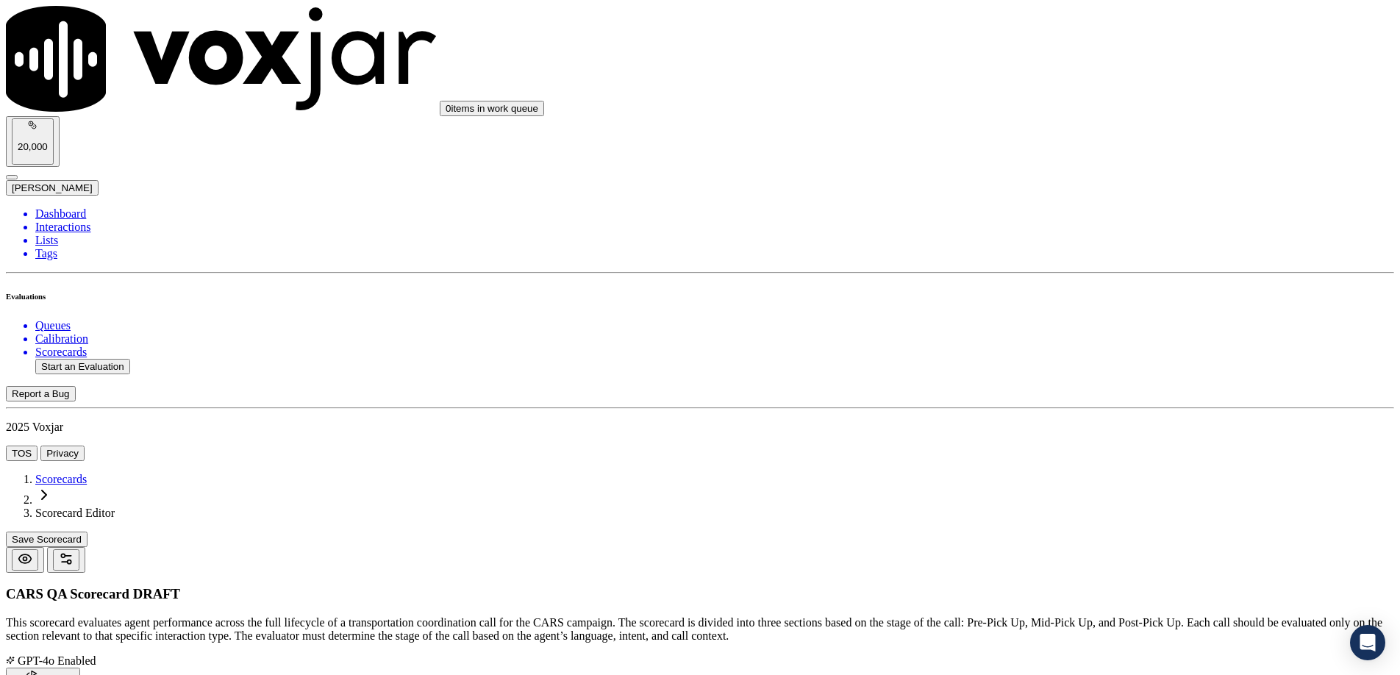
type input "Gratitude Expression"
drag, startPoint x: 1091, startPoint y: 253, endPoint x: 952, endPoint y: 255, distance: 139.0
type textarea "Did the agent express gratitude at least once during the call and again in the …"
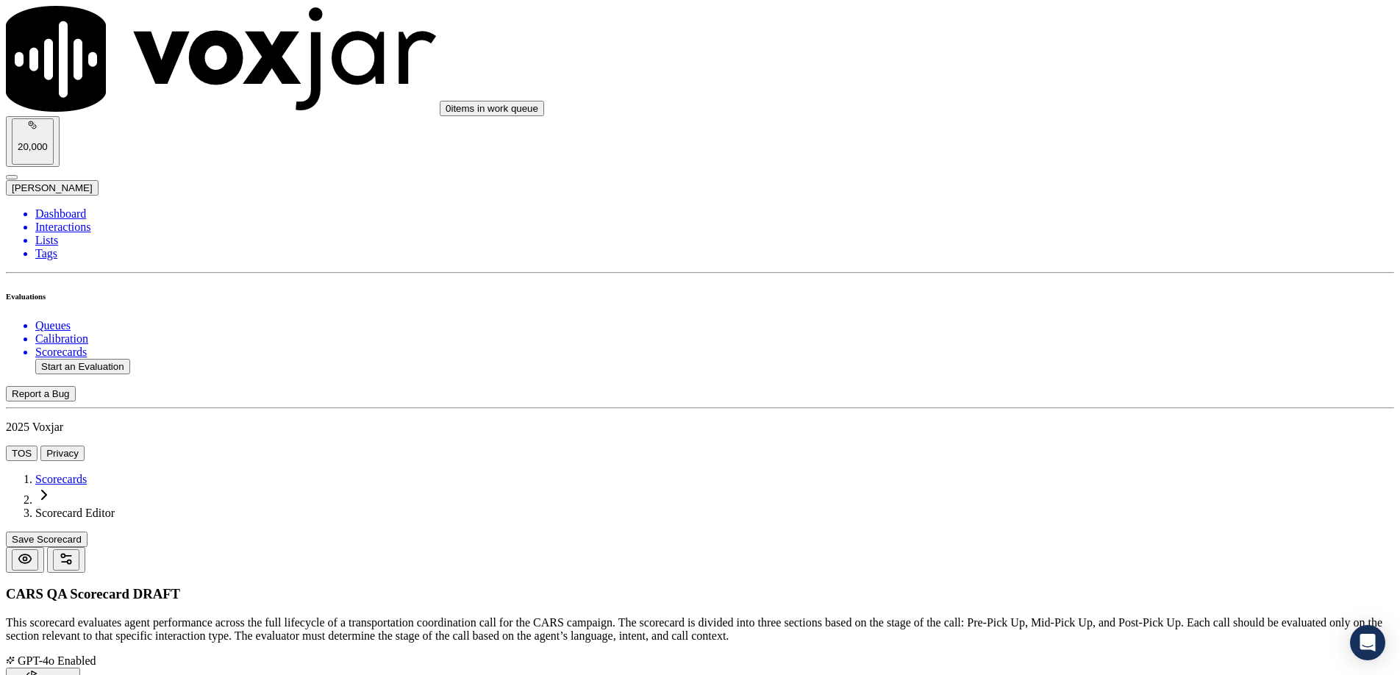
type textarea "Sincere thanks tied to the donor’s action. Must occur more than once."
drag, startPoint x: 1109, startPoint y: 452, endPoint x: 667, endPoint y: 384, distance: 447.1
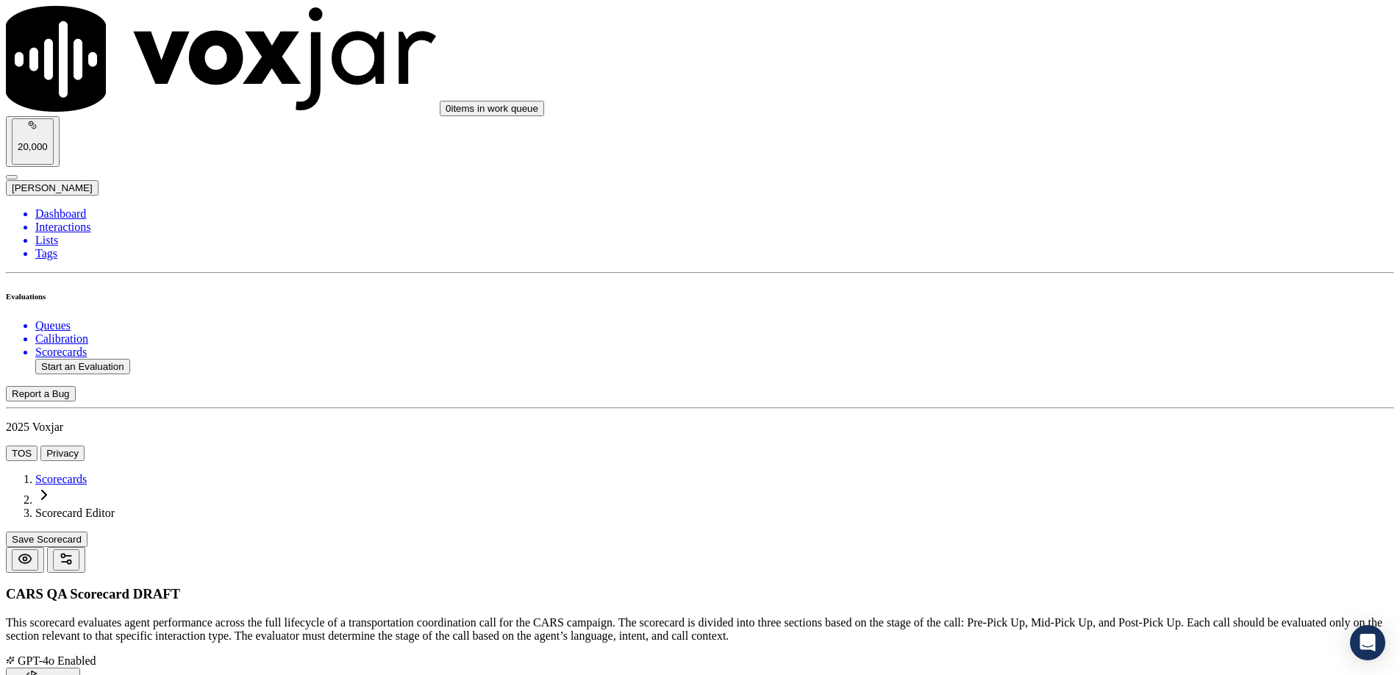
type textarea "Yes – “Thank you again for your donation — it really helps.” [PERSON_NAME] Yes …"
type input "Somewhat Yes"
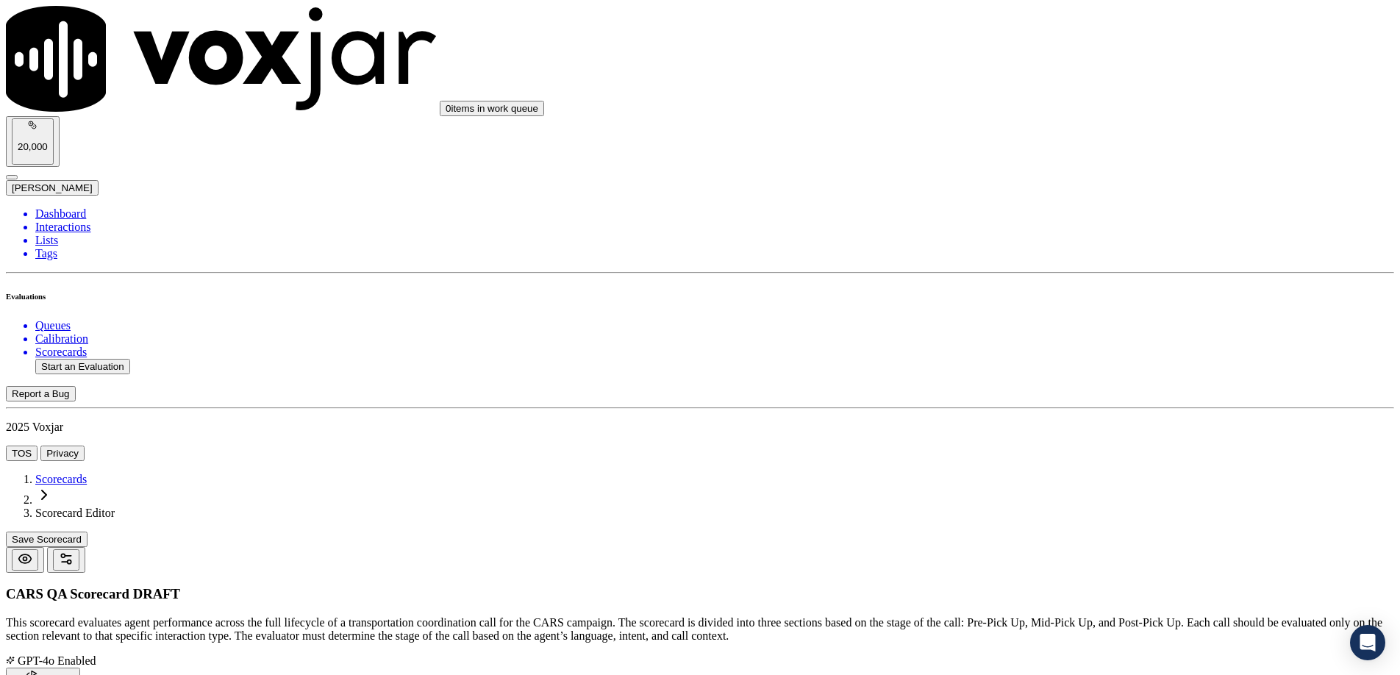
type input "4"
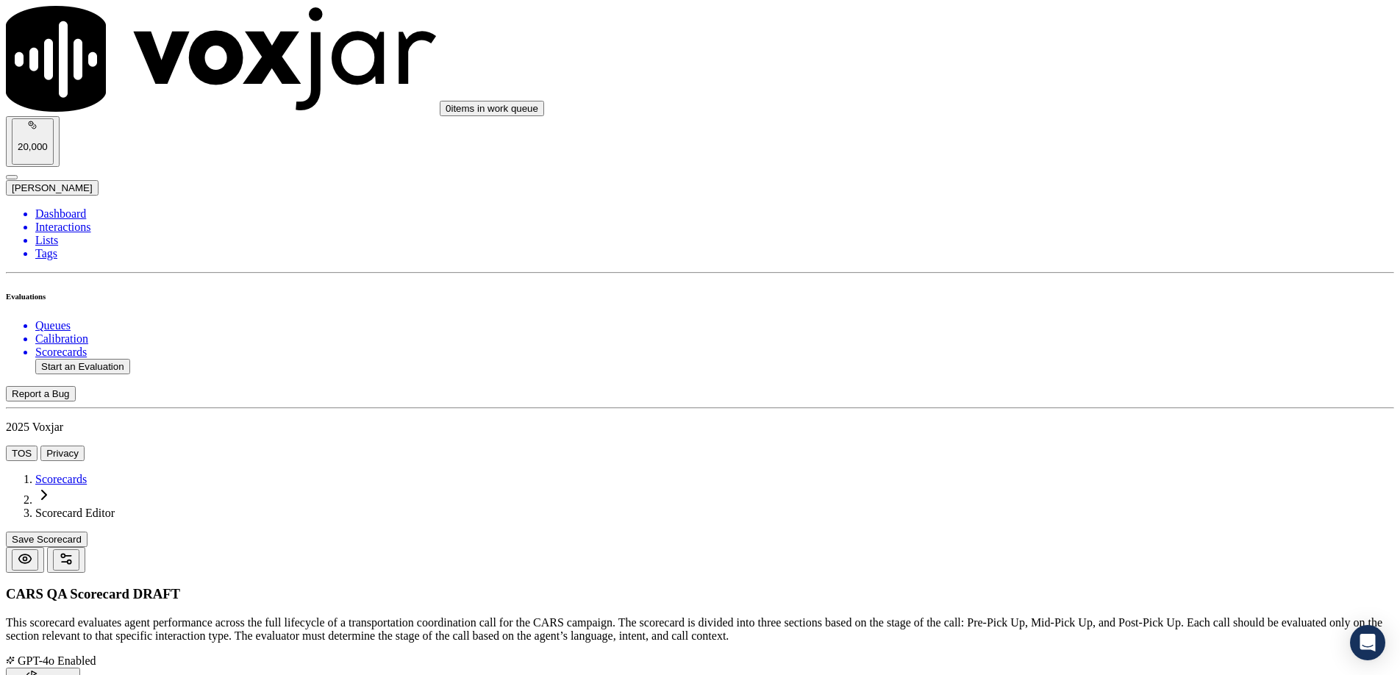
type input "5"
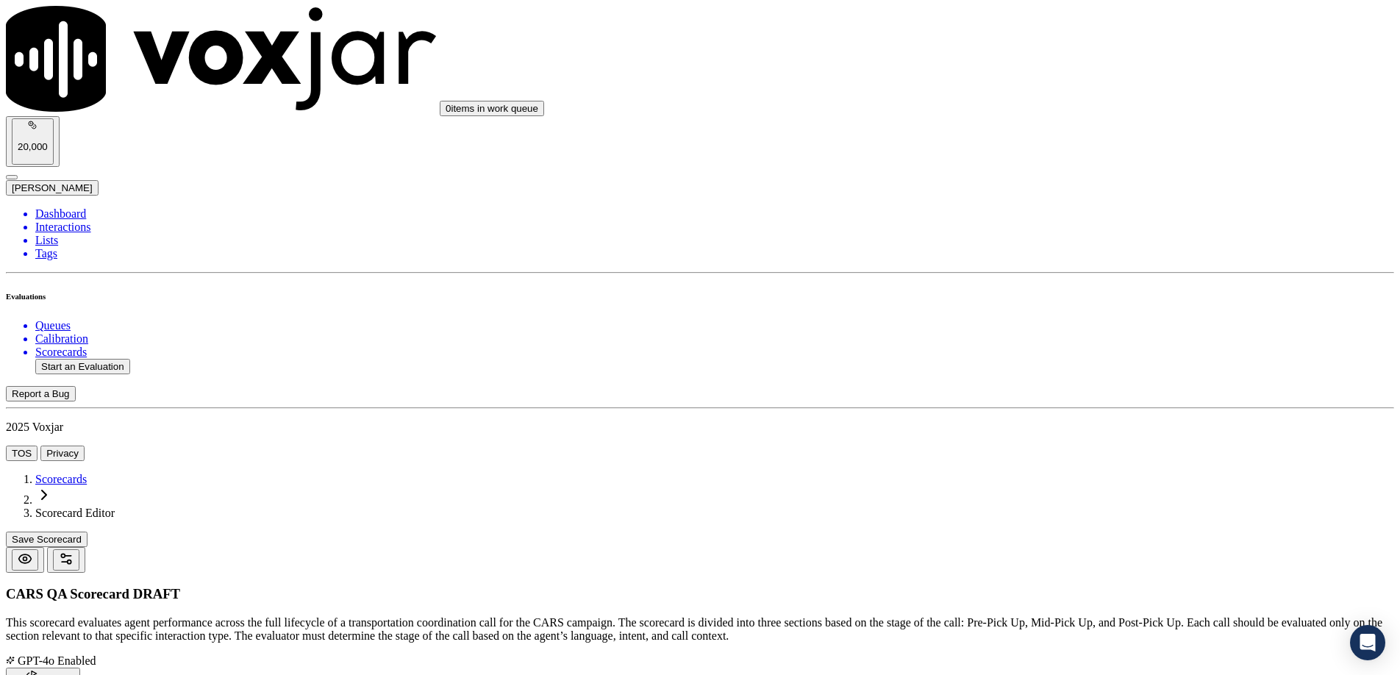
type input "Hold Protocol"
type textarea "Did the agent have a valid reason to place the donor on hold, explain the reaso…"
drag, startPoint x: 1071, startPoint y: 346, endPoint x: 78, endPoint y: 276, distance: 995.3
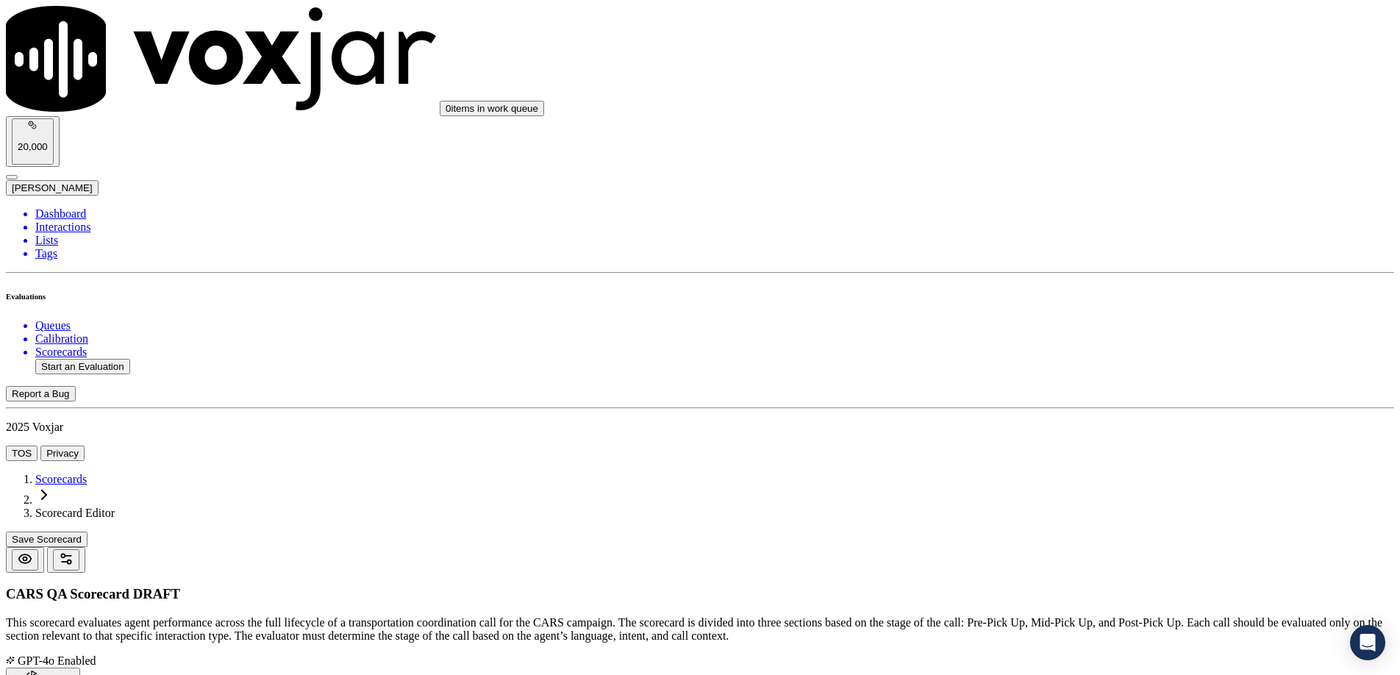
type textarea "All three conditions must be met to mark Yes."
drag, startPoint x: 1073, startPoint y: 439, endPoint x: 994, endPoint y: 404, distance: 86.6
type textarea "Yes – “Let me place you on hold while I check that for you…” + check-ins. No – …"
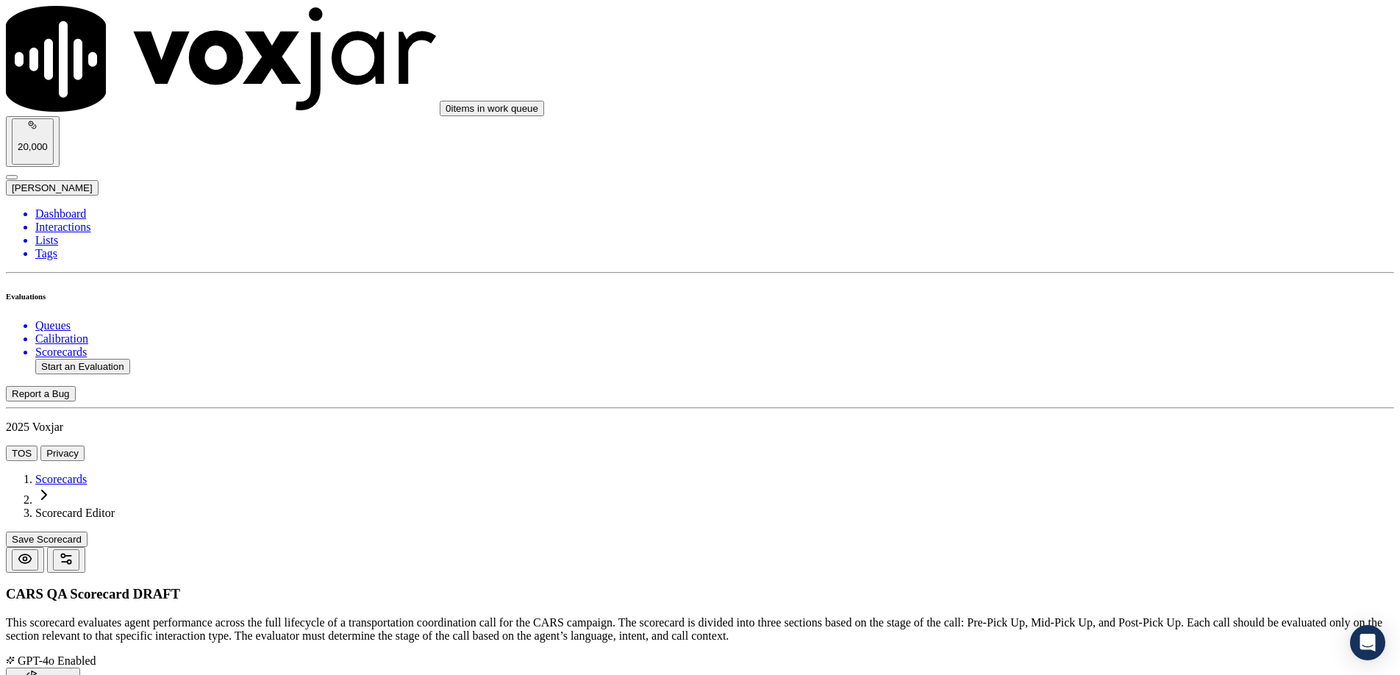
type input "5"
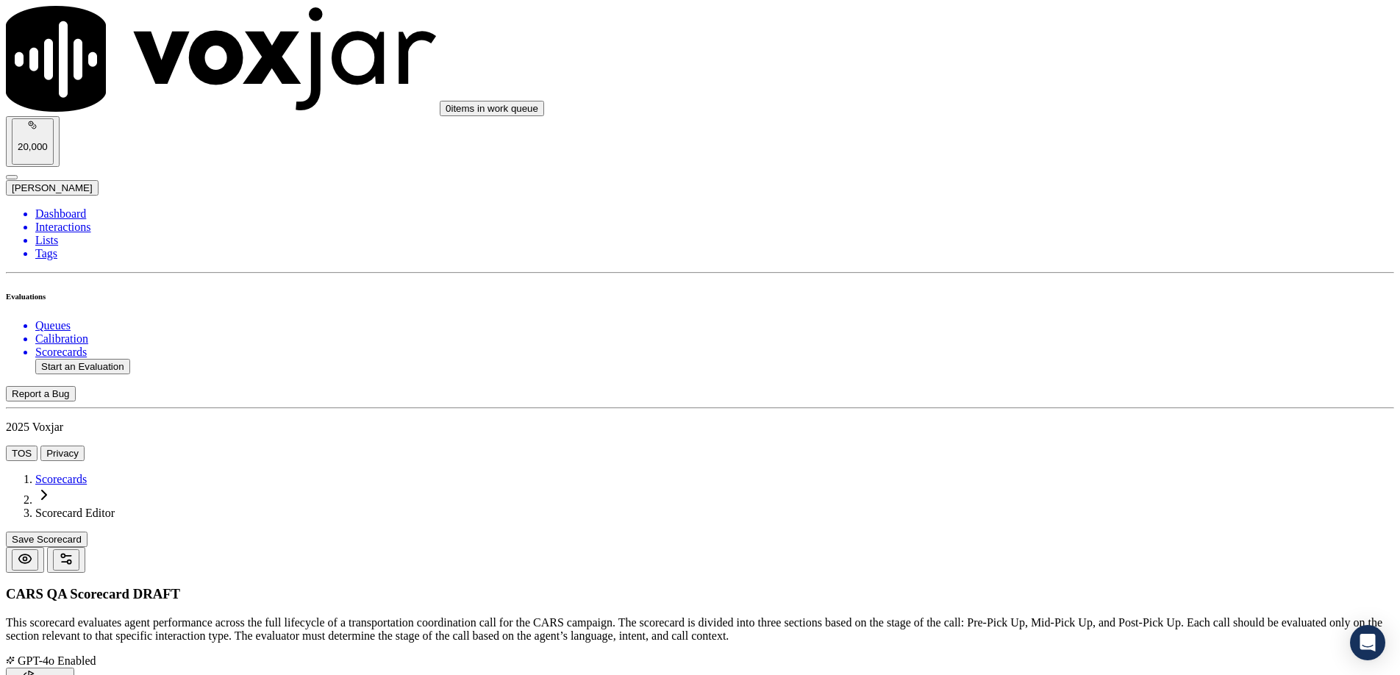
scroll to position [5619, 0]
type input "Outbound Recording Disclosure"
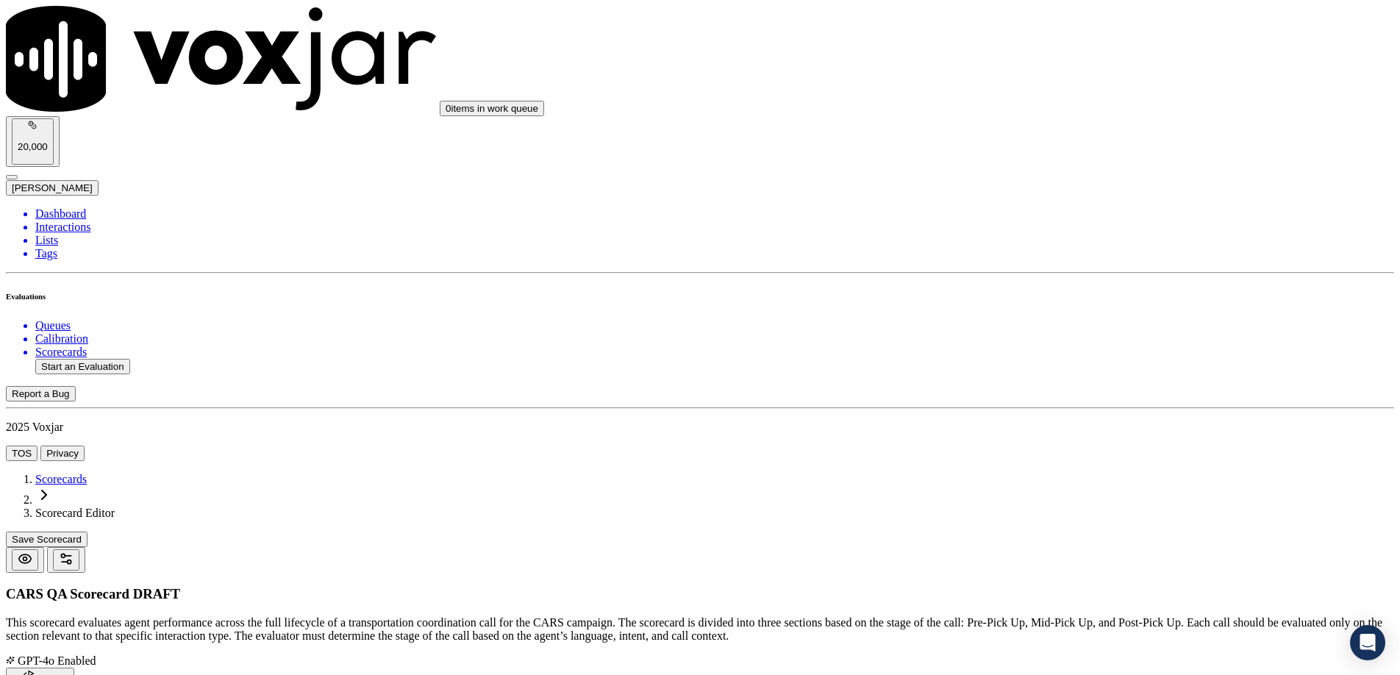
drag, startPoint x: 1140, startPoint y: 340, endPoint x: 1112, endPoint y: 323, distance: 33.1
drag, startPoint x: 1056, startPoint y: 246, endPoint x: 1116, endPoint y: 267, distance: 63.0
type textarea "For outbound calls did the agent disclose that the call is being recorded? Prom…"
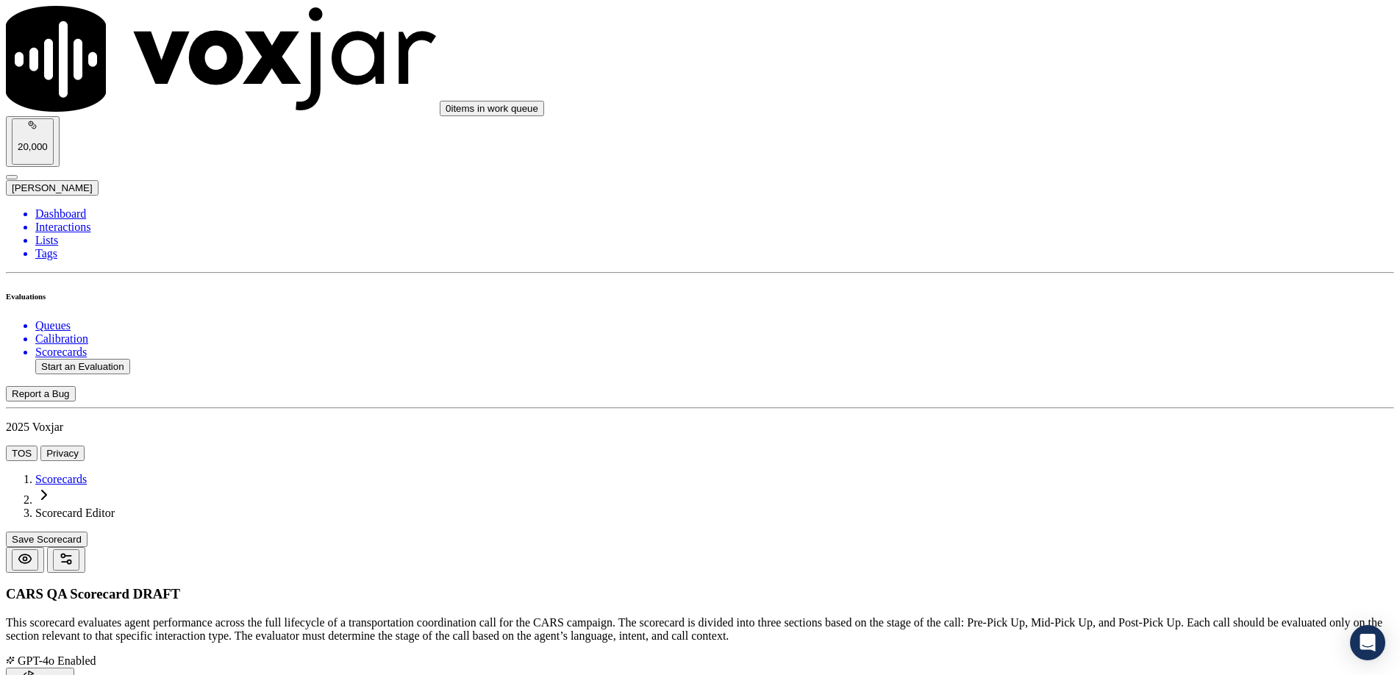
type textarea "Disclosure must be verbal and clear. Not required for voicemails or unanswered …"
drag, startPoint x: 1066, startPoint y: 249, endPoint x: 996, endPoint y: 246, distance: 70.6
type textarea "For outbound calls did the agent disclose that the call is being recorded?"
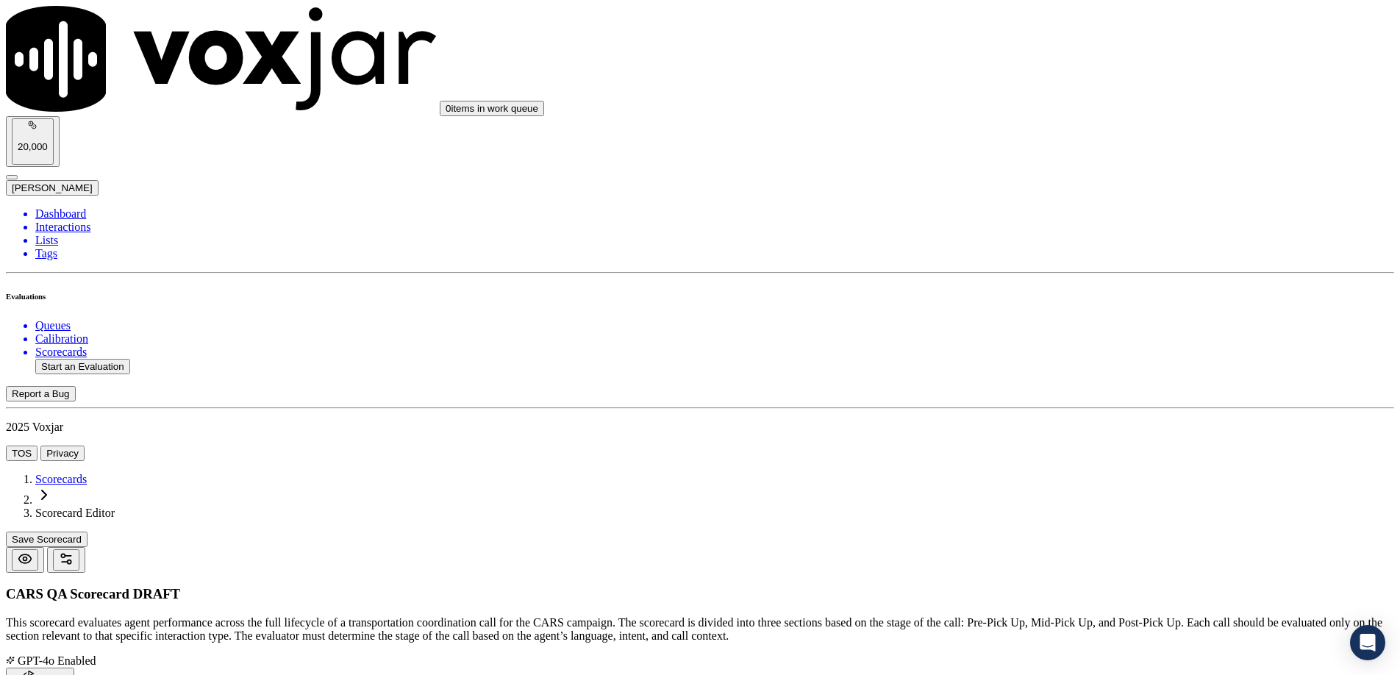
type textarea "Yes – “This call may be monitored or recorded for quality purposes.” No – No re…"
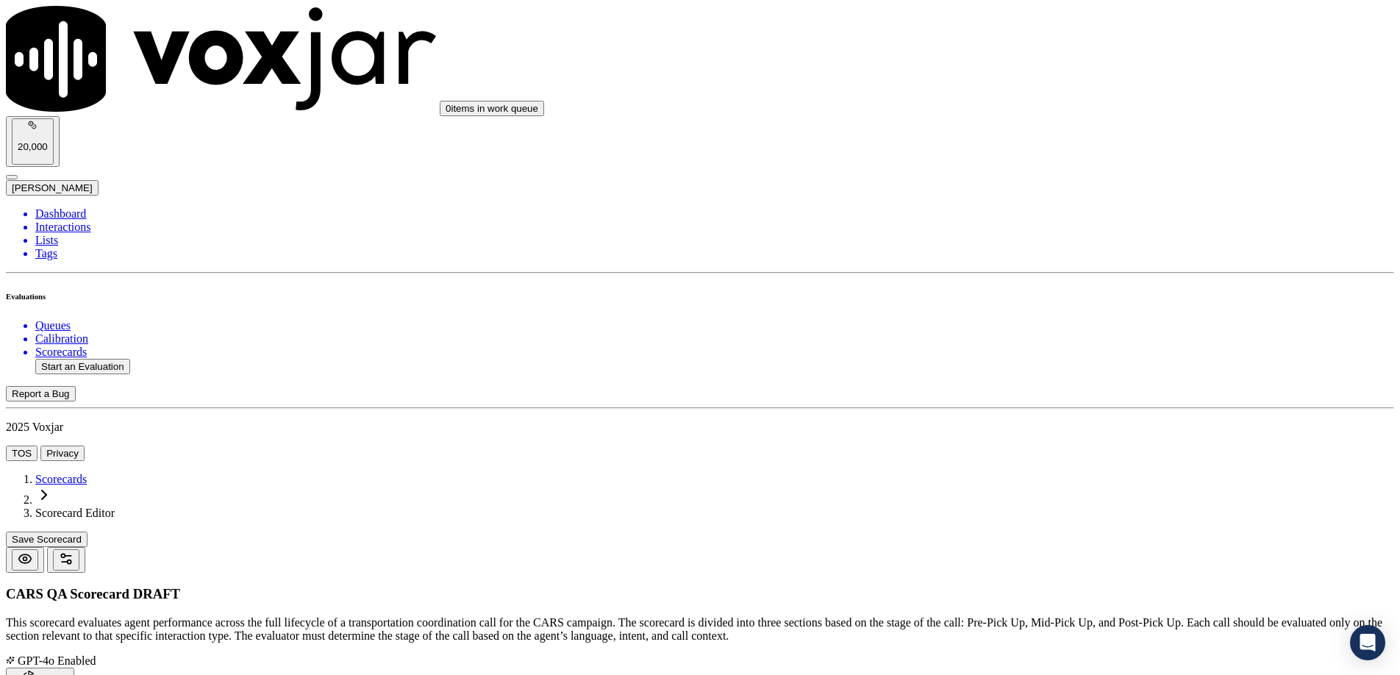
drag, startPoint x: 1320, startPoint y: 66, endPoint x: 1283, endPoint y: 78, distance: 38.6
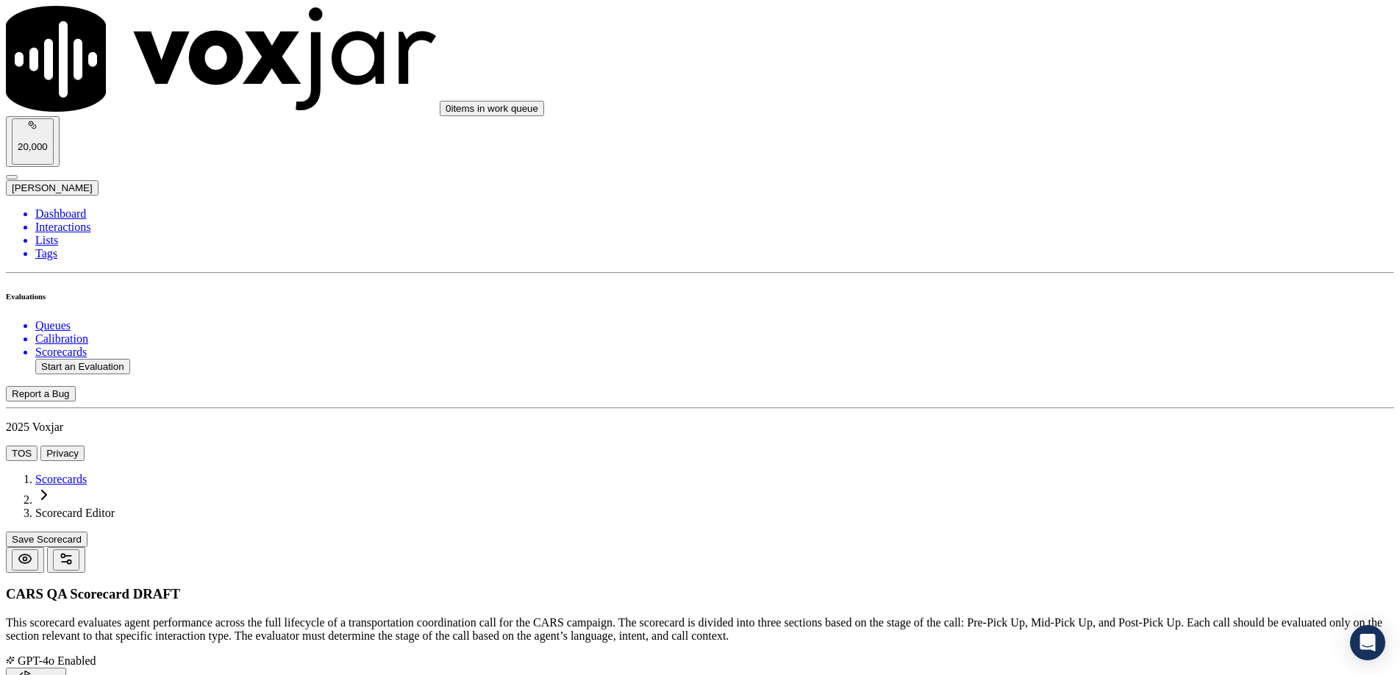
type input "Inbound PII Verification"
type textarea "For inbound calls, was PII procedure followed prior to discussing donation deta…"
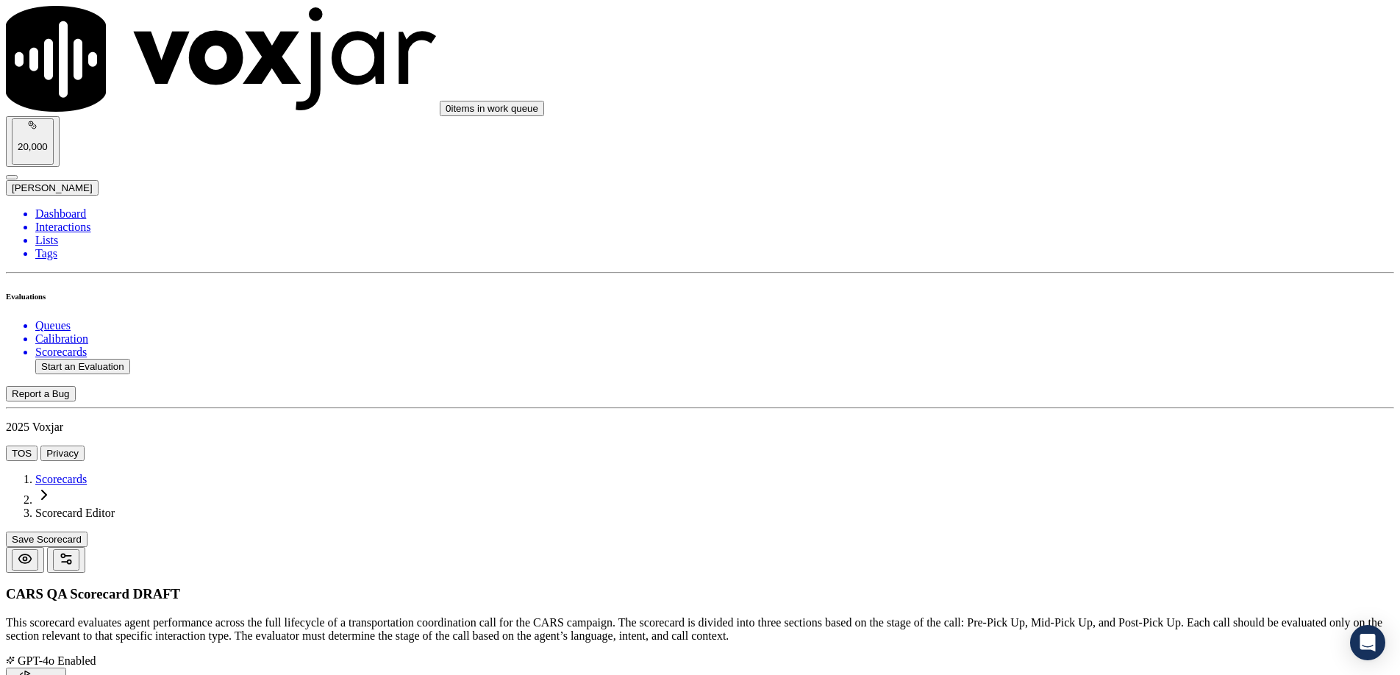
type textarea "Agent must verify donor name and mailing address before discussing donation."
type textarea "Yes – “Can I confirm your address before we go further?” No – Jumps into detail…"
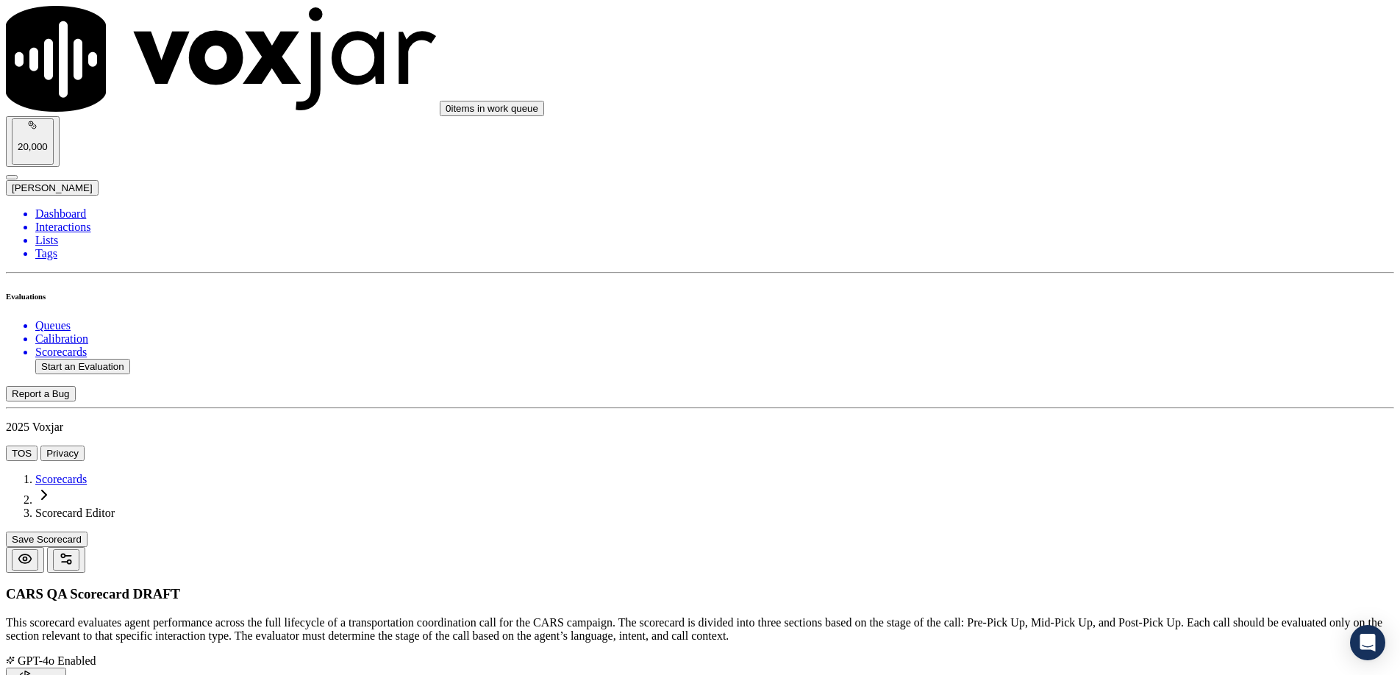
type input "13"
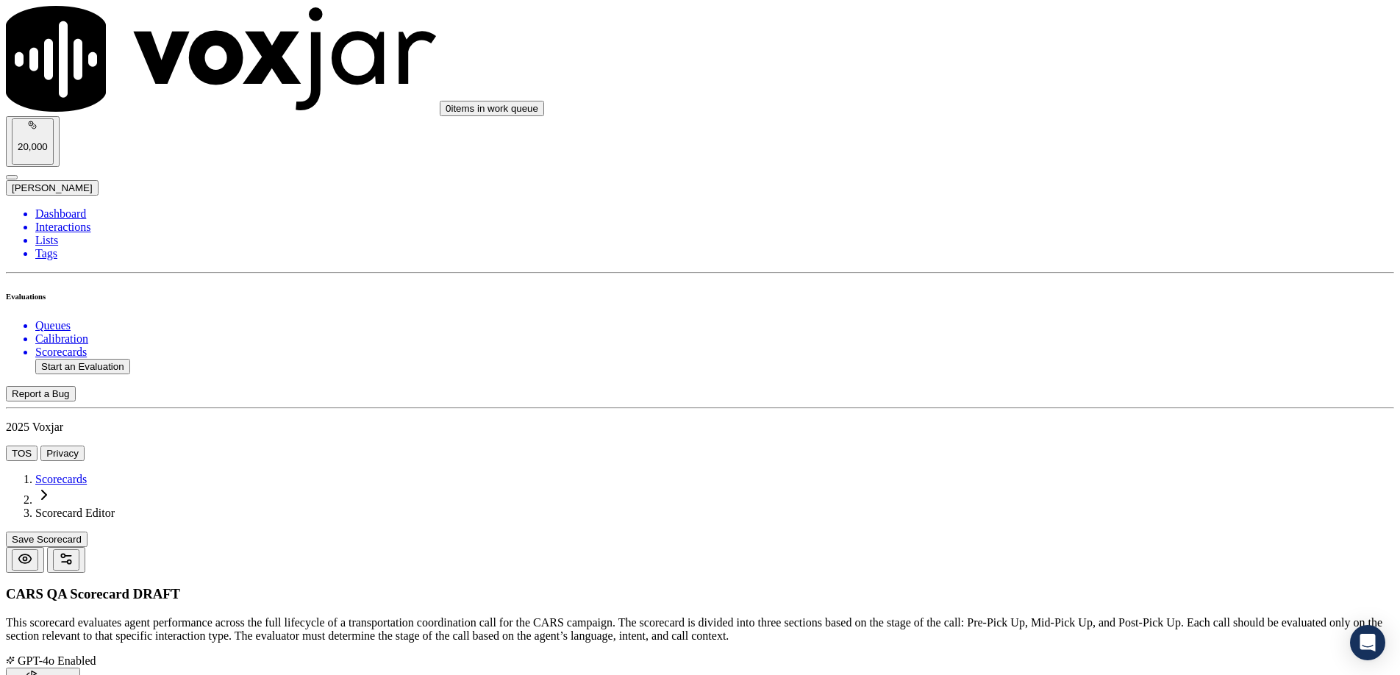
type input "Policies & Procedures"
type textarea "Did the agent follow & complete all applicable policies & procedures?"
type textarea "Must complete NAV accurately, use correct tags, apply callback if needed, call …"
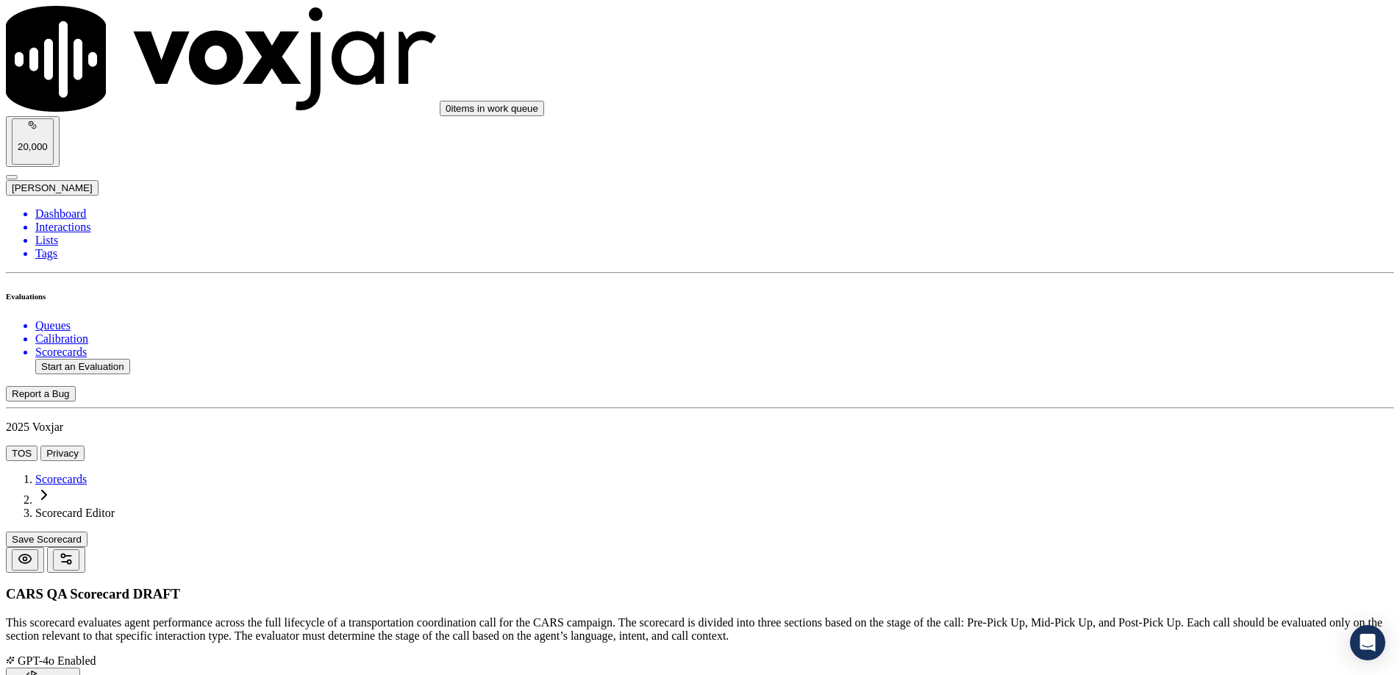
type textarea "Yes – Agent completed all needed steps without errors. Somewhat Yes – Did about…"
type input "15"
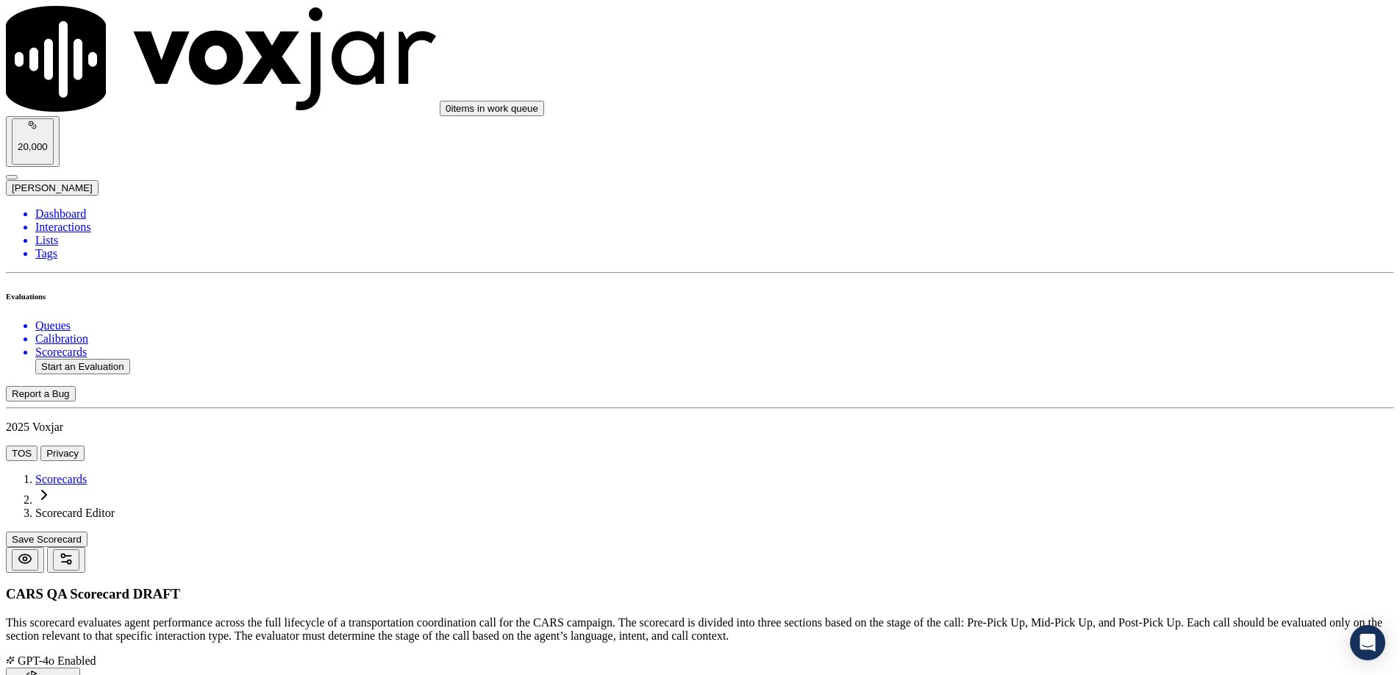
type input "Somewhat Yes"
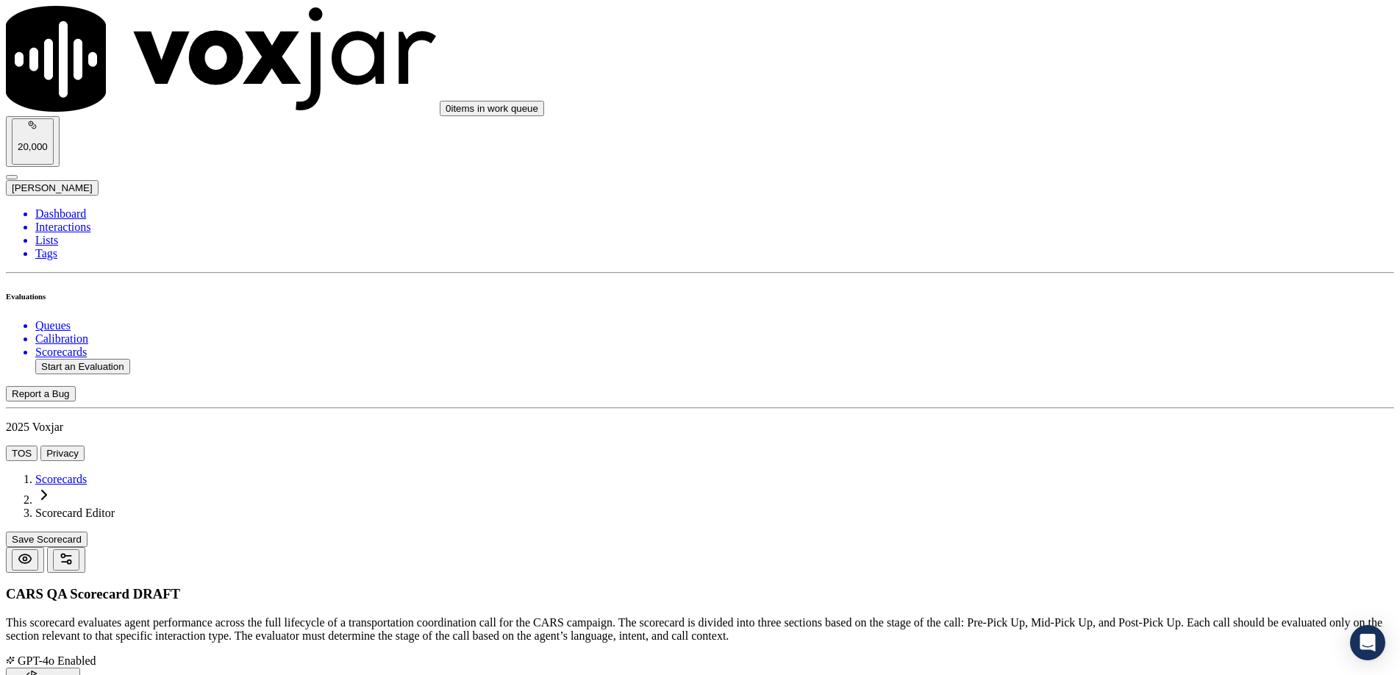
type input "7"
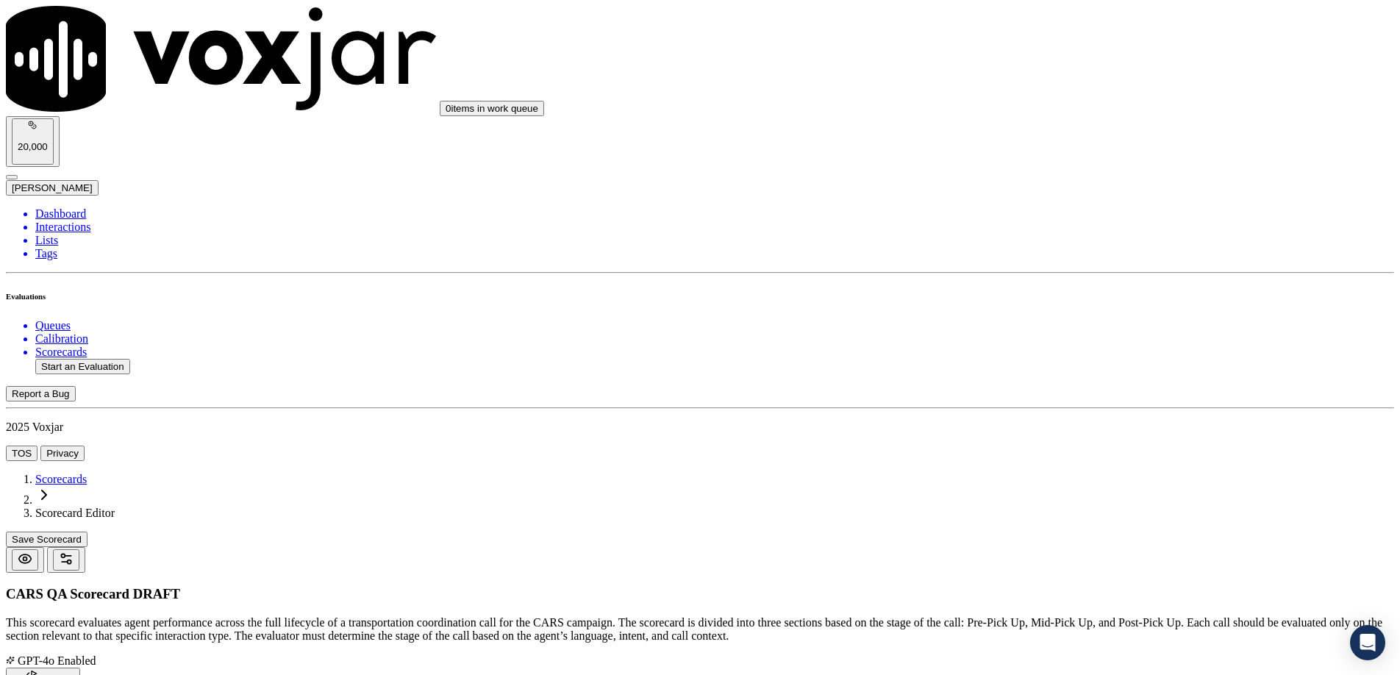
type textarea "Must complete NAV accurately, use correct tags, apply callback if needed, call …"
type input "Pickup Address Confirmation"
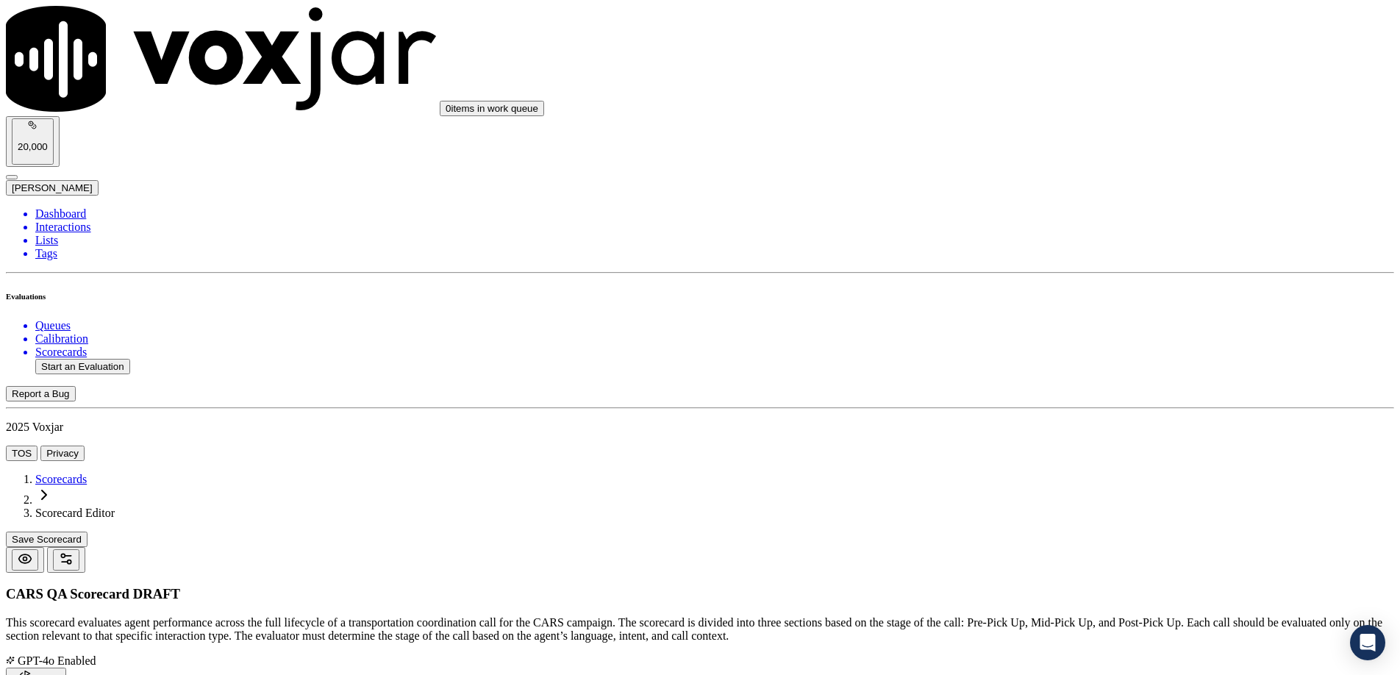
type textarea "Did the agent confirm the pickup address and accessibility?"
type textarea "Required unless the car is already at the shop."
drag, startPoint x: 1086, startPoint y: 446, endPoint x: 974, endPoint y: 421, distance: 115.3
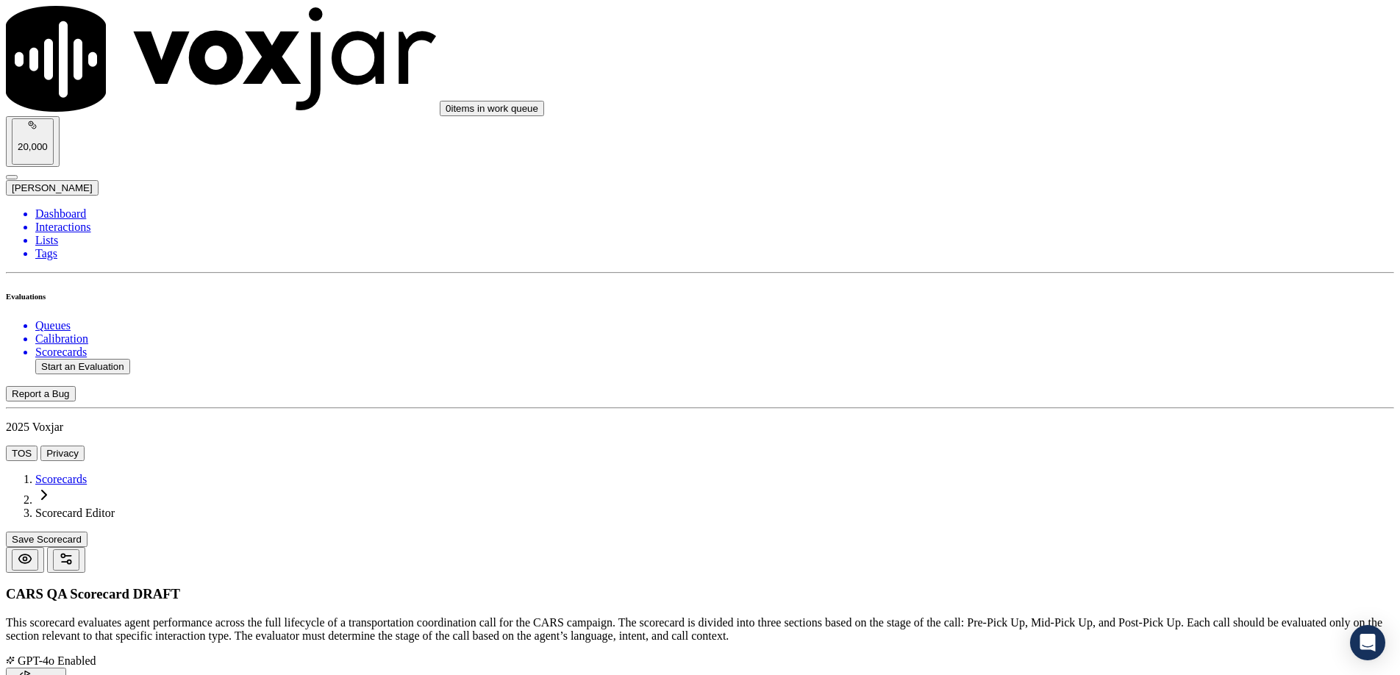
scroll to position [120, 0]
type textarea "Yes – “Can a tow truck get to the vehicle where it's located?” No – Never confi…"
click at [74, 552] on icon "button" at bounding box center [66, 559] width 15 height 15
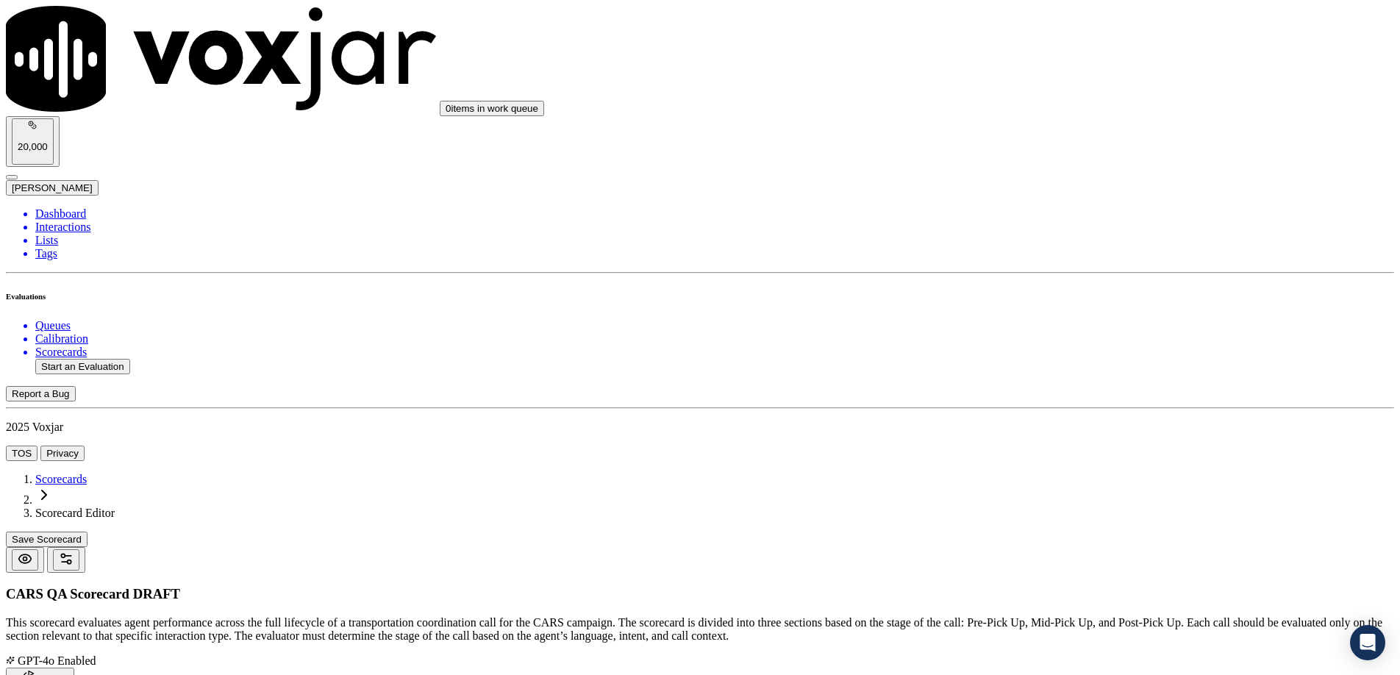
type textarea "This scorecard is used to evaluate agent performance across three distinct stag…"
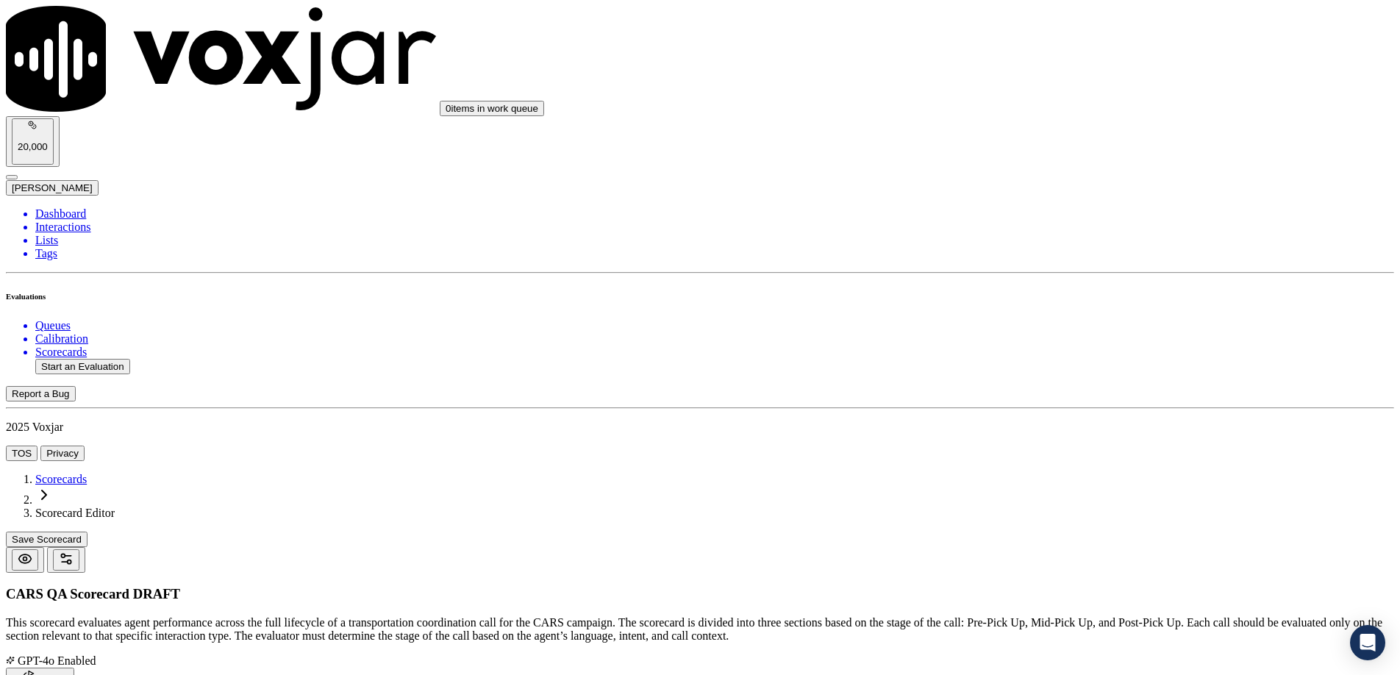
drag, startPoint x: 795, startPoint y: 366, endPoint x: 902, endPoint y: 434, distance: 127.3
type textarea "Loremips dolo sita co adipis Eli-Seddoe, Tem-Incidi, ut Labo-Etdolo magna al en…"
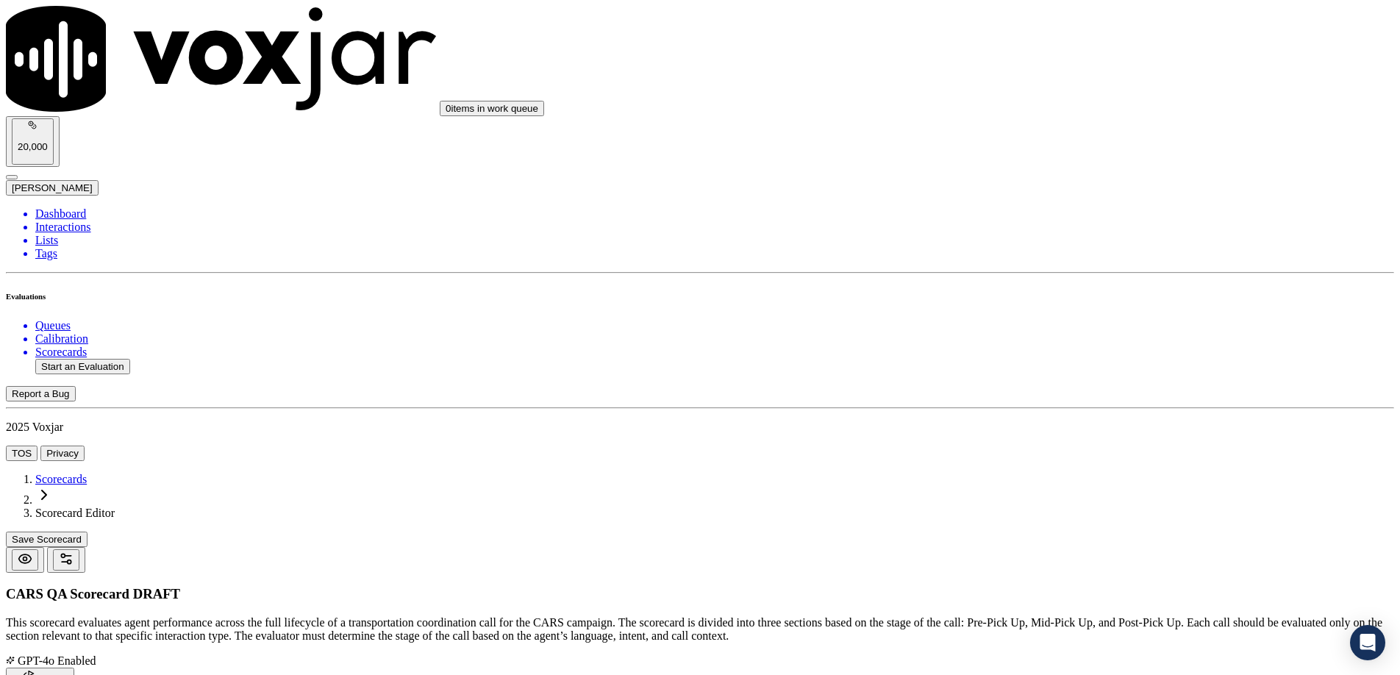
drag, startPoint x: 1260, startPoint y: 587, endPoint x: 1304, endPoint y: 588, distance: 44.1
type input "90"
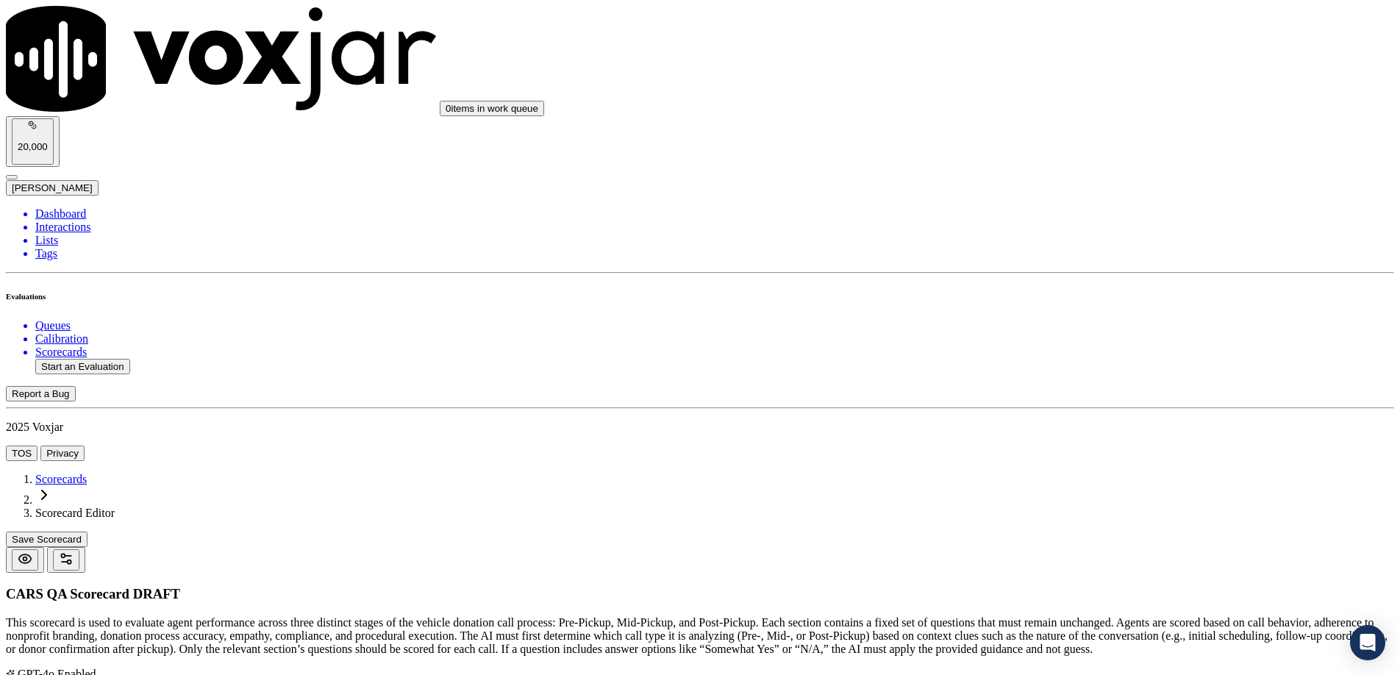
scroll to position [0, 0]
click at [88, 532] on button "Save Scorecard" at bounding box center [47, 539] width 82 height 15
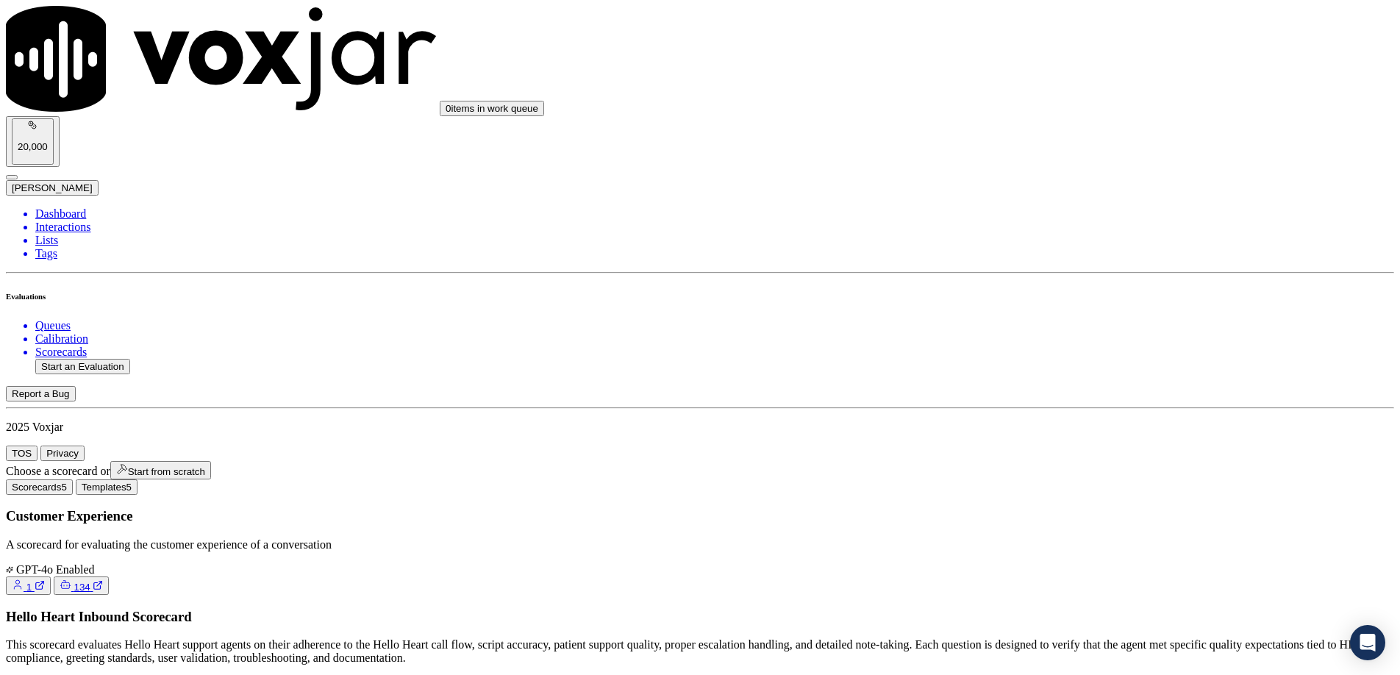
scroll to position [308, 0]
